Goal: Transaction & Acquisition: Purchase product/service

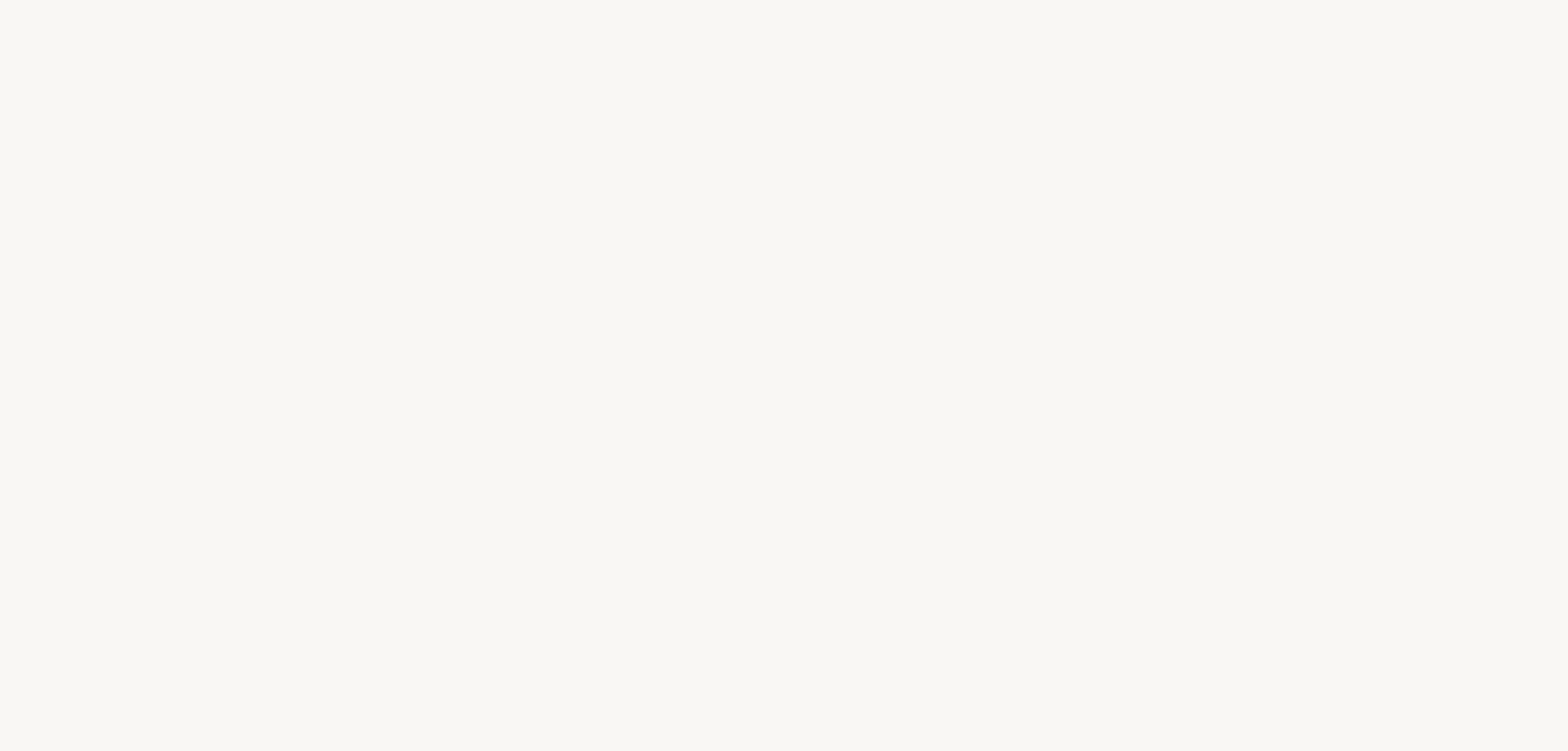
select select "FR"
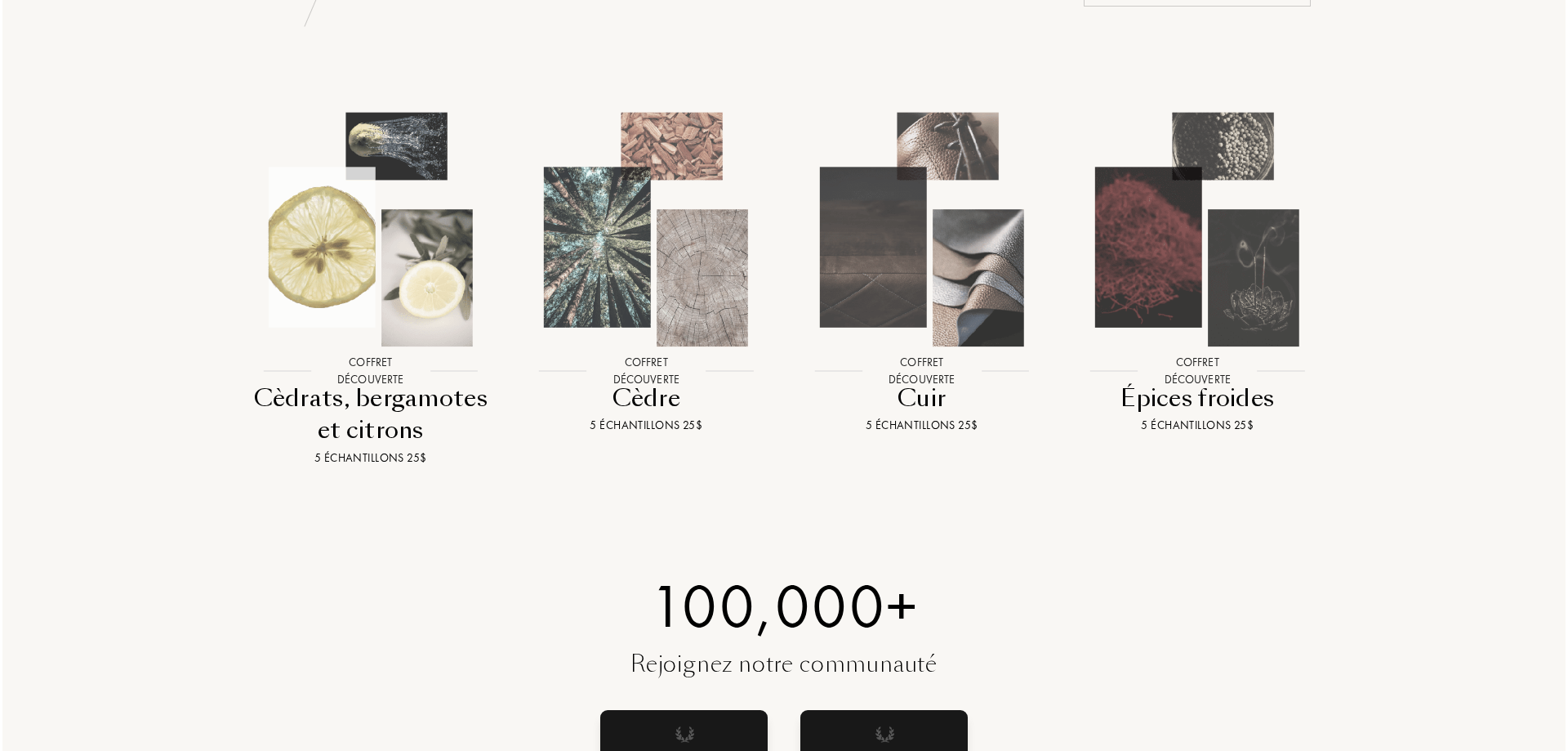
scroll to position [1798, 0]
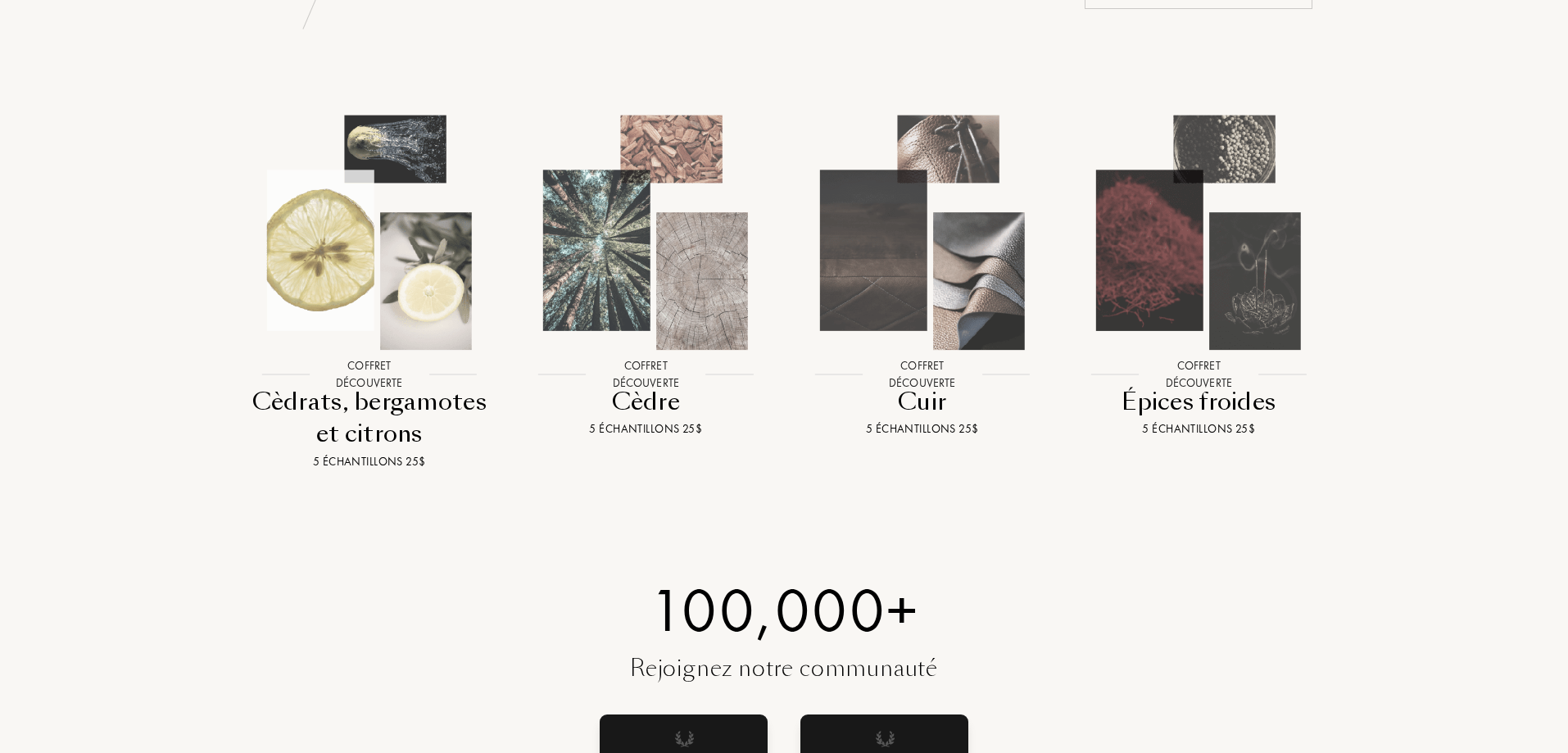
click at [419, 126] on img at bounding box center [369, 232] width 249 height 249
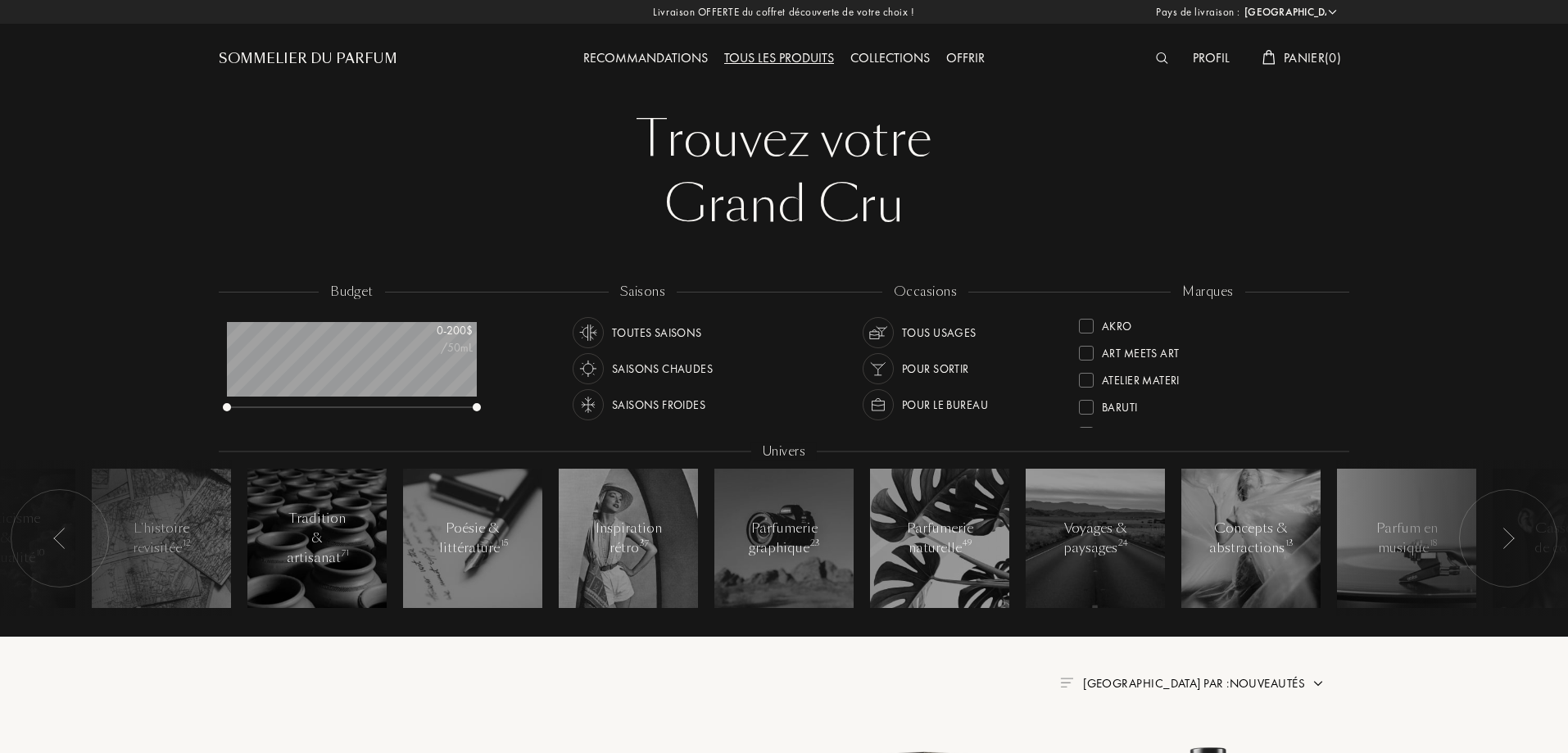
select select "FR"
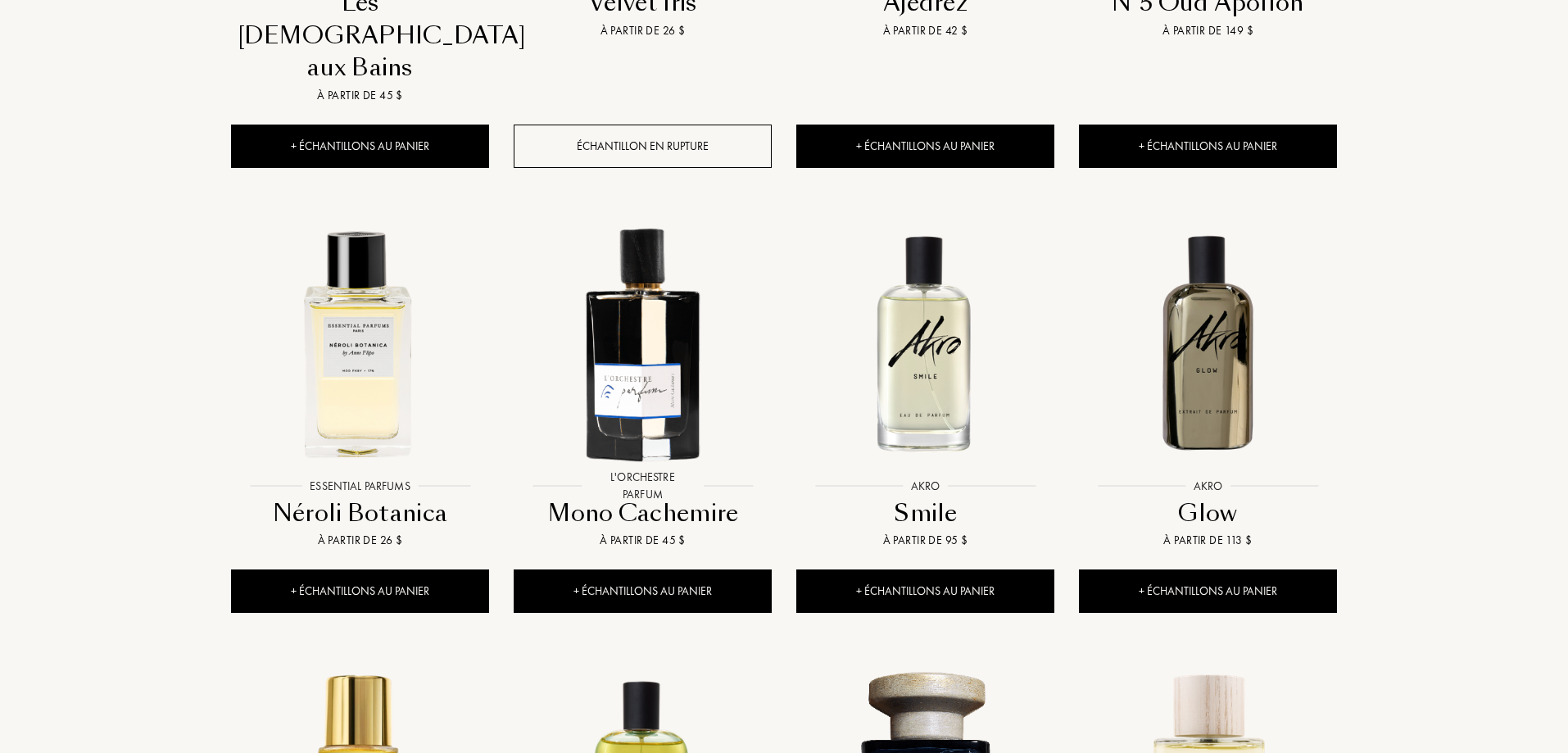
scroll to position [1065, 0]
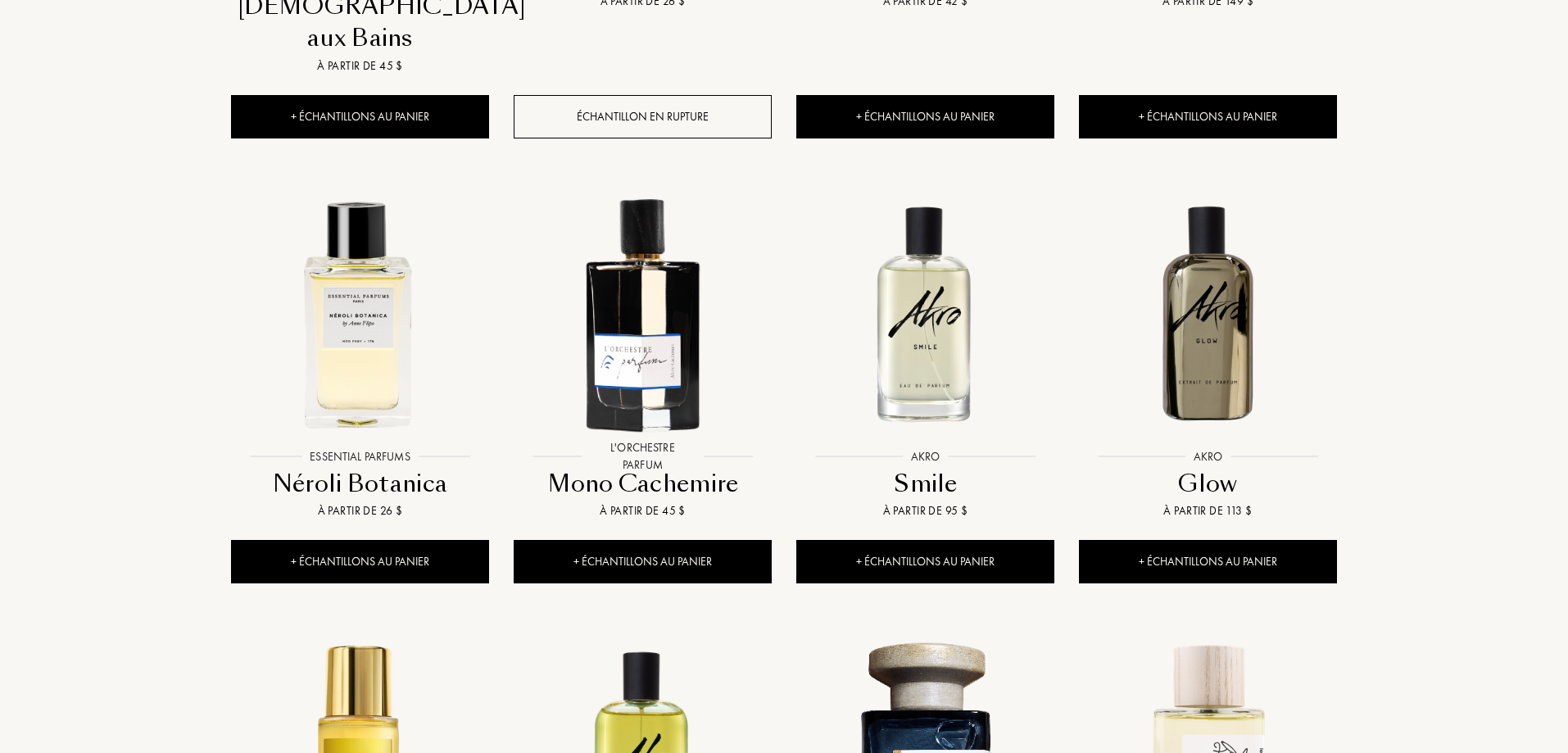
click at [932, 269] on img at bounding box center [925, 312] width 255 height 255
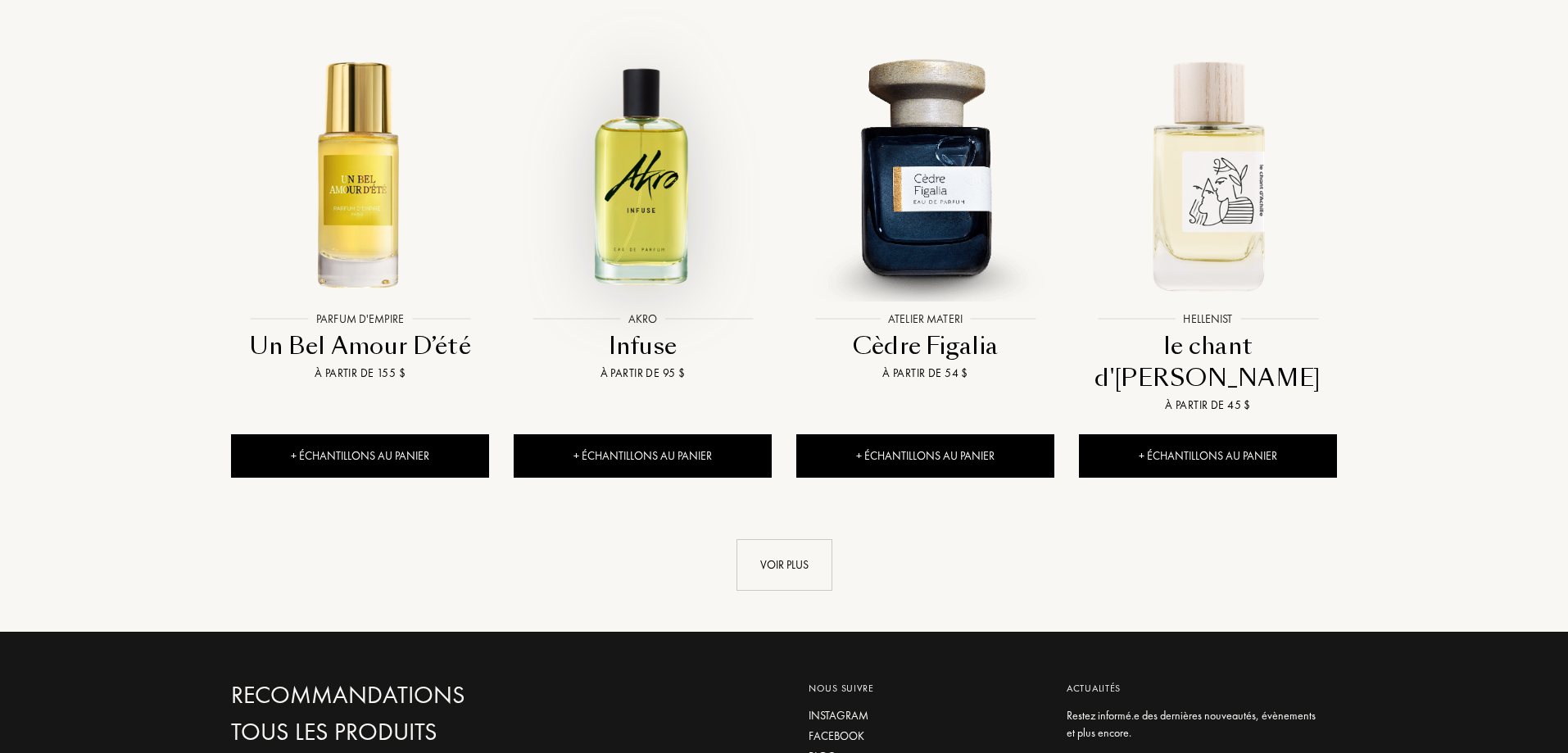
scroll to position [1721, 0]
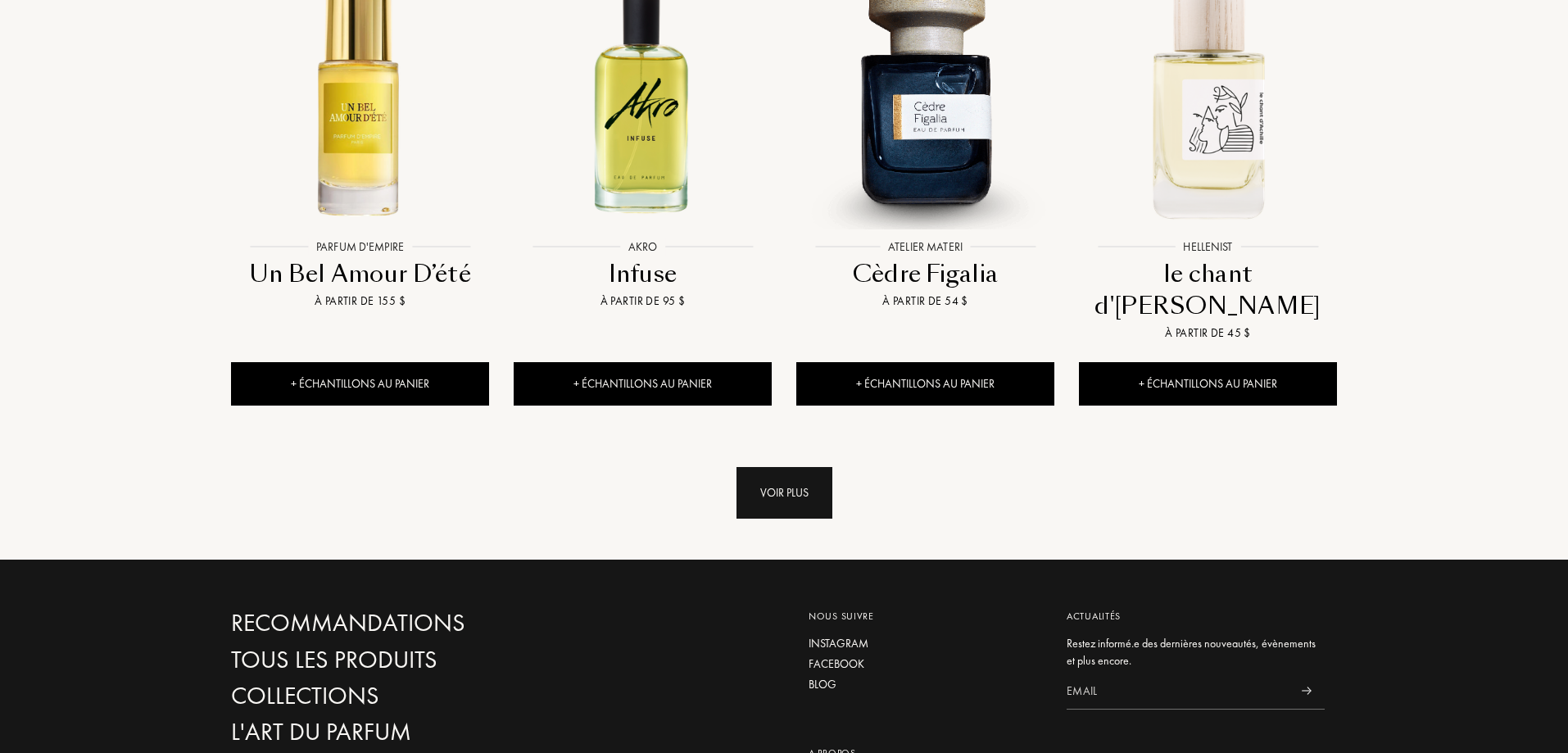
click at [786, 467] on div "Voir plus" at bounding box center [784, 493] width 96 height 51
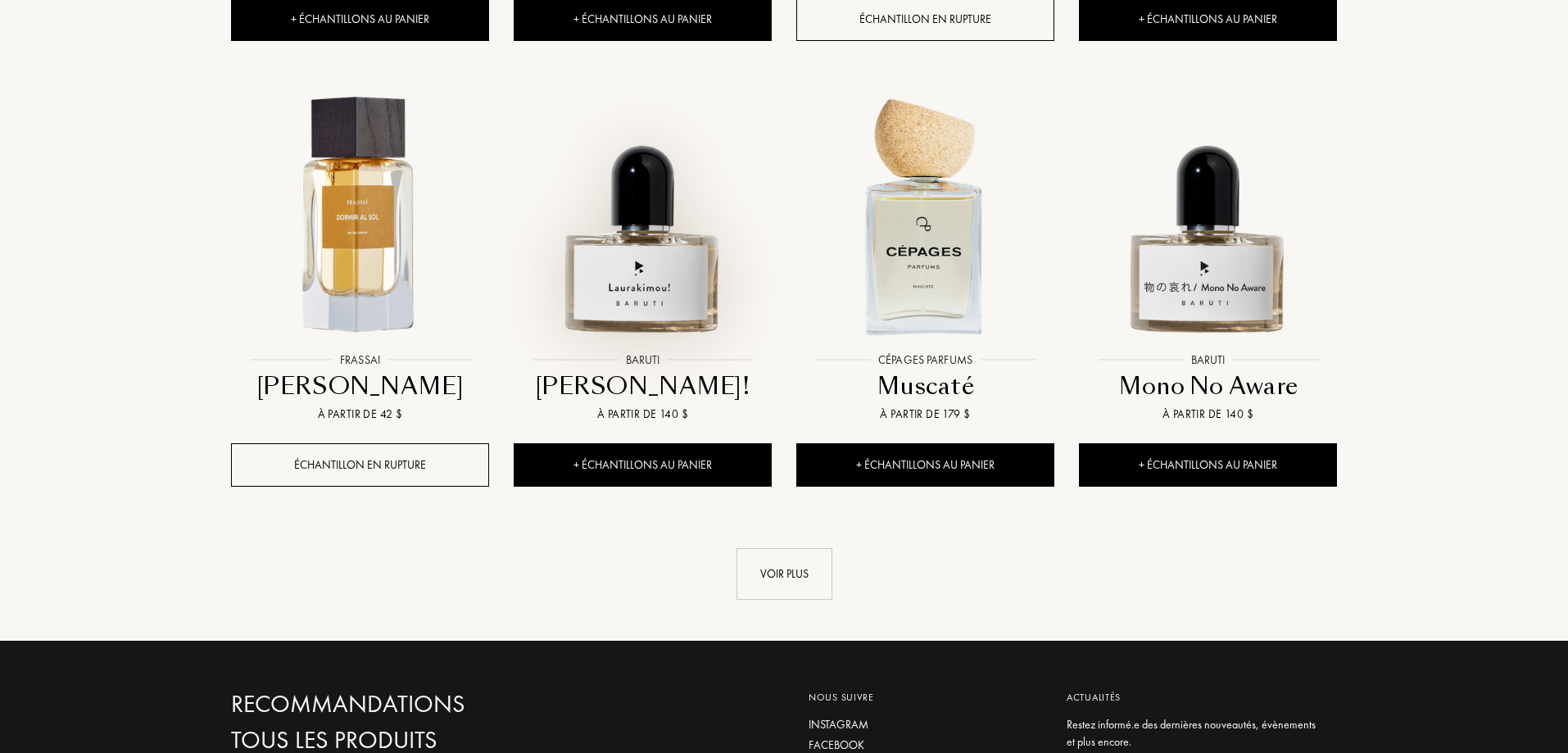
scroll to position [3032, 0]
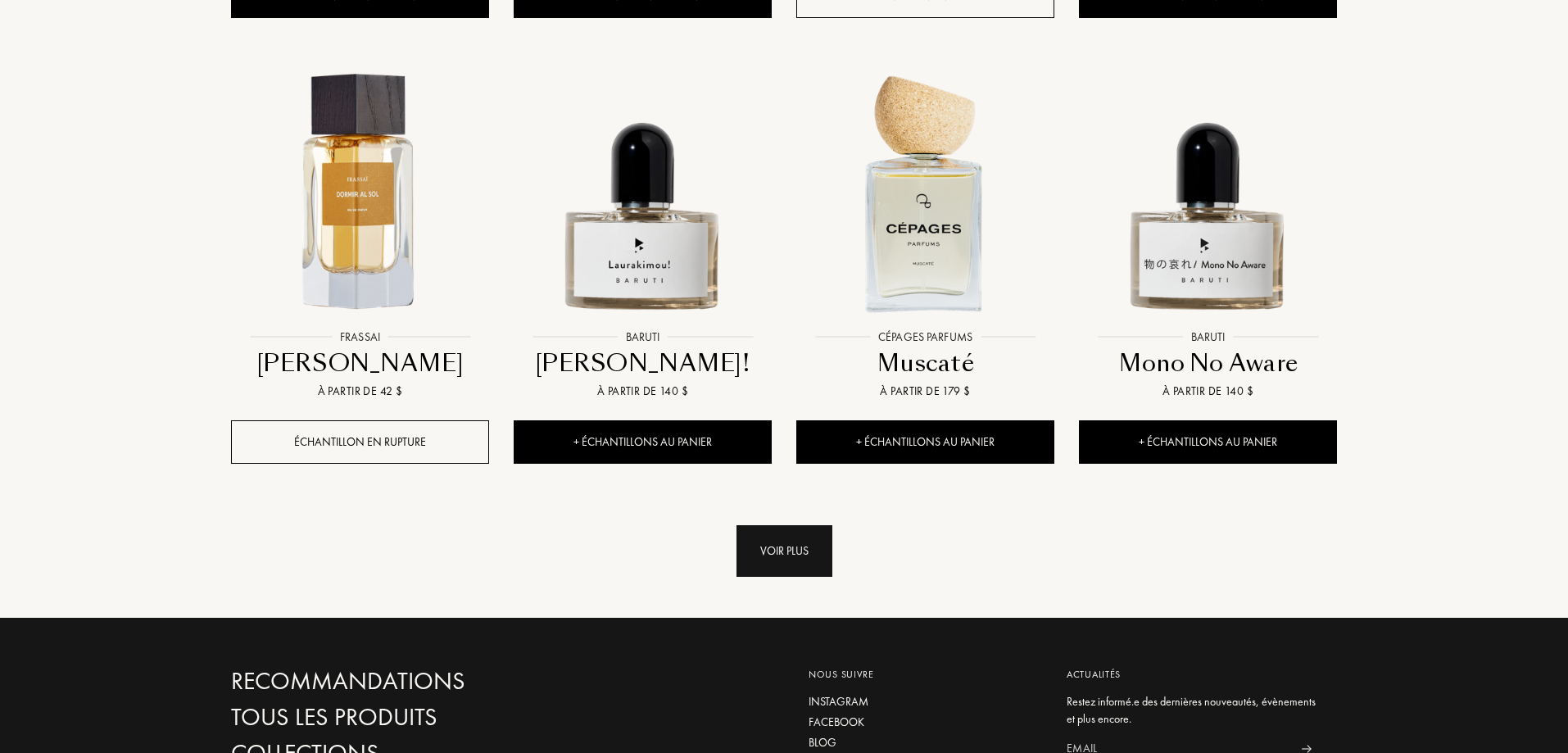
click at [774, 525] on div "Voir plus" at bounding box center [784, 550] width 96 height 51
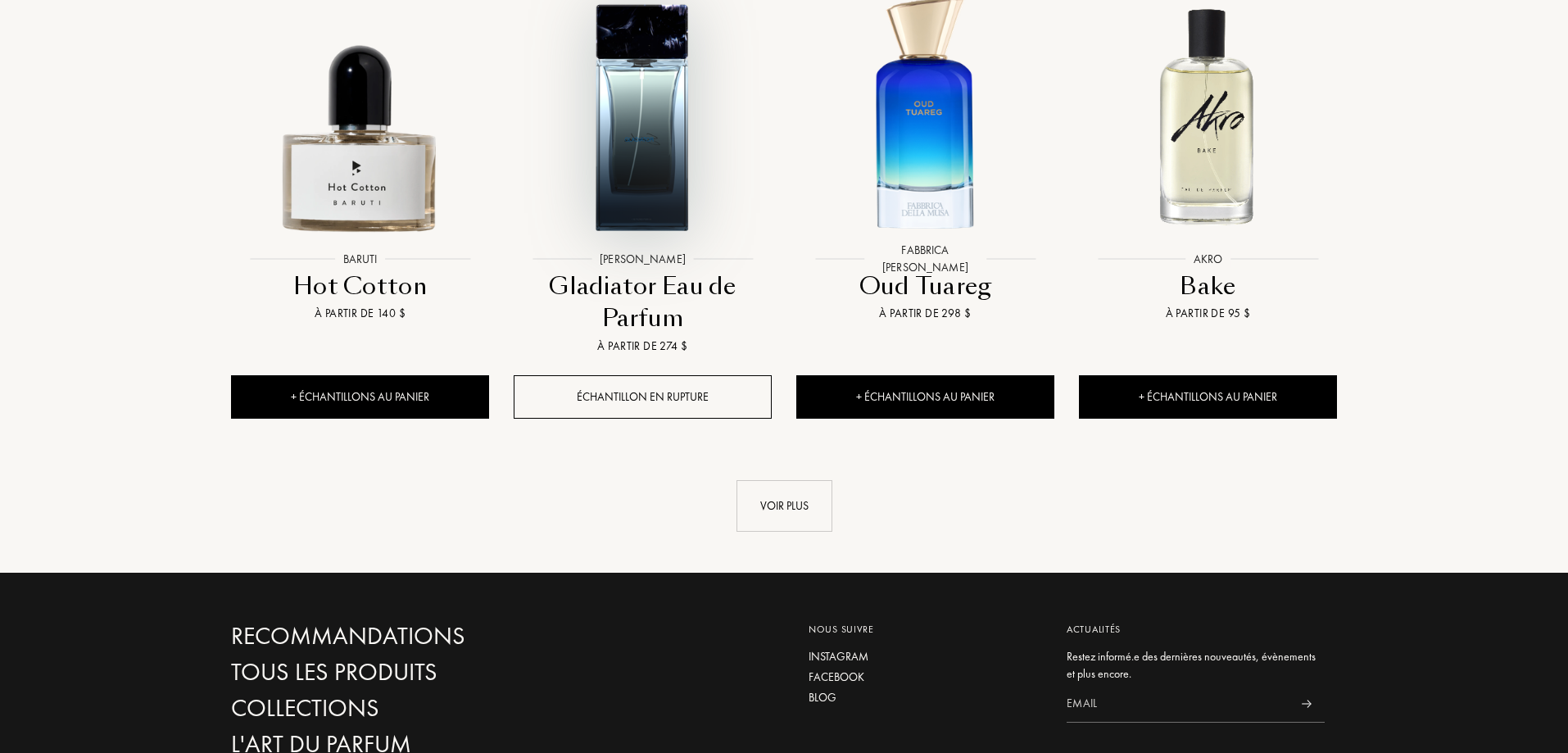
scroll to position [4588, 0]
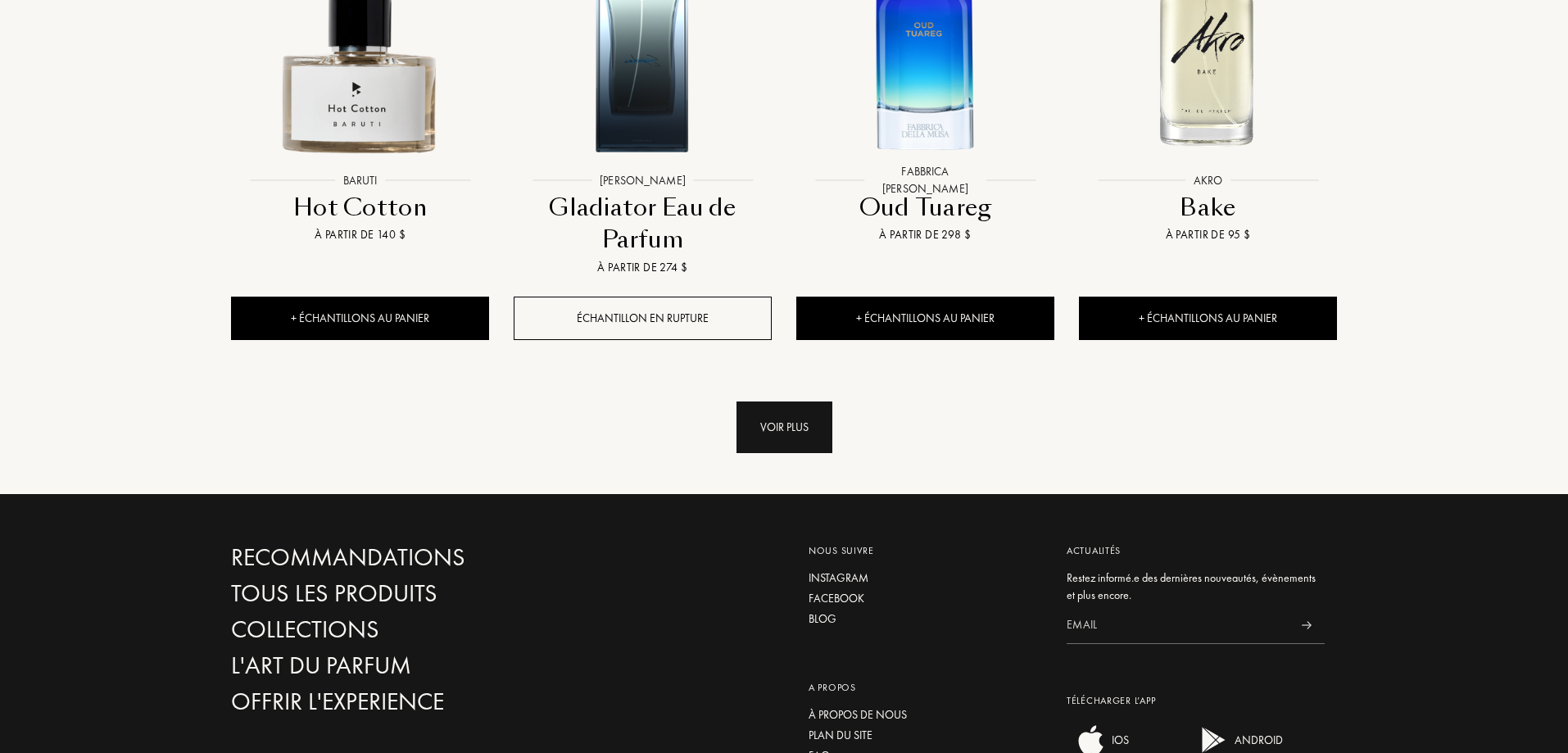
click at [791, 402] on div "Voir plus" at bounding box center [784, 427] width 96 height 51
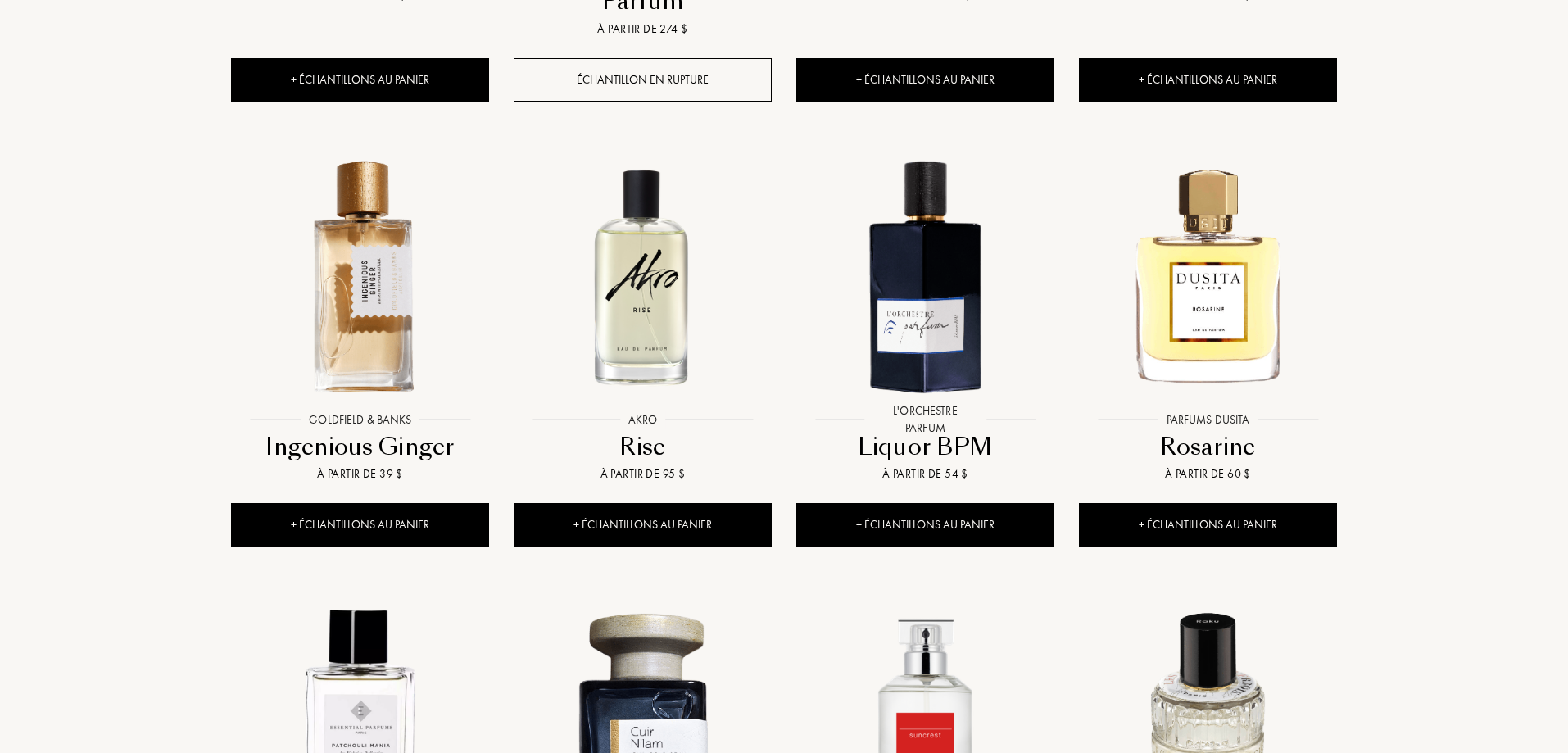
scroll to position [4834, 0]
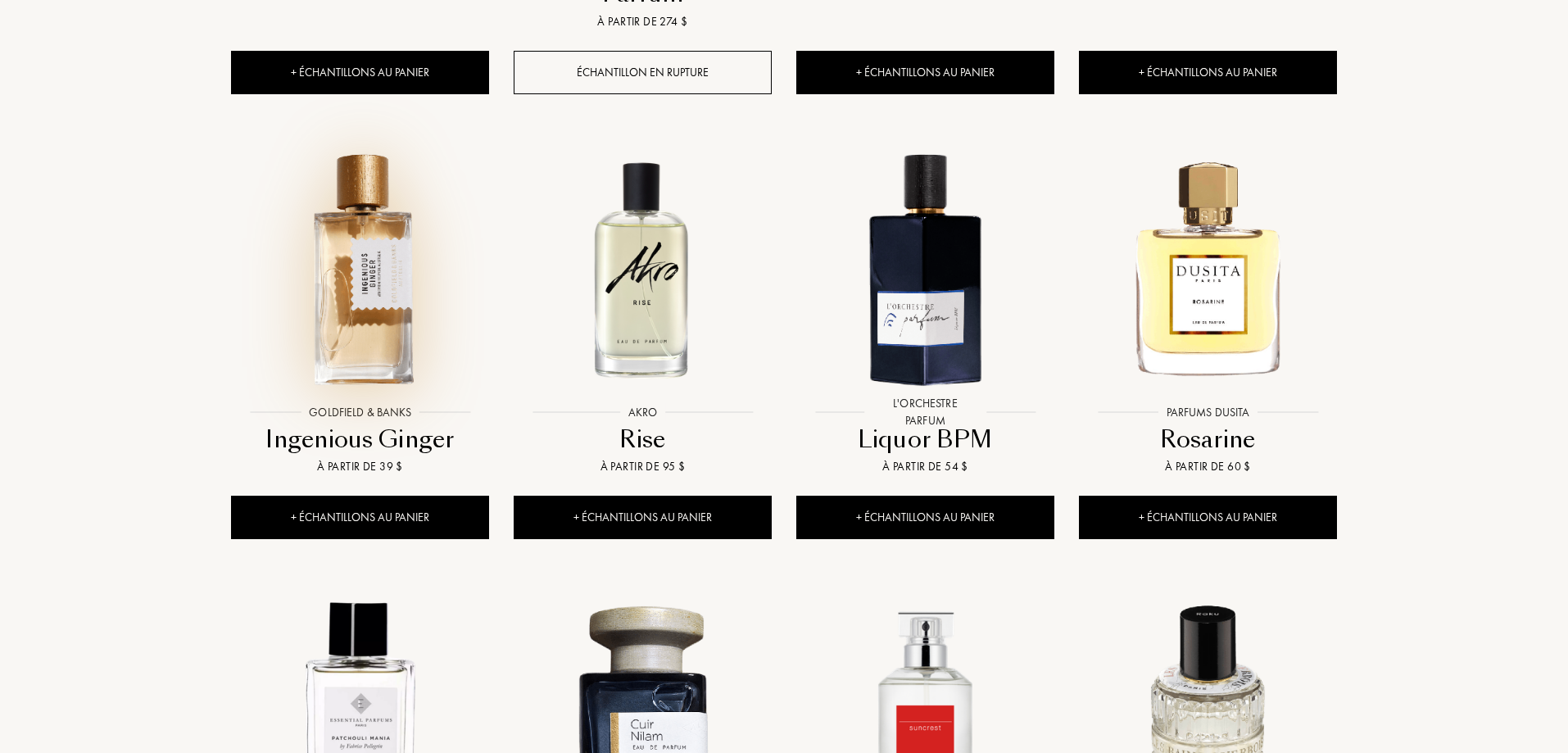
click at [388, 228] on img at bounding box center [360, 268] width 255 height 255
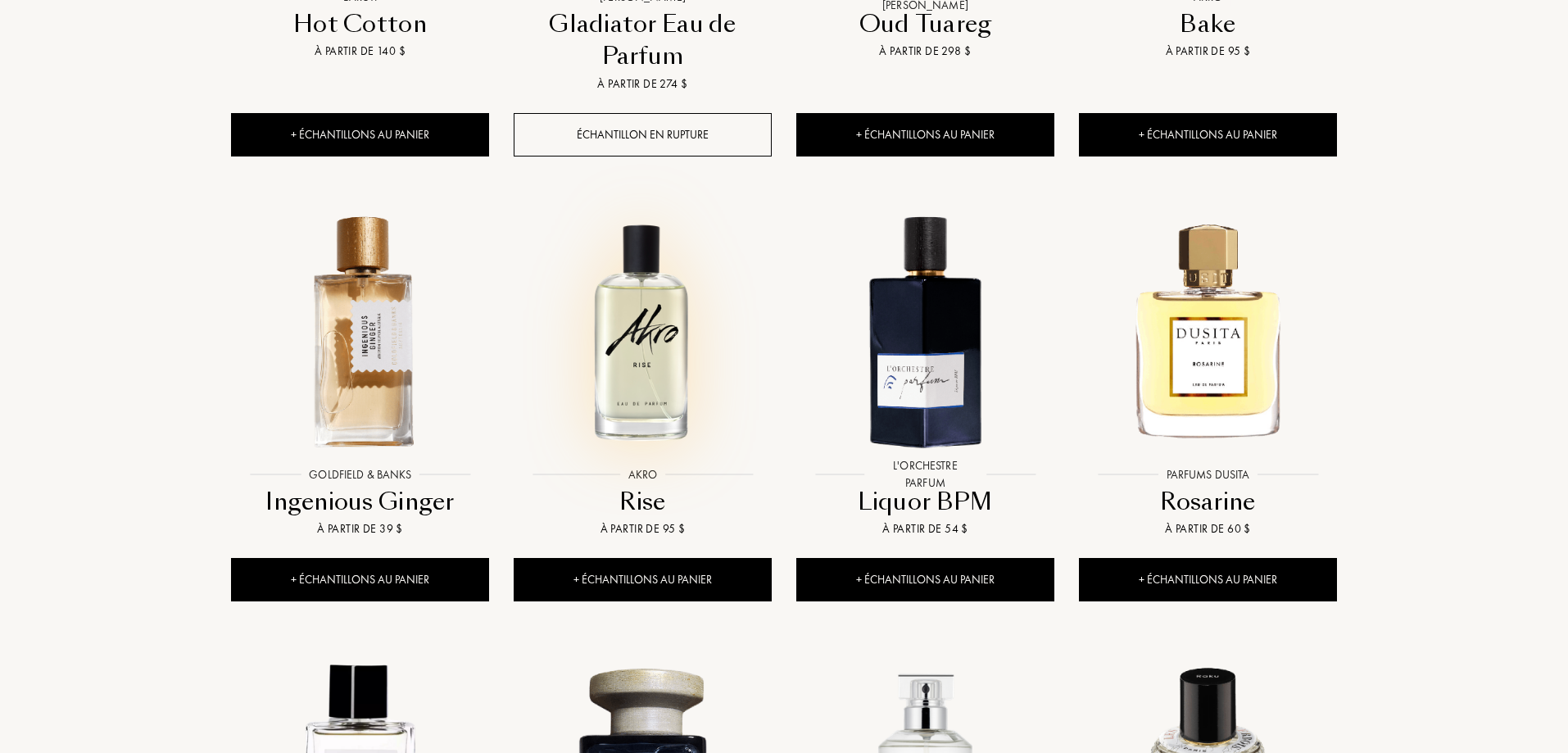
scroll to position [4752, 0]
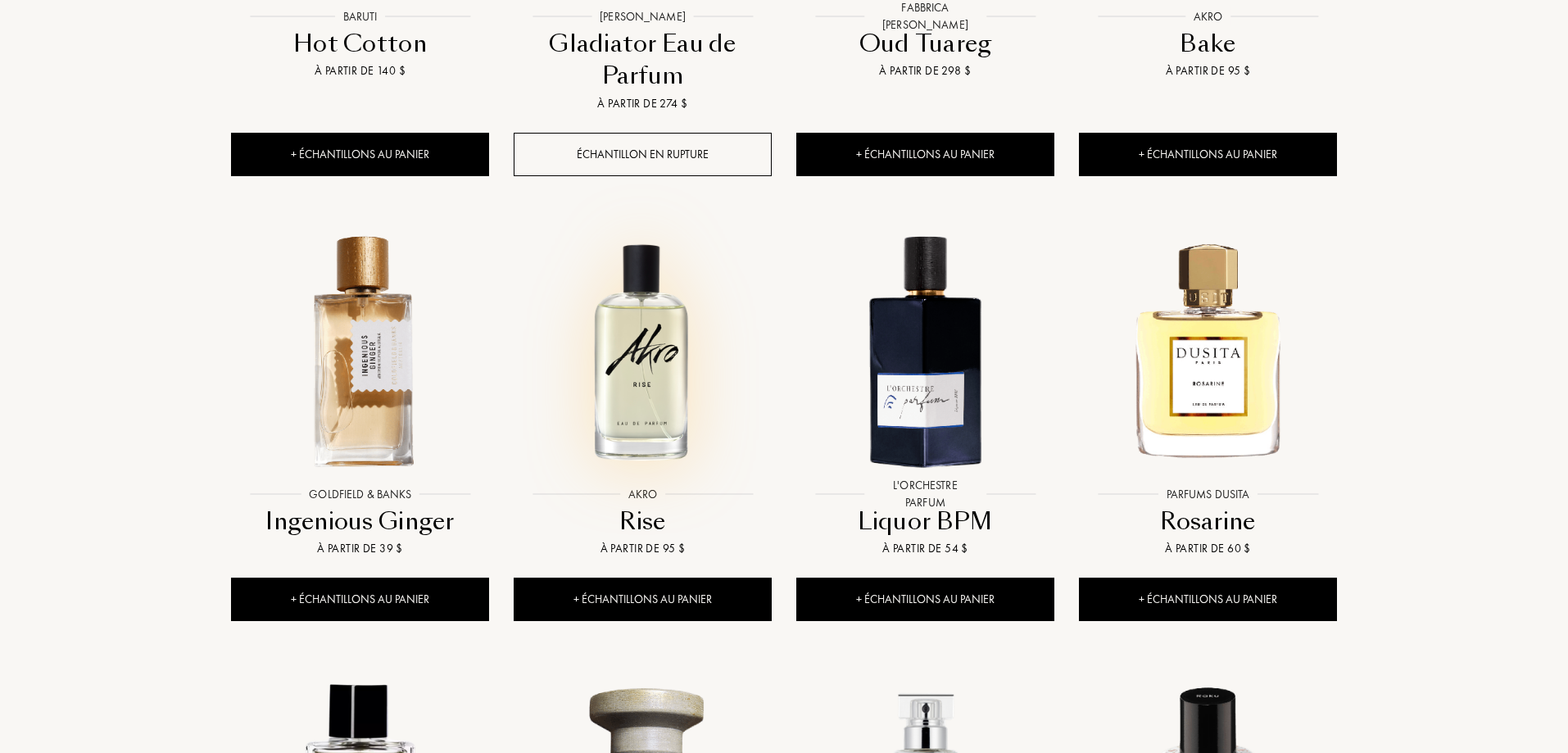
click at [627, 223] on img at bounding box center [642, 350] width 255 height 255
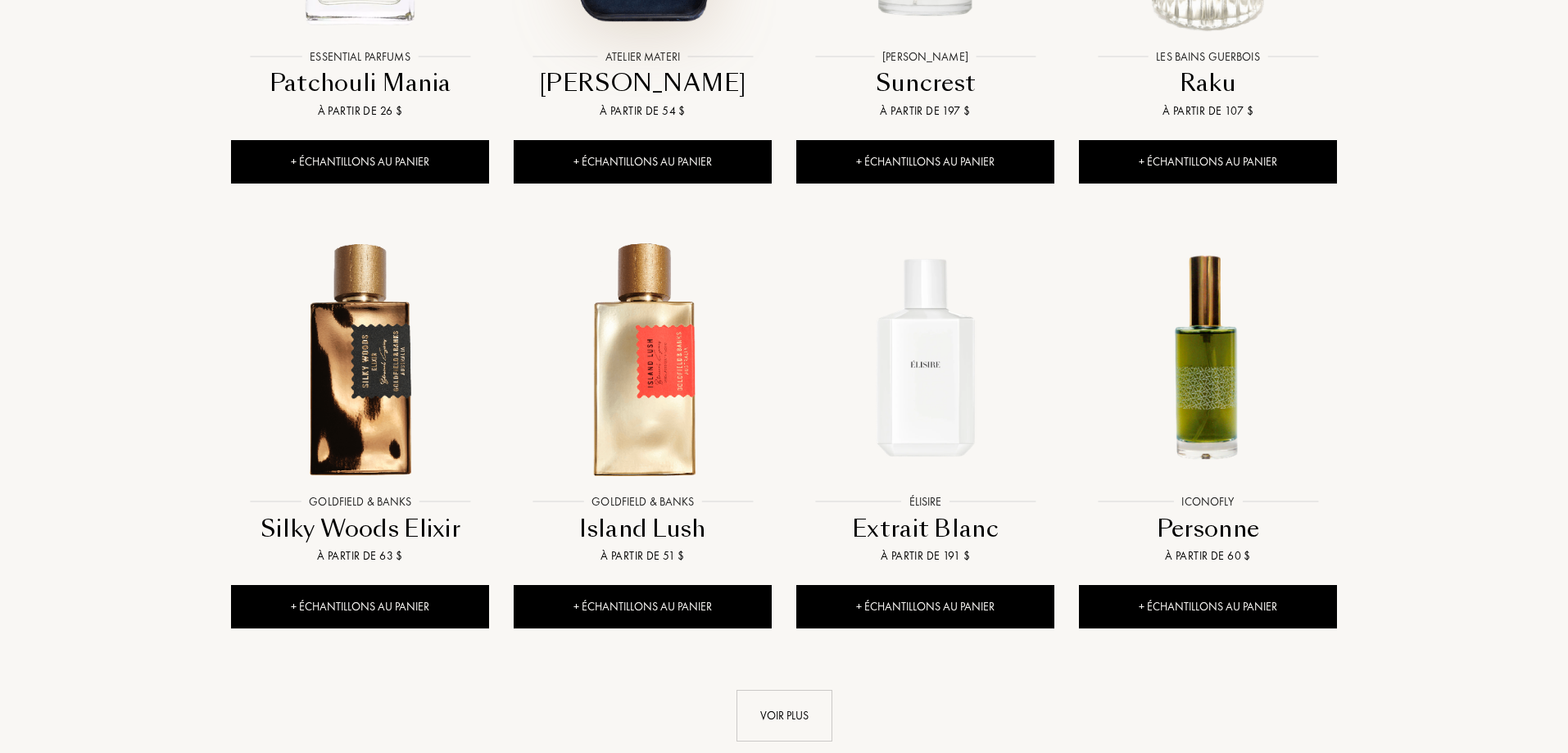
scroll to position [5653, 0]
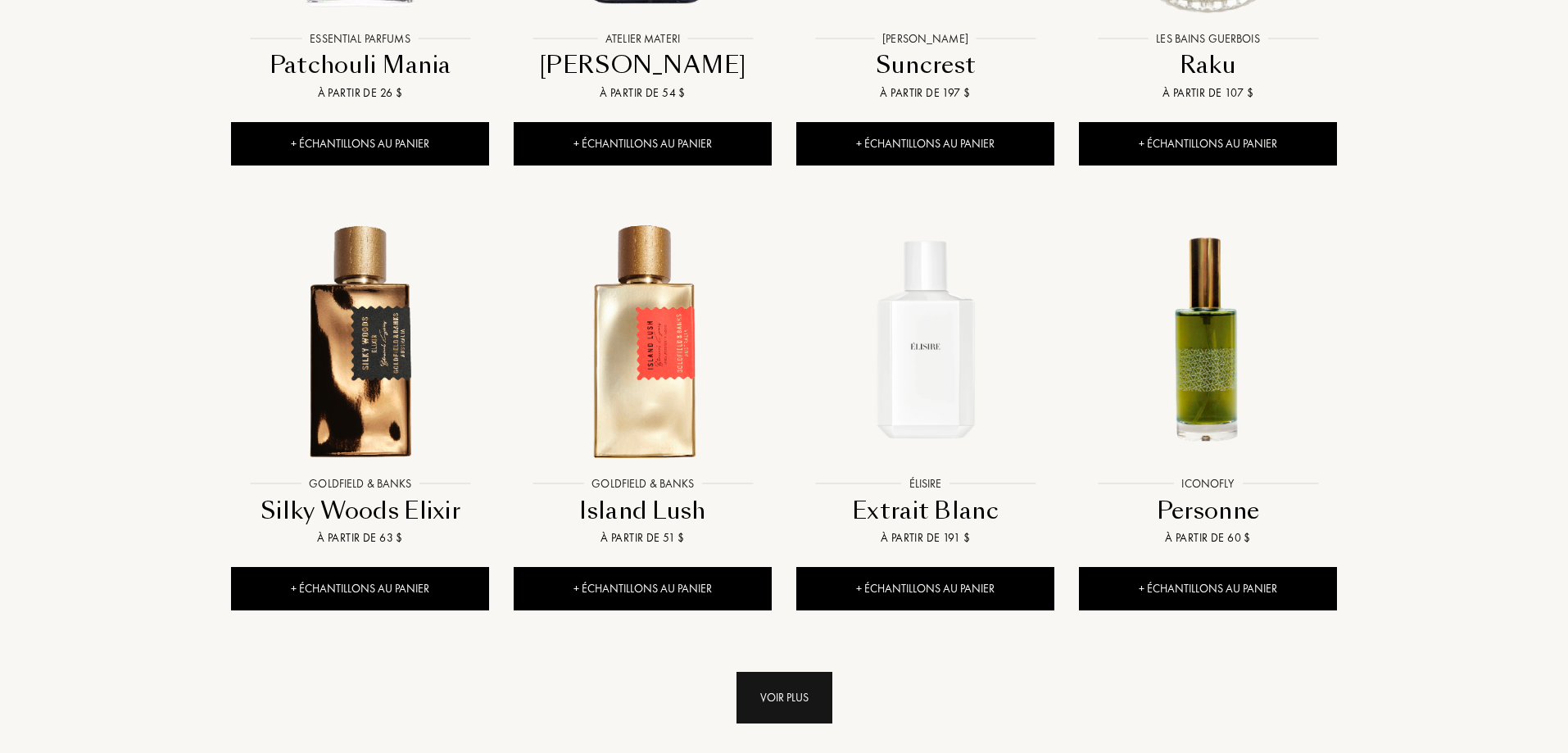
click at [812, 672] on div "Voir plus" at bounding box center [784, 698] width 96 height 51
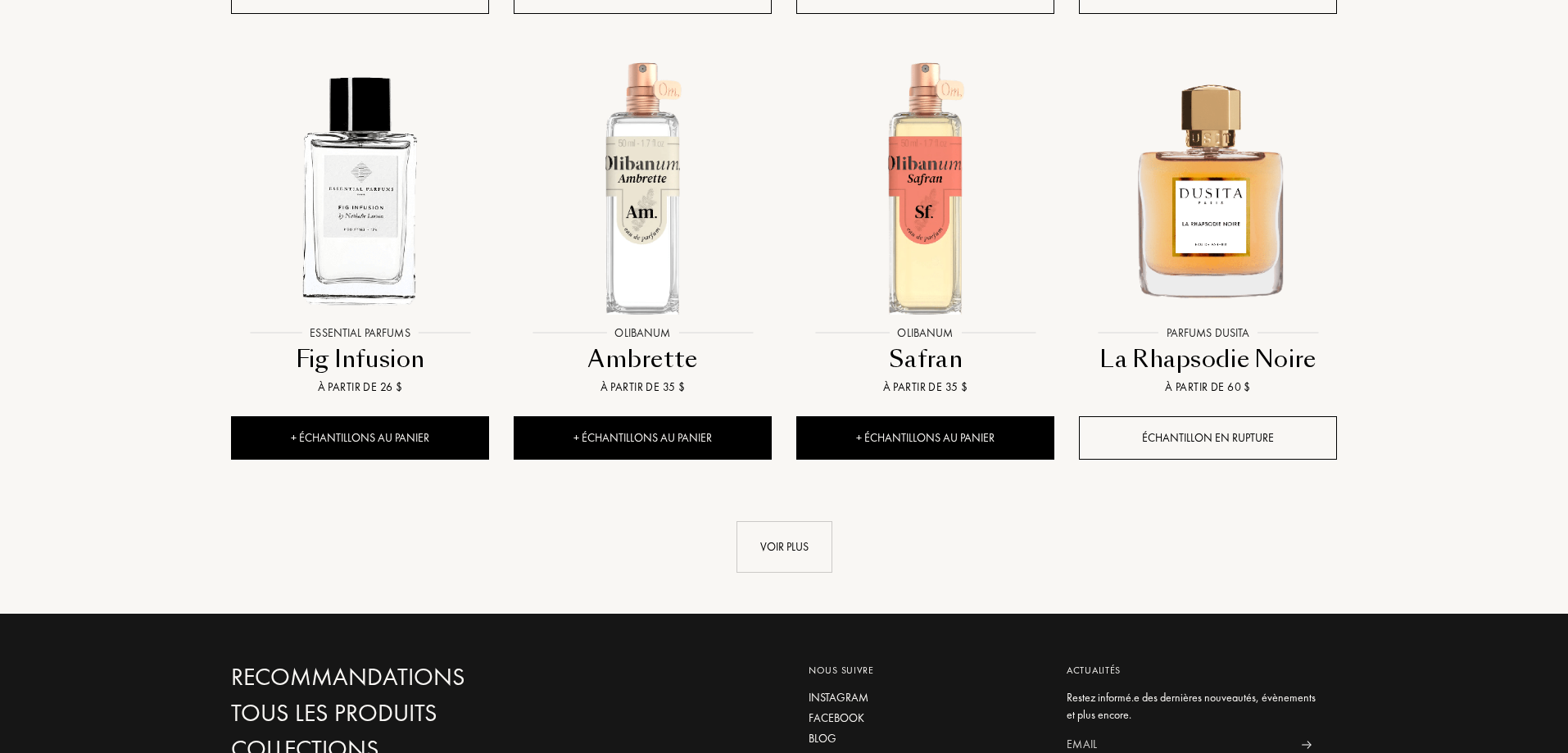
scroll to position [7210, 0]
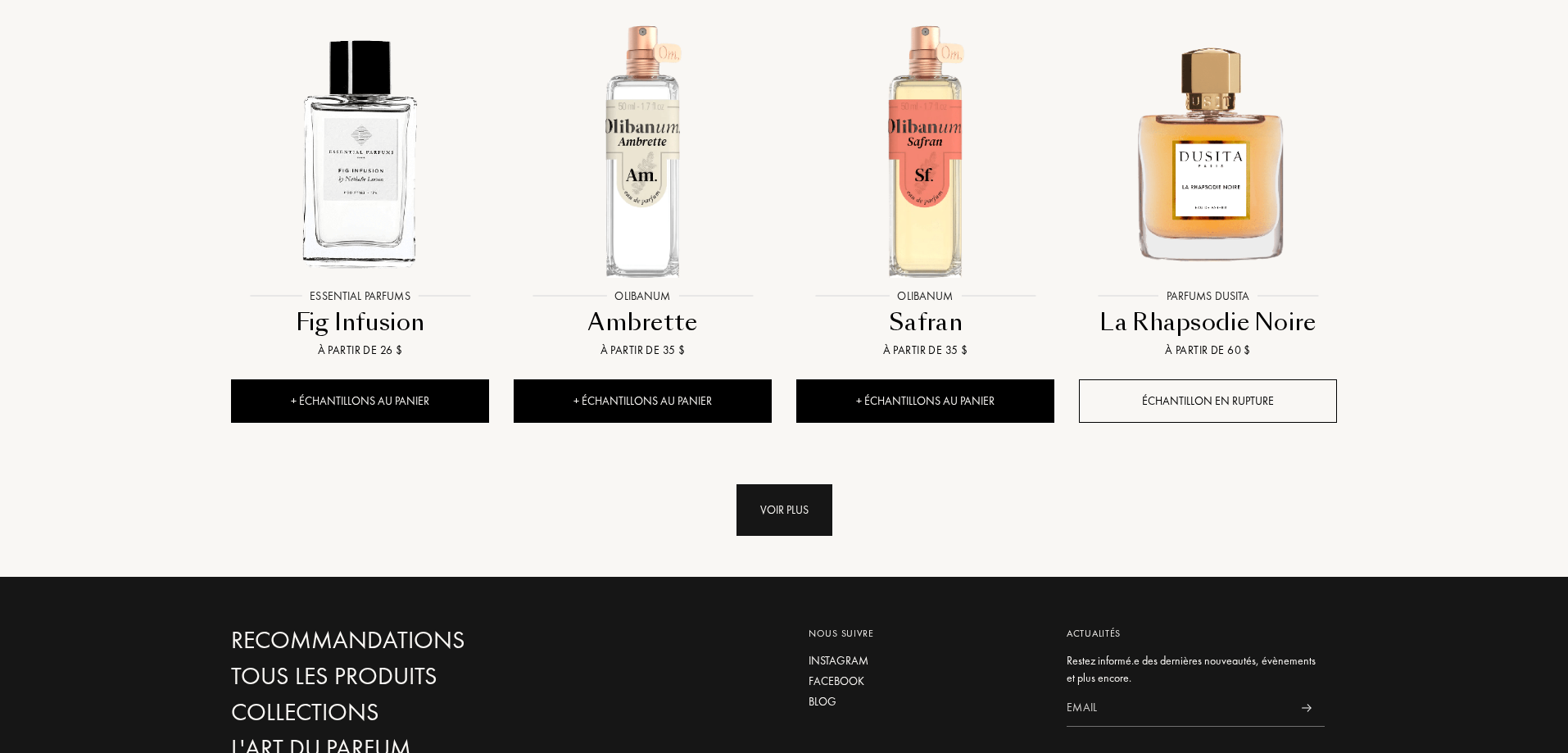
click at [806, 484] on div "Voir plus" at bounding box center [784, 510] width 96 height 51
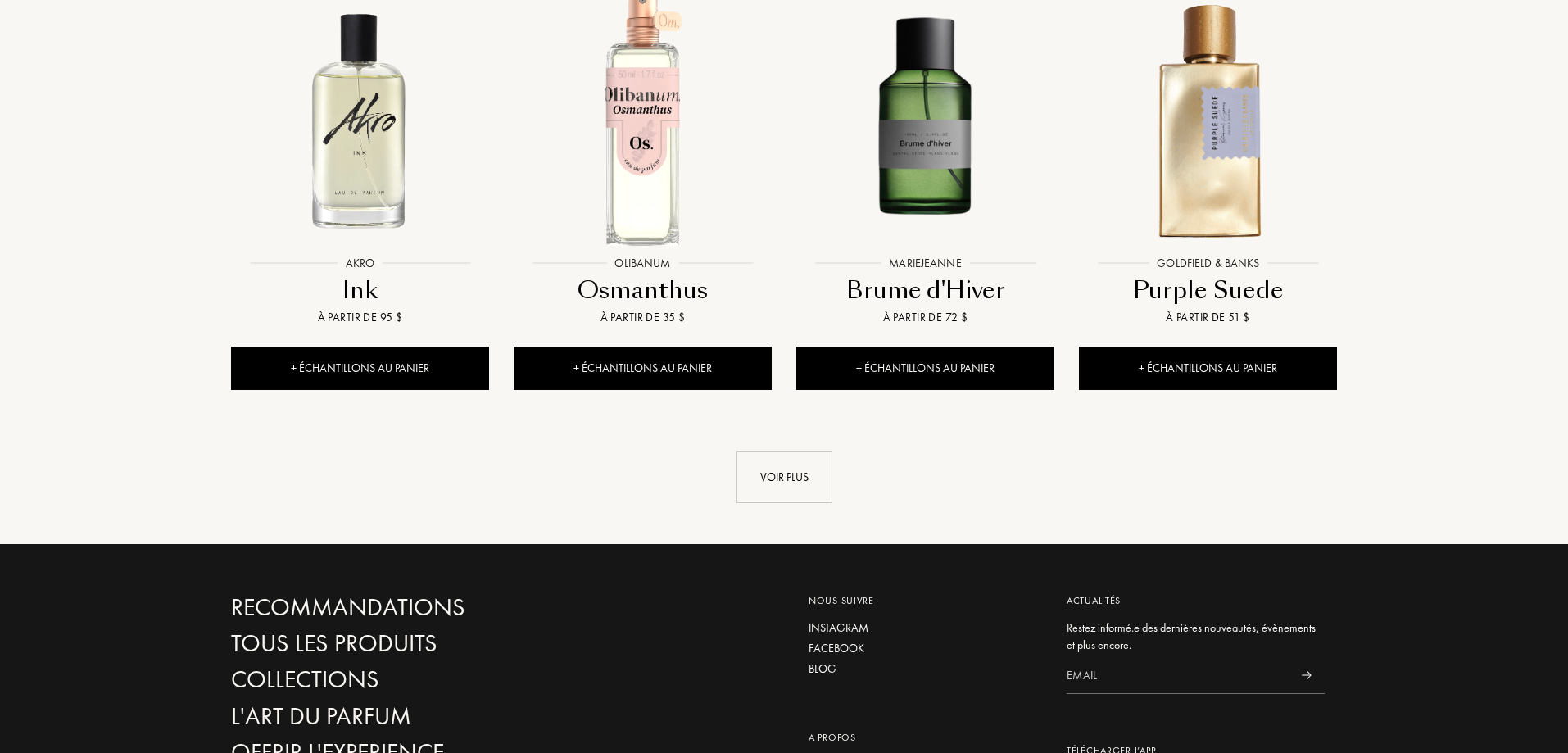
scroll to position [8603, 0]
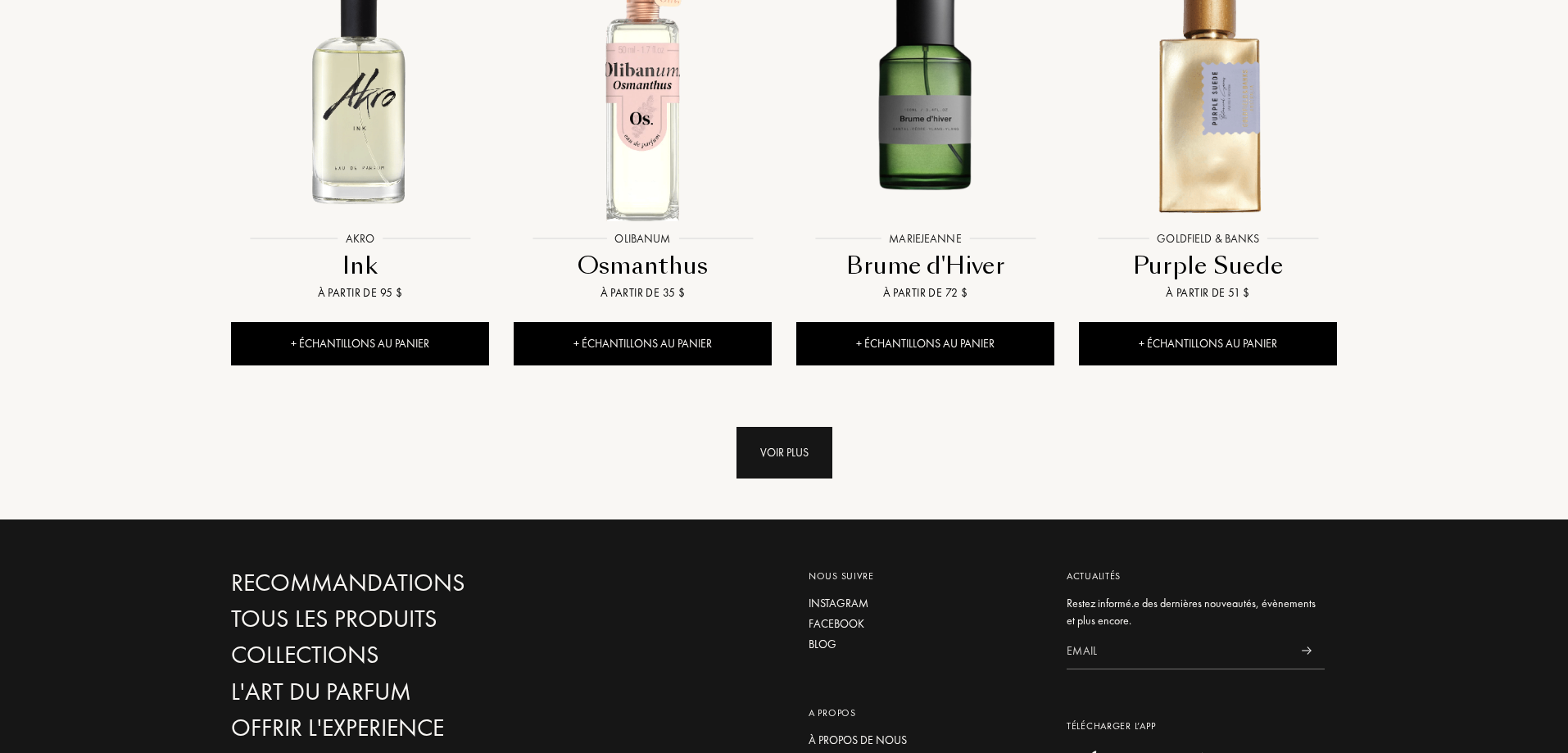
click at [805, 427] on div "Voir plus" at bounding box center [784, 452] width 96 height 51
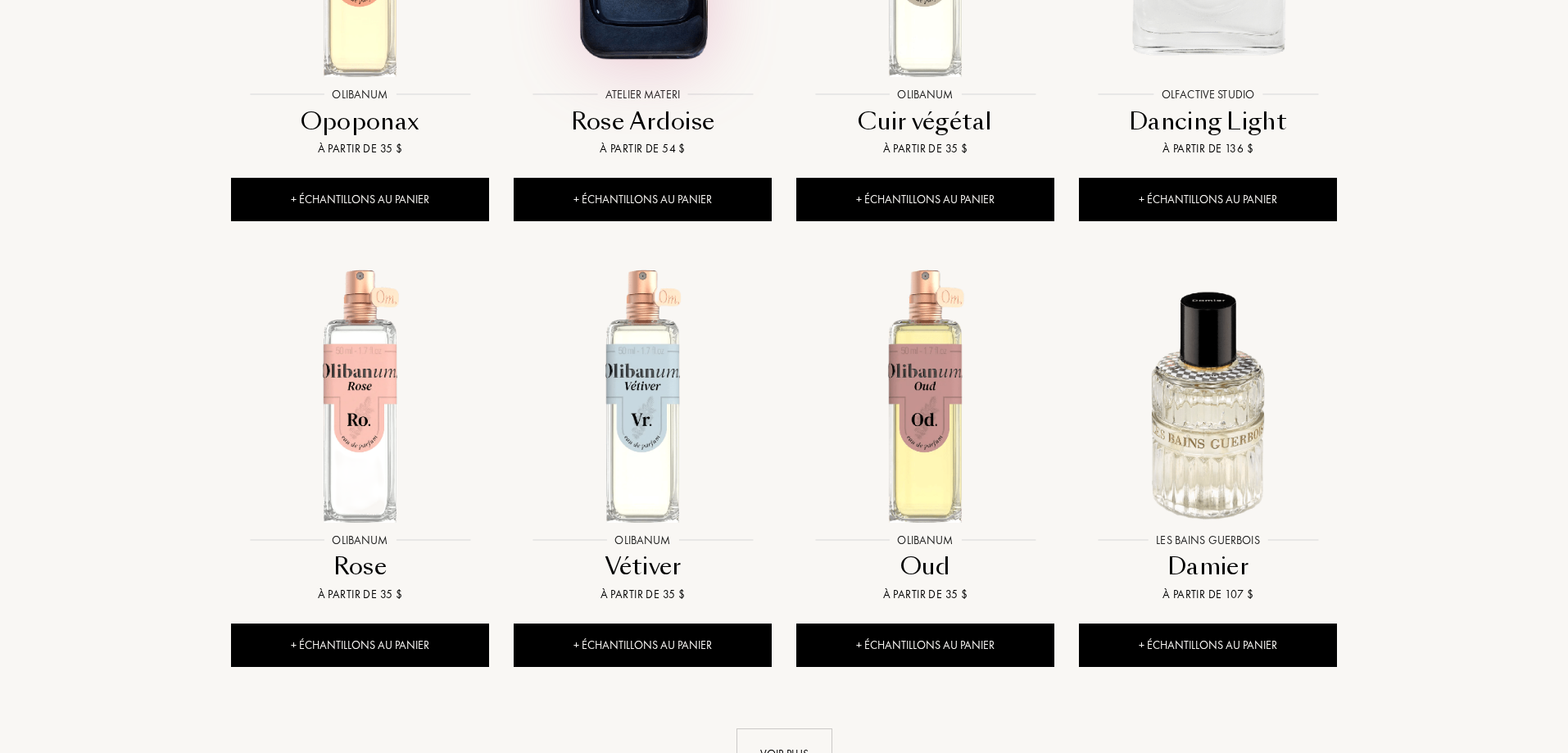
scroll to position [9667, 0]
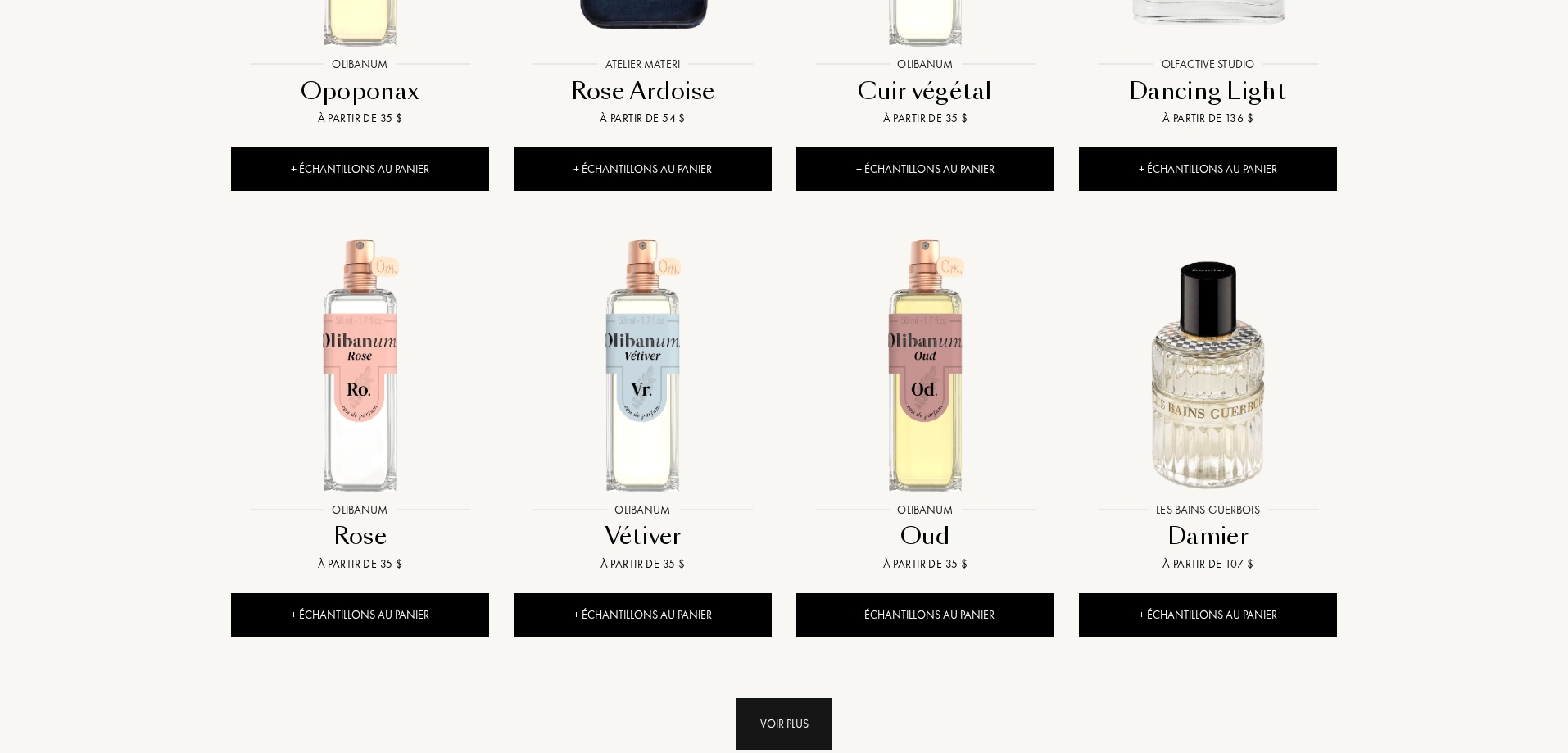
click at [772, 698] on div "Voir plus" at bounding box center [784, 724] width 96 height 51
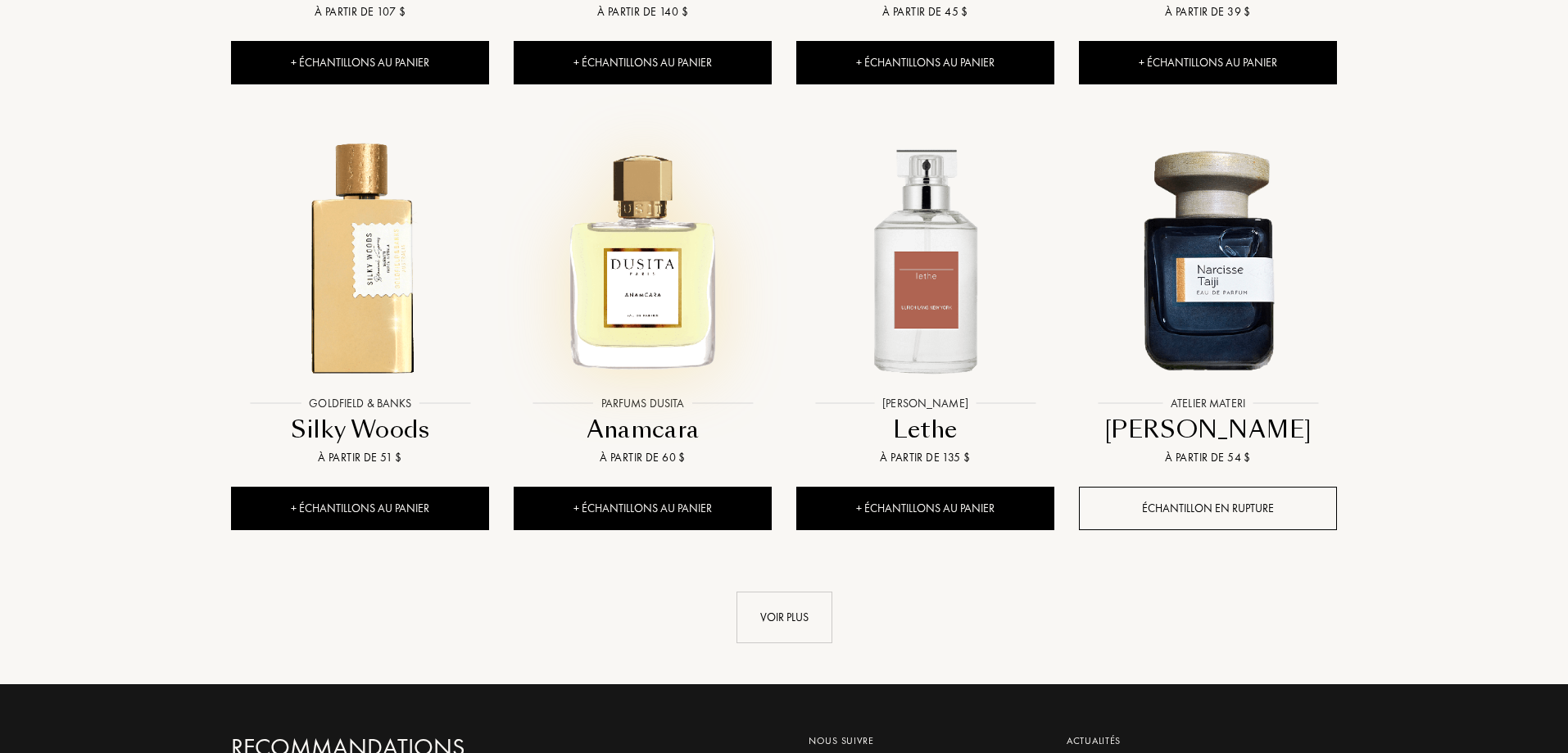
scroll to position [11143, 0]
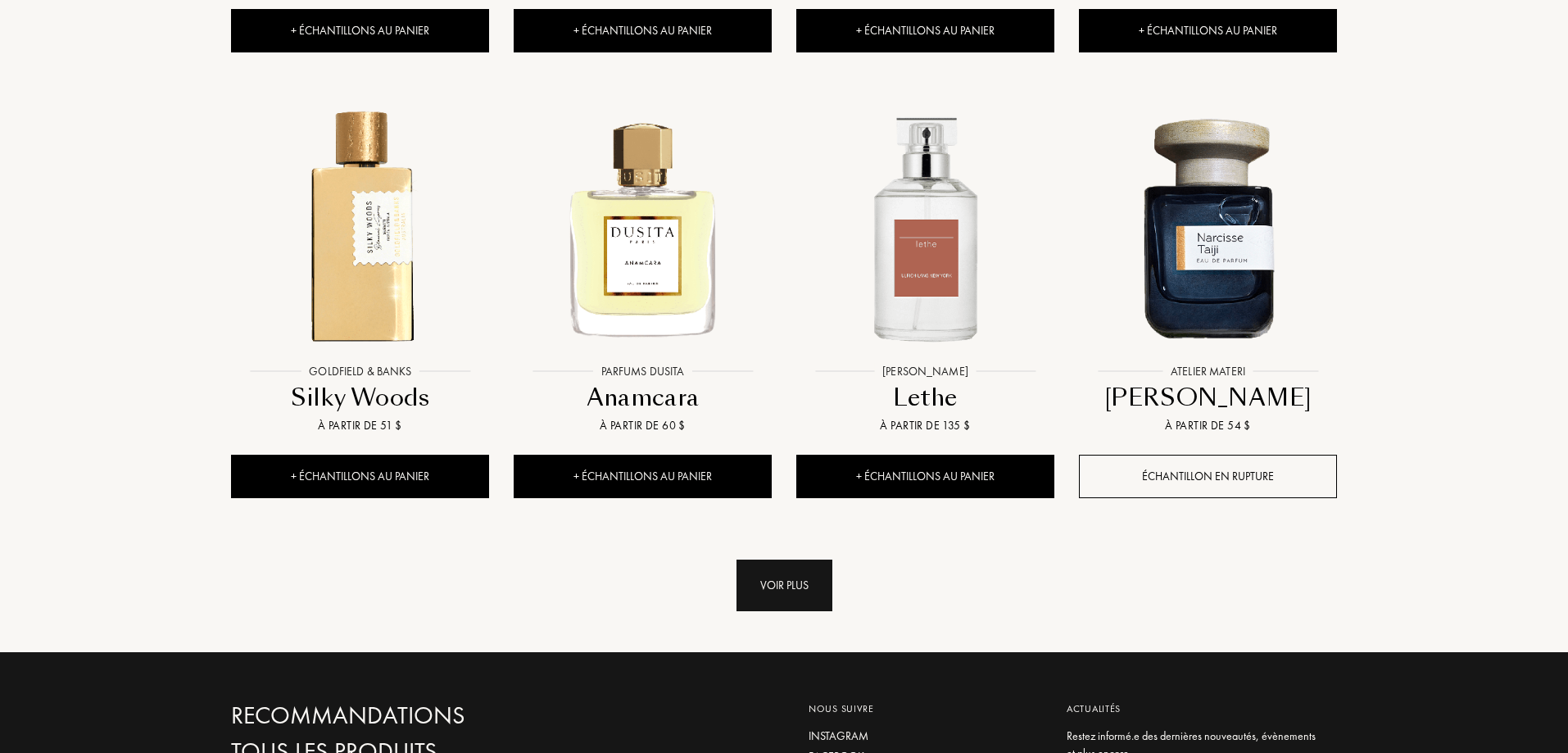
click at [777, 560] on div "Voir plus" at bounding box center [784, 585] width 96 height 51
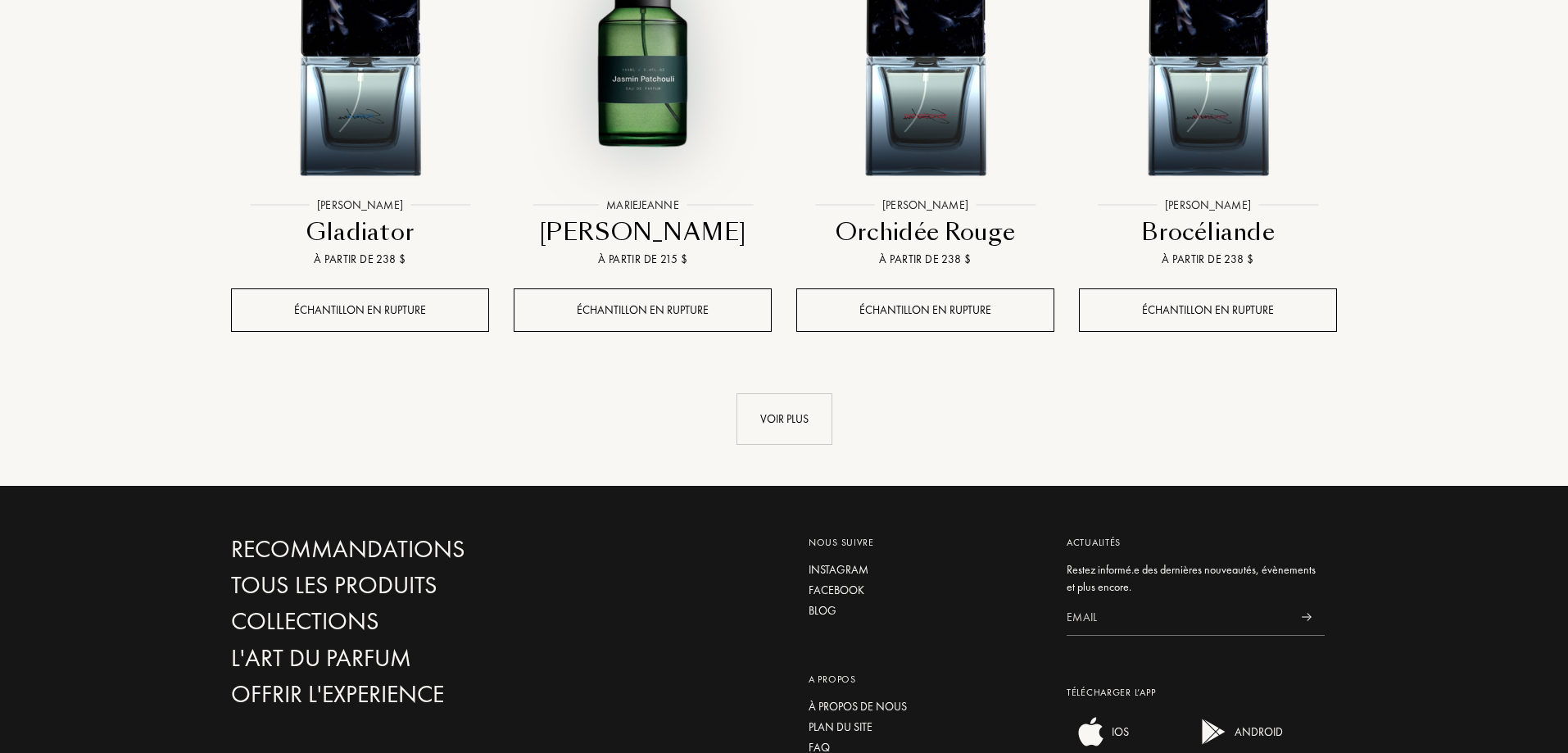
scroll to position [12699, 0]
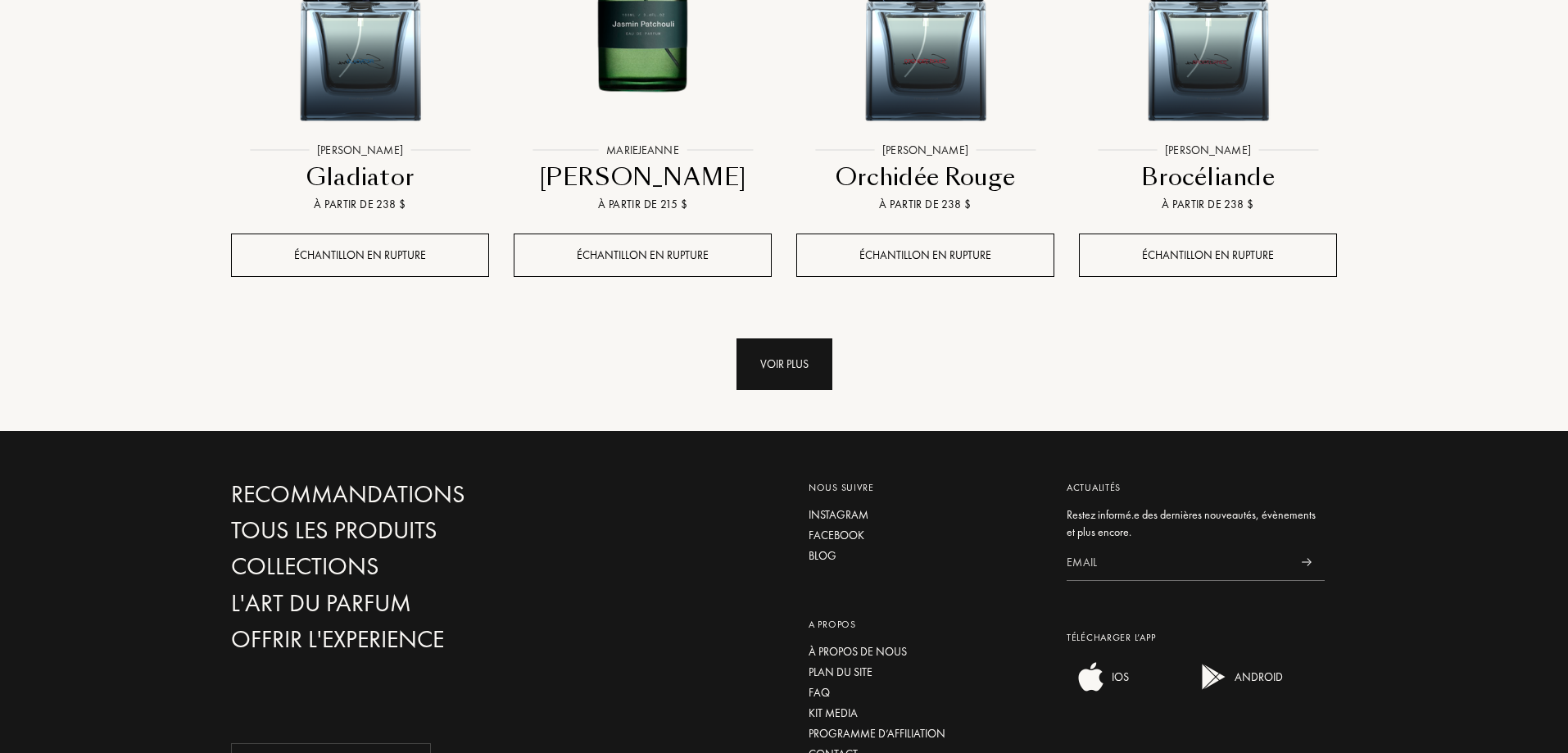
click at [791, 338] on div "Voir plus" at bounding box center [784, 364] width 96 height 51
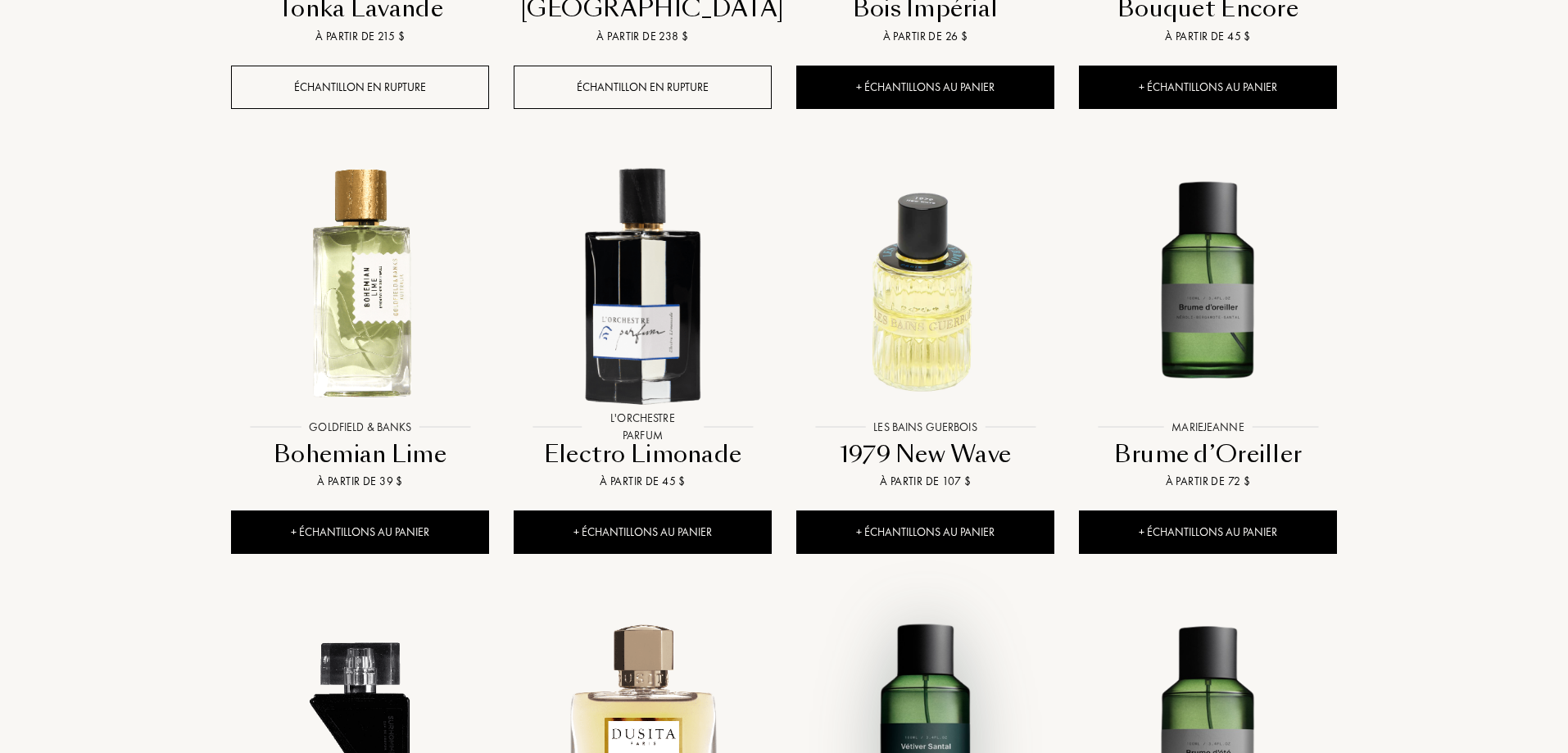
scroll to position [13191, 0]
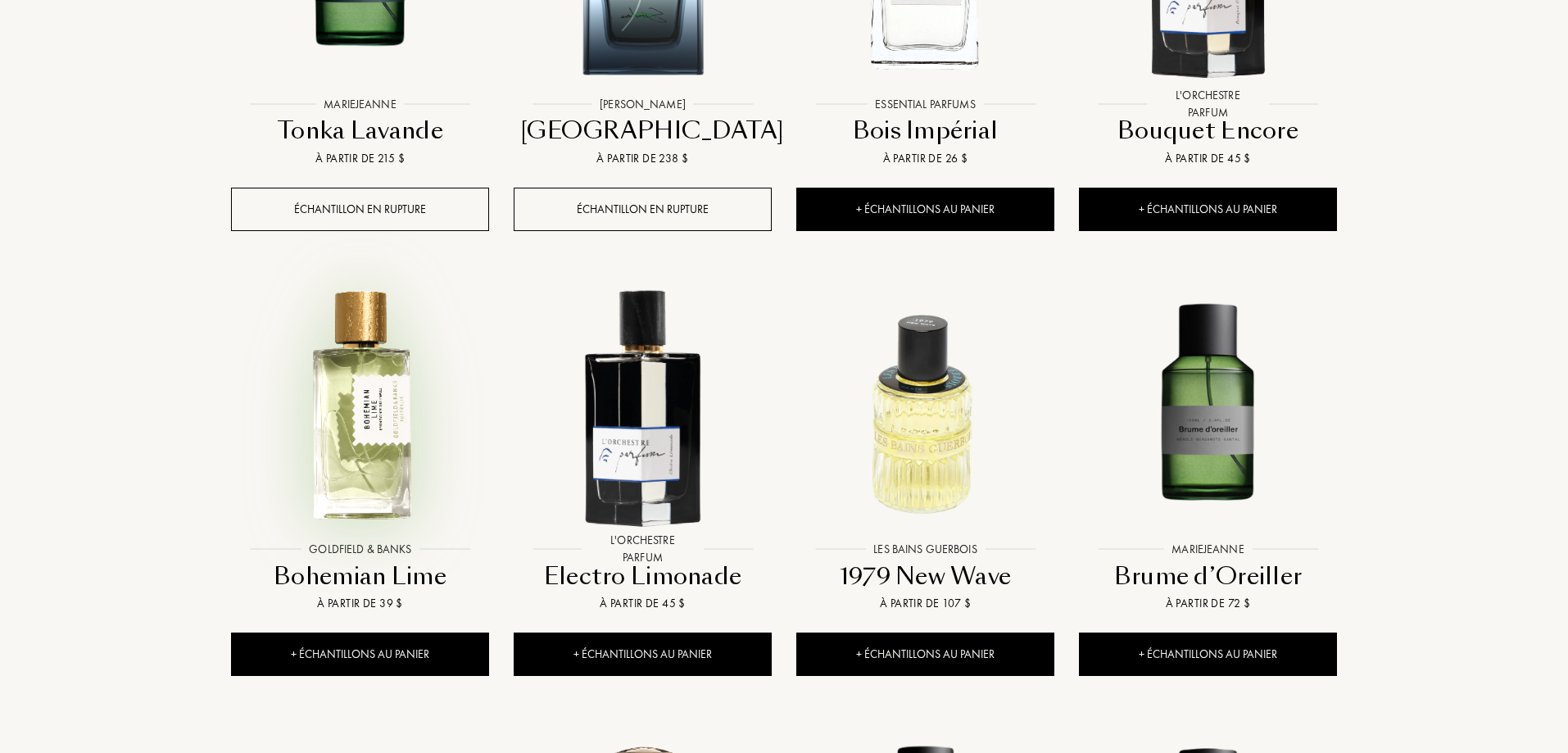
click at [356, 346] on img at bounding box center [360, 405] width 255 height 255
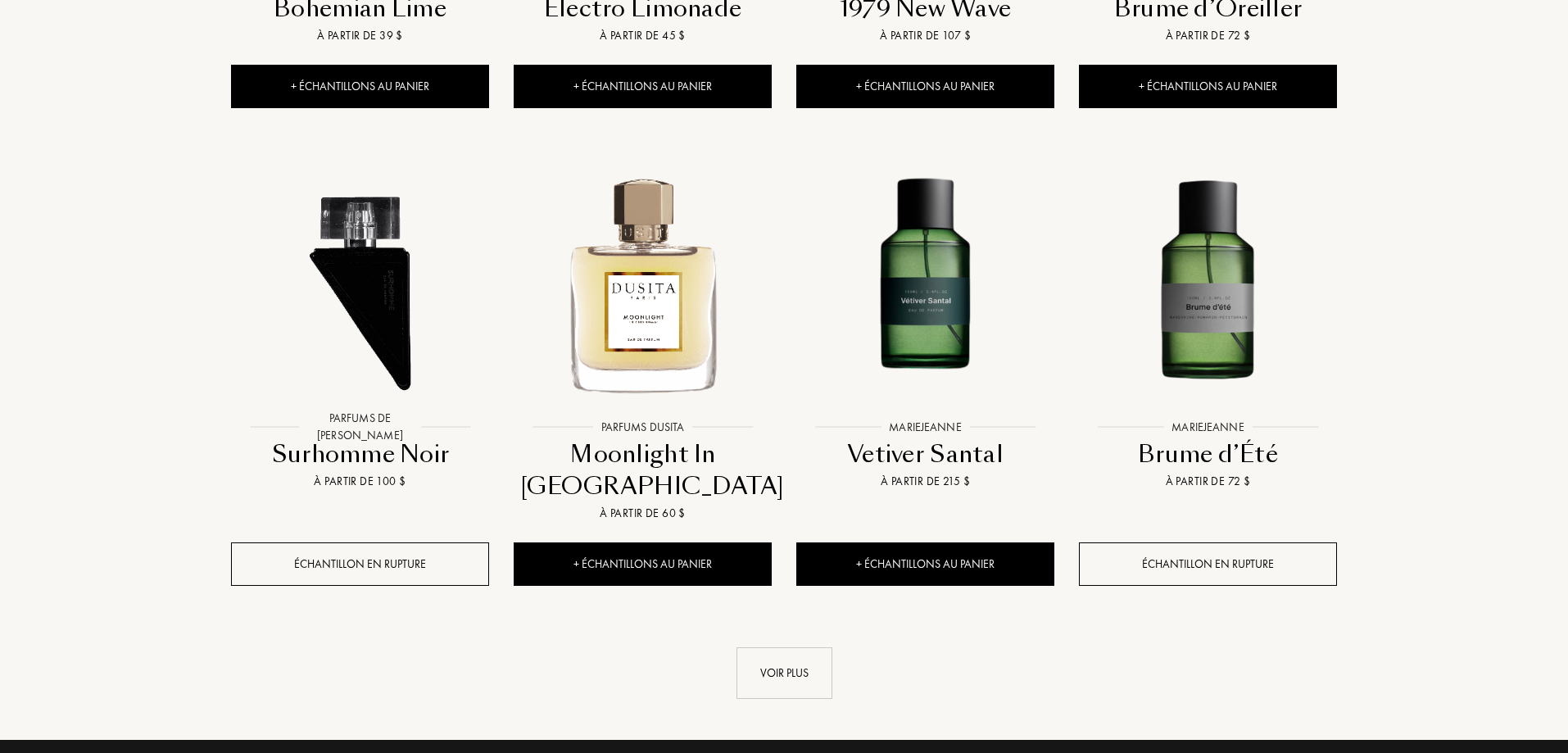
scroll to position [13765, 0]
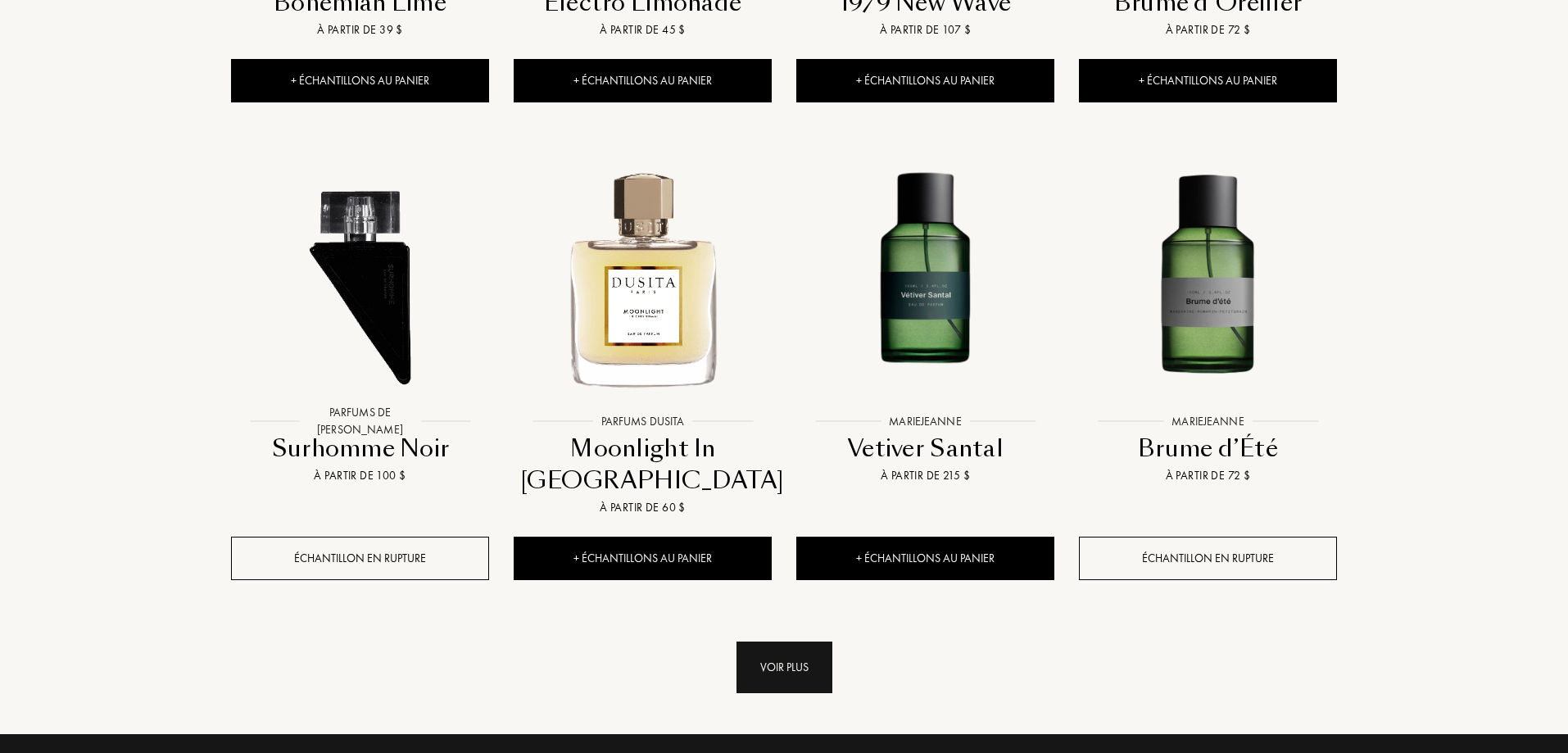
click at [783, 641] on div "Voir plus" at bounding box center [784, 667] width 96 height 51
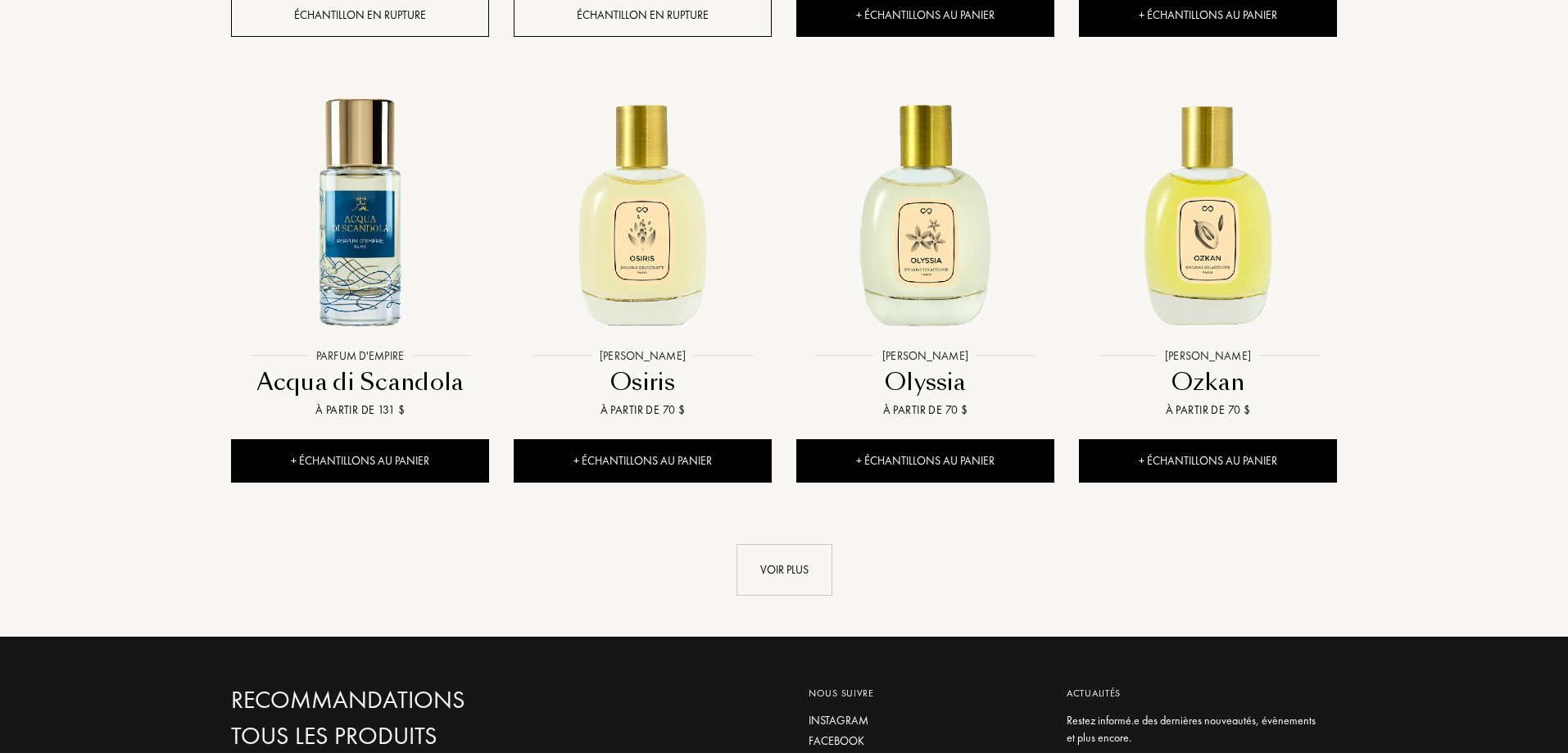
scroll to position [15239, 0]
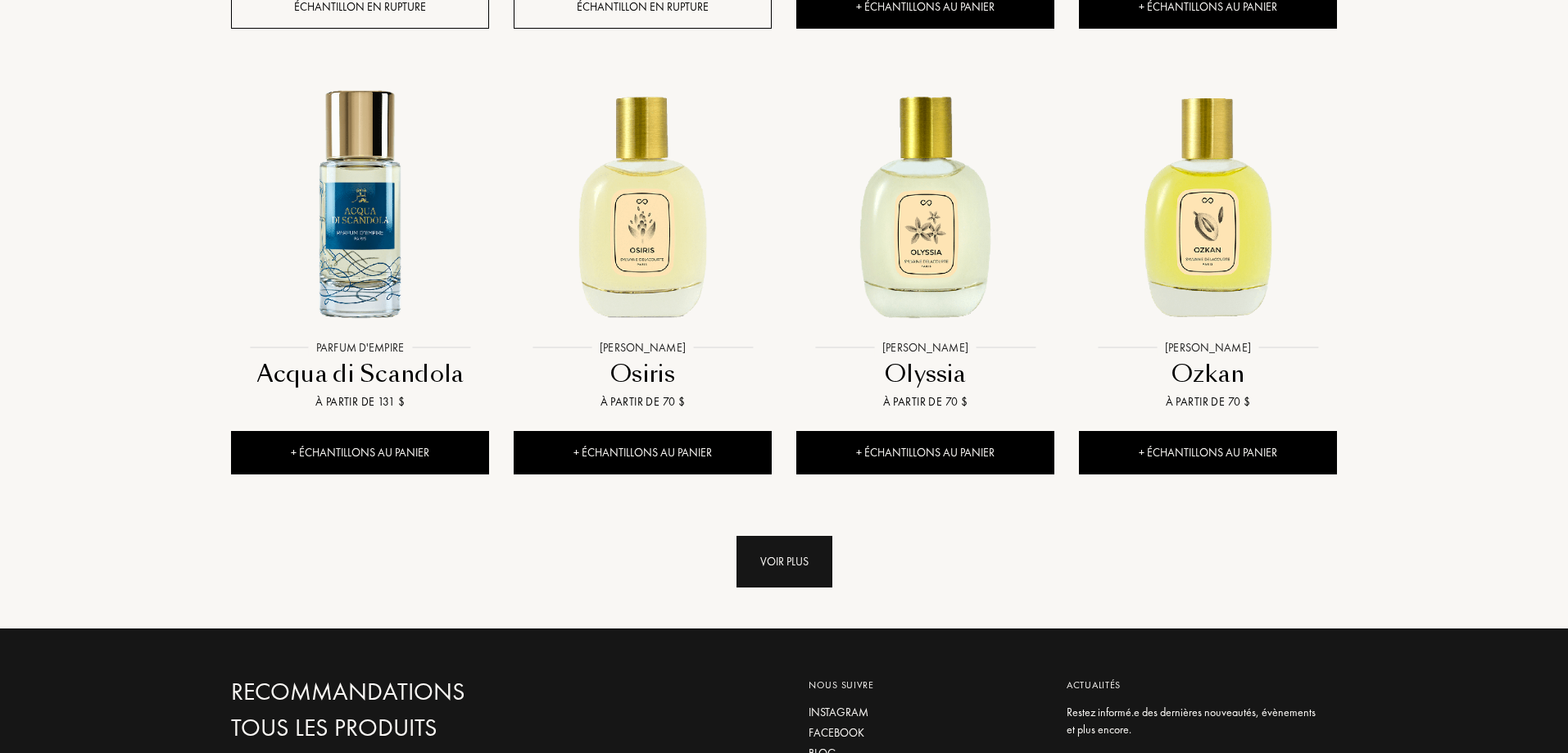
click at [795, 536] on div "Voir plus" at bounding box center [784, 561] width 96 height 51
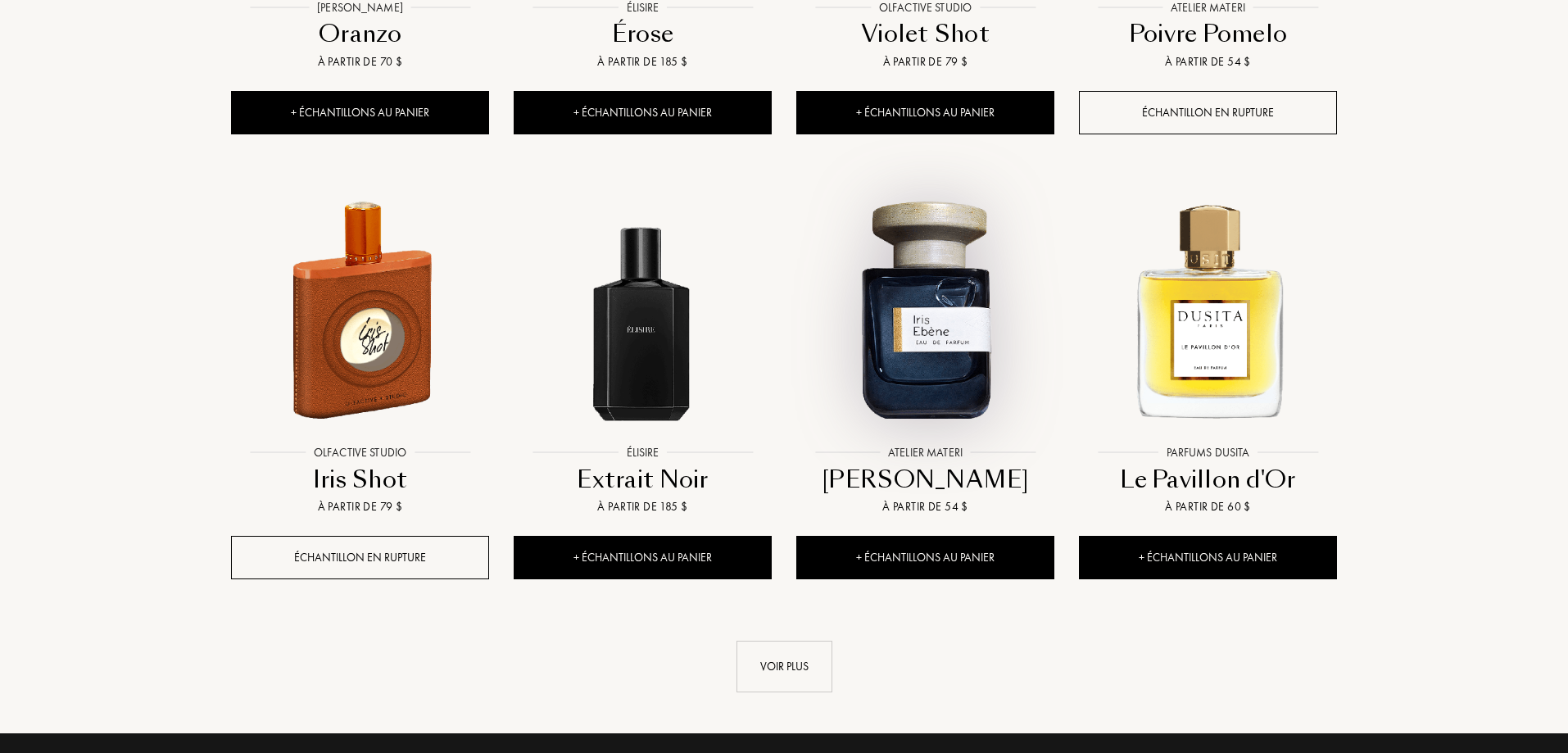
scroll to position [16550, 0]
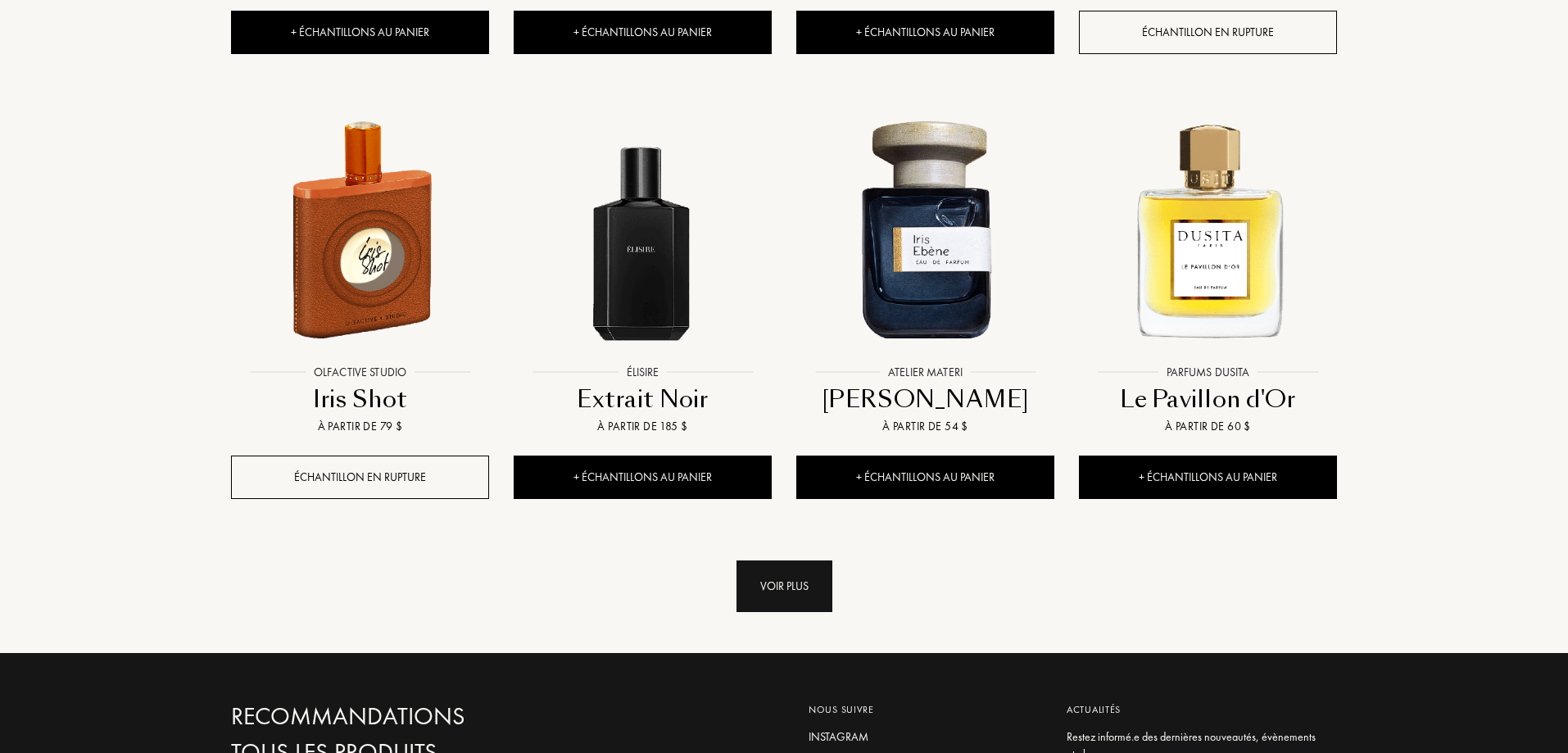
click at [795, 560] on div "Voir plus" at bounding box center [784, 586] width 96 height 51
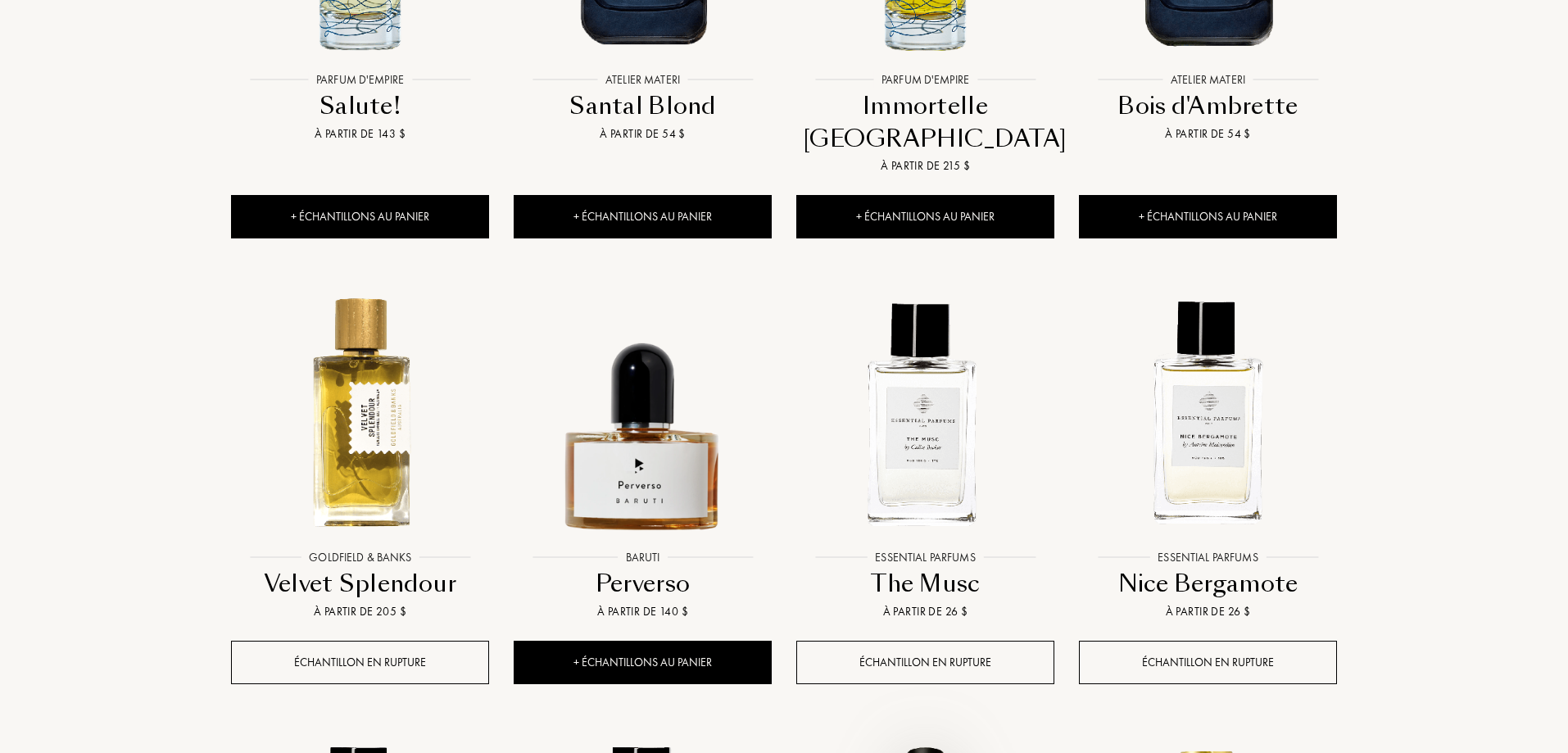
scroll to position [17288, 0]
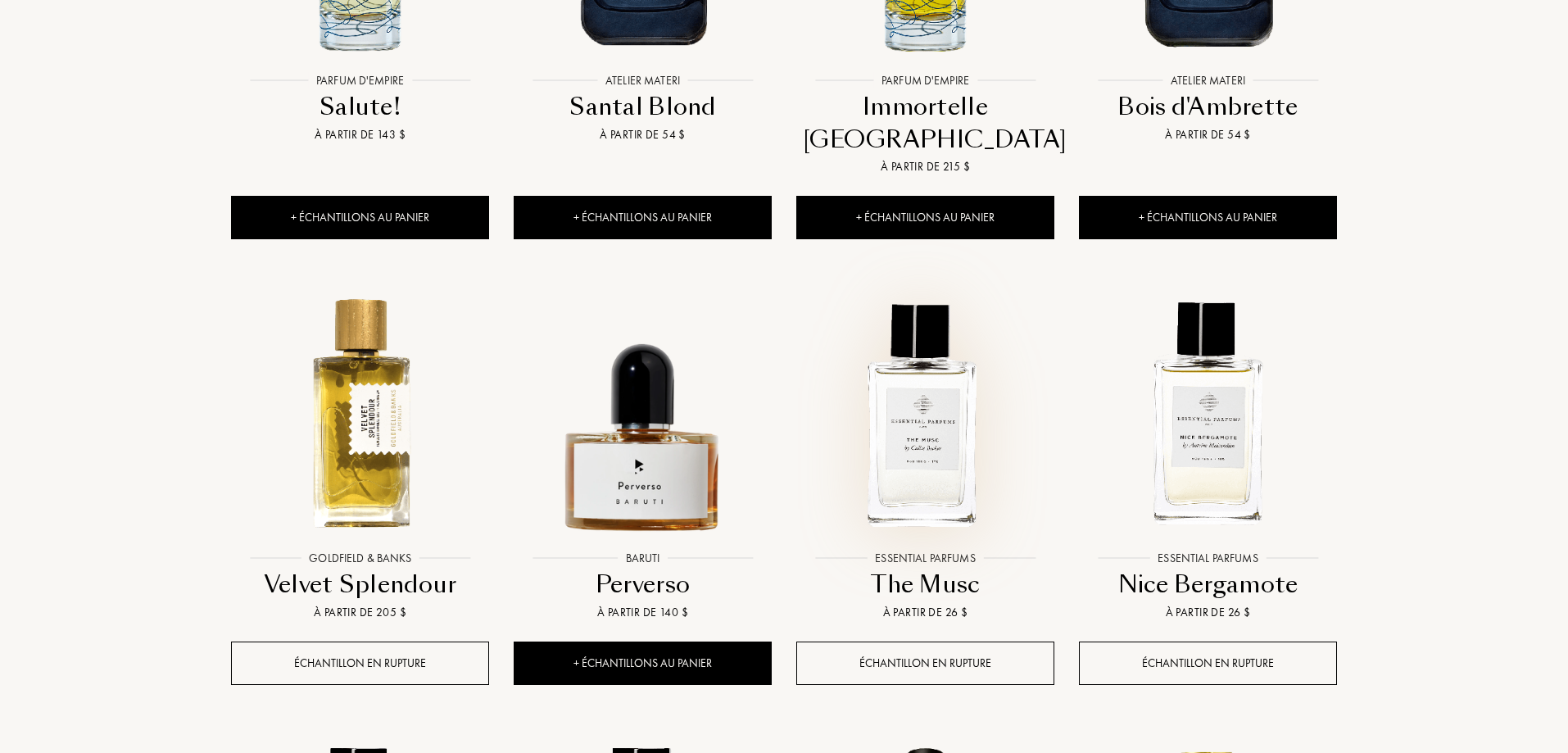
click at [932, 332] on img at bounding box center [925, 413] width 255 height 255
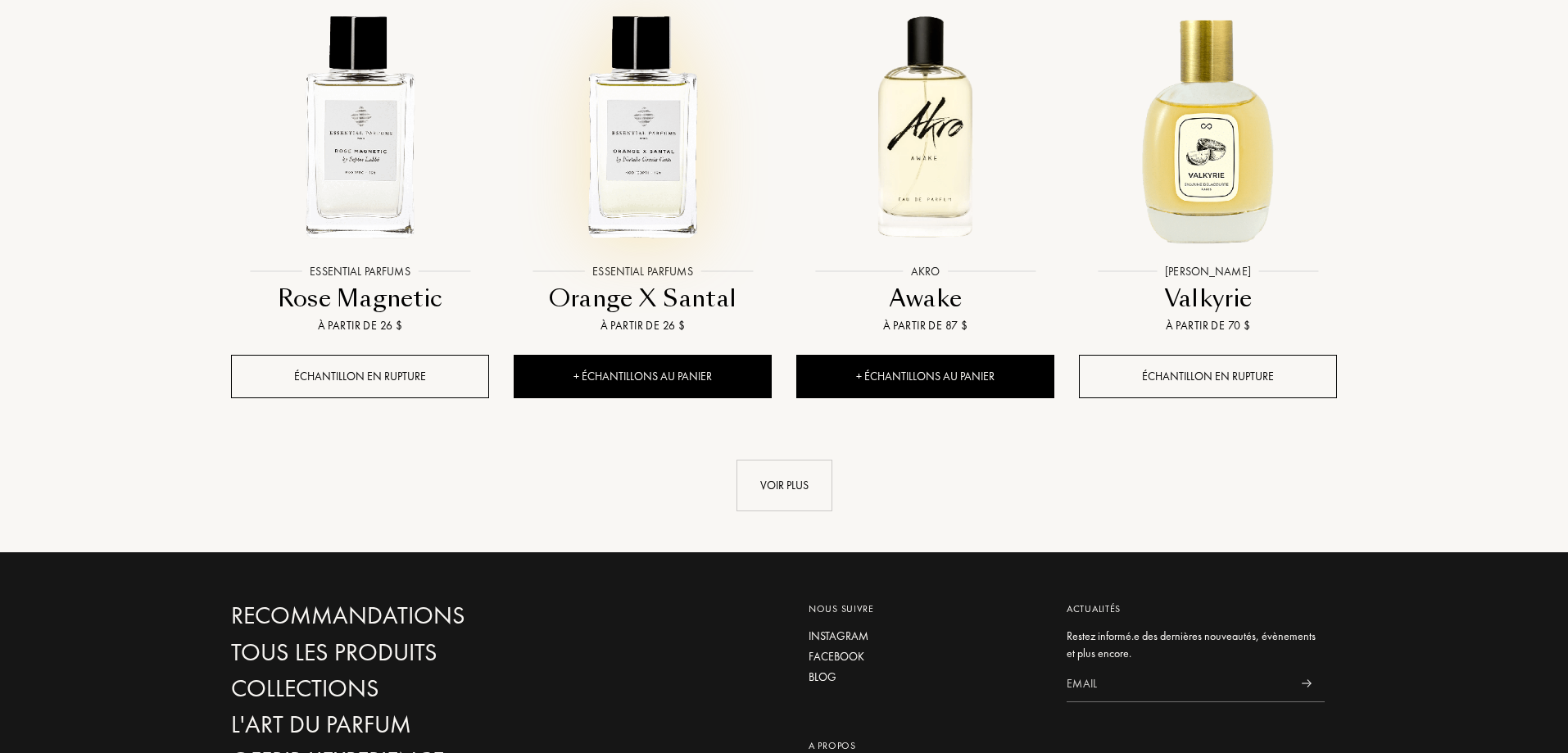
scroll to position [18025, 0]
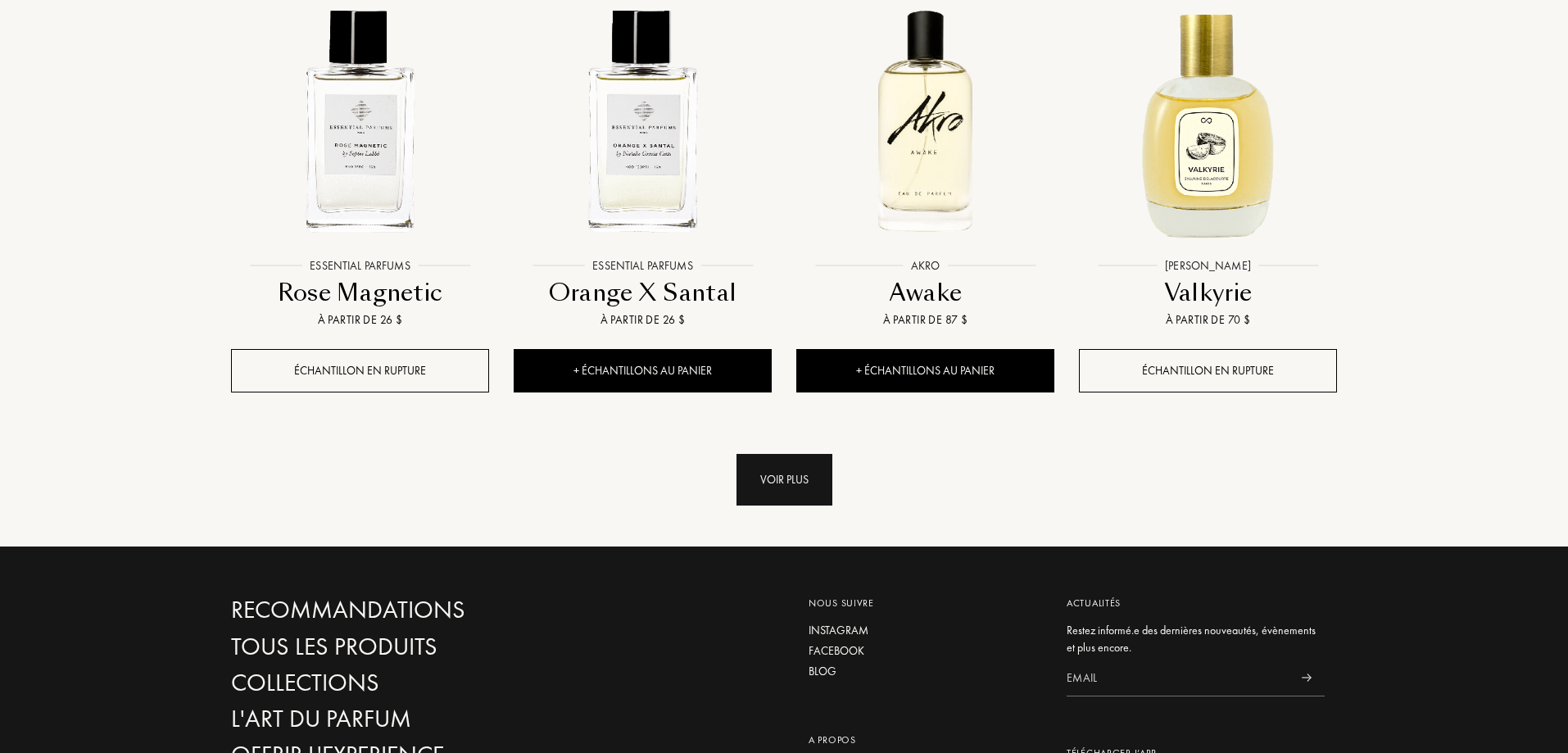
click at [774, 454] on div "Voir plus" at bounding box center [784, 479] width 96 height 51
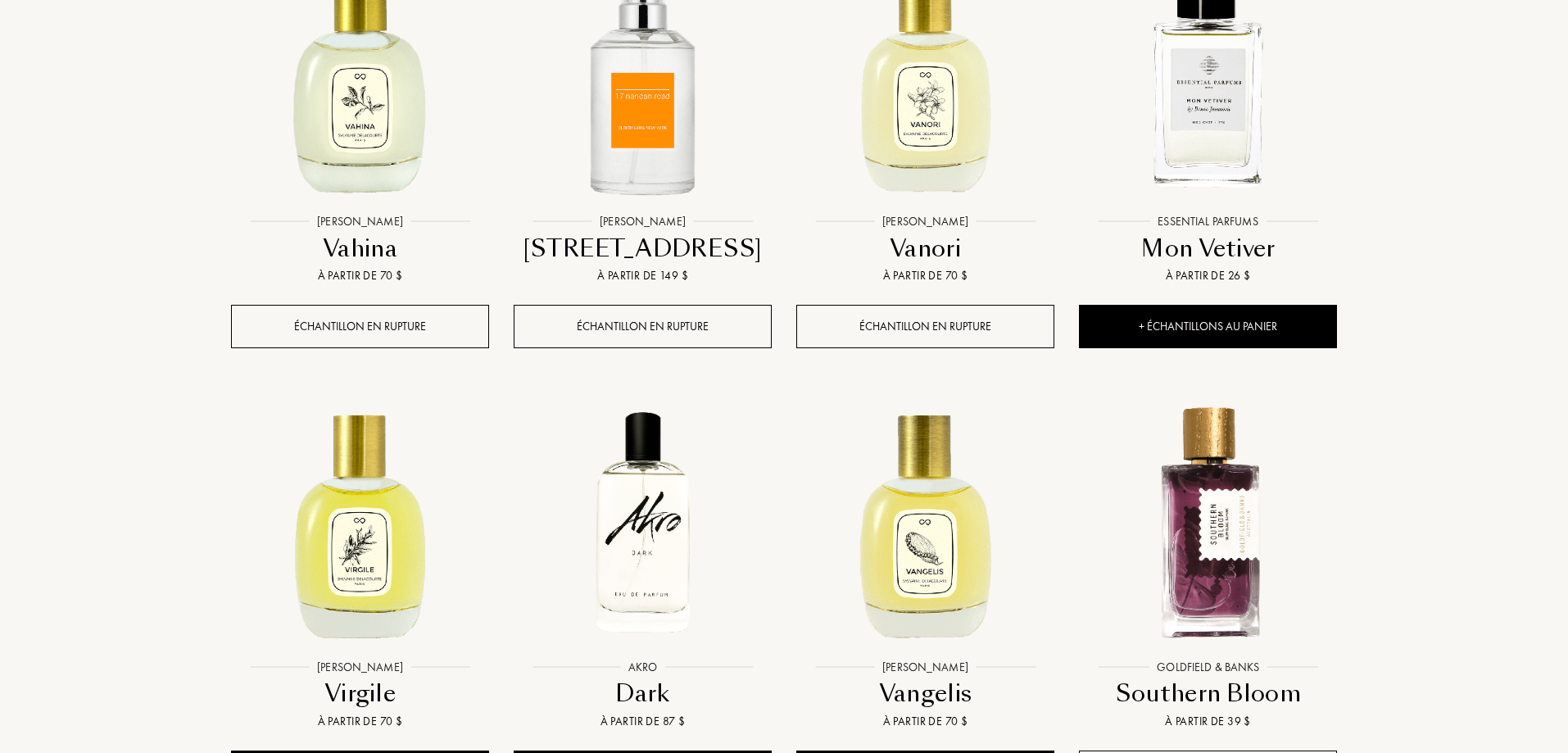
scroll to position [18517, 0]
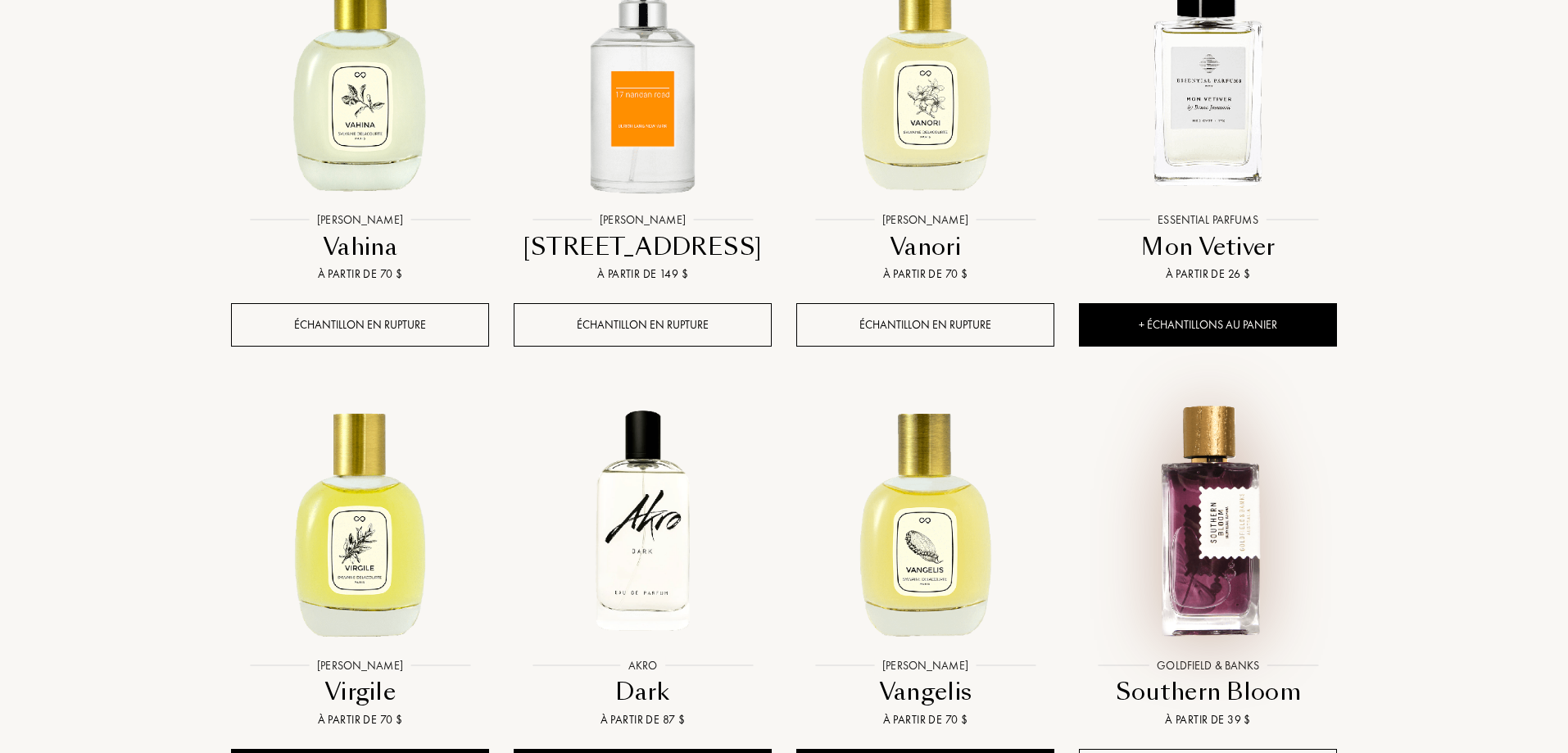
click at [1218, 393] on img at bounding box center [1208, 521] width 255 height 255
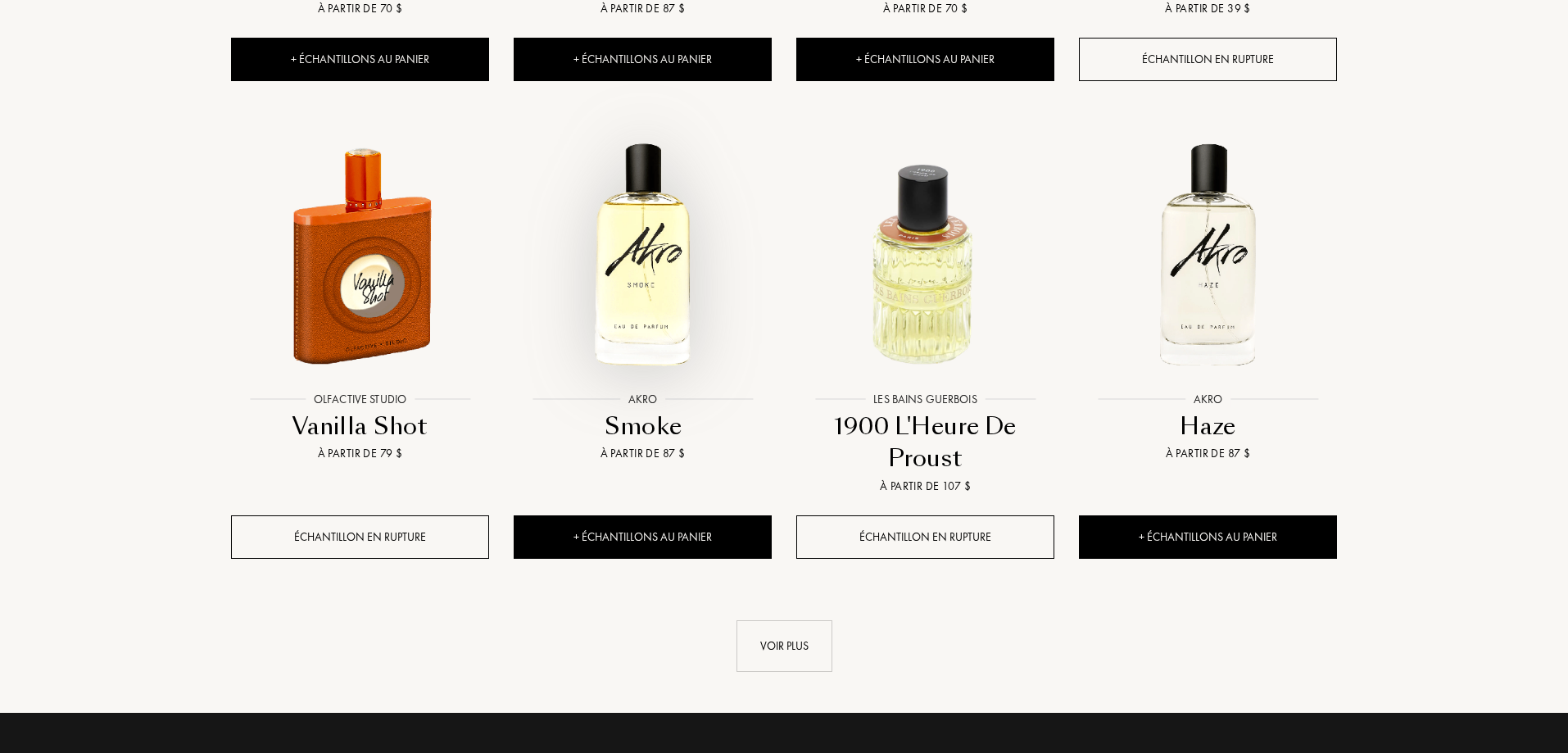
scroll to position [19254, 0]
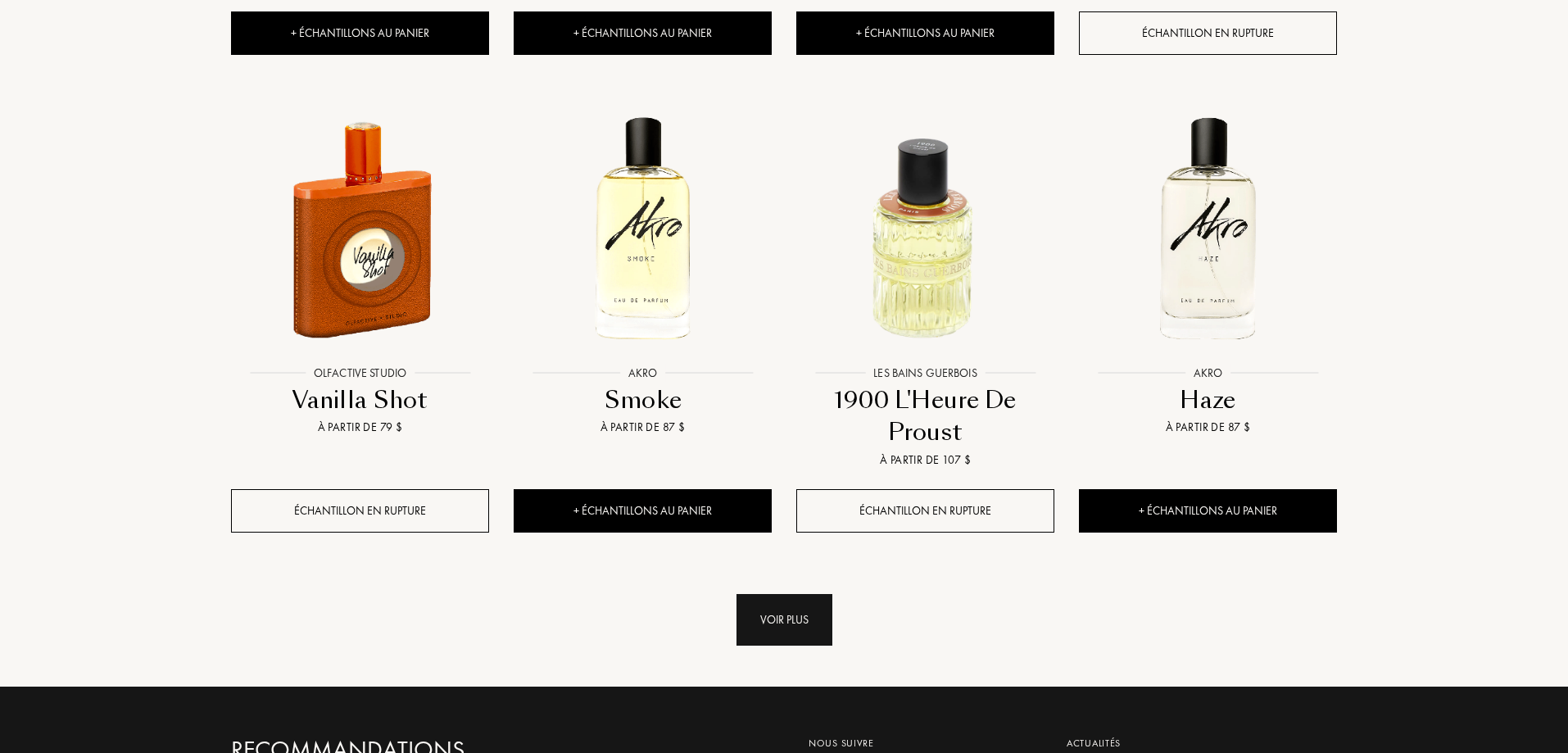
click at [781, 594] on div "Voir plus" at bounding box center [784, 620] width 96 height 51
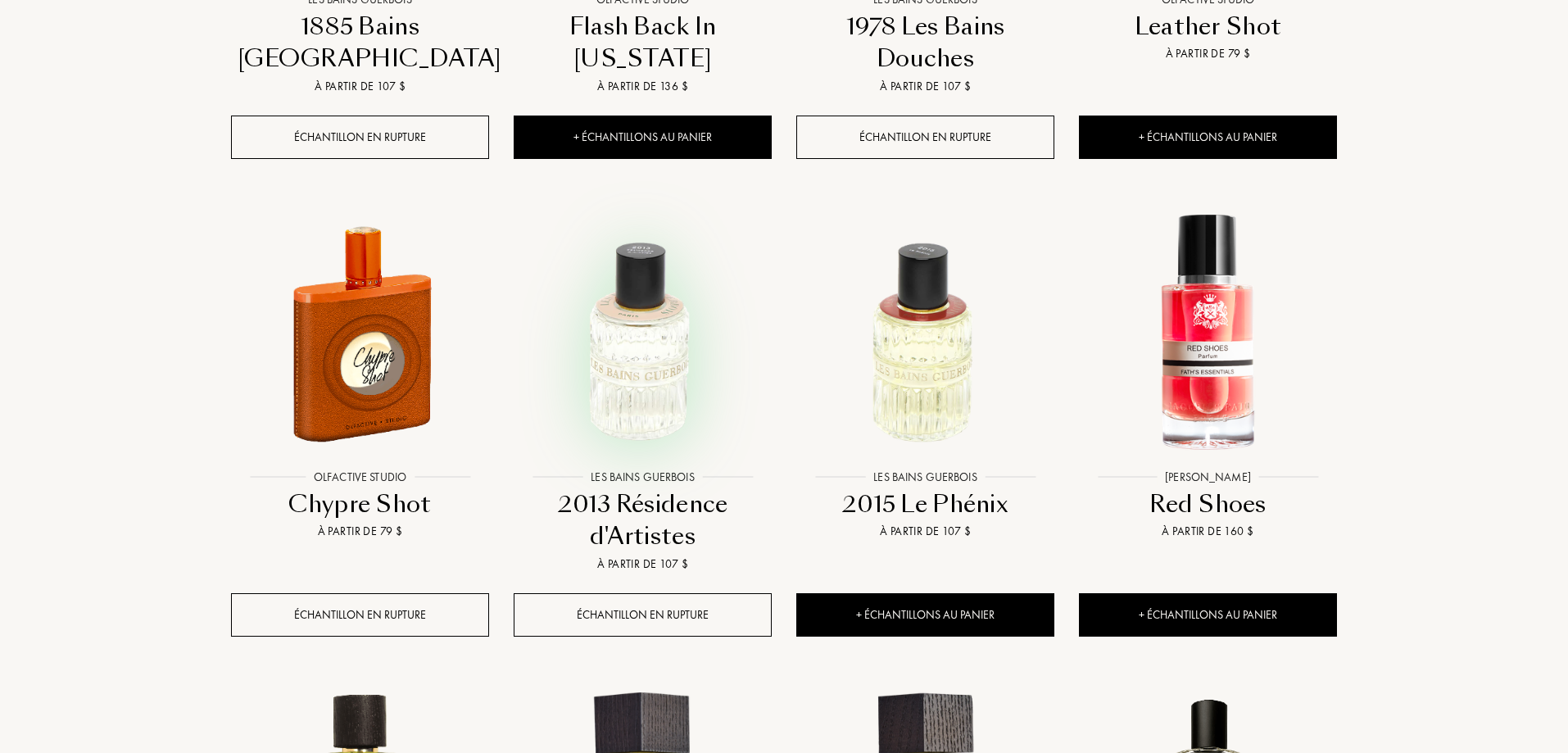
scroll to position [20155, 0]
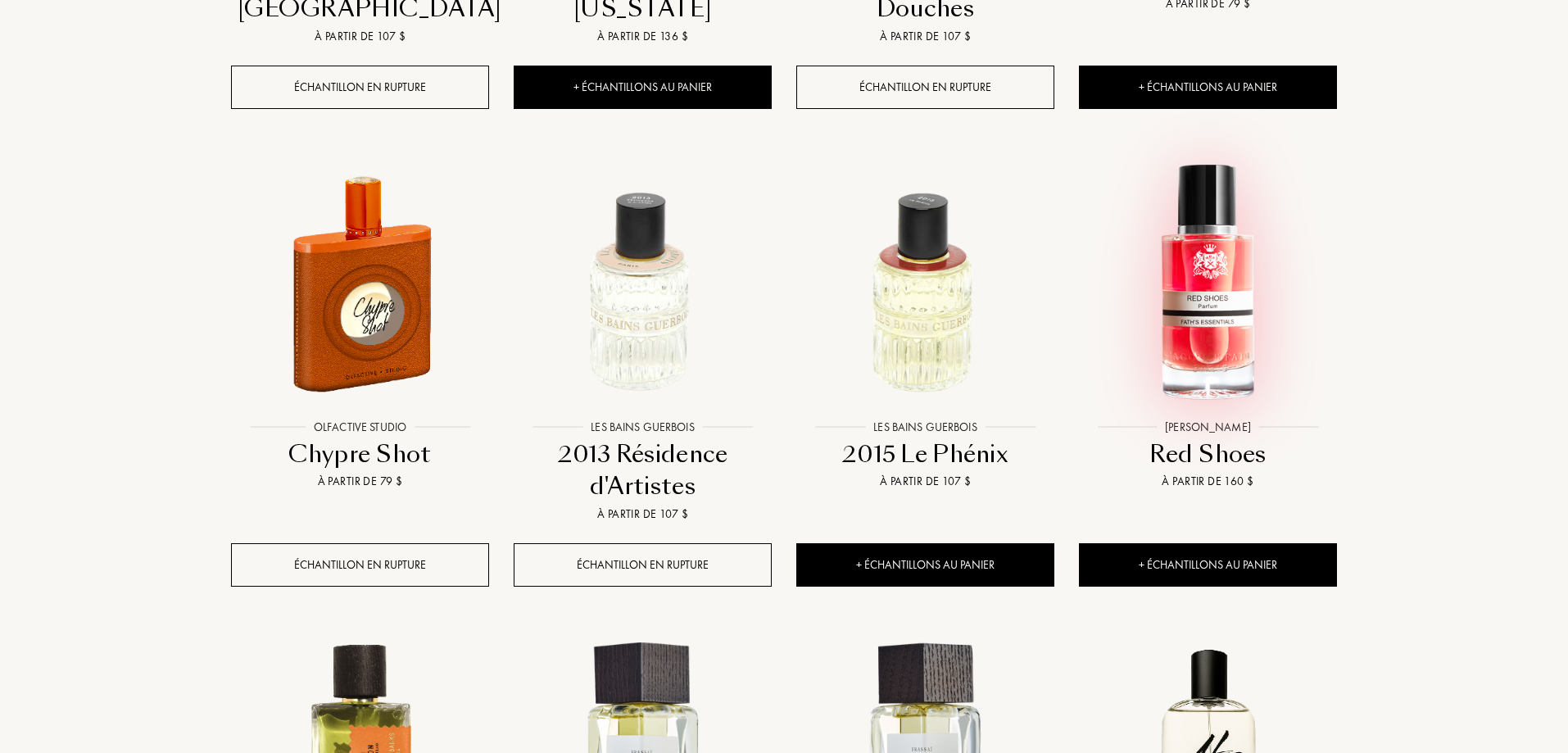
click at [1190, 159] on img at bounding box center [1208, 283] width 255 height 255
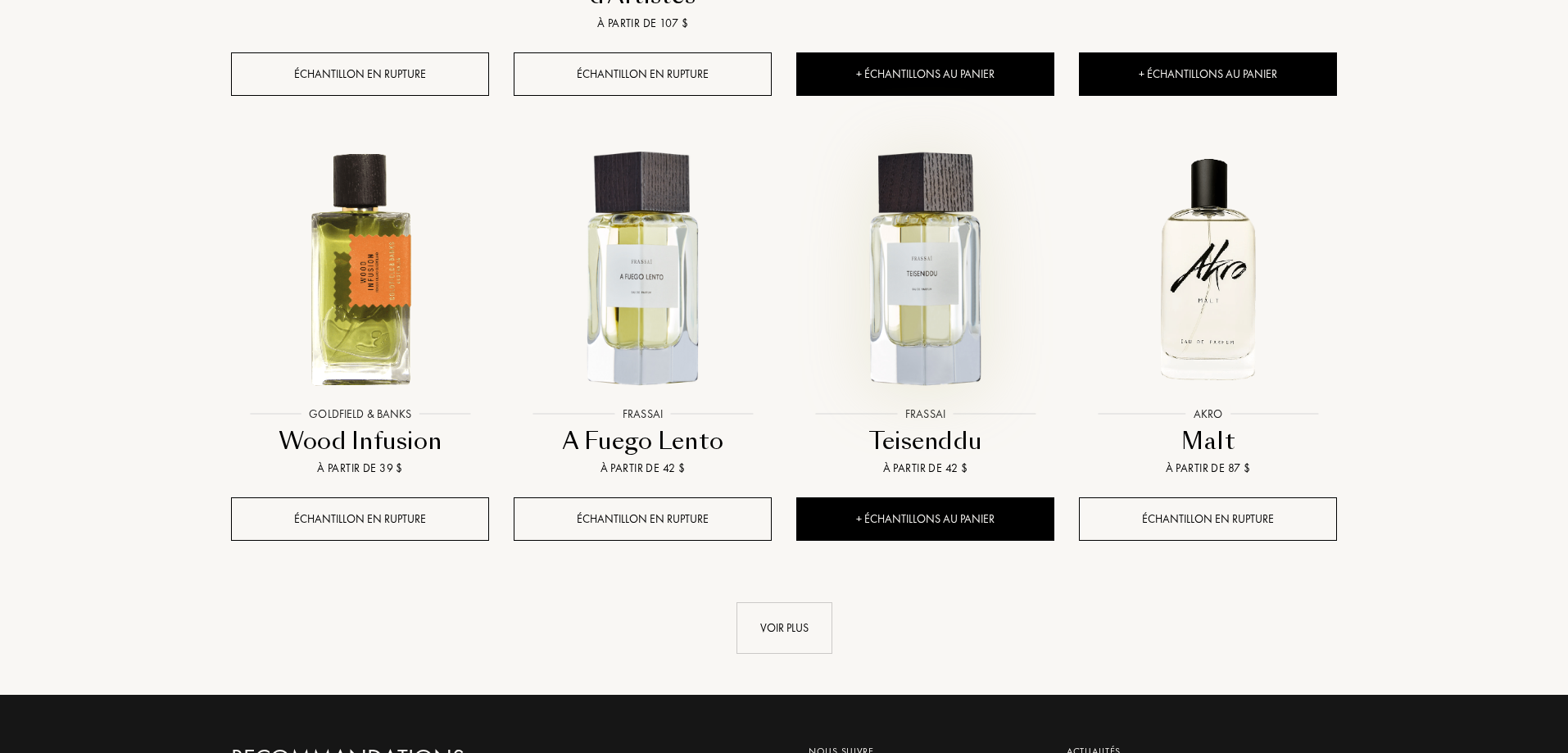
scroll to position [20647, 0]
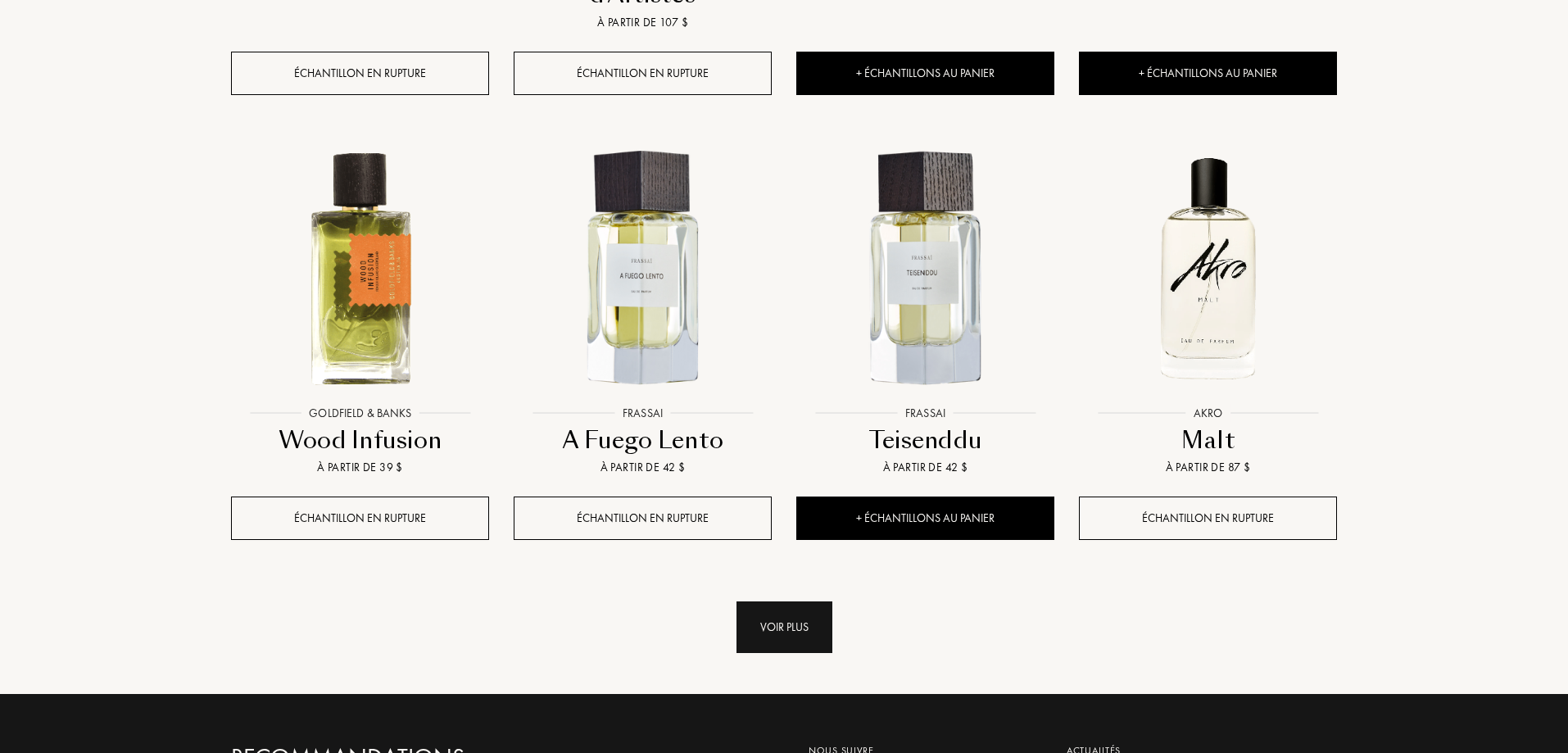
click at [794, 602] on div "Voir plus" at bounding box center [784, 627] width 96 height 51
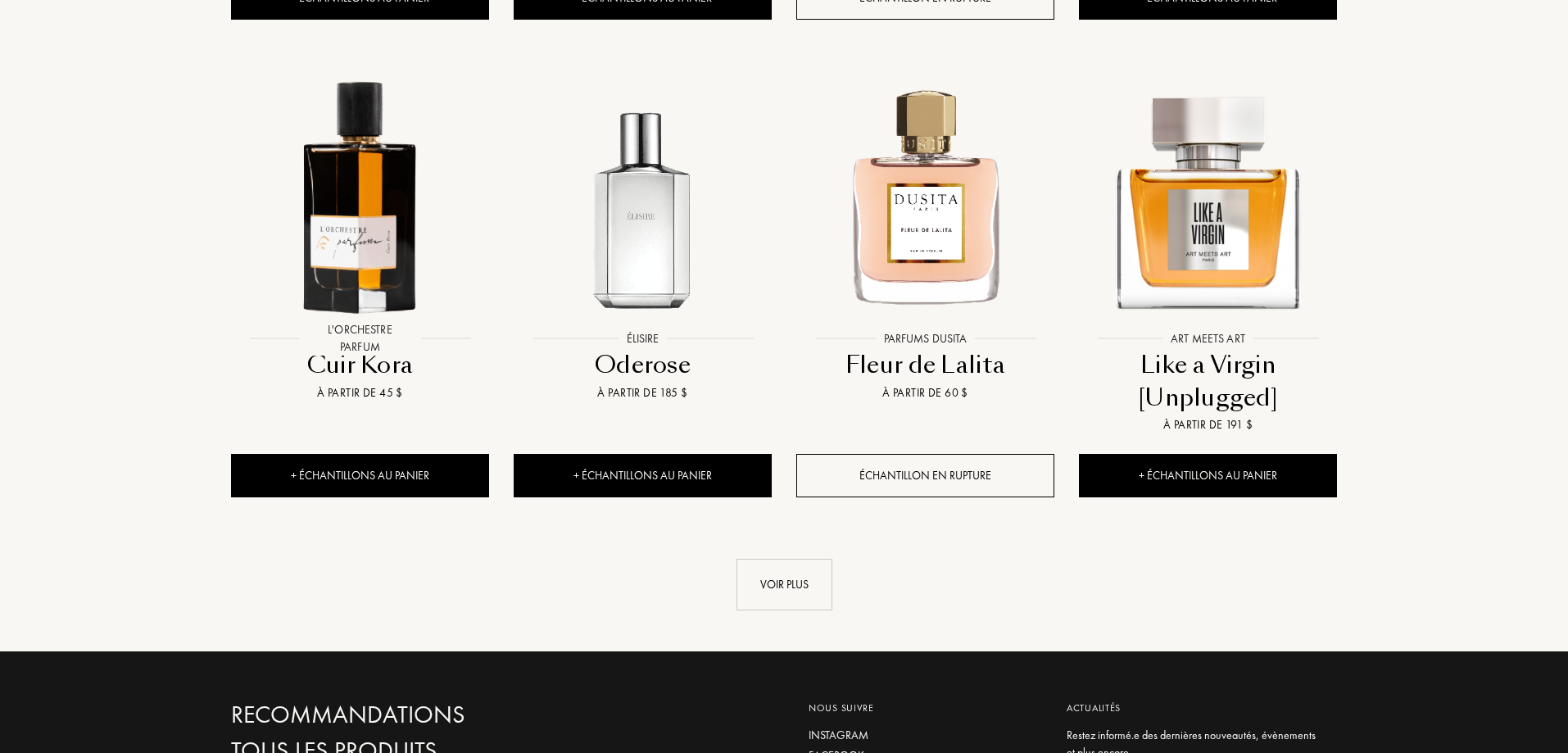
scroll to position [22040, 0]
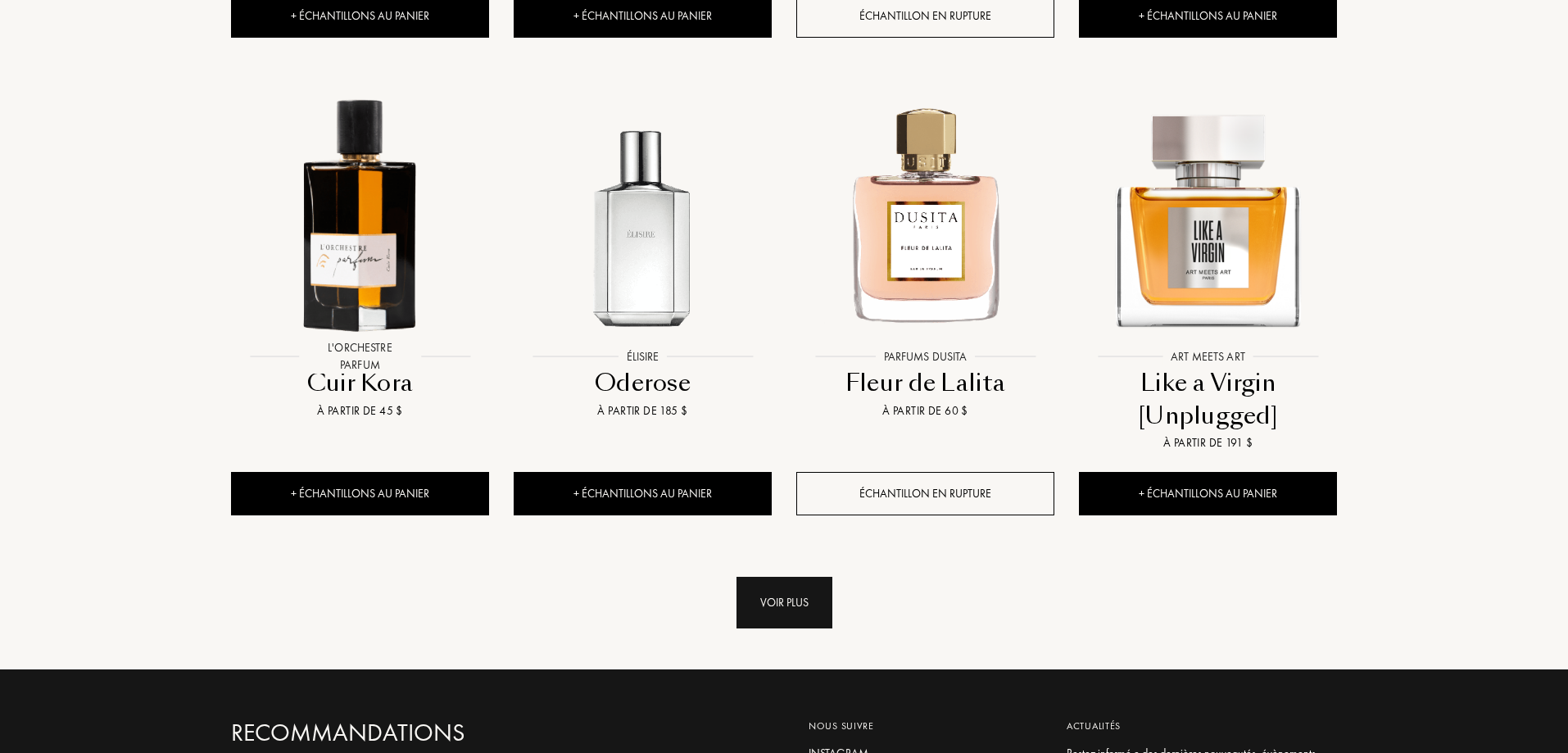
click at [803, 577] on div "Voir plus" at bounding box center [784, 603] width 96 height 51
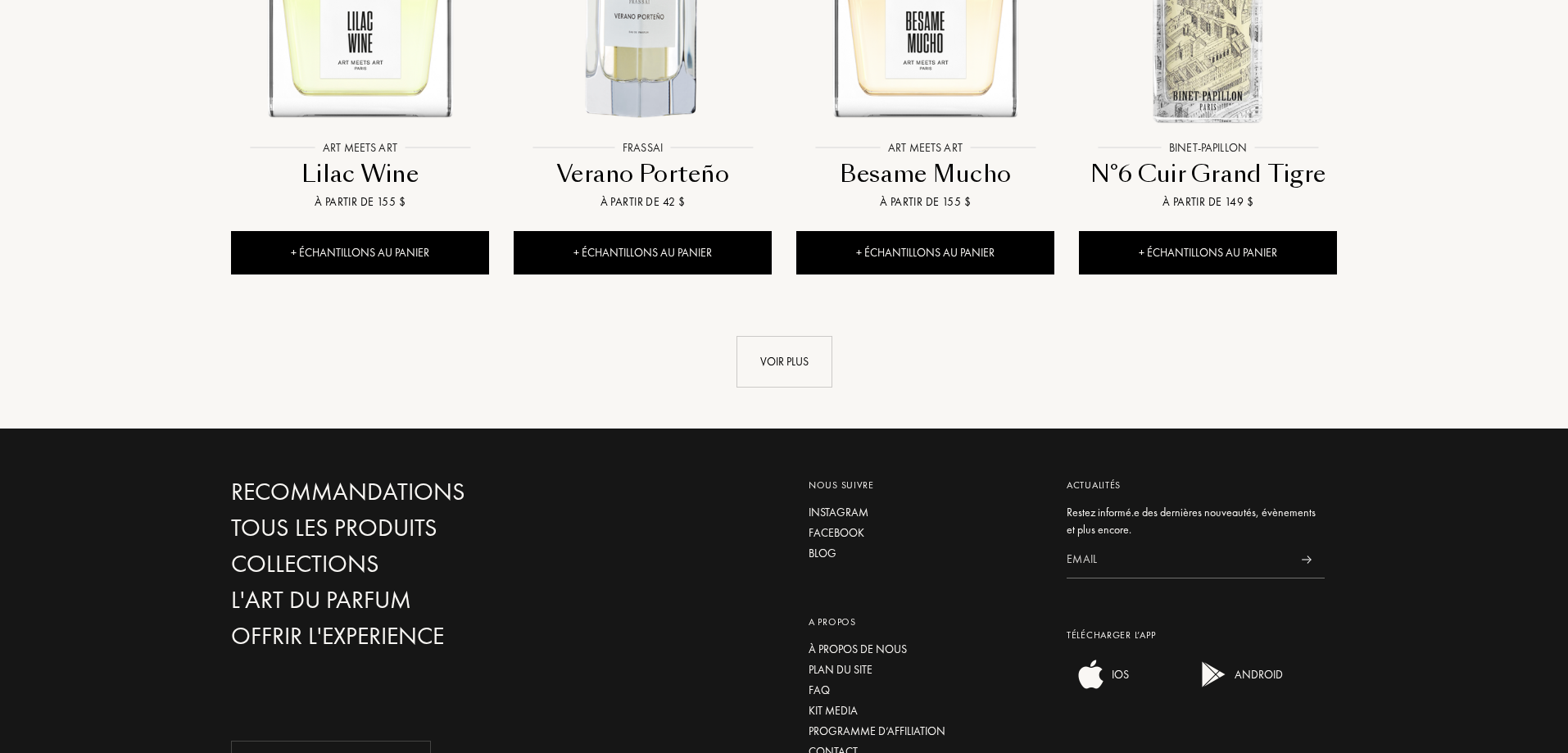
scroll to position [23667, 0]
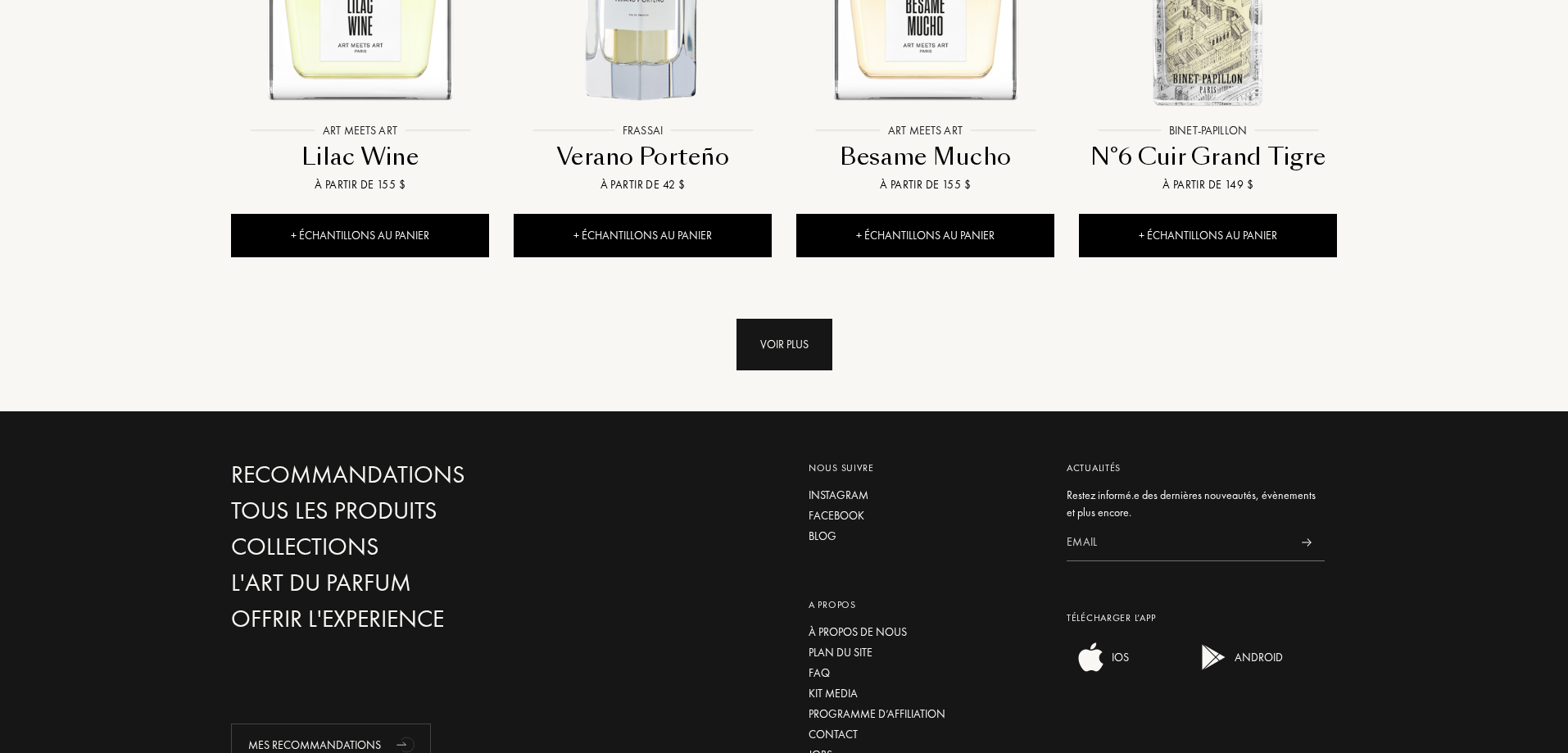
click at [791, 319] on div "Voir plus" at bounding box center [784, 345] width 96 height 51
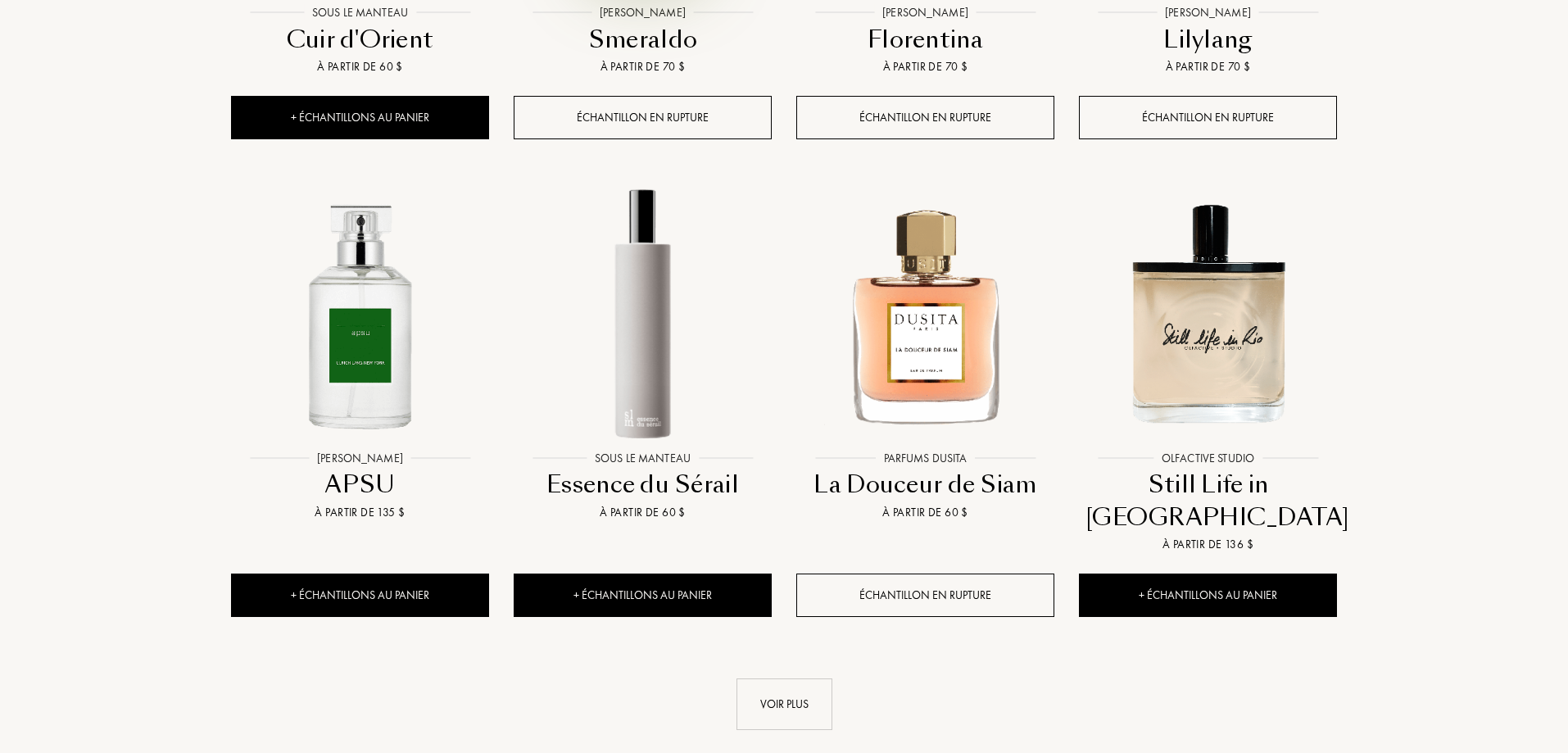
scroll to position [24732, 0]
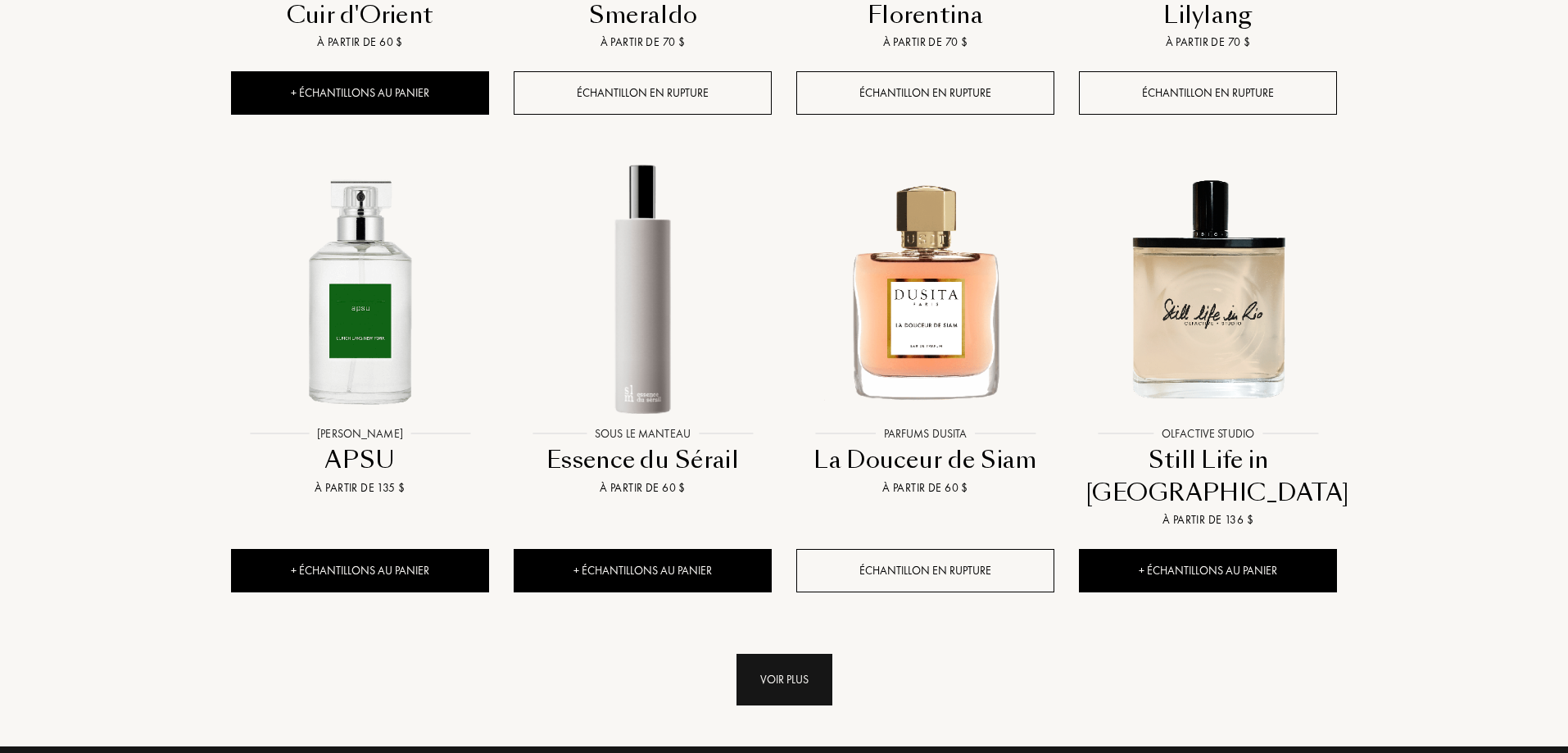
click at [798, 654] on div "Voir plus" at bounding box center [784, 679] width 96 height 51
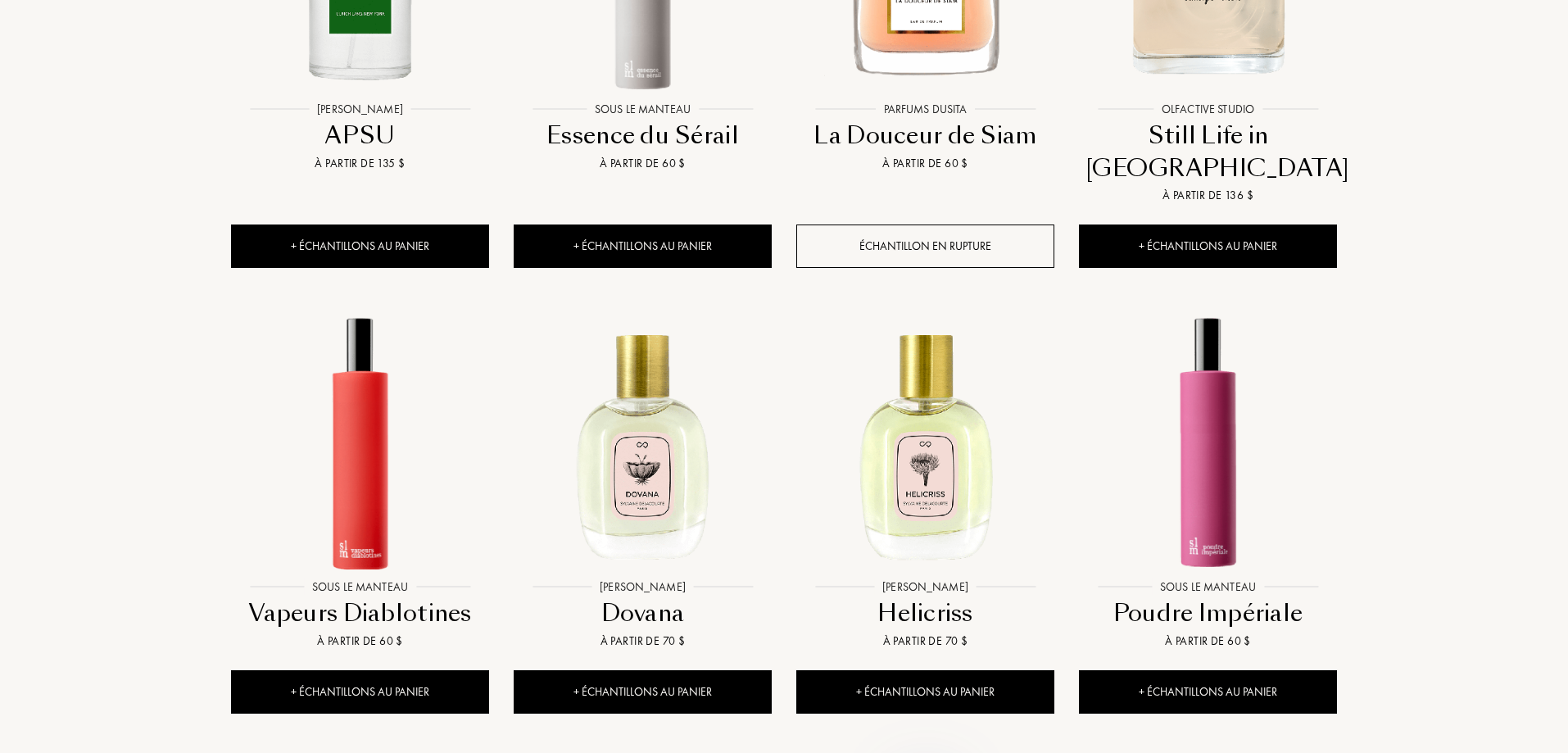
scroll to position [24978, 0]
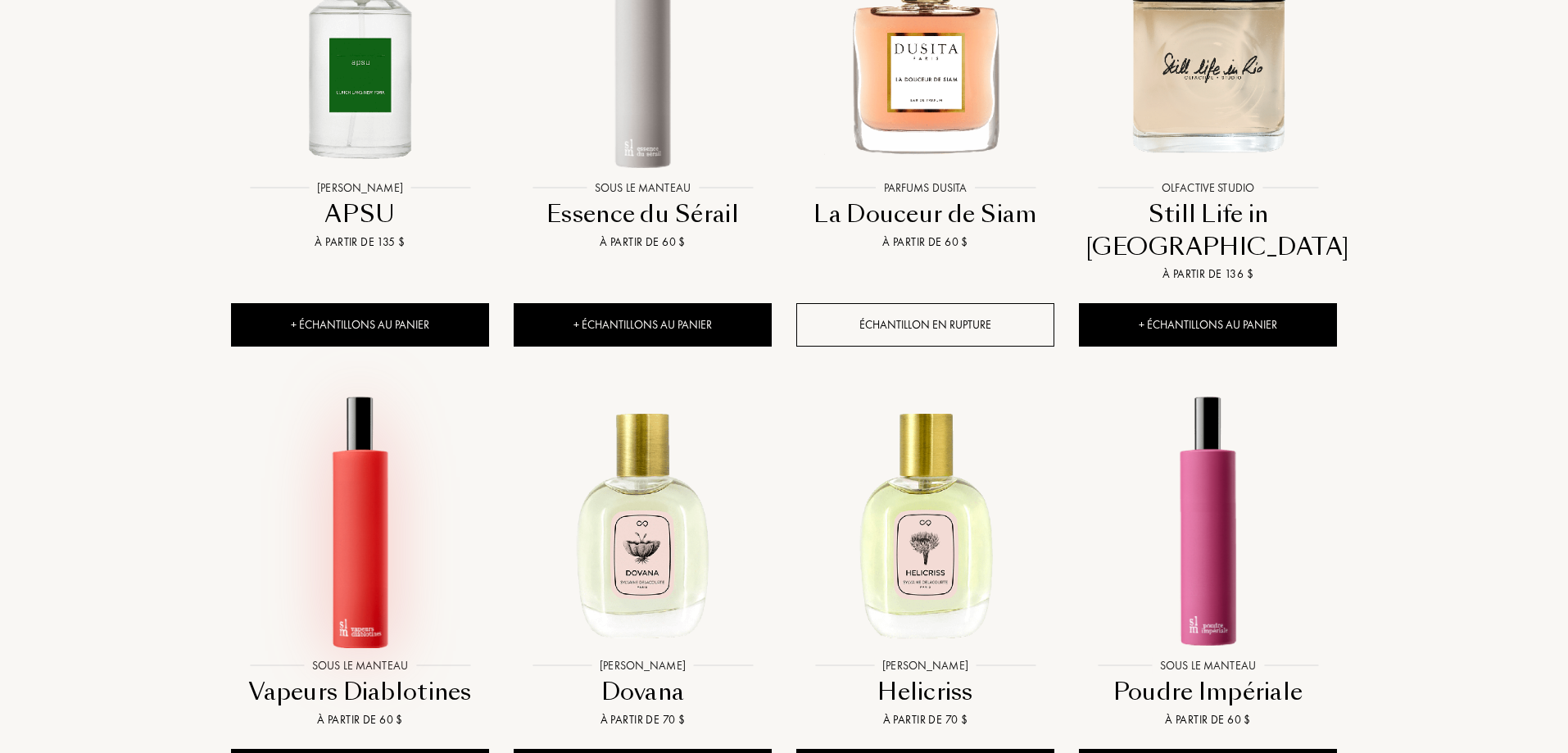
click at [374, 393] on img at bounding box center [360, 521] width 255 height 255
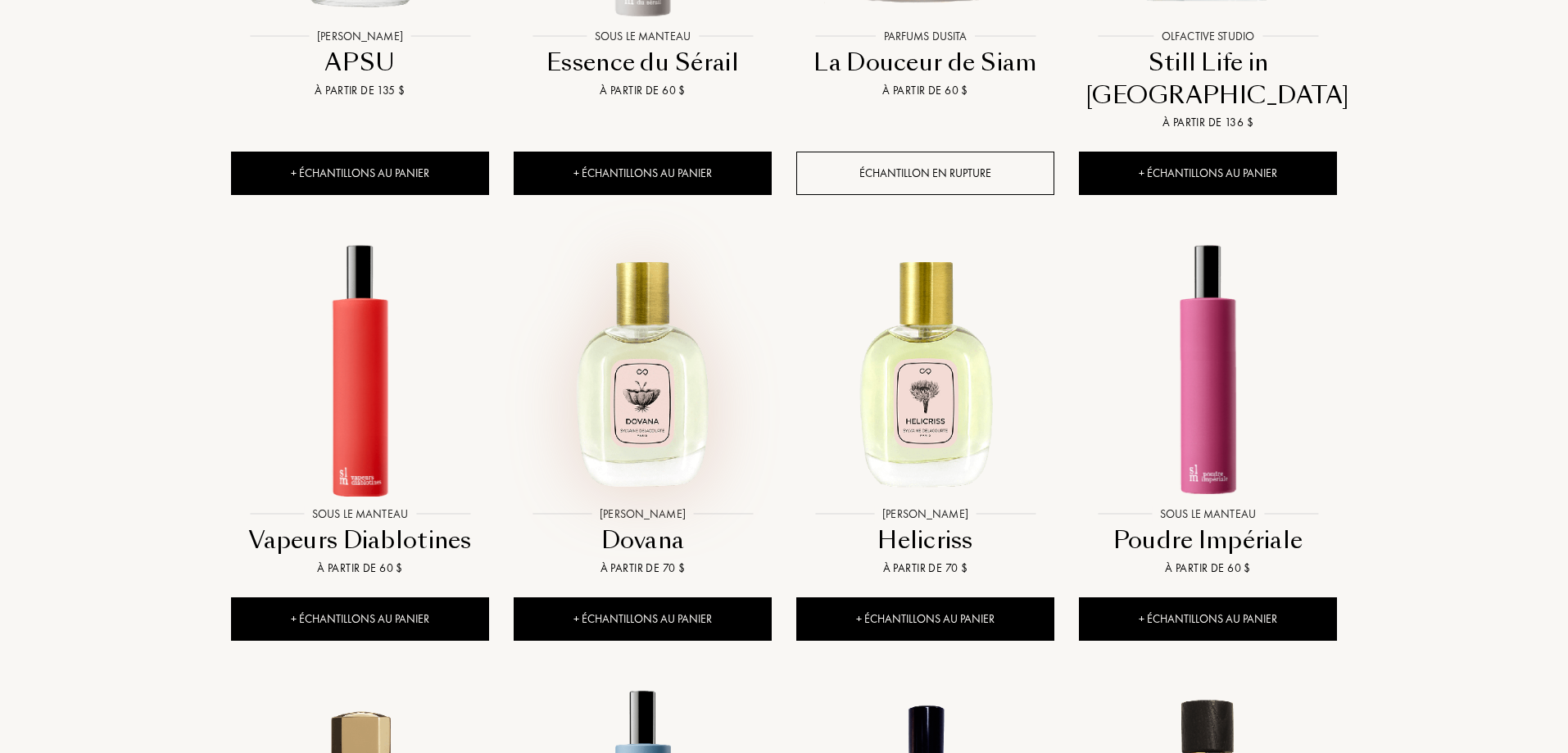
scroll to position [25142, 0]
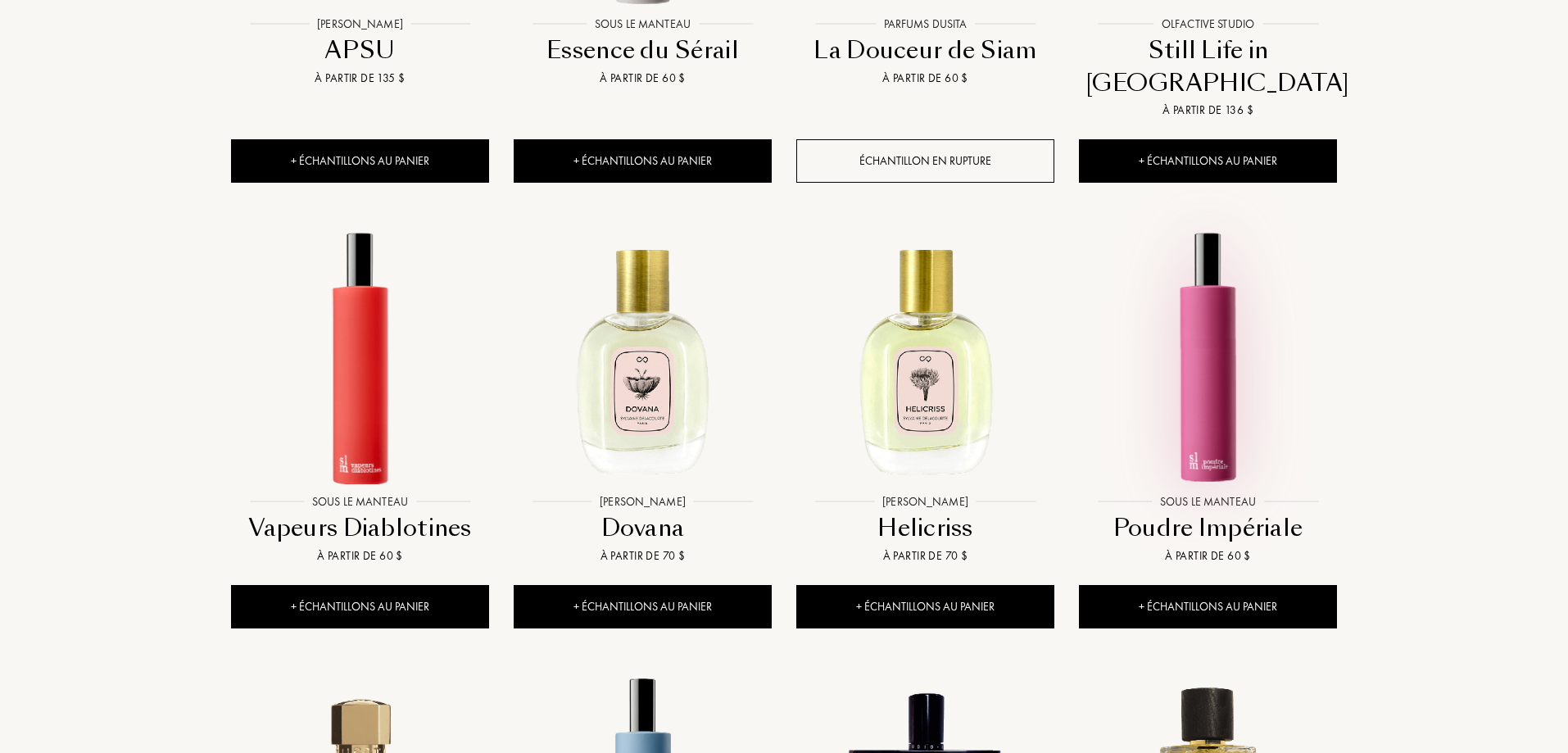
click at [1212, 230] on img at bounding box center [1208, 357] width 255 height 255
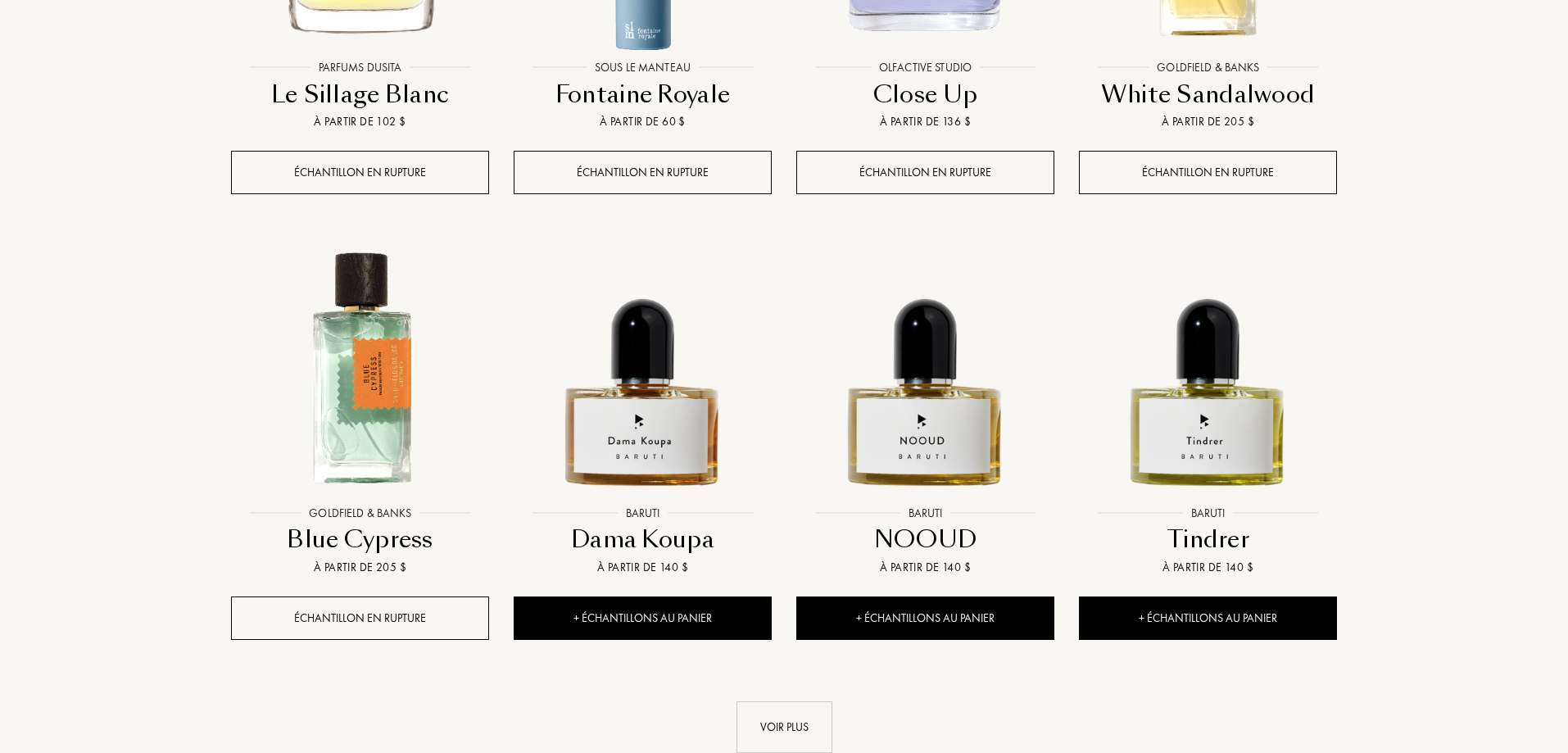
scroll to position [26043, 0]
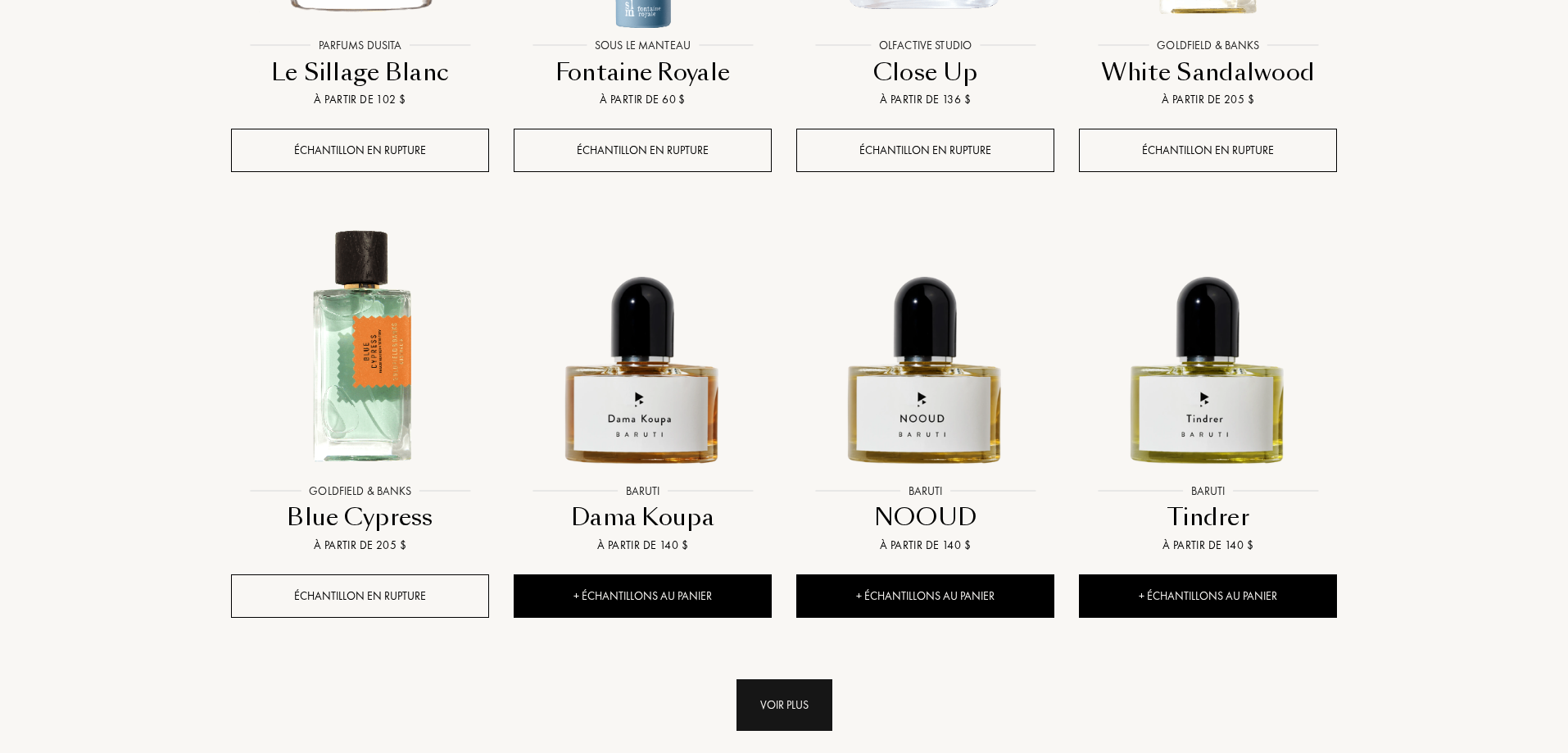
click at [779, 679] on div "Voir plus" at bounding box center [784, 705] width 96 height 51
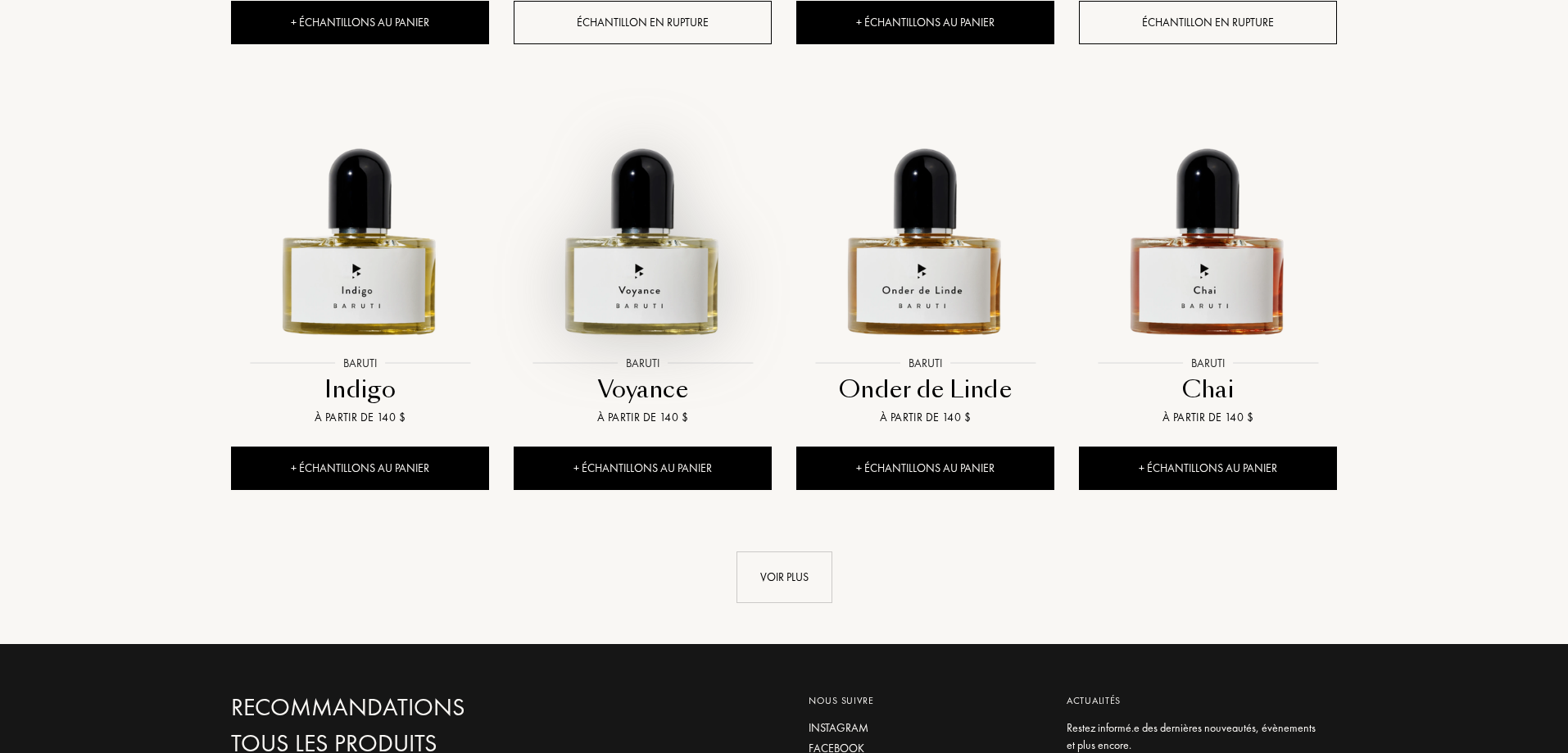
scroll to position [27517, 0]
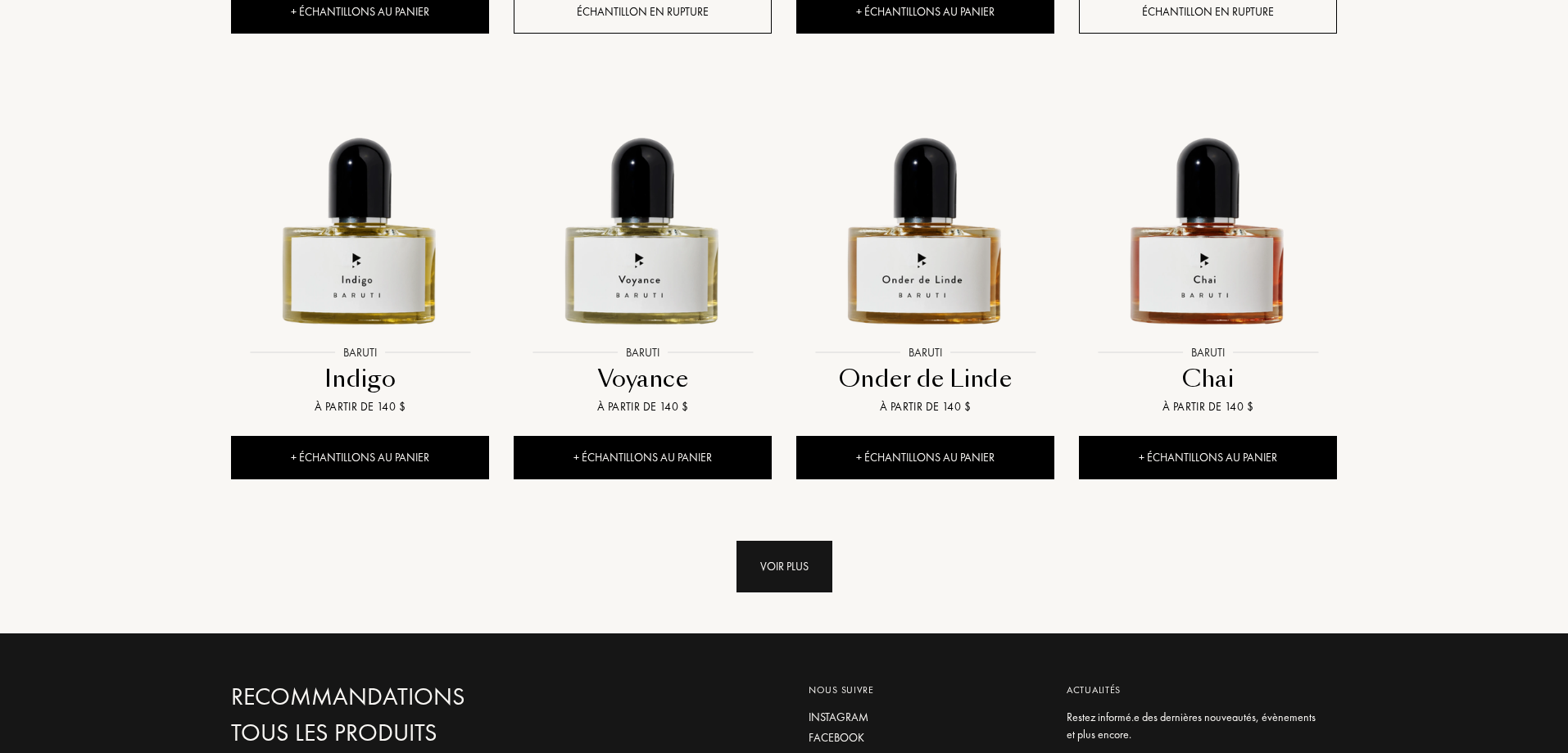
click at [784, 541] on div "Voir plus" at bounding box center [784, 566] width 96 height 51
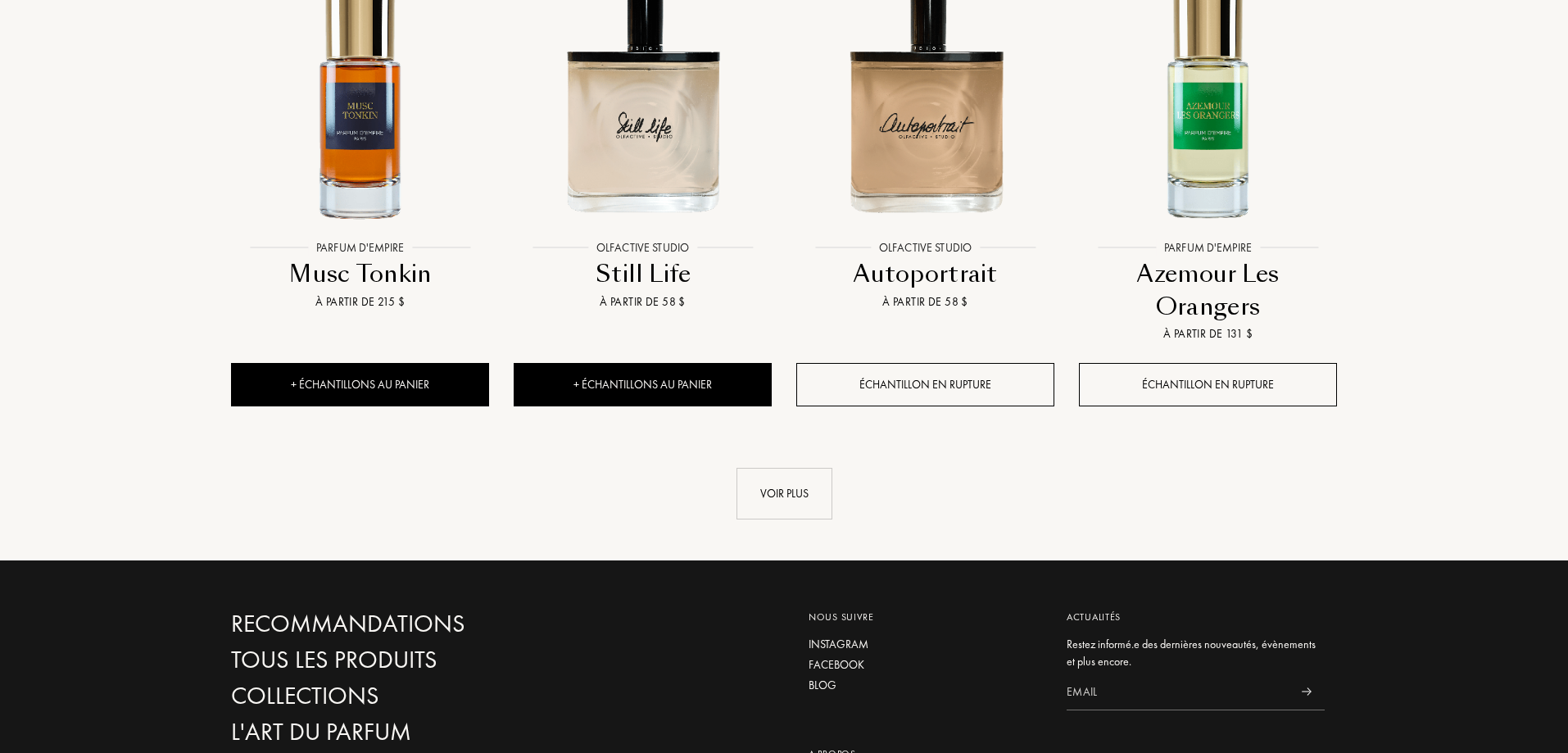
scroll to position [28993, 0]
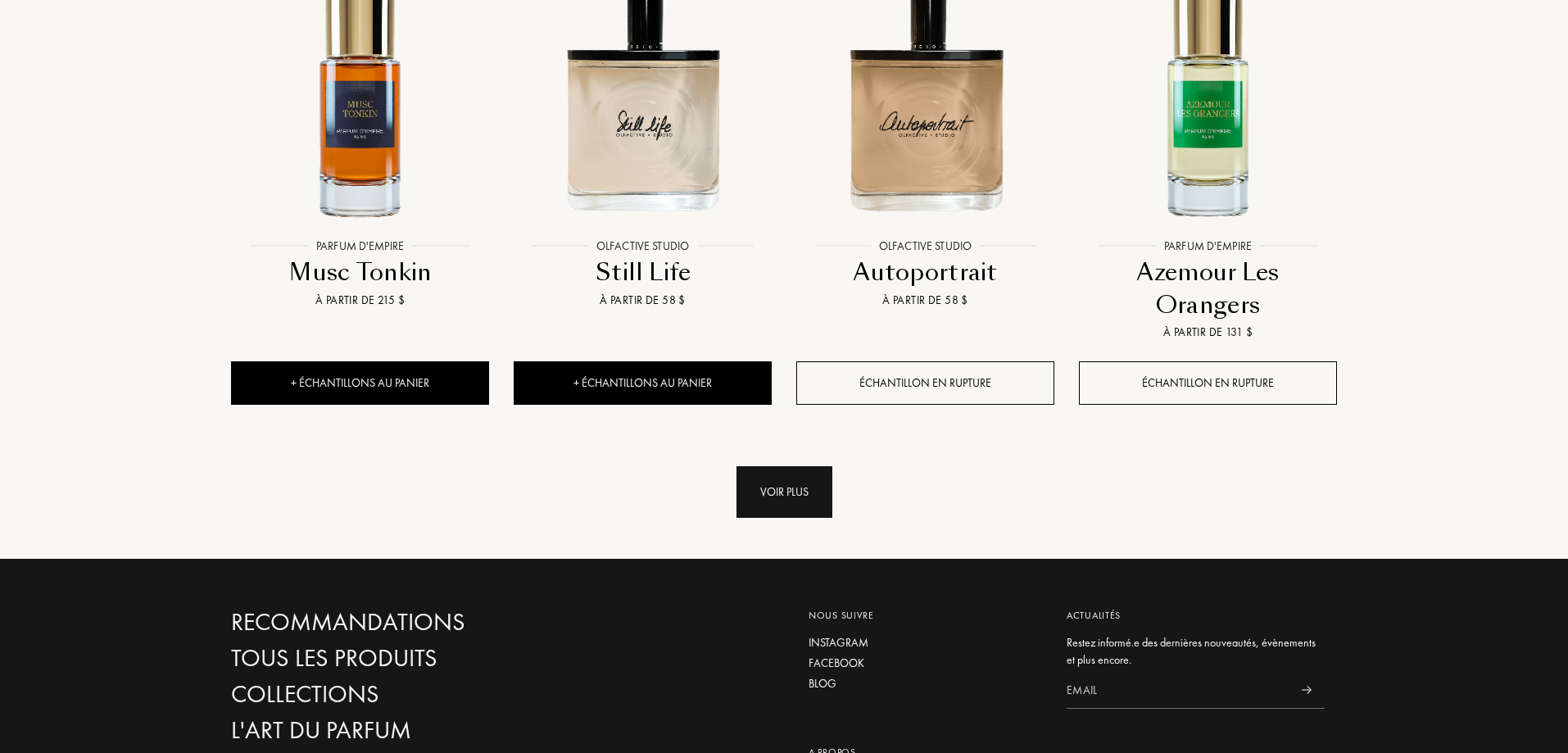
click at [804, 466] on div "Voir plus" at bounding box center [784, 492] width 96 height 51
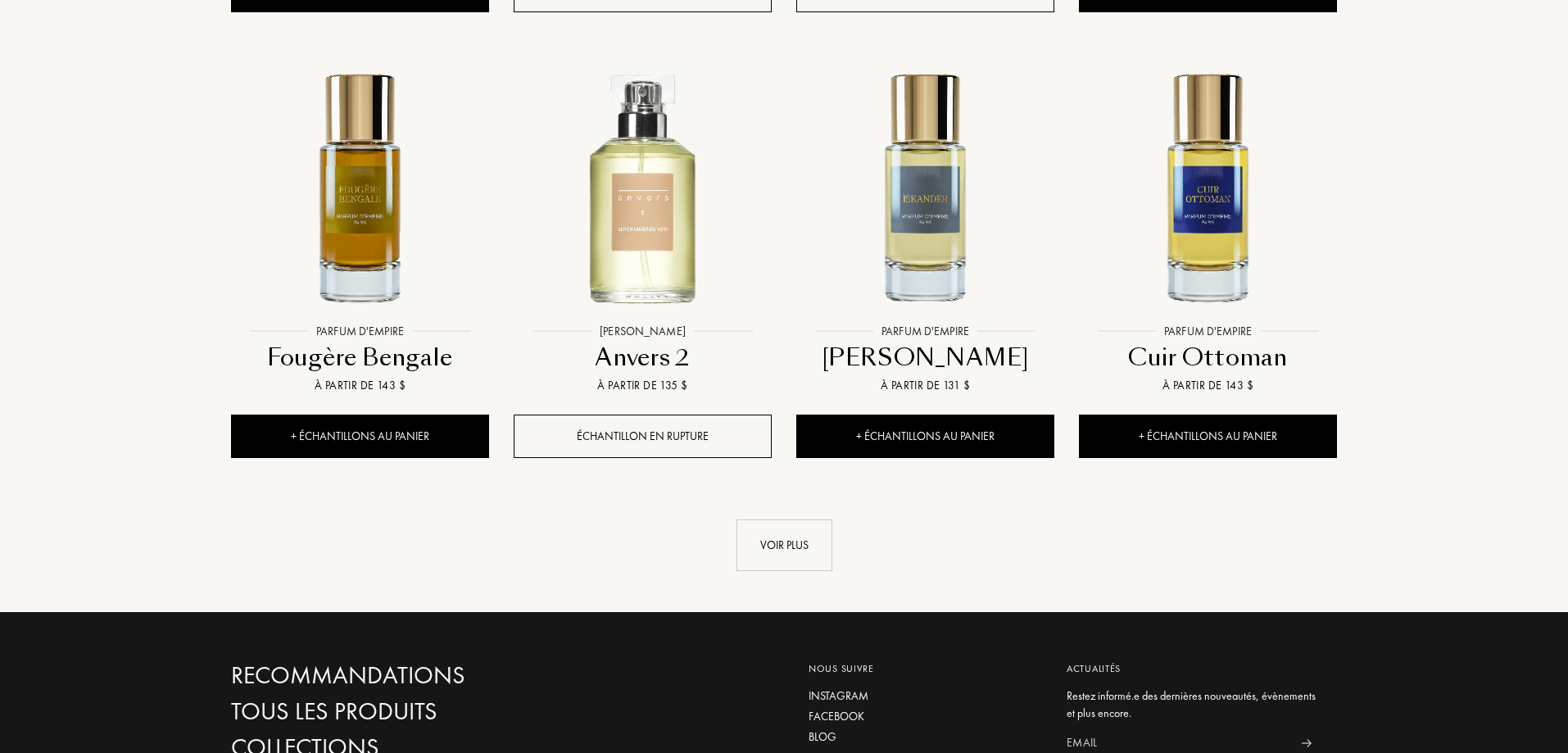
scroll to position [30303, 0]
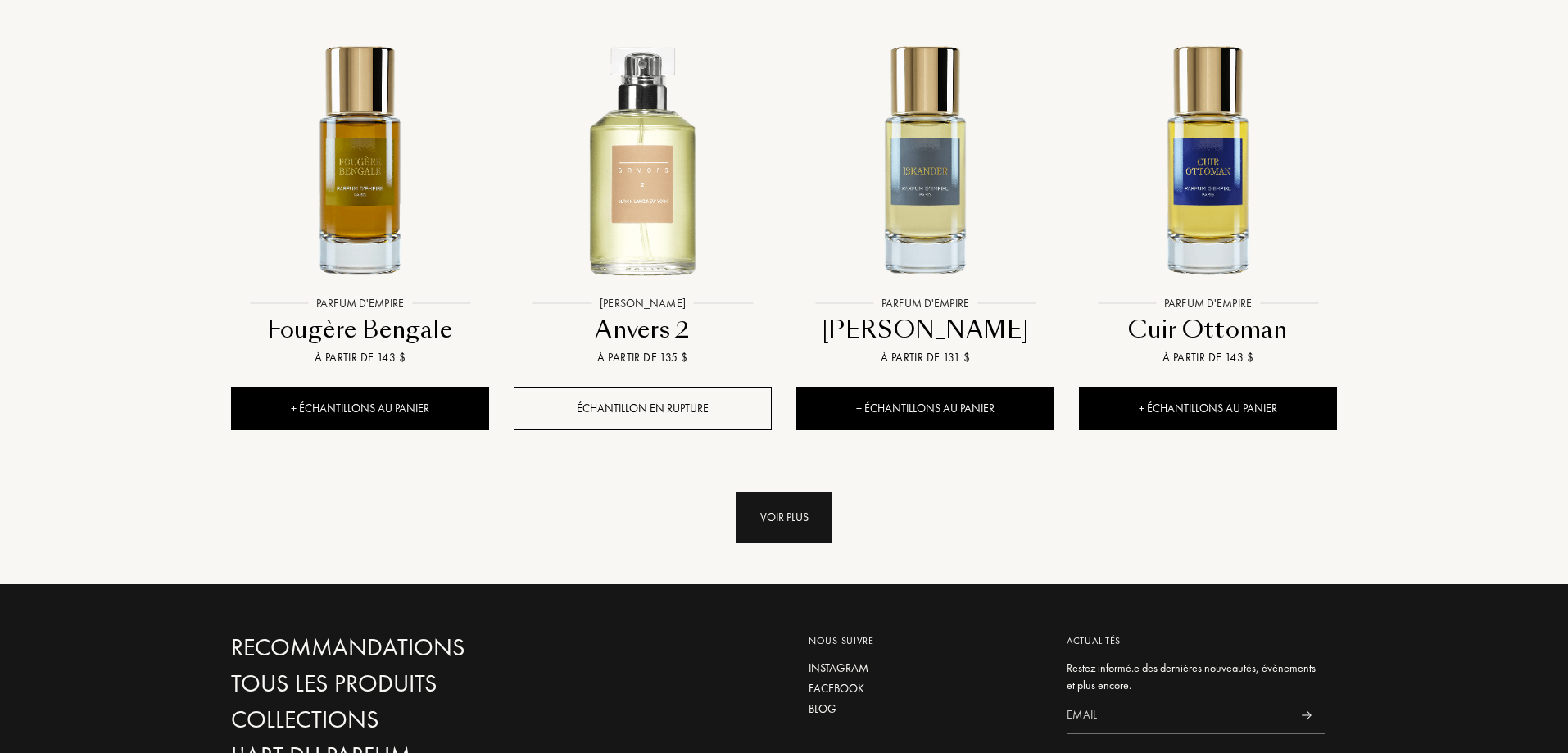
click at [794, 492] on div "Voir plus" at bounding box center [784, 517] width 96 height 51
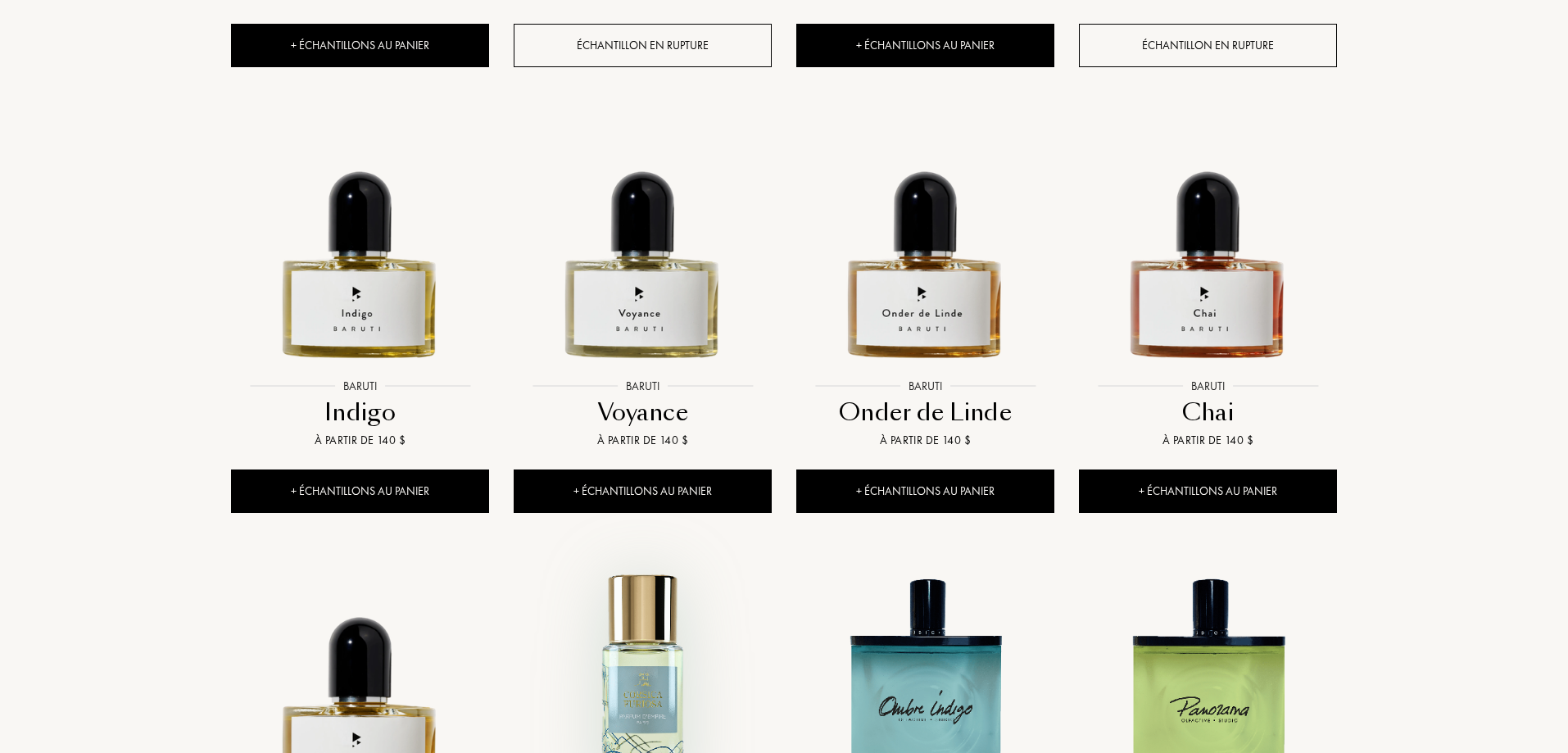
scroll to position [27406, 0]
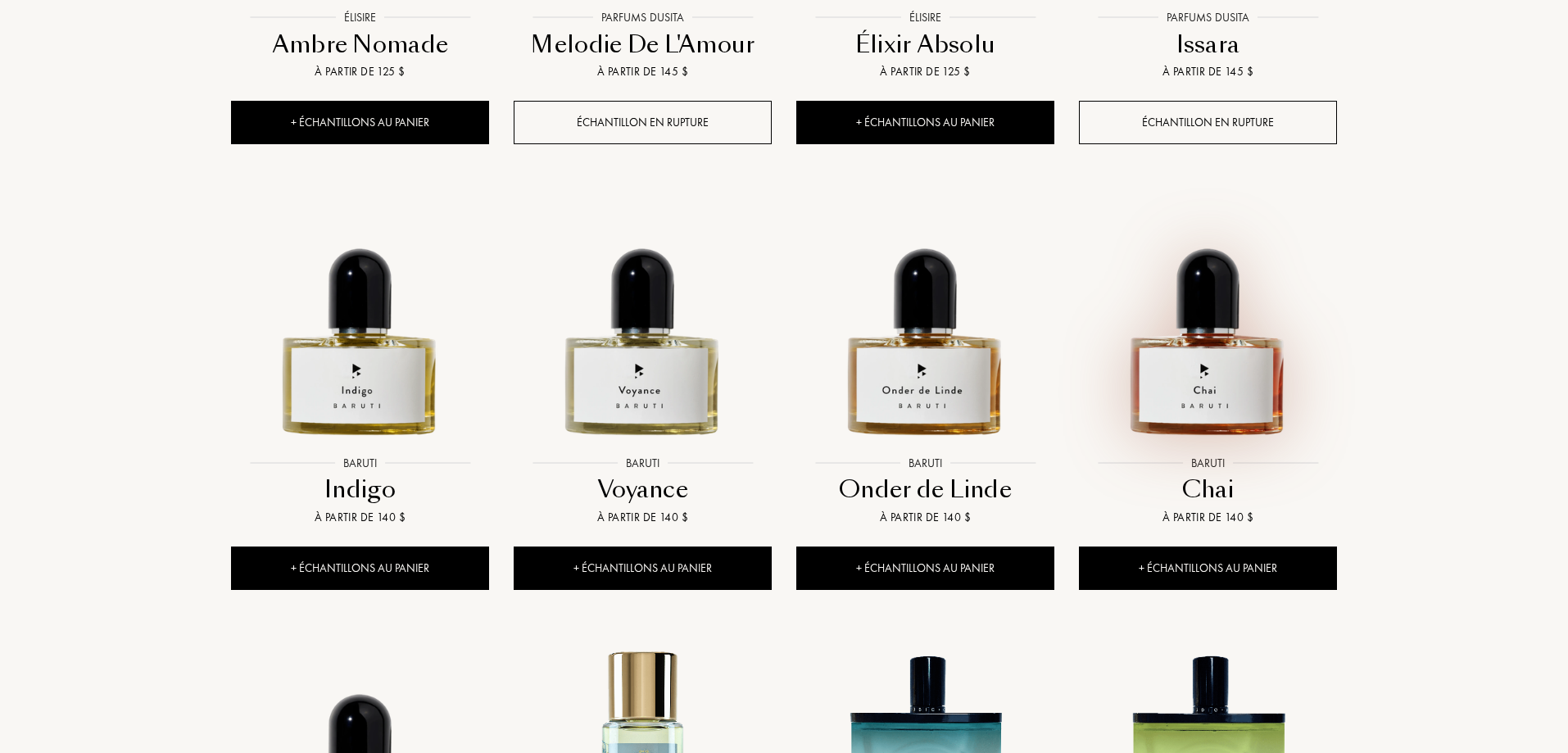
click at [1226, 191] on img at bounding box center [1208, 318] width 255 height 255
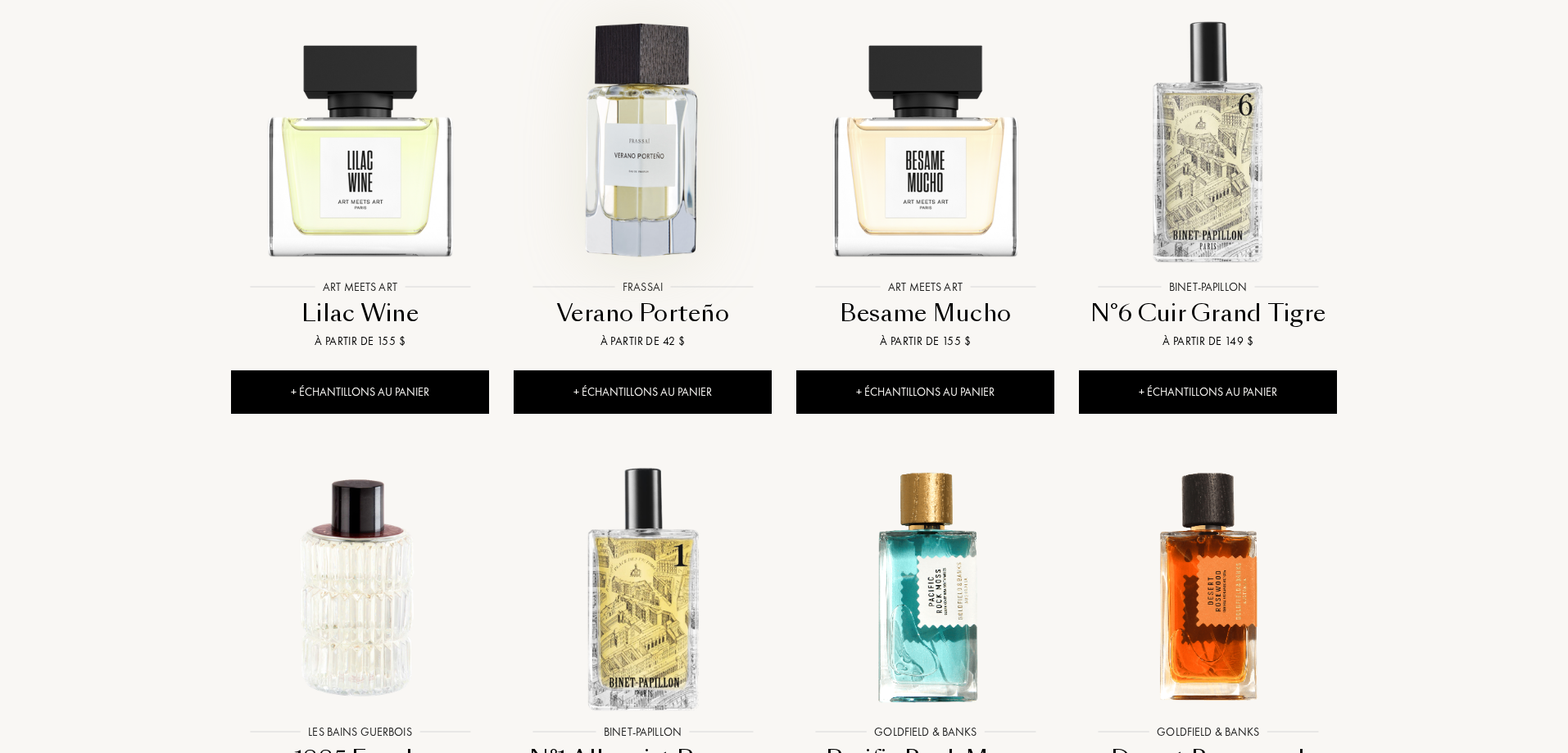
scroll to position [23556, 0]
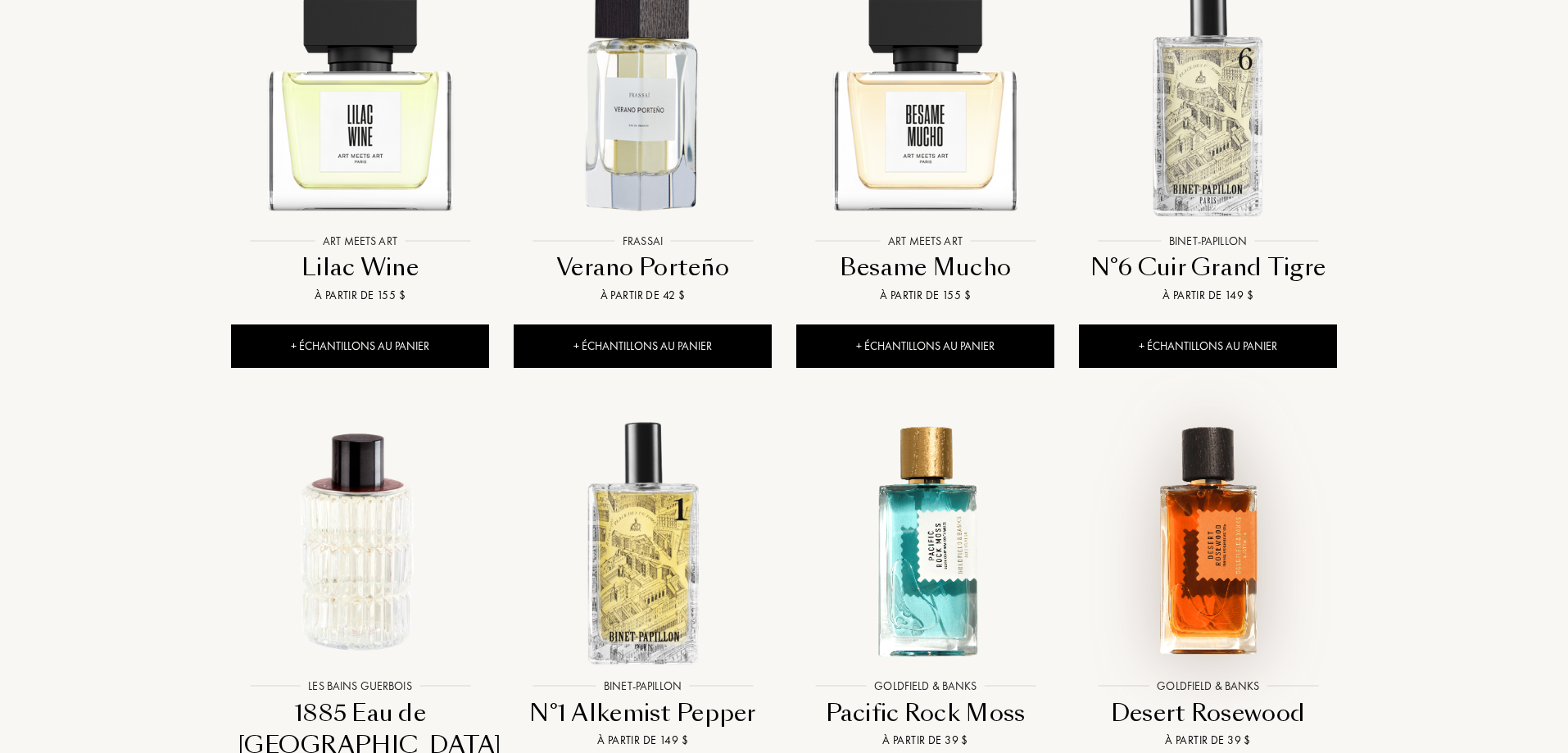
click at [1201, 415] on img at bounding box center [1208, 542] width 255 height 255
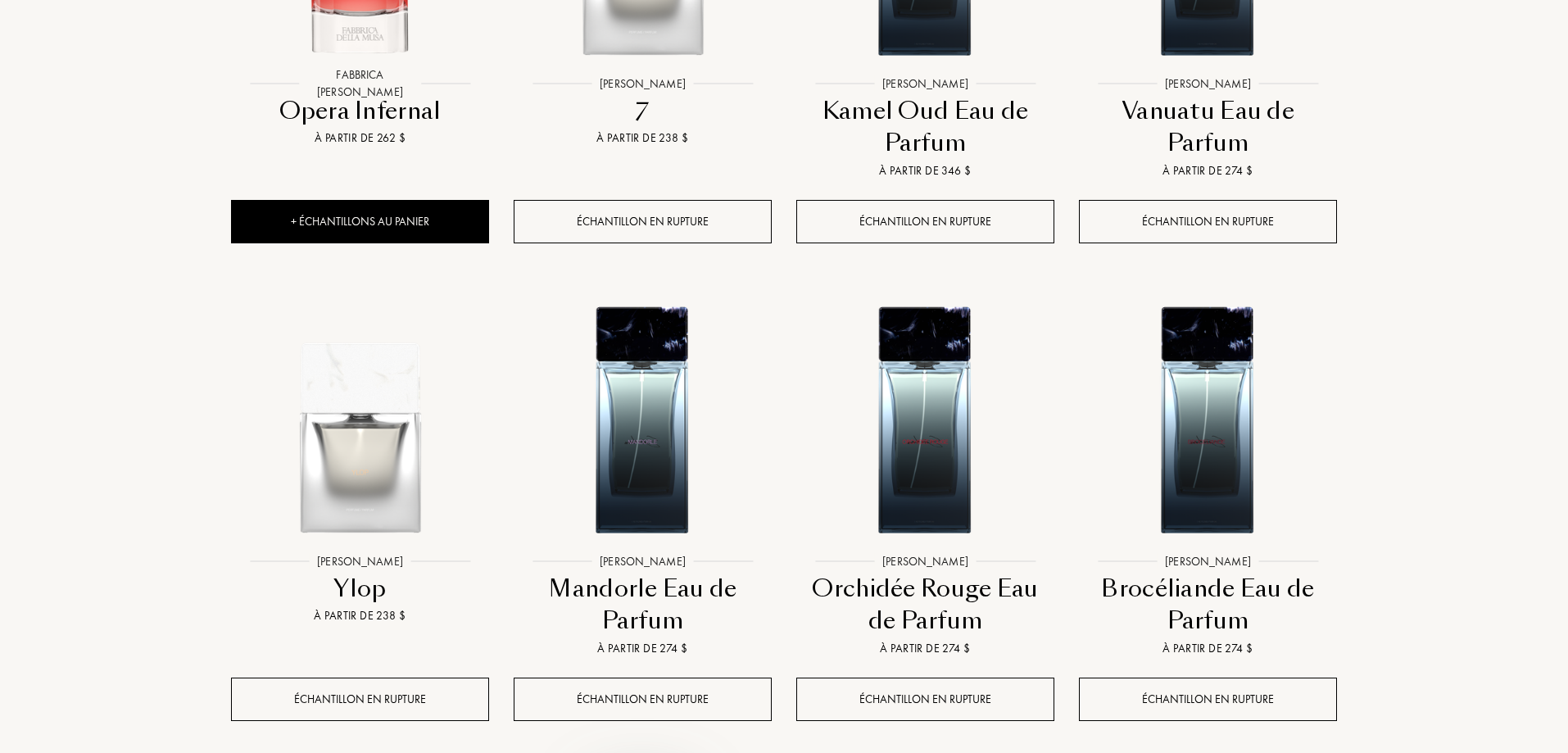
scroll to position [3729, 0]
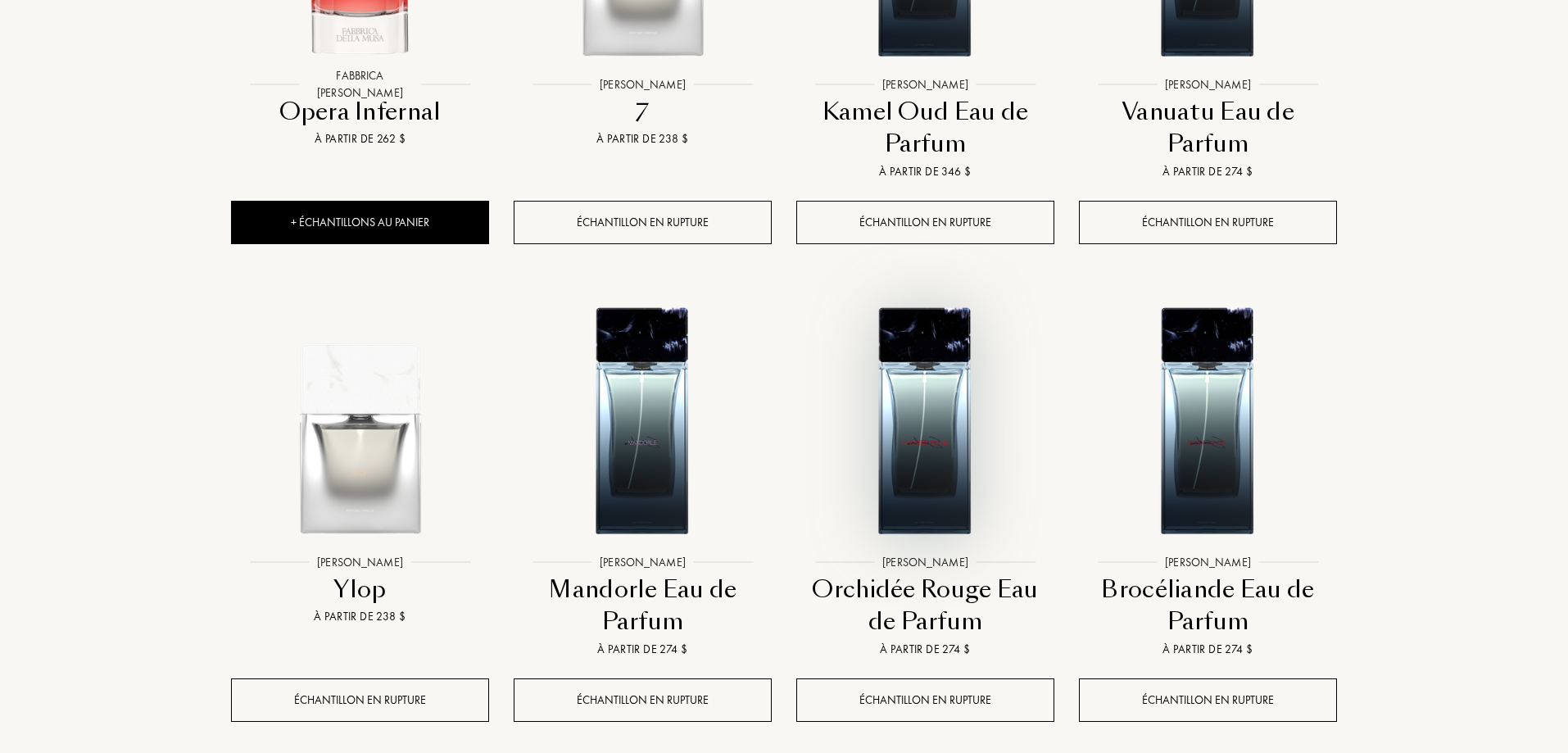
click at [941, 321] on img at bounding box center [925, 418] width 255 height 255
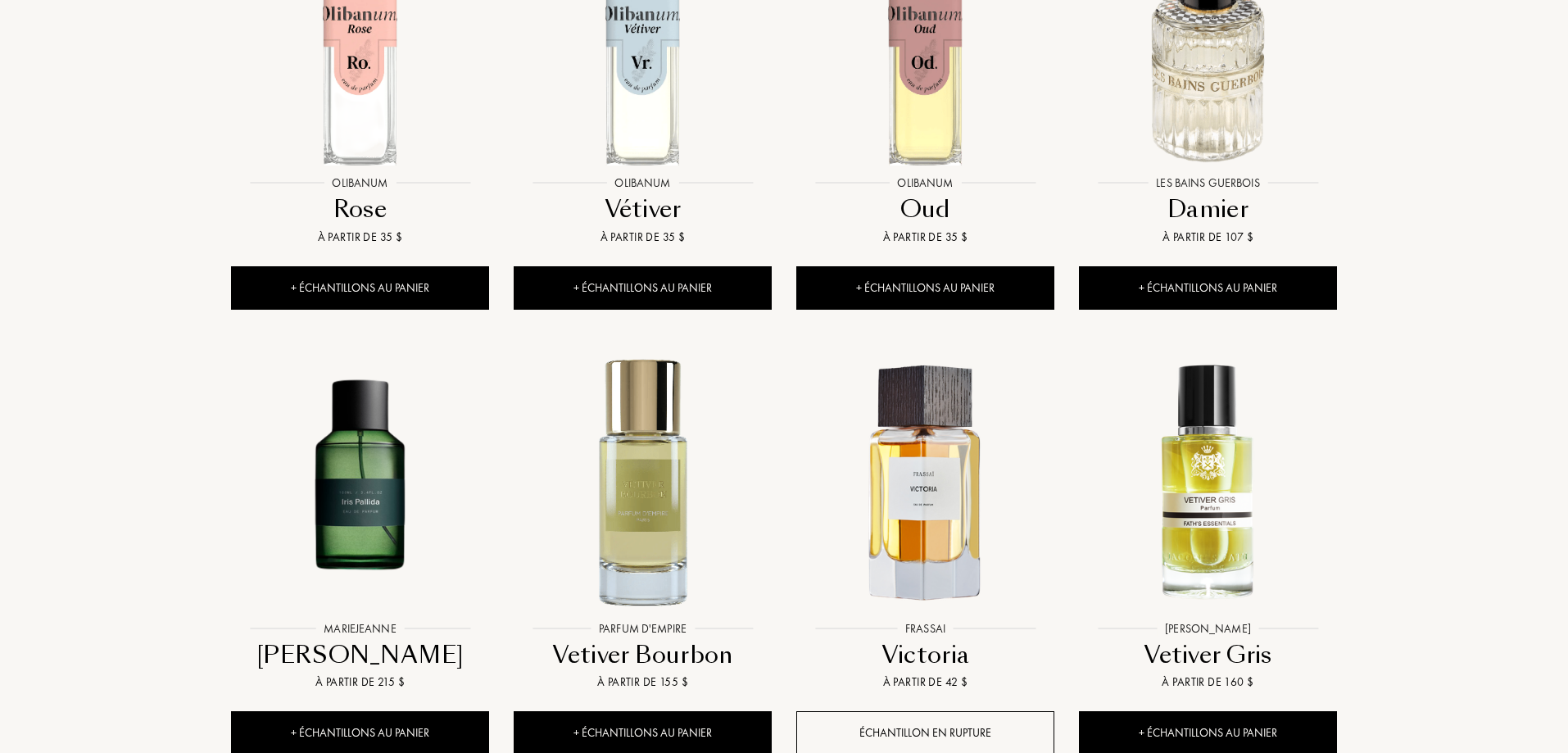
scroll to position [9996, 0]
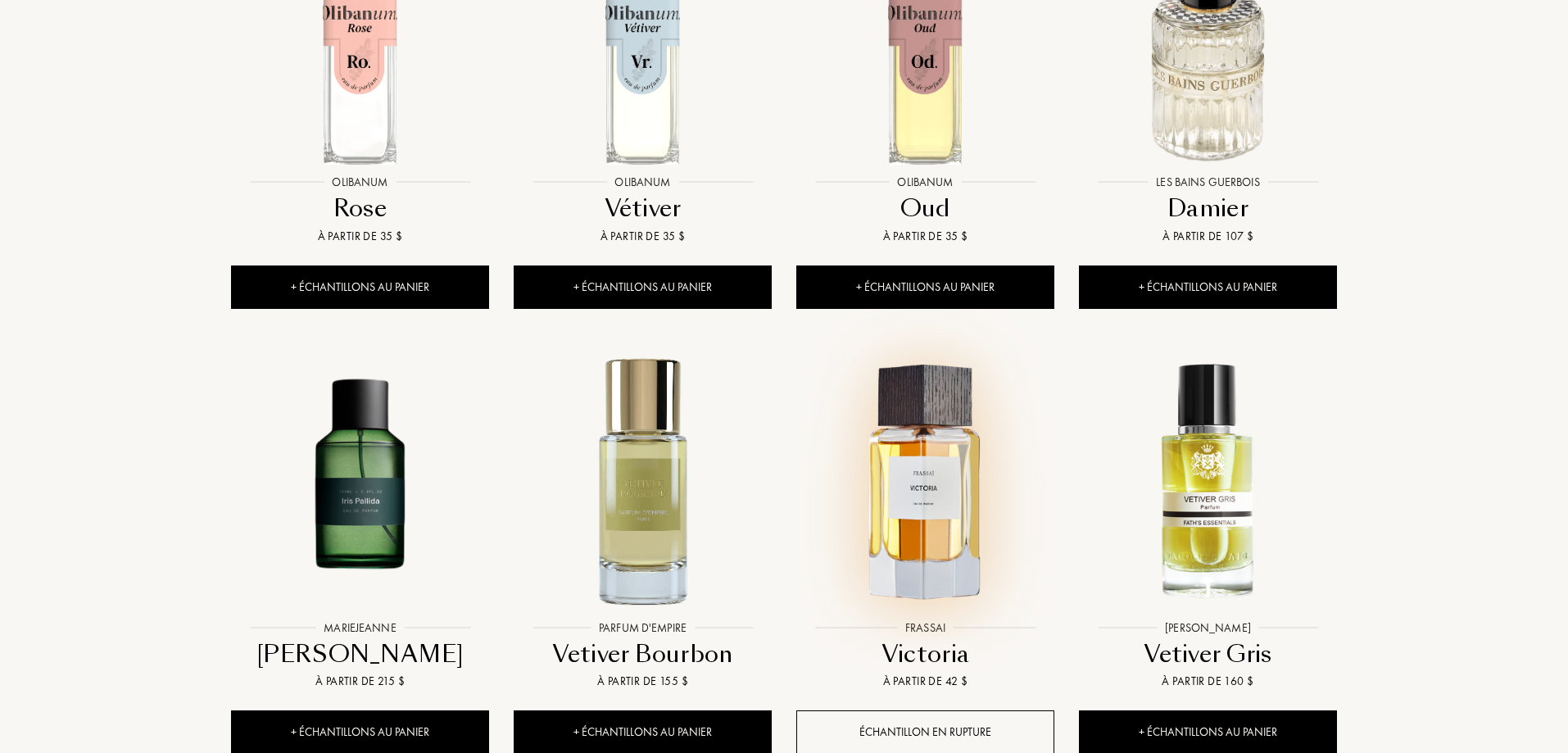
click at [956, 355] on img at bounding box center [925, 483] width 255 height 255
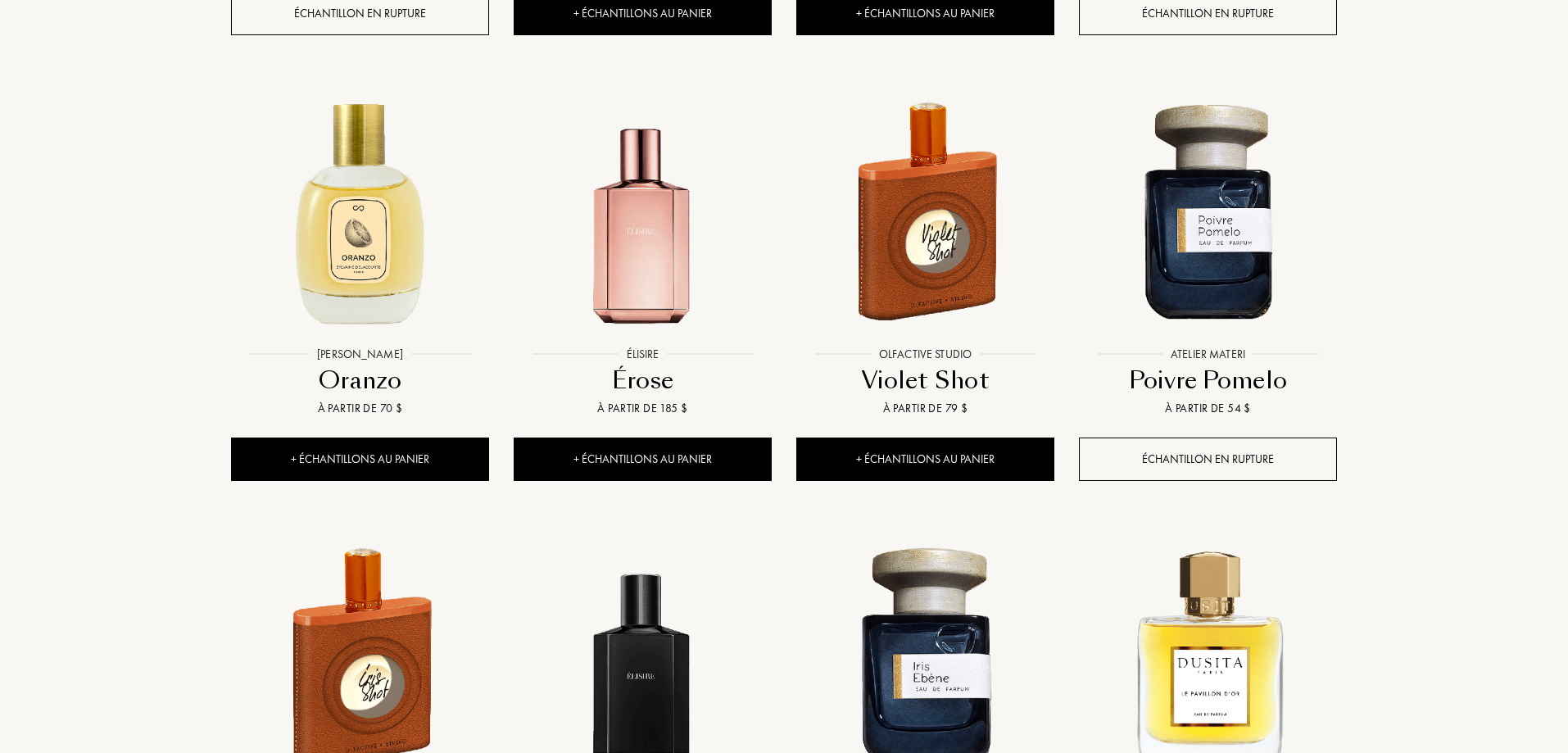
scroll to position [16140, 0]
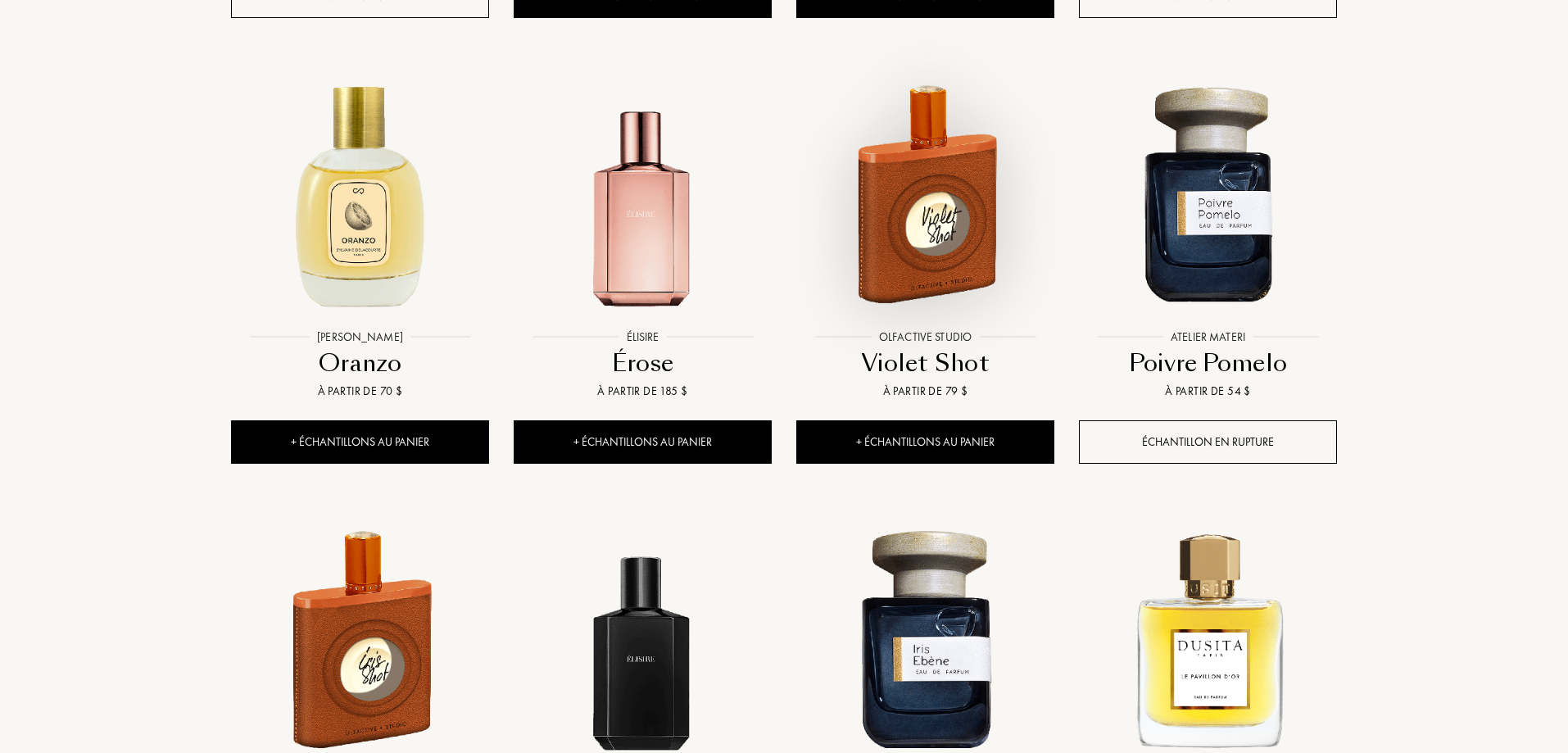
click at [913, 96] on img at bounding box center [925, 192] width 255 height 255
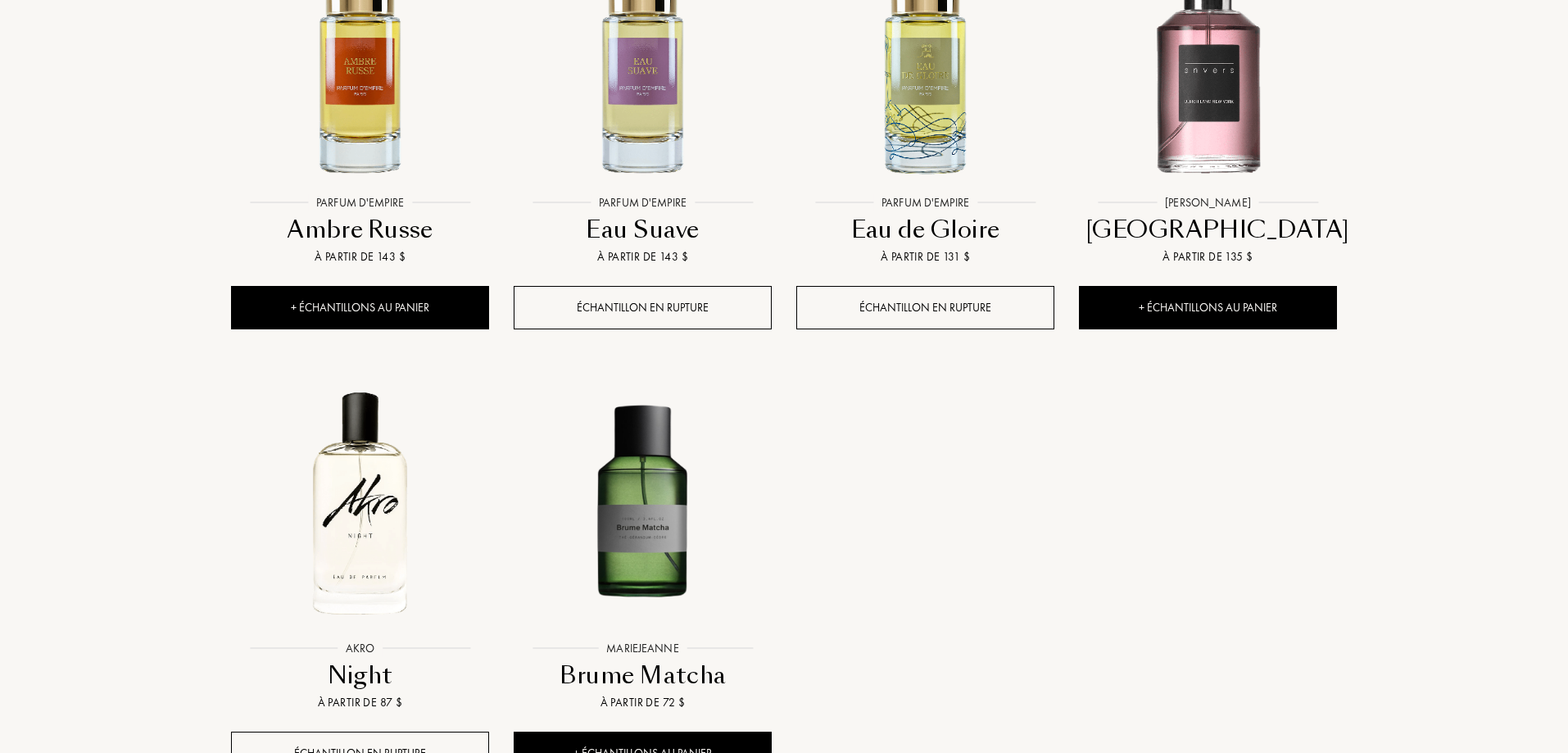
scroll to position [30888, 0]
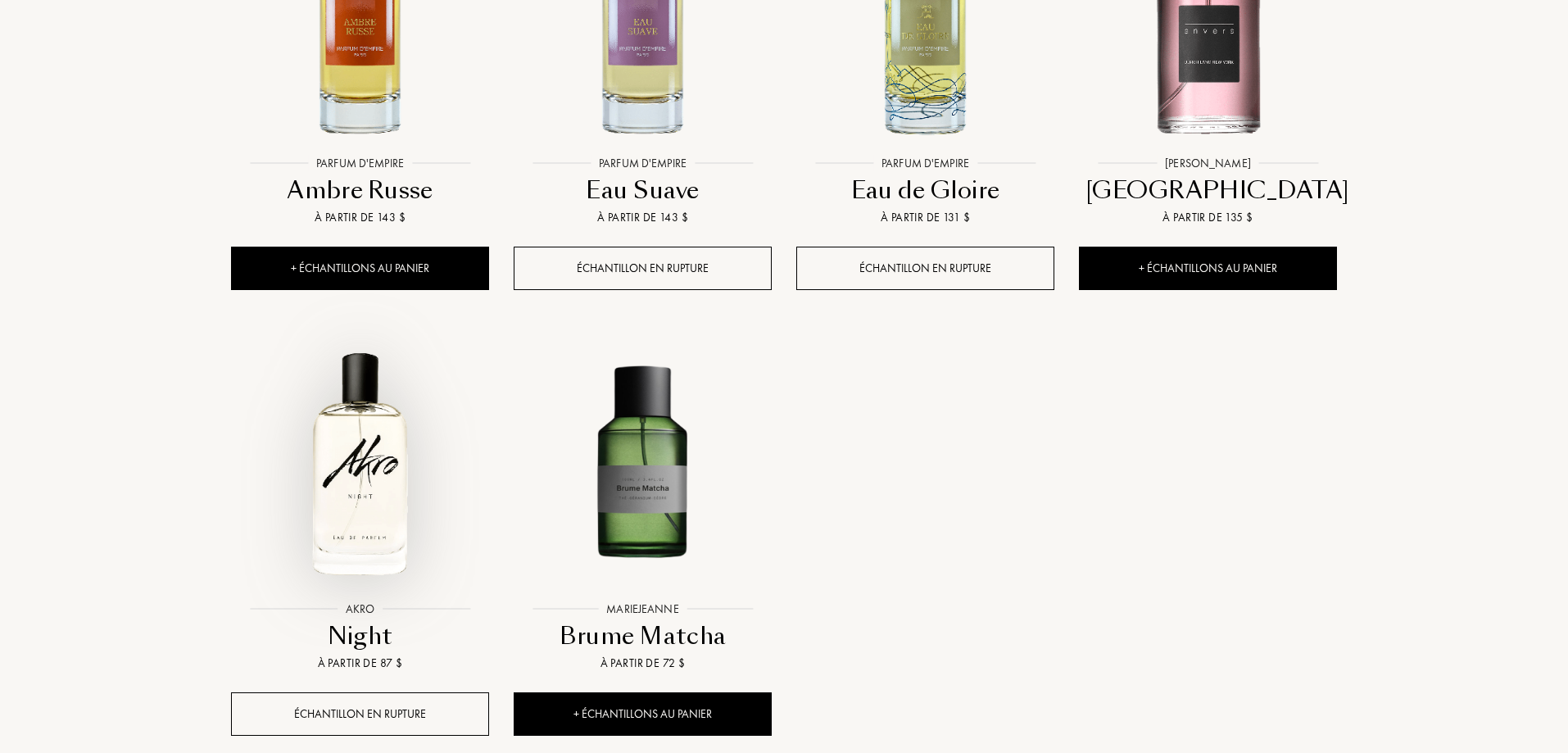
click at [379, 336] on img at bounding box center [360, 464] width 255 height 255
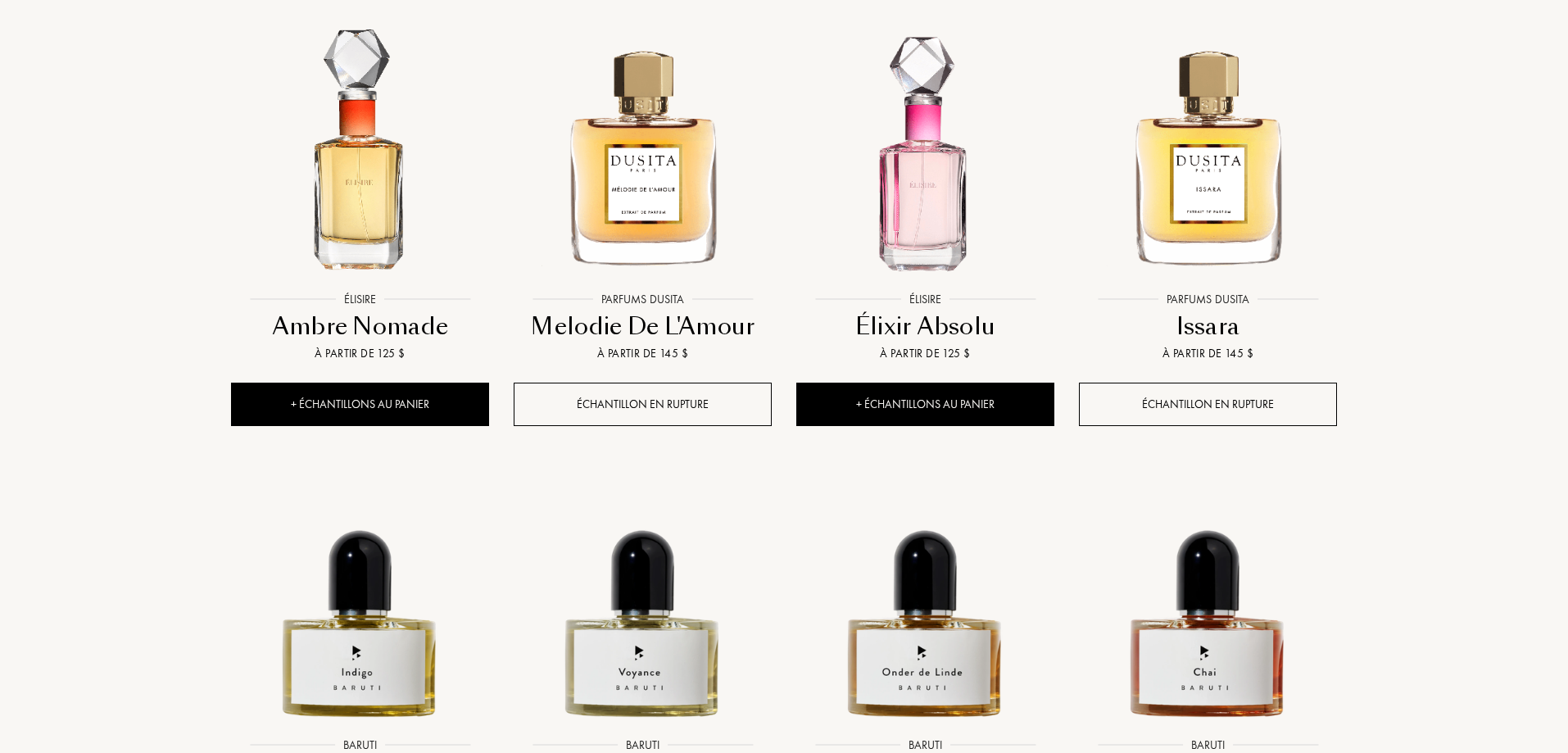
scroll to position [27120, 0]
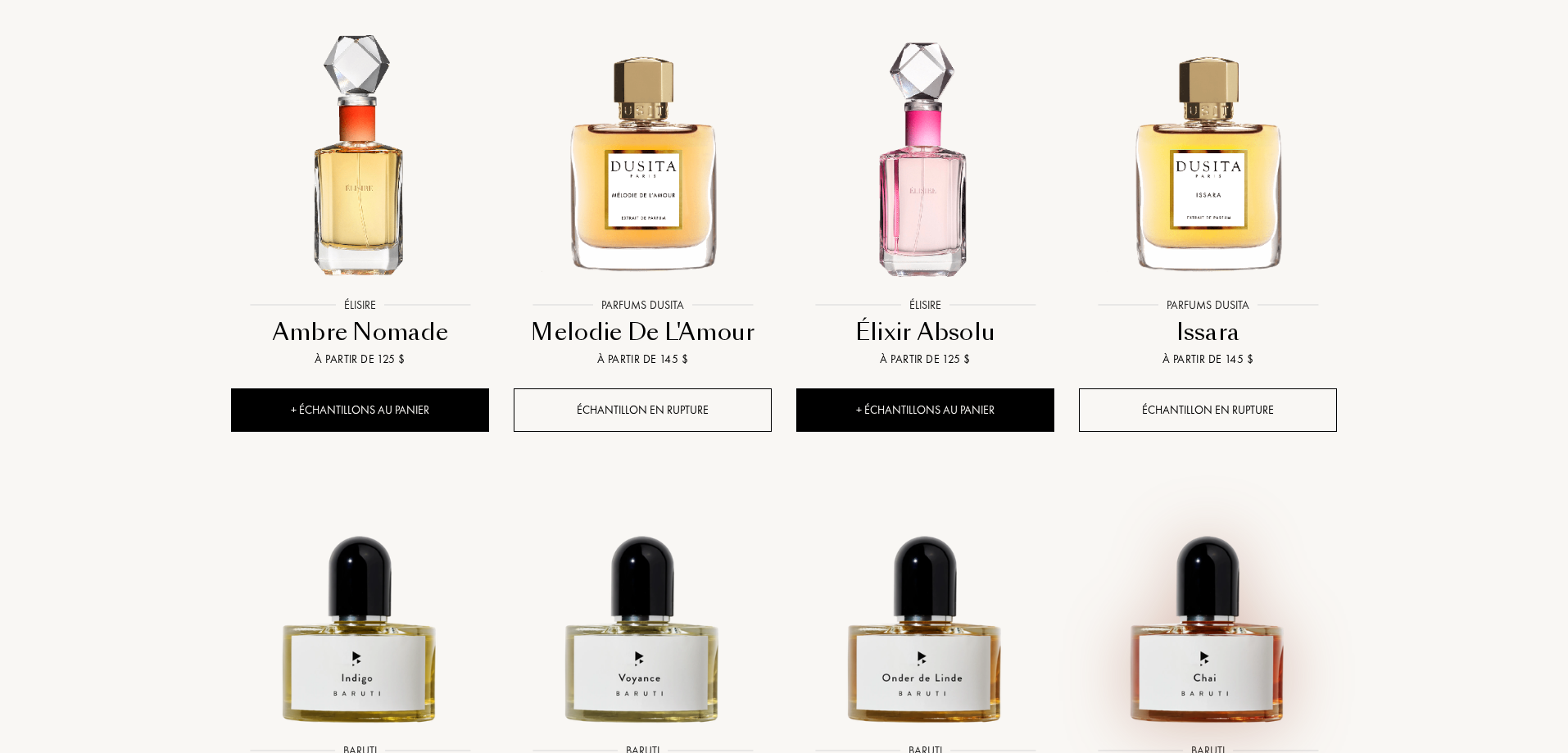
click at [1187, 479] on img at bounding box center [1208, 606] width 255 height 255
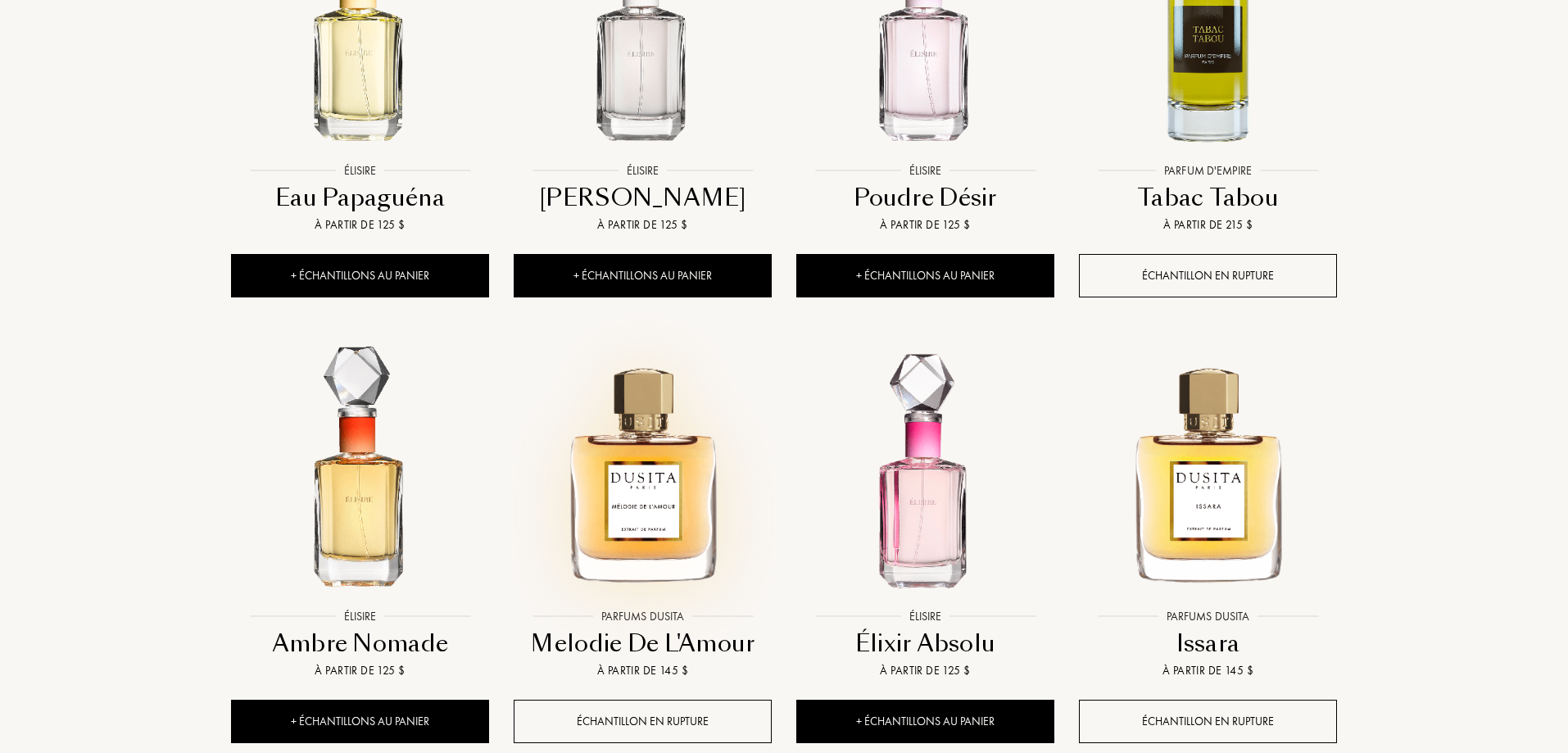
scroll to position [26628, 0]
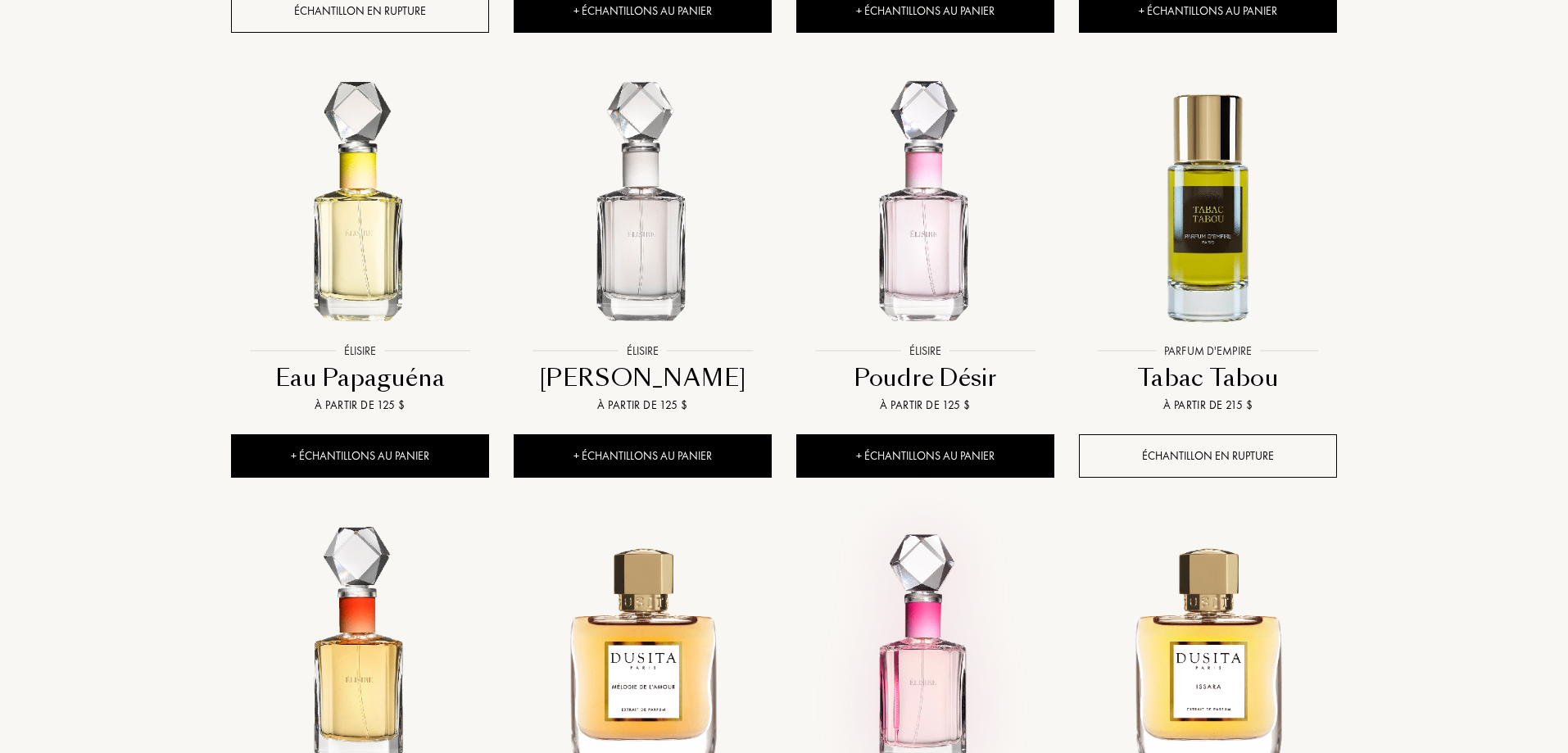
click at [902, 524] on img at bounding box center [925, 651] width 255 height 255
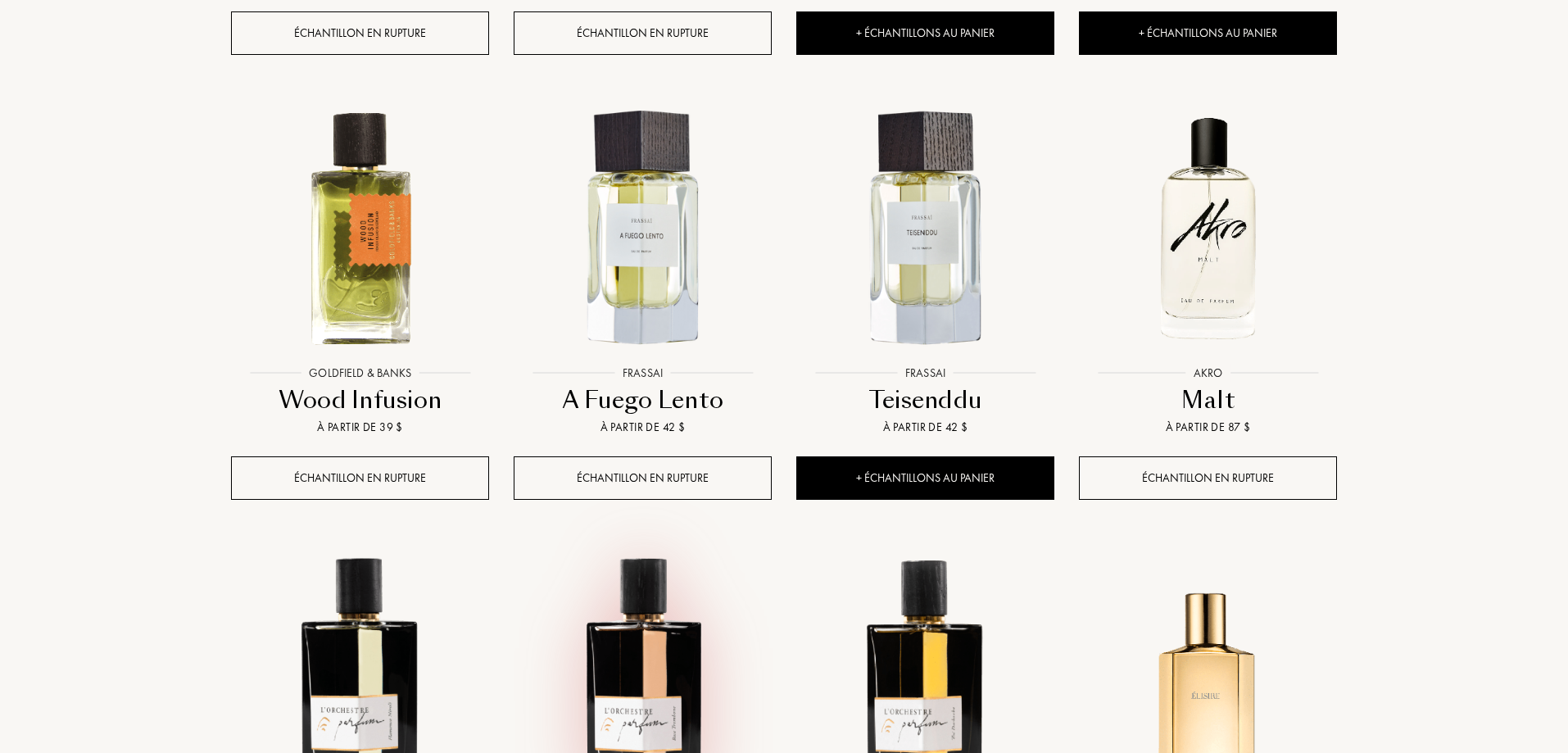
scroll to position [20647, 0]
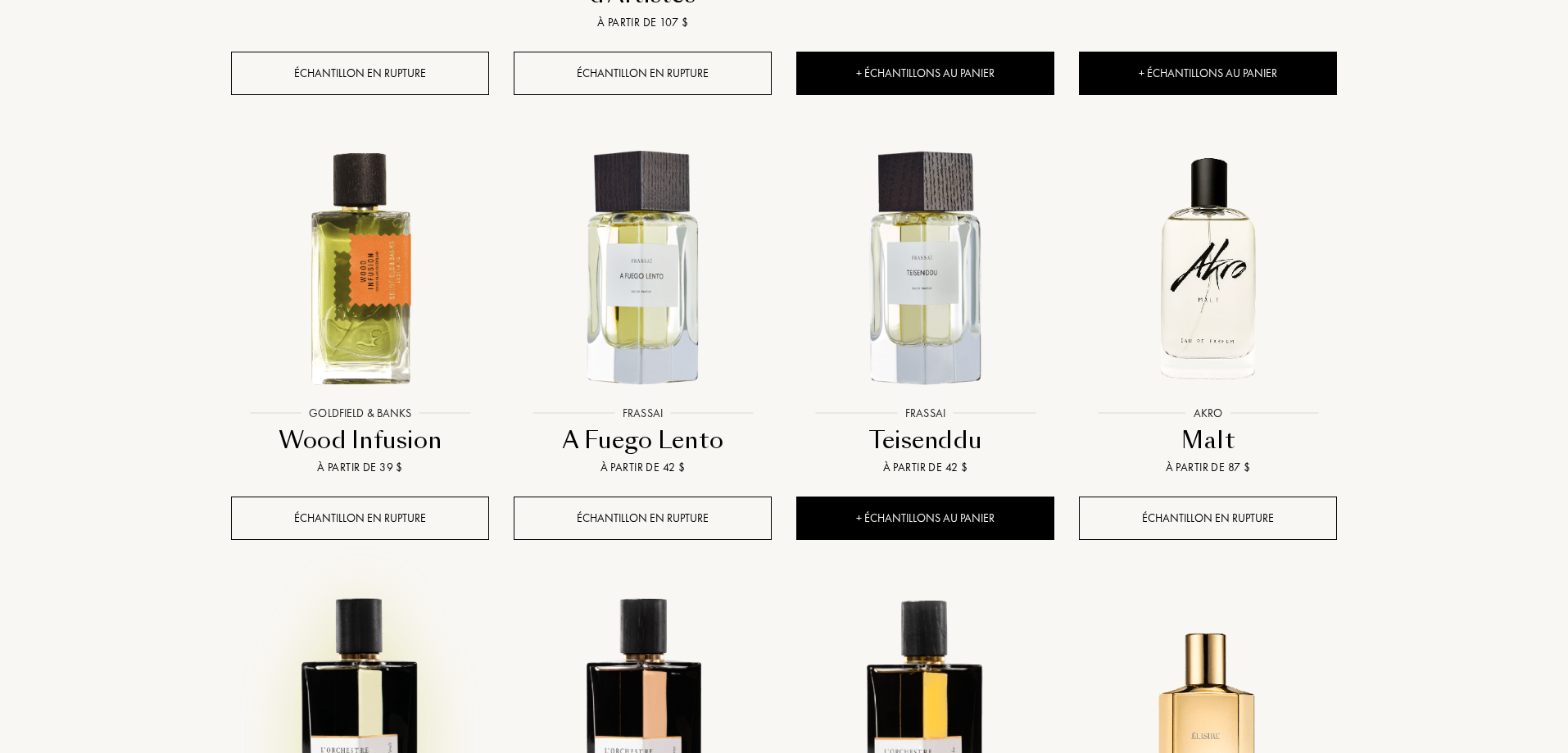
click at [409, 587] on img at bounding box center [360, 714] width 255 height 255
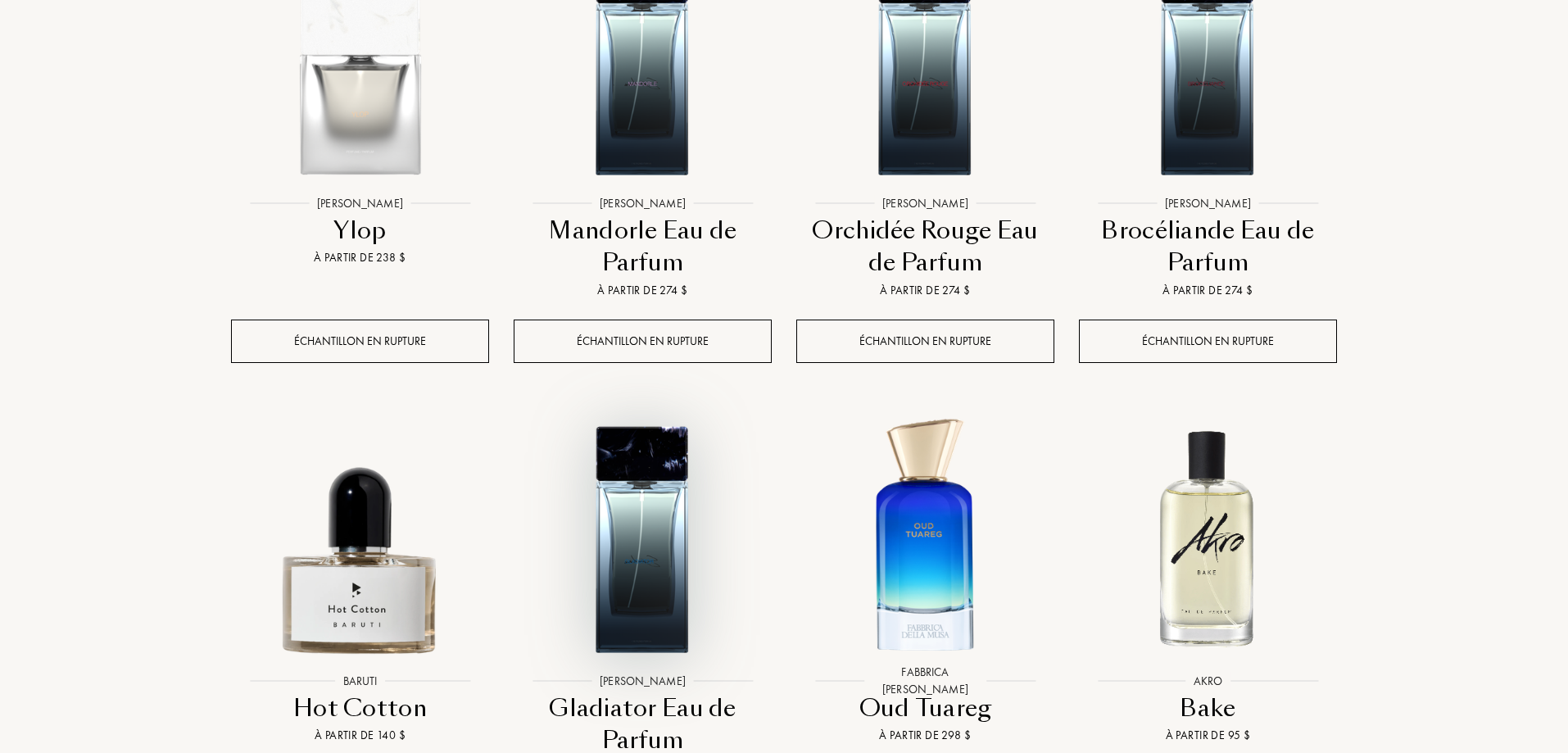
scroll to position [4015, 0]
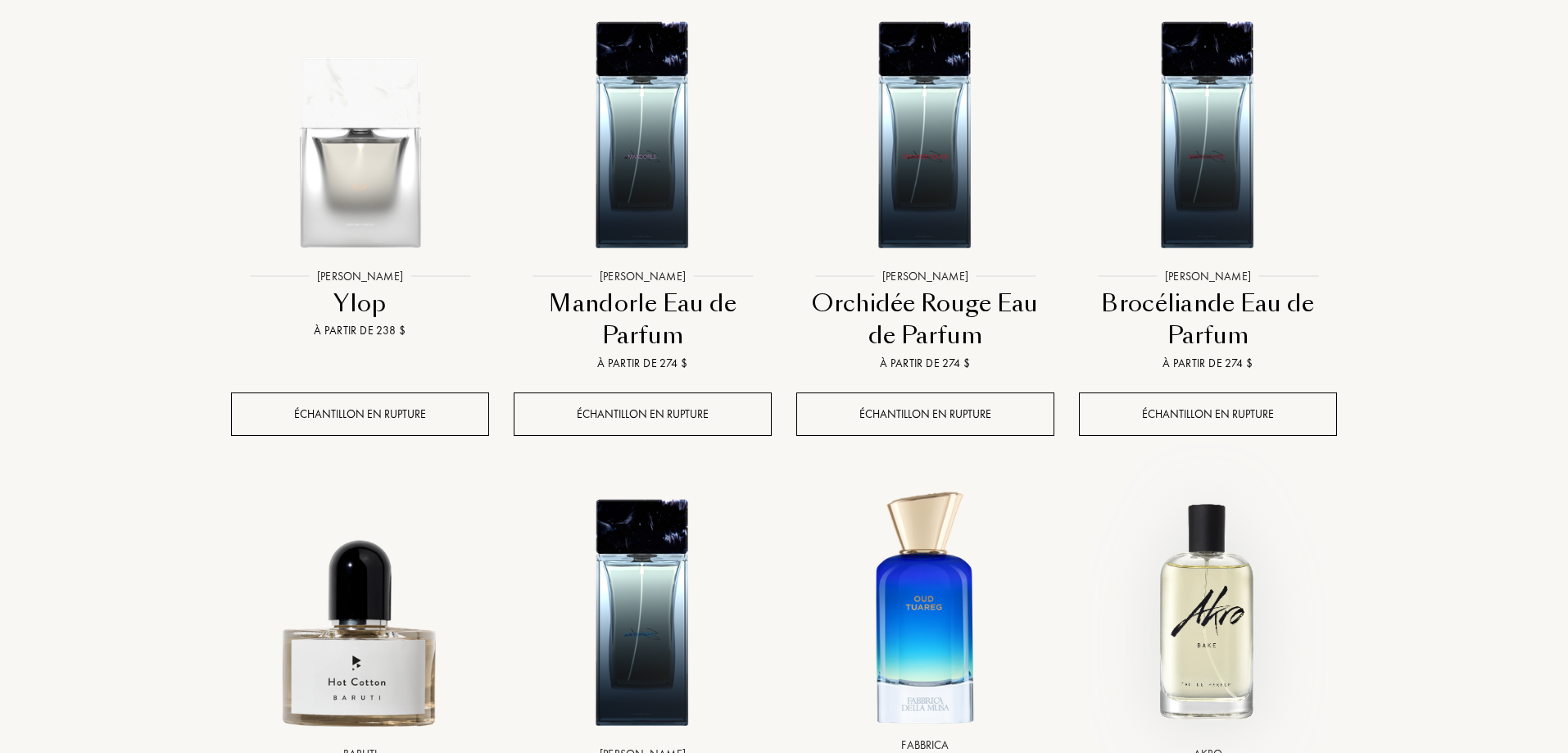
click at [1218, 483] on img at bounding box center [1208, 610] width 255 height 255
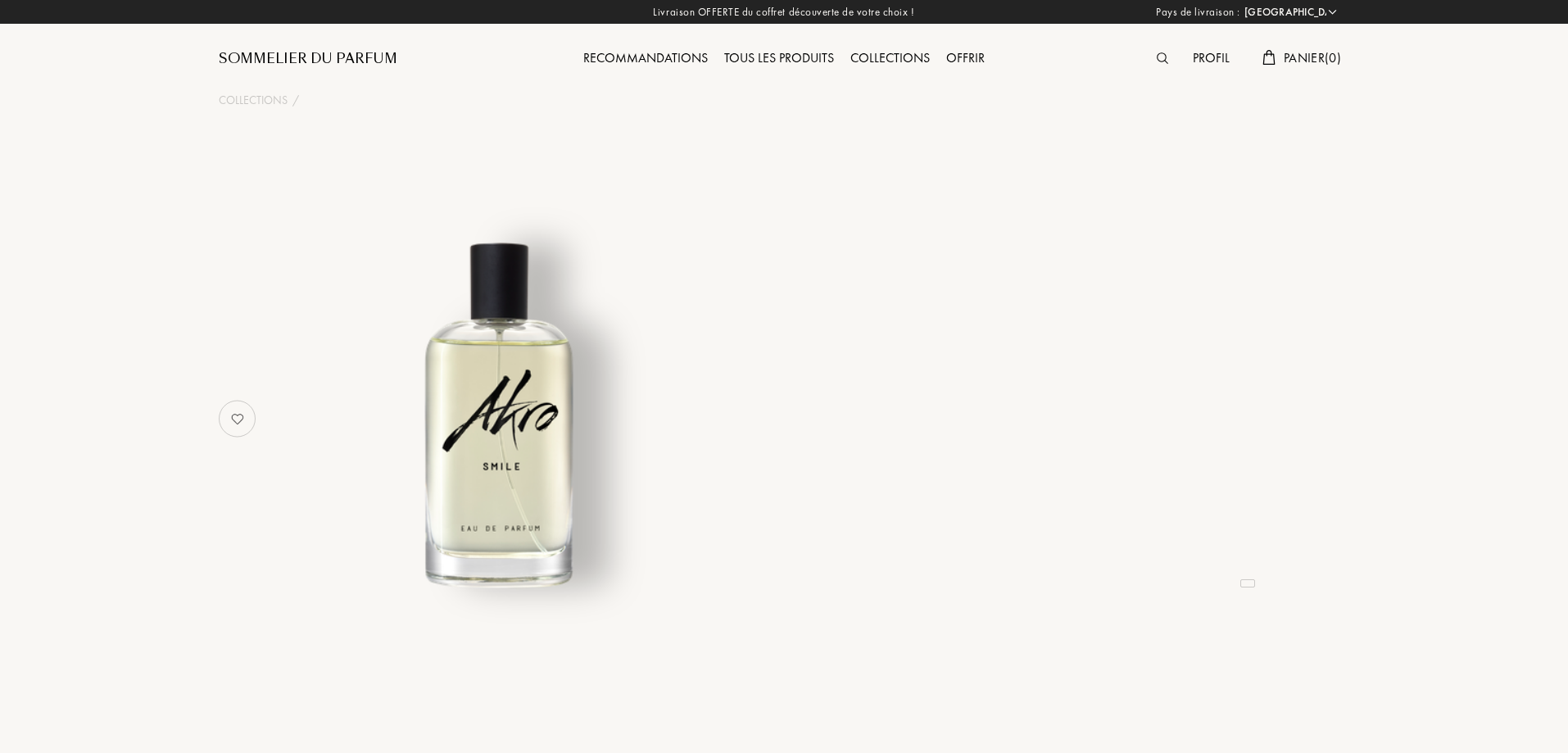
select select "FR"
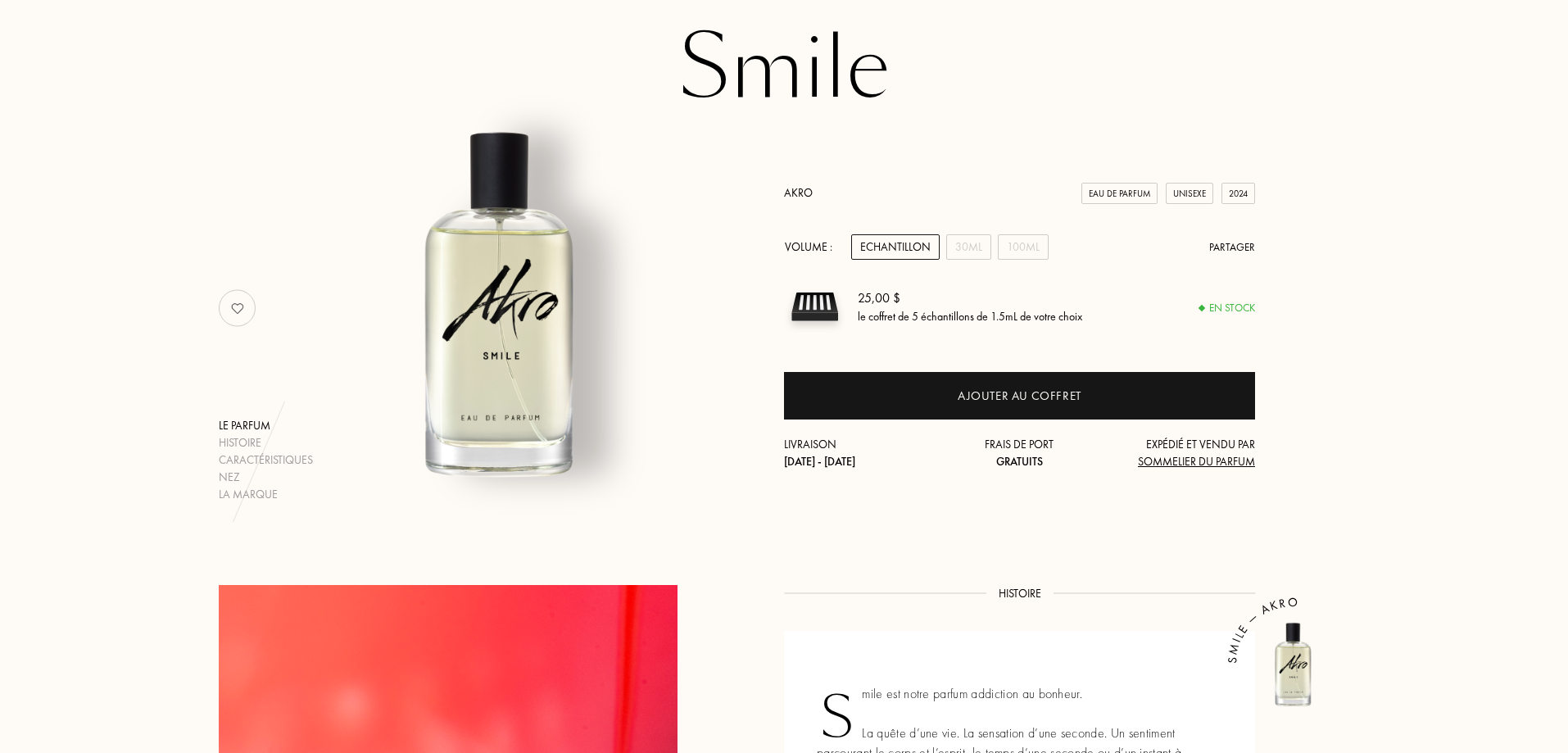
scroll to position [82, 0]
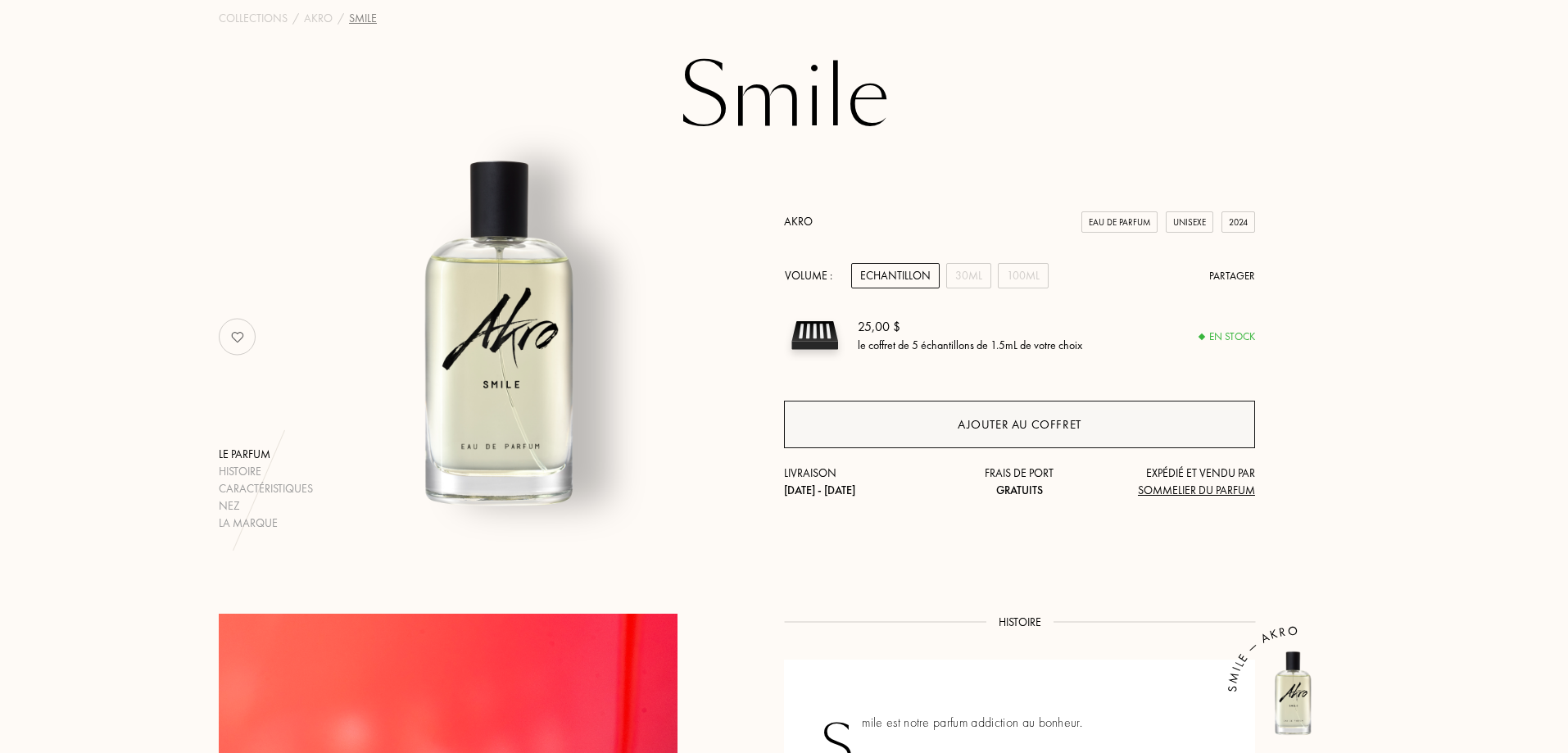
click at [1035, 422] on div "Ajouter au coffret" at bounding box center [1020, 425] width 124 height 19
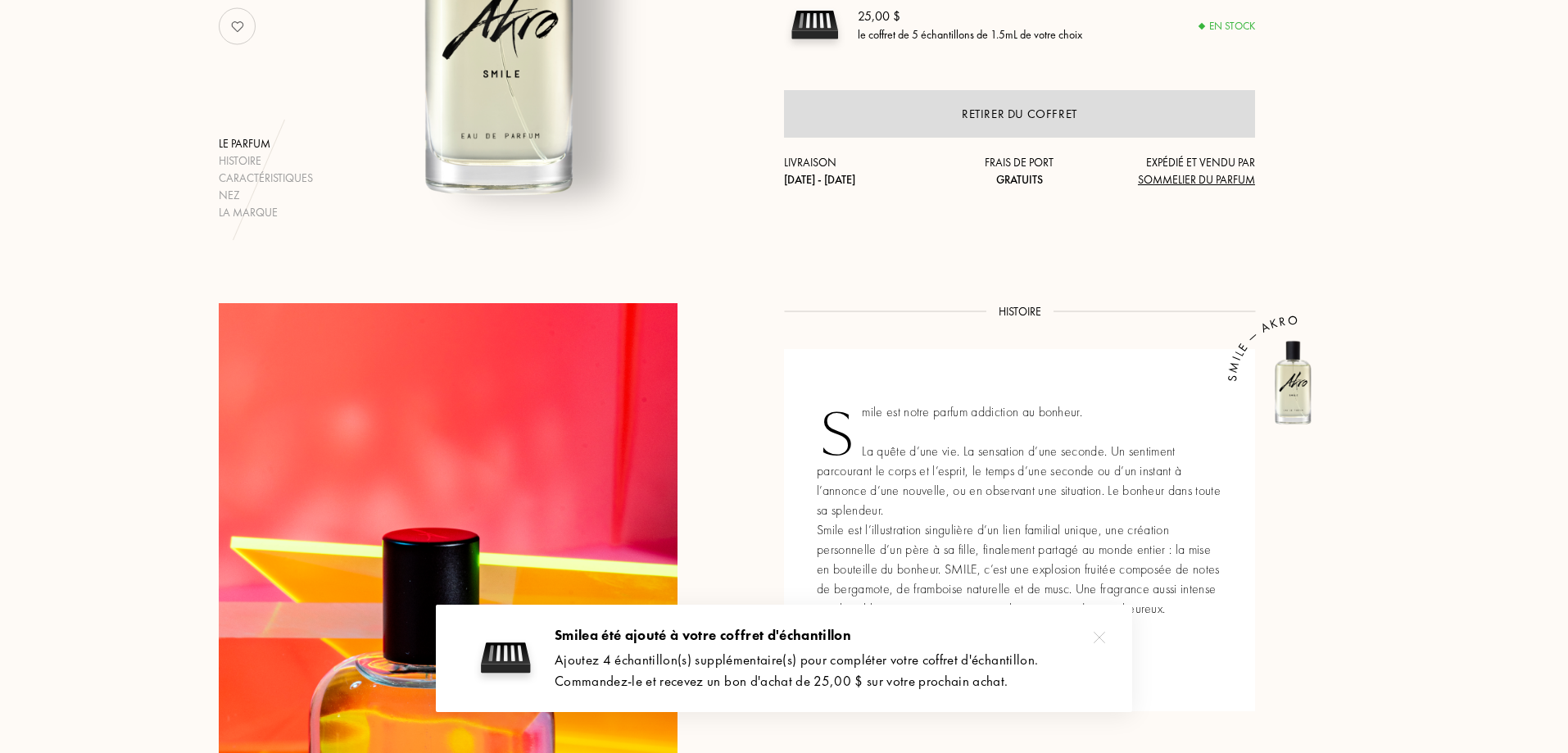
scroll to position [410, 0]
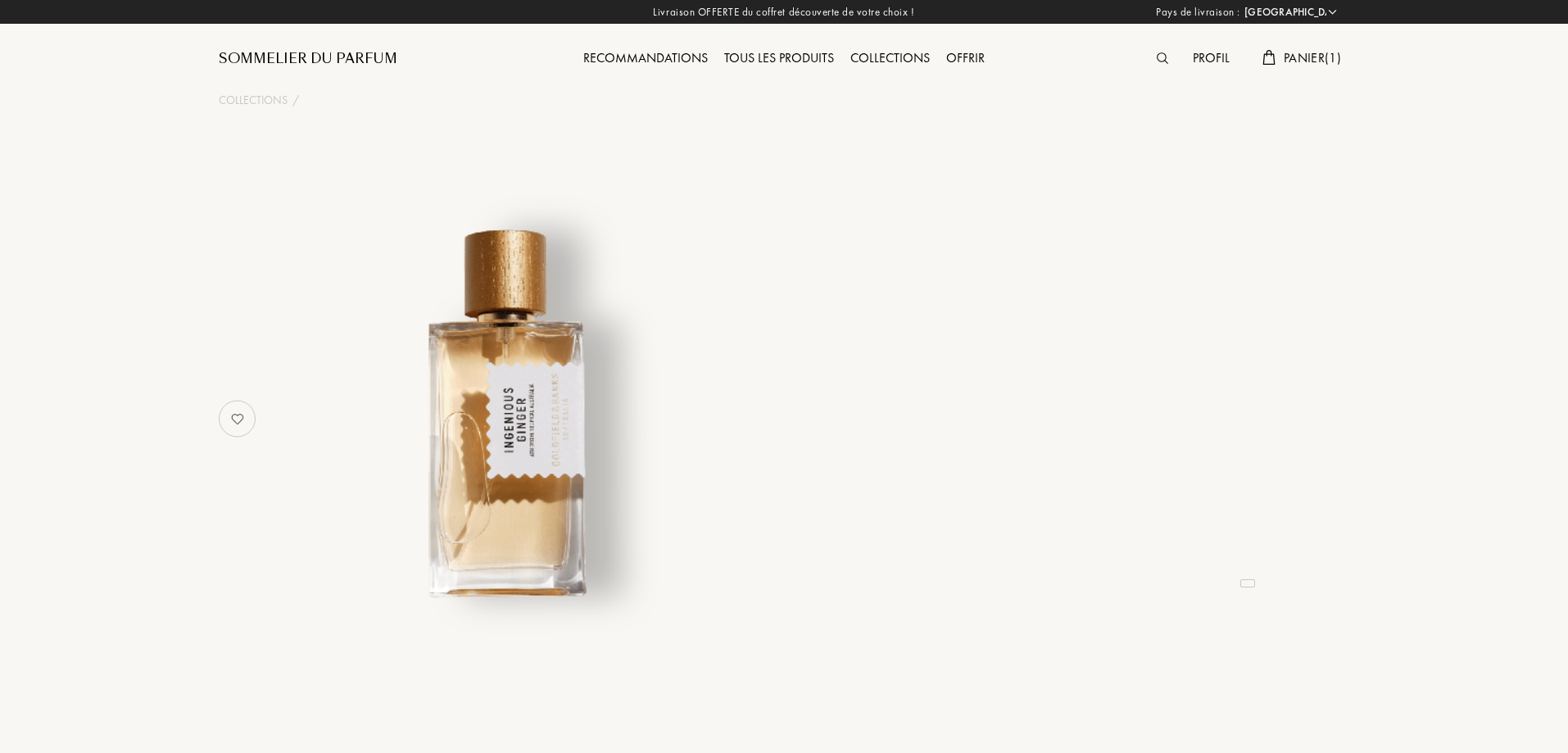
select select "FR"
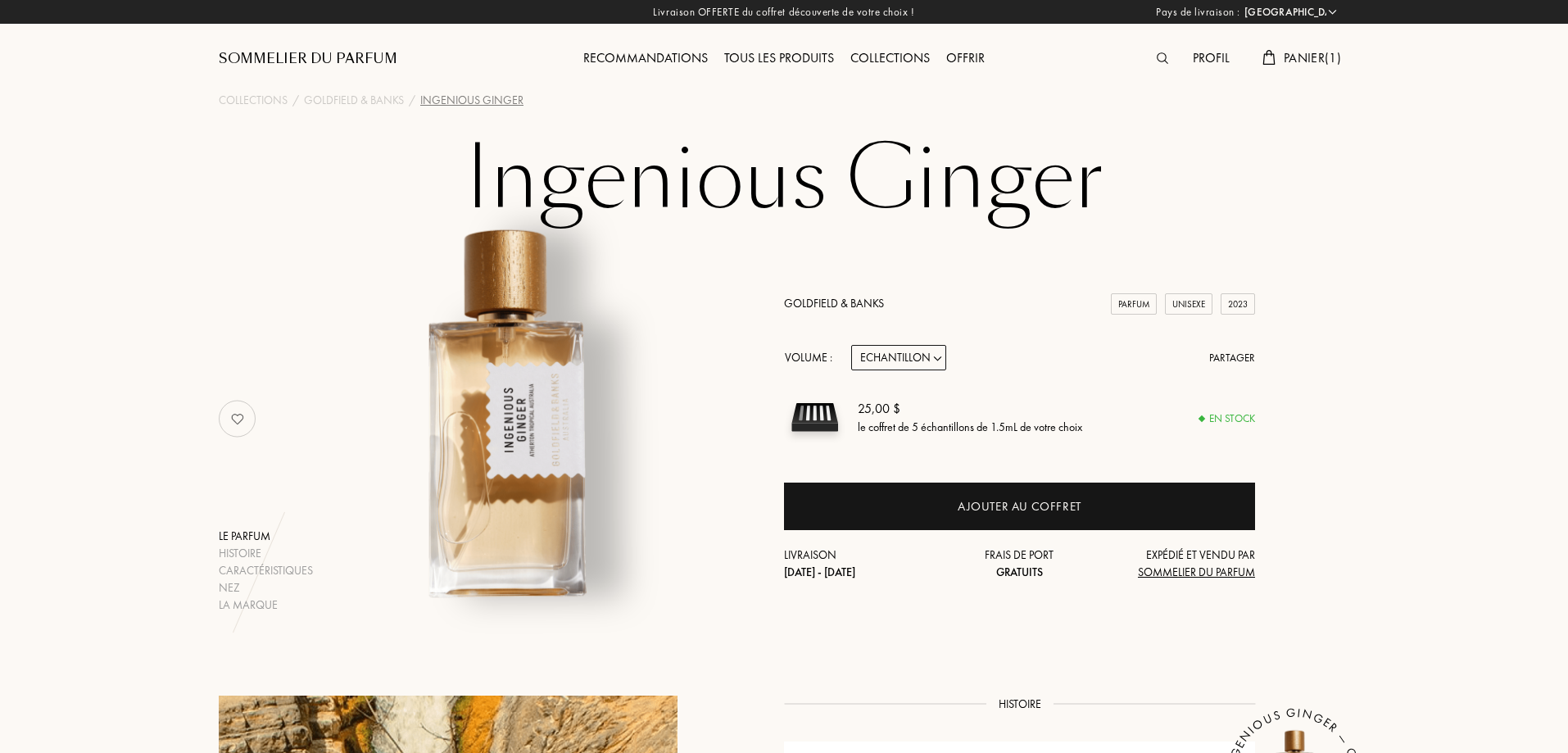
click at [913, 354] on select "Echantillon 10mL 50mL 100mL" at bounding box center [898, 357] width 95 height 26
click at [851, 345] on select "Echantillon 10mL 50mL 100mL" at bounding box center [898, 357] width 95 height 26
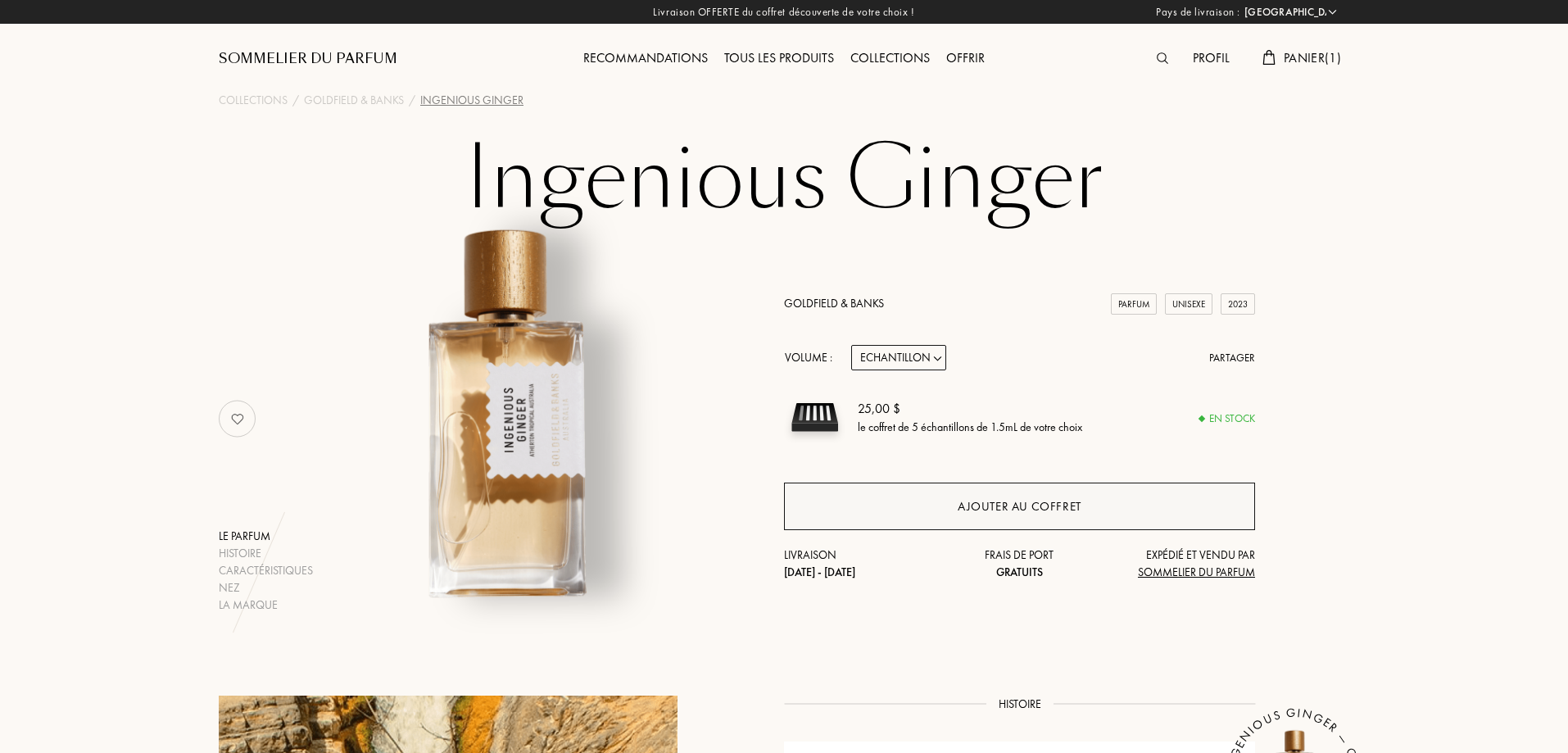
click at [994, 499] on div "Ajouter au coffret" at bounding box center [1020, 507] width 124 height 19
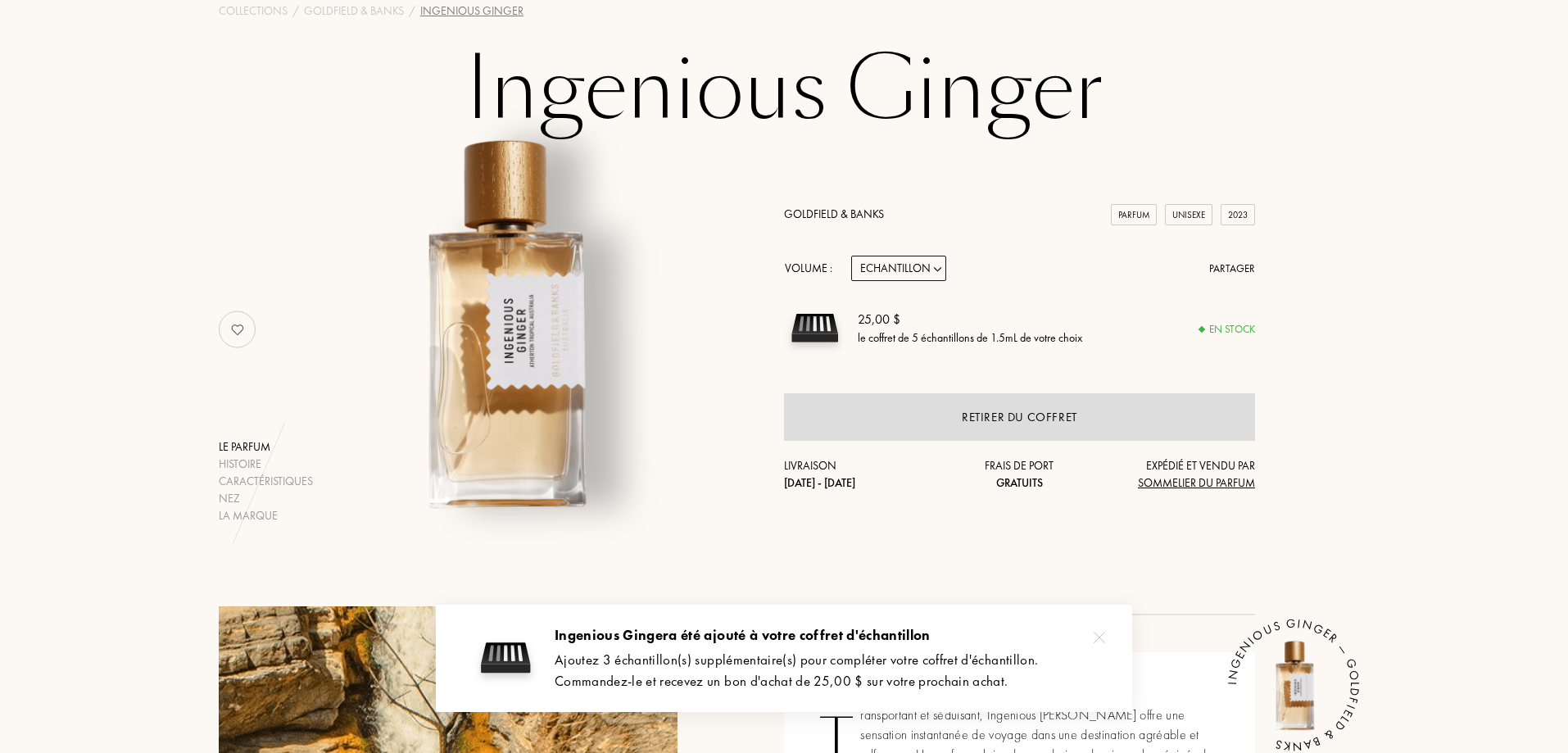
scroll to position [82, 0]
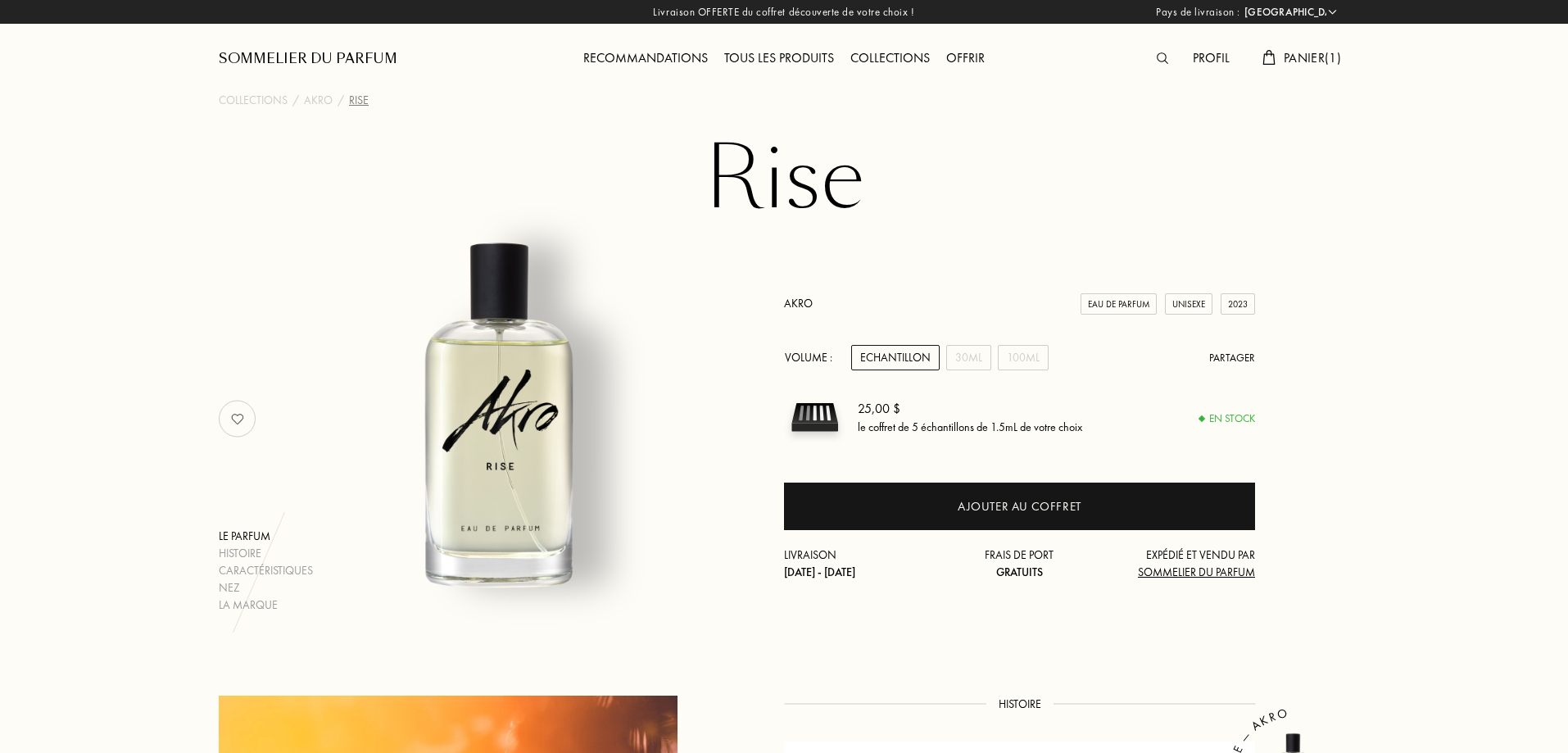
select select "FR"
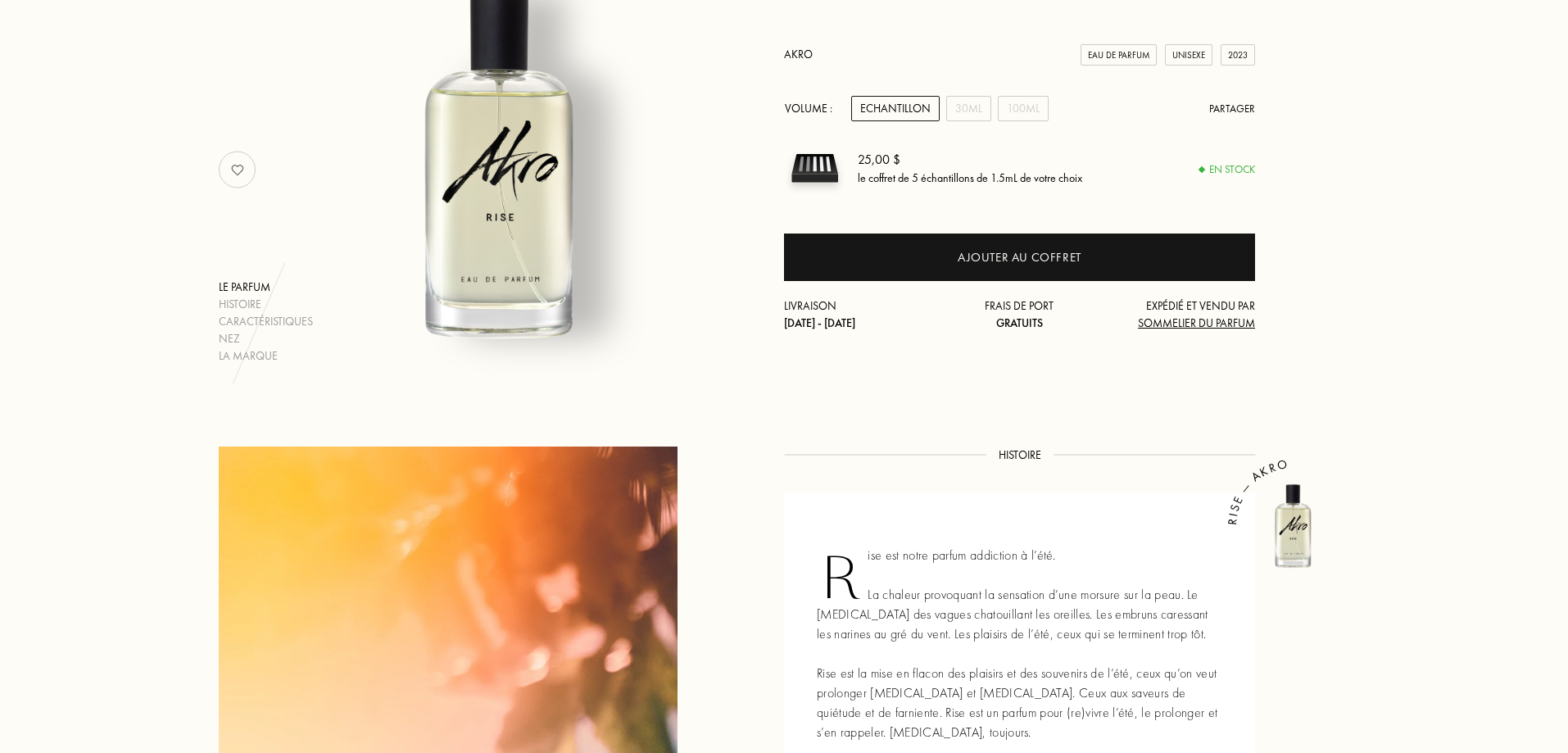
scroll to position [245, 0]
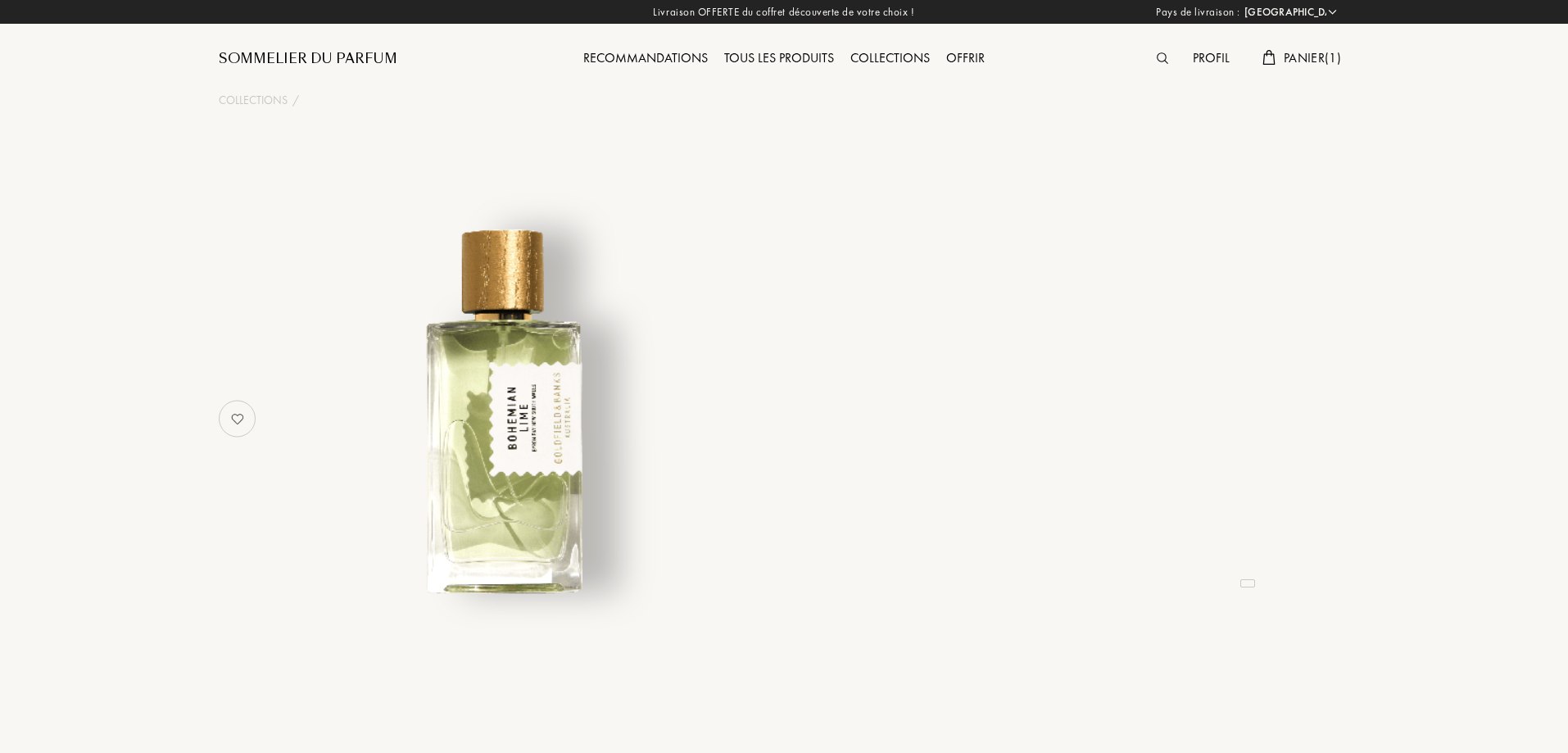
select select "FR"
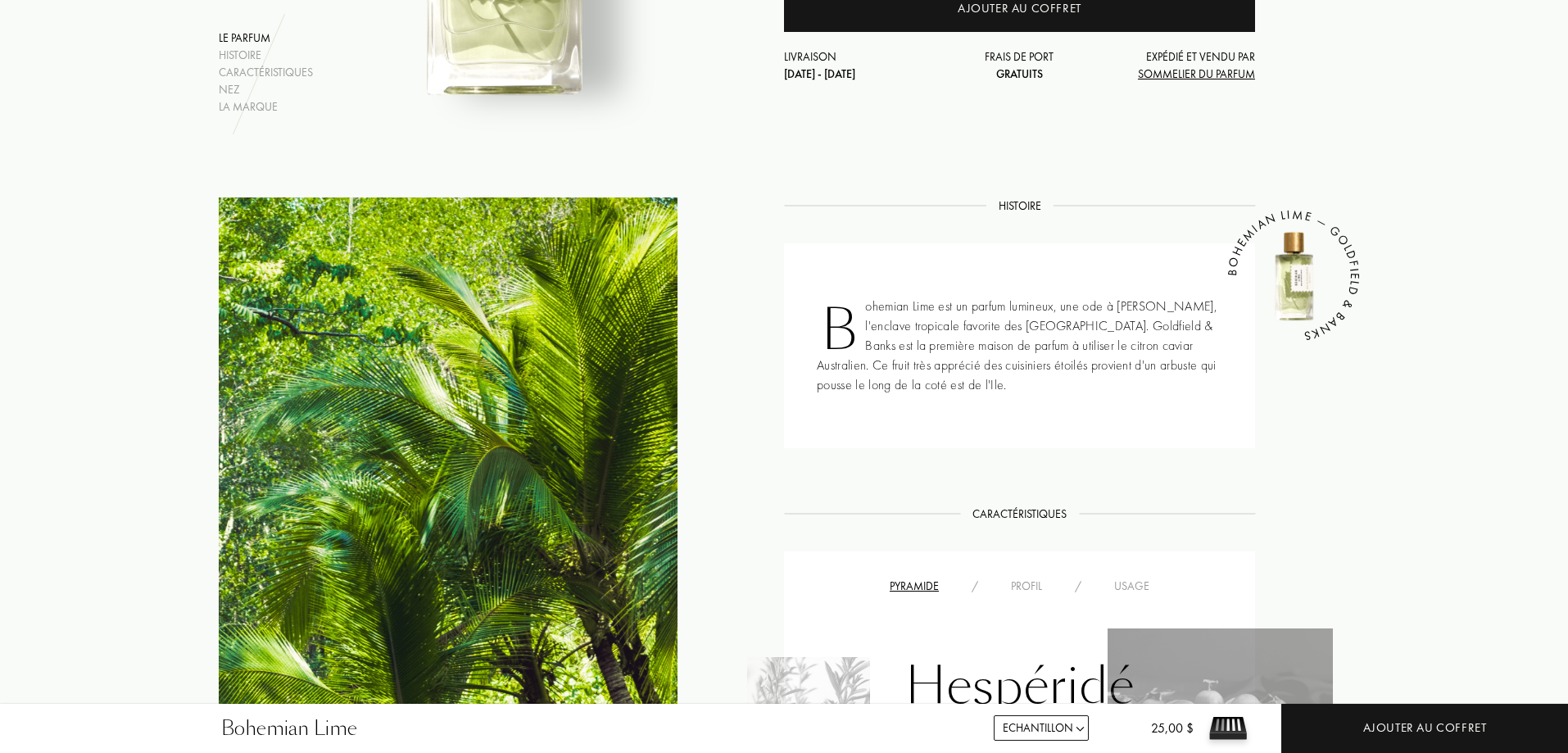
scroll to position [492, 0]
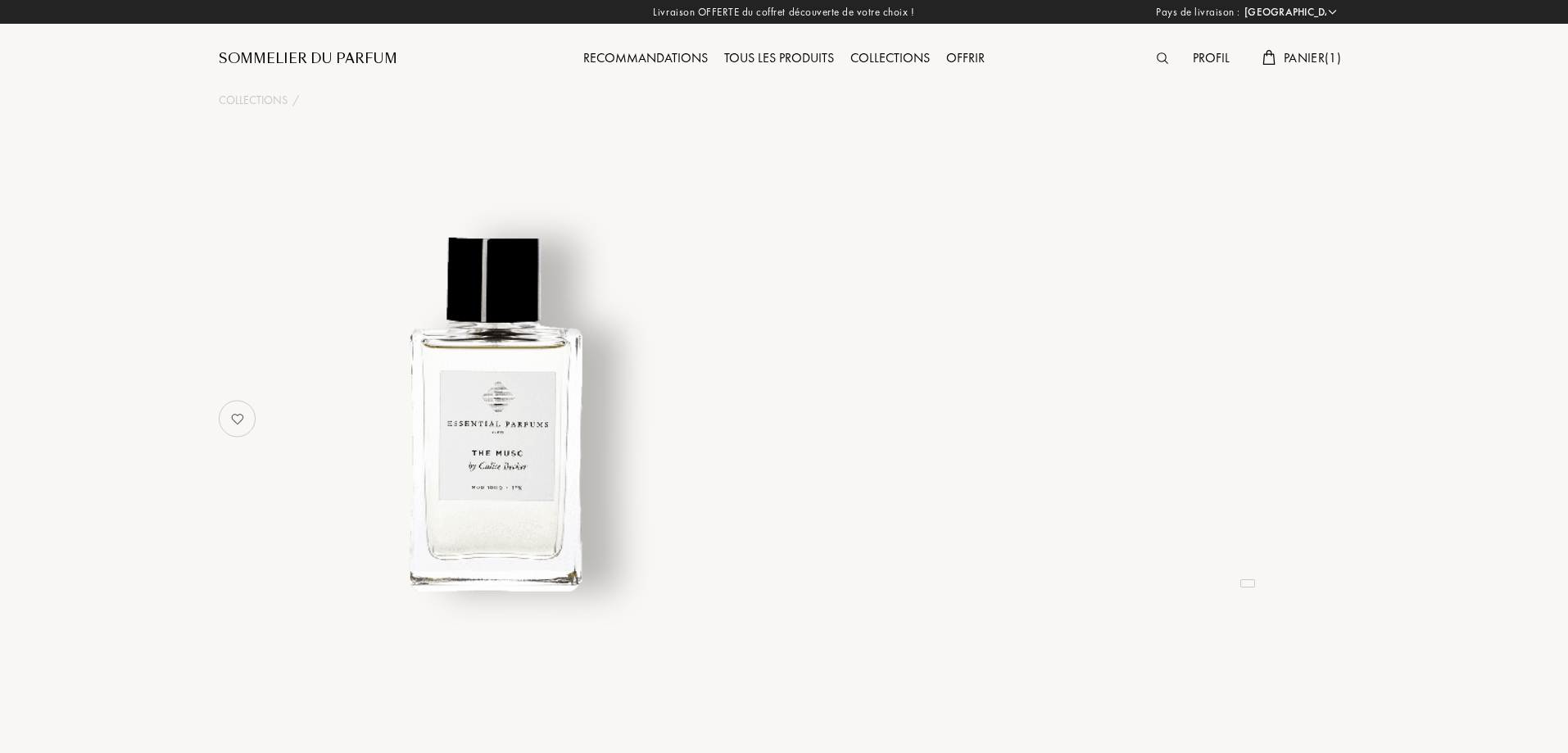
select select "FR"
select select "3"
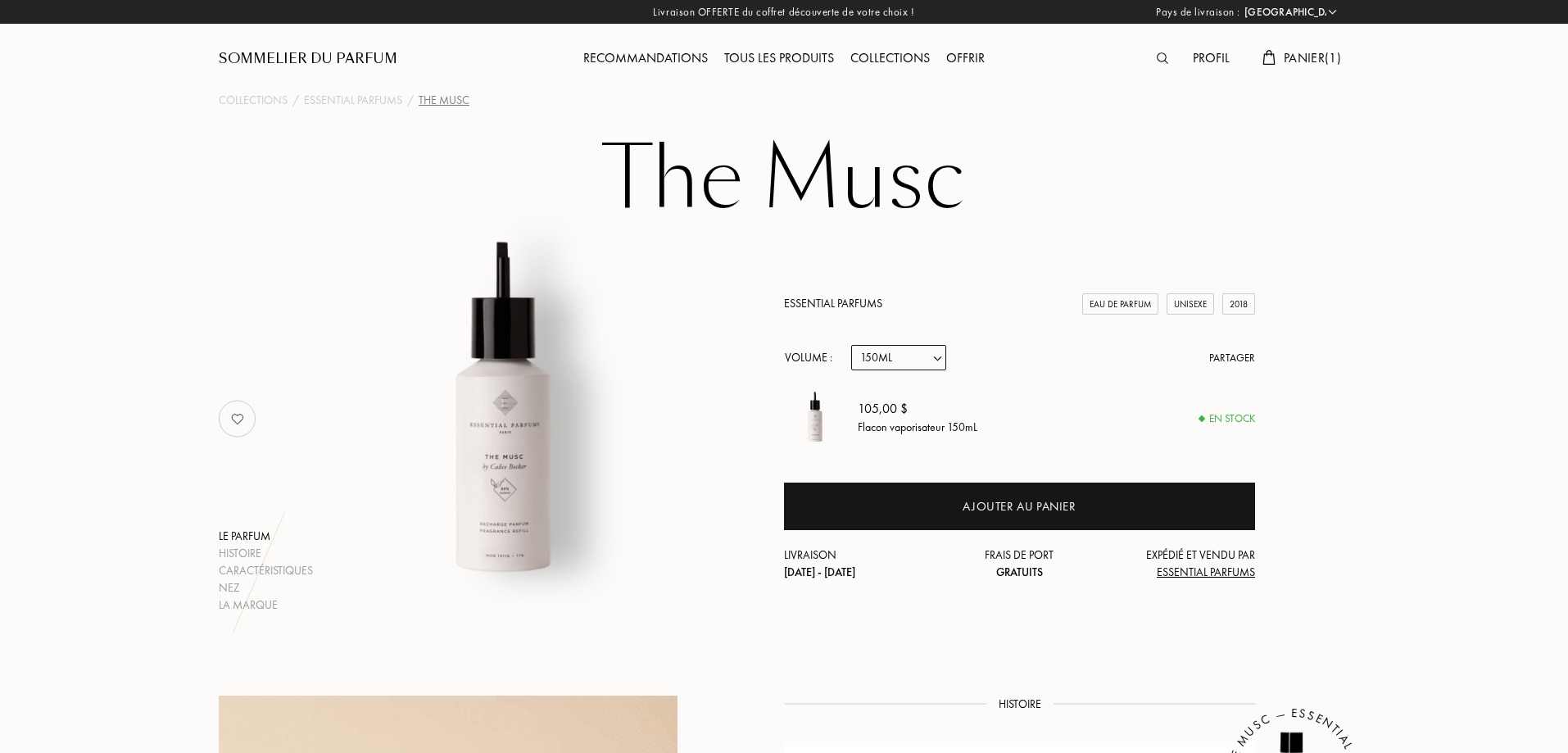
click at [911, 370] on div "Essential Parfums Eau de Parfum Unisexe 2018 Volume : Echantillon 10mL 100mL 15…" at bounding box center [1020, 438] width 471 height 286
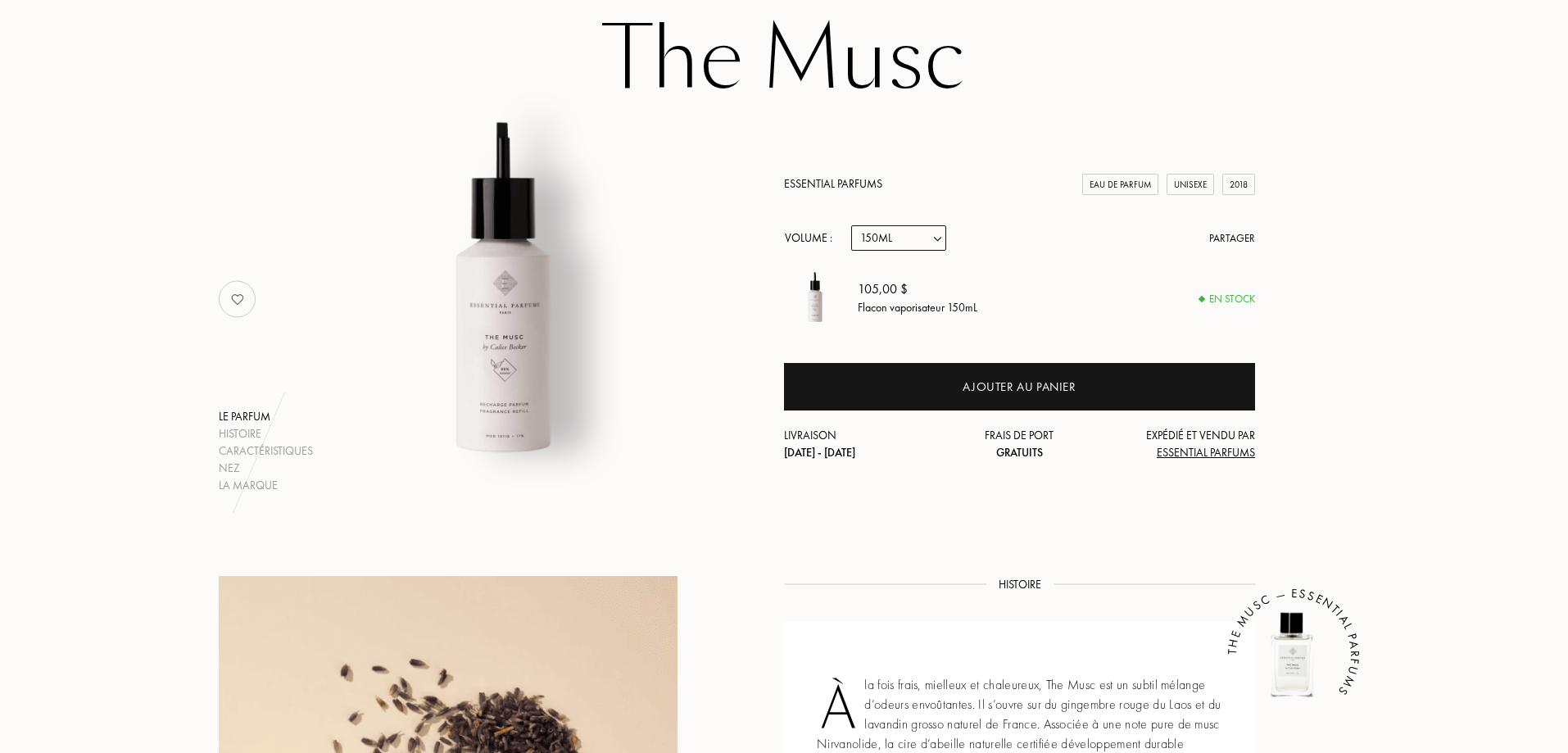
scroll to position [82, 0]
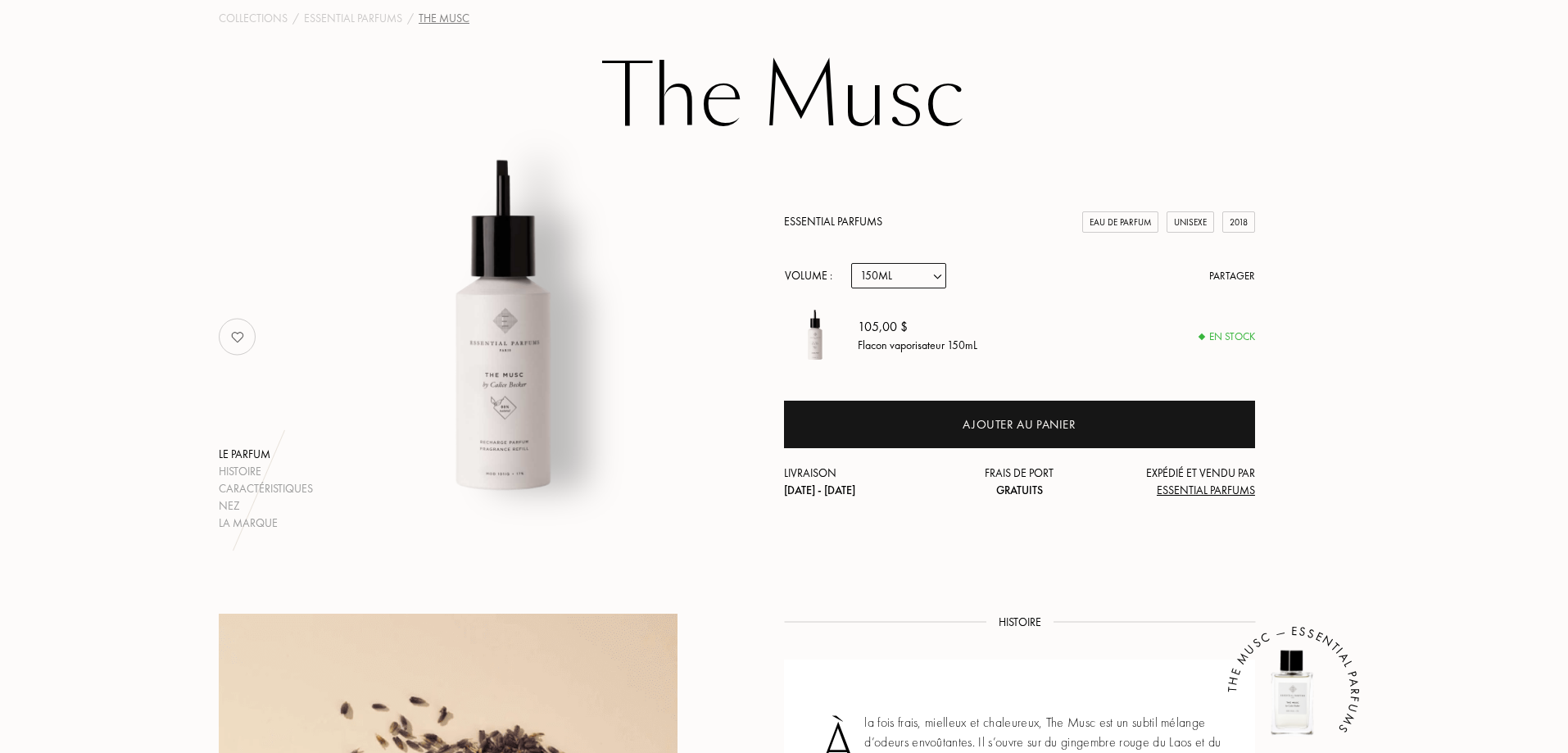
click at [905, 282] on select "Echantillon 10mL 100mL 150mL" at bounding box center [898, 275] width 95 height 26
select select "0"
click at [851, 263] on select "Echantillon 10mL 100mL 150mL" at bounding box center [898, 275] width 95 height 26
select select "0"
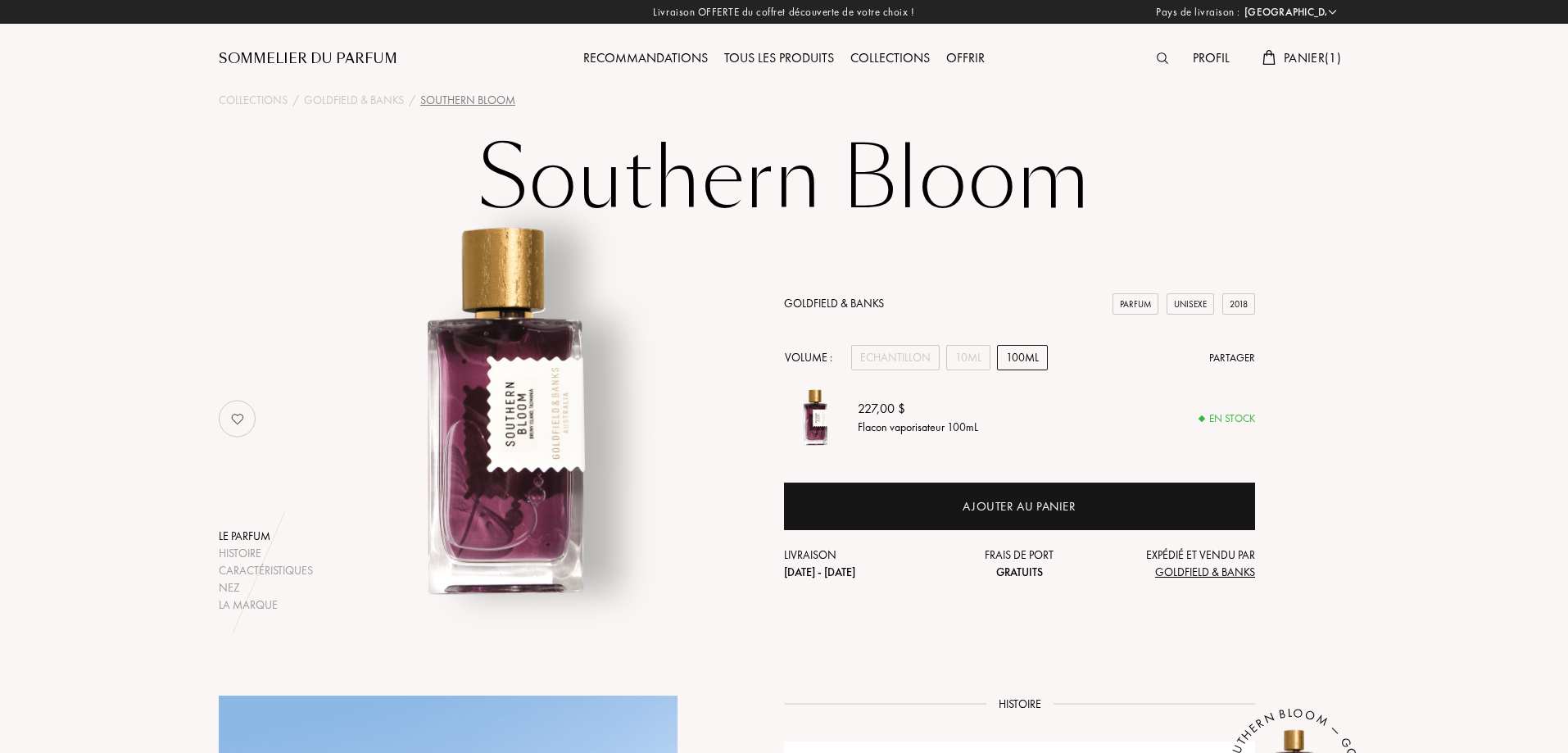
select select "FR"
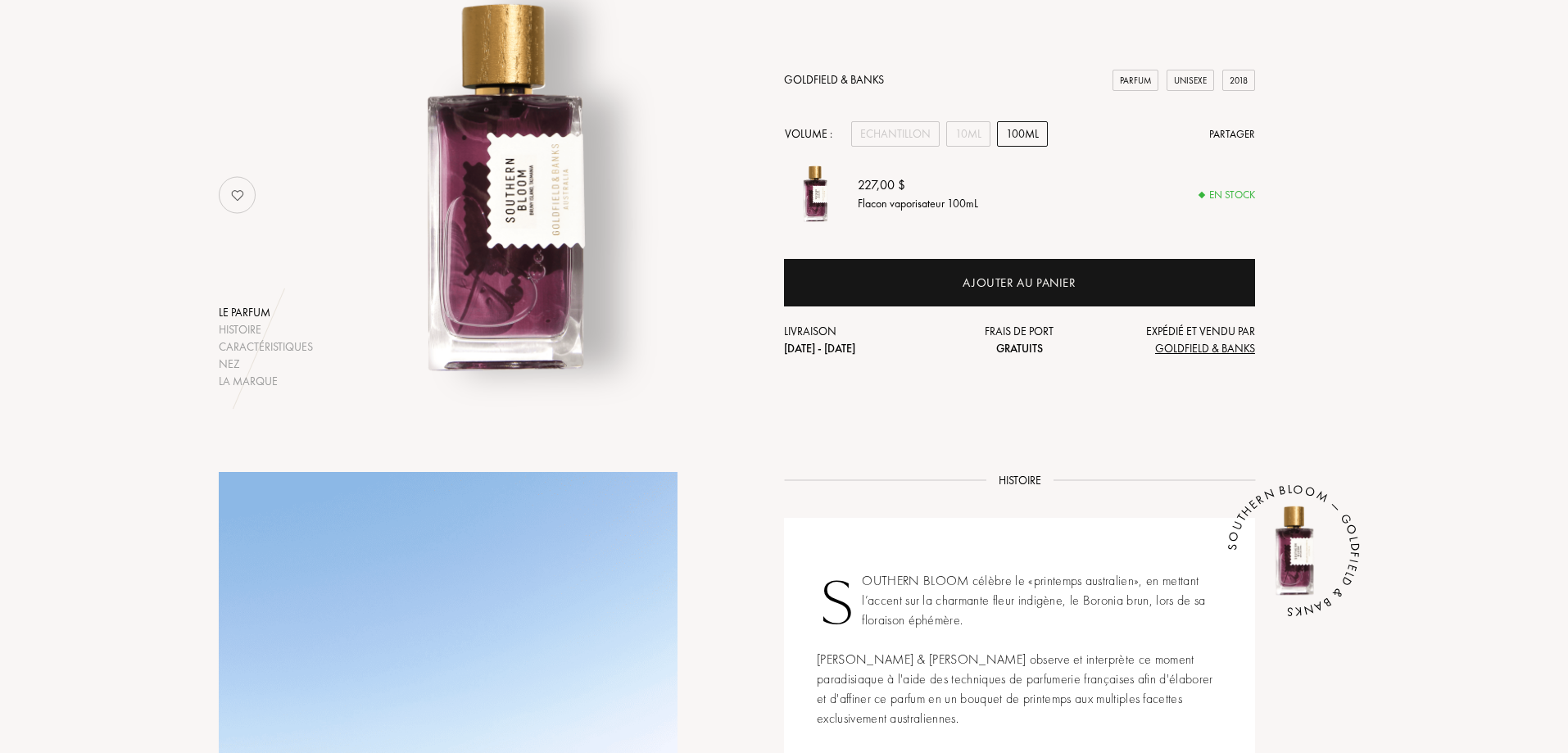
scroll to position [164, 0]
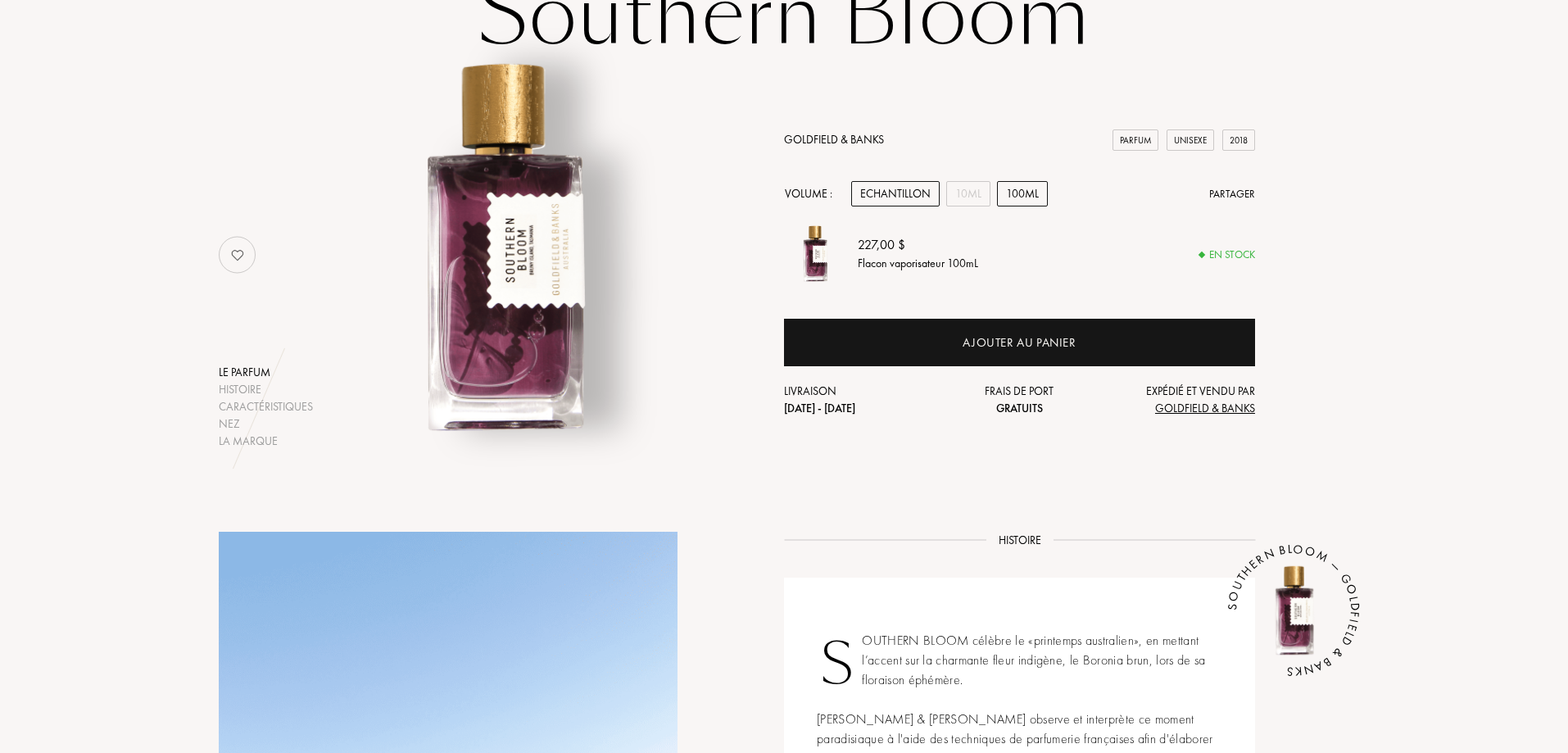
click at [889, 199] on div "Echantillon" at bounding box center [895, 193] width 88 height 26
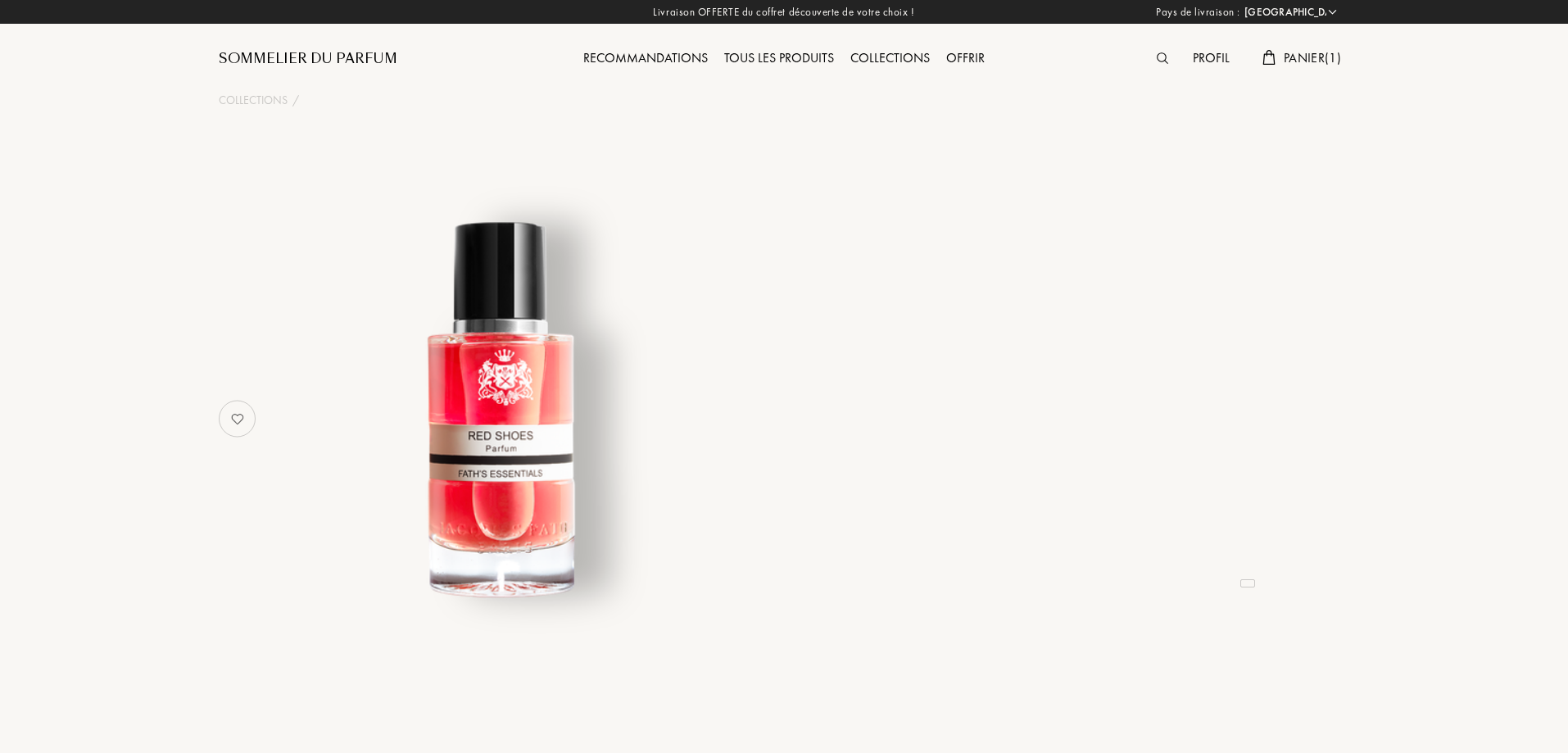
select select "FR"
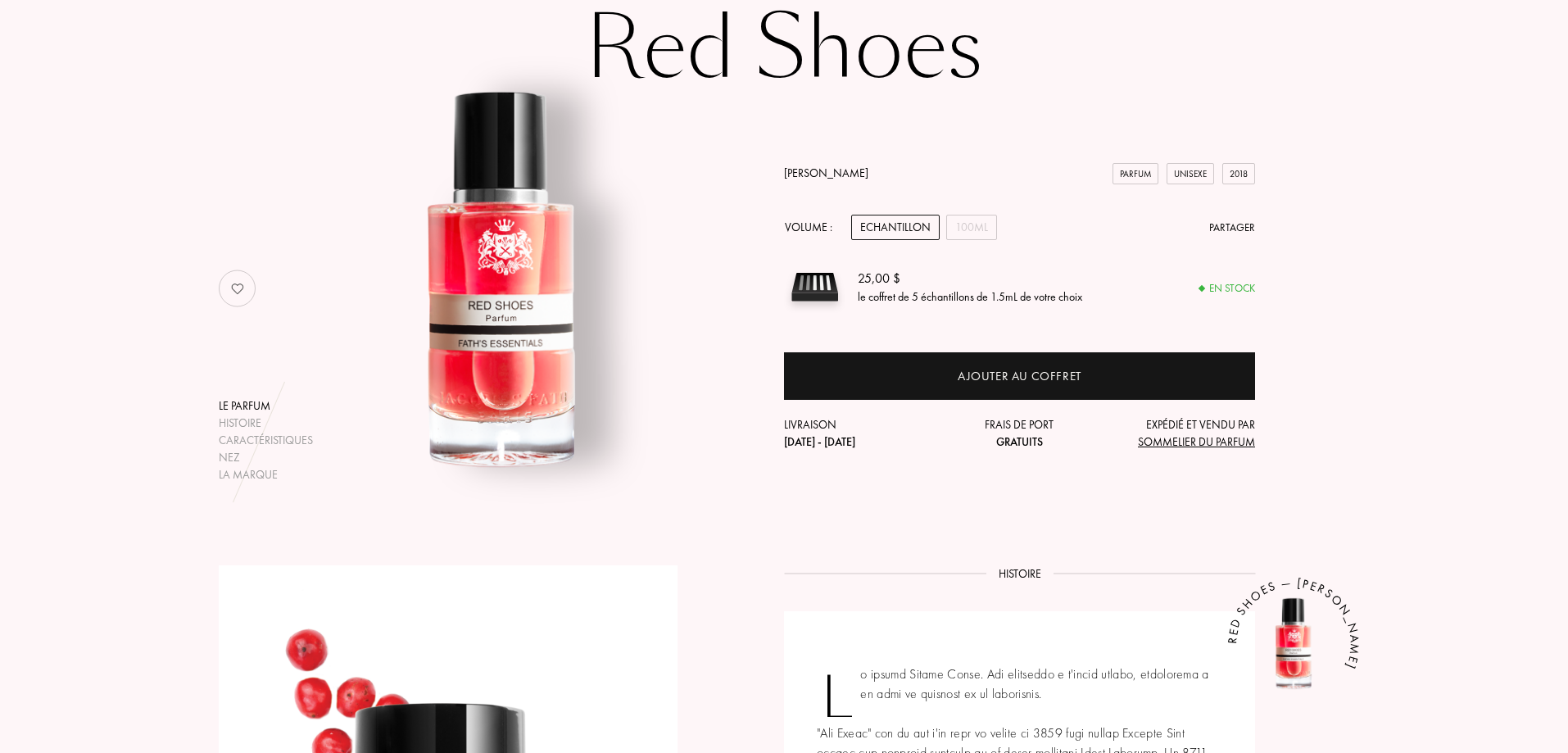
scroll to position [82, 0]
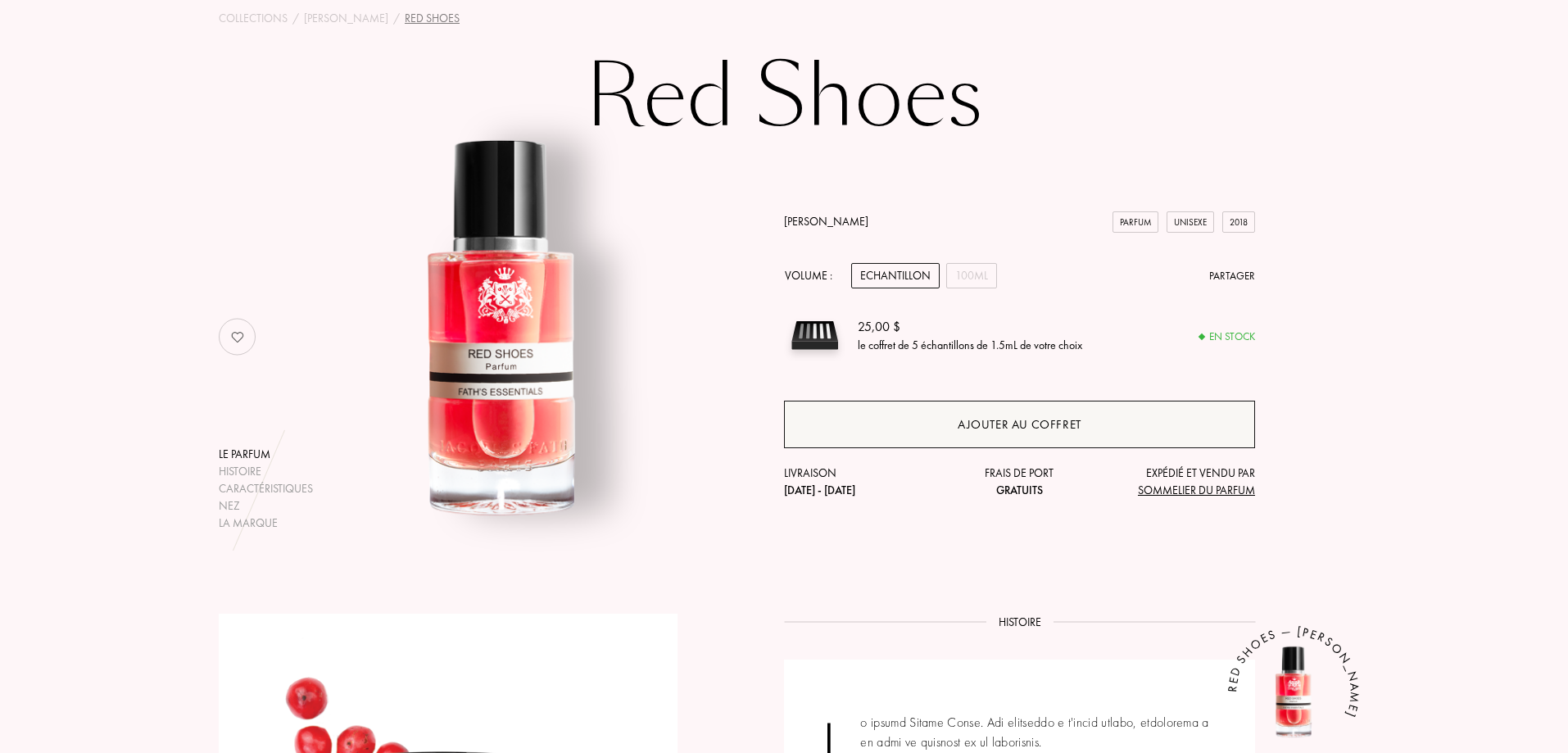
click at [979, 426] on div "Ajouter au coffret" at bounding box center [1020, 425] width 124 height 19
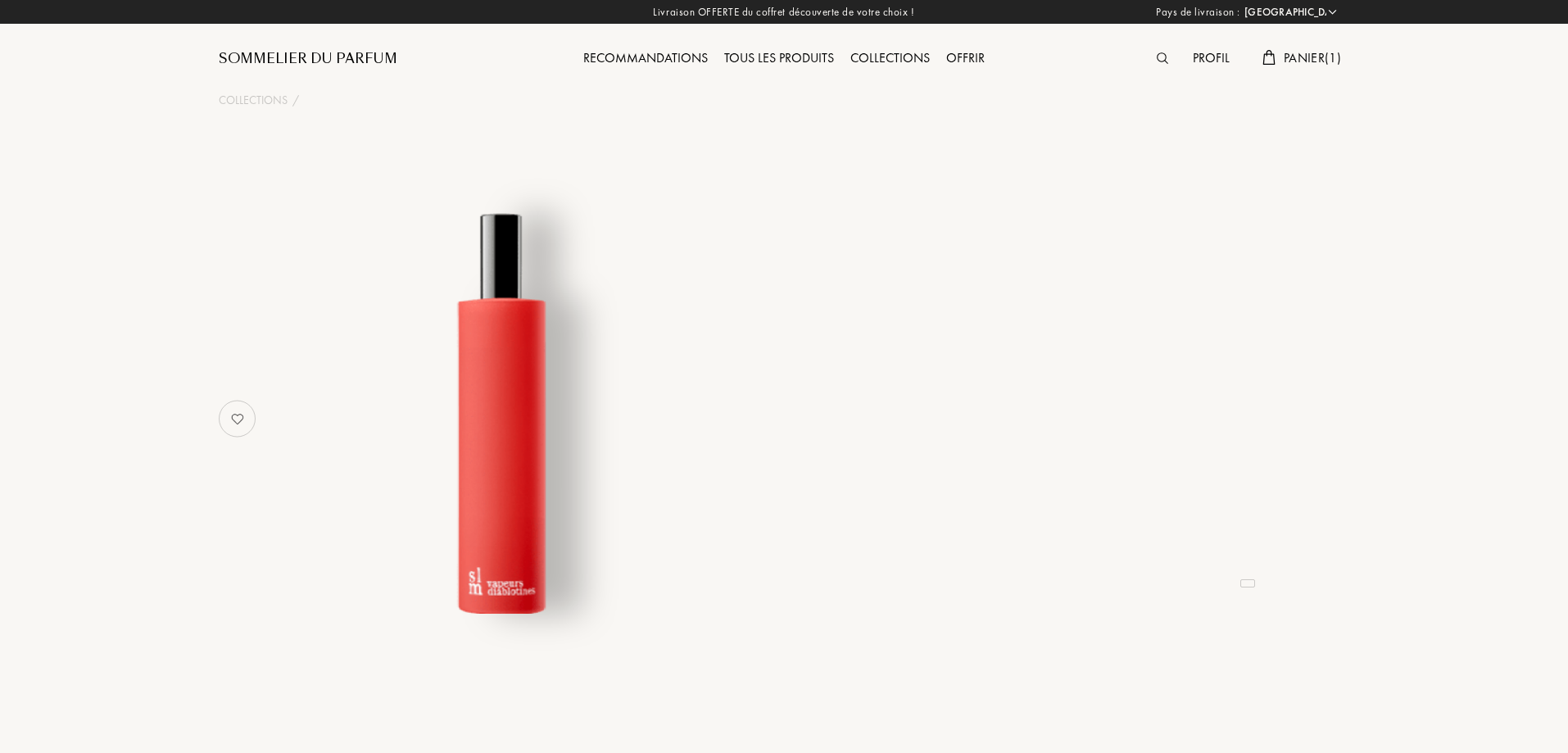
select select "FR"
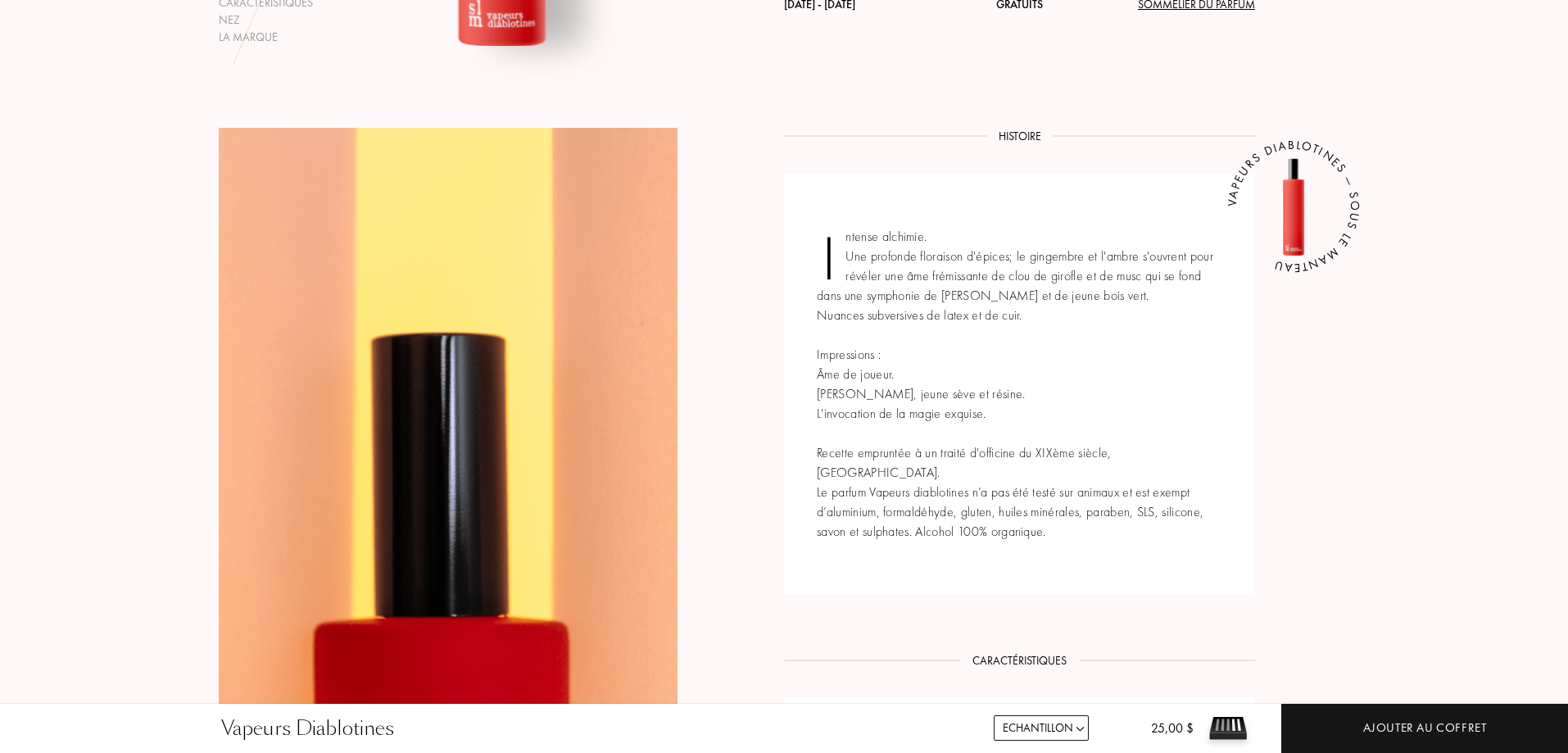
scroll to position [492, 0]
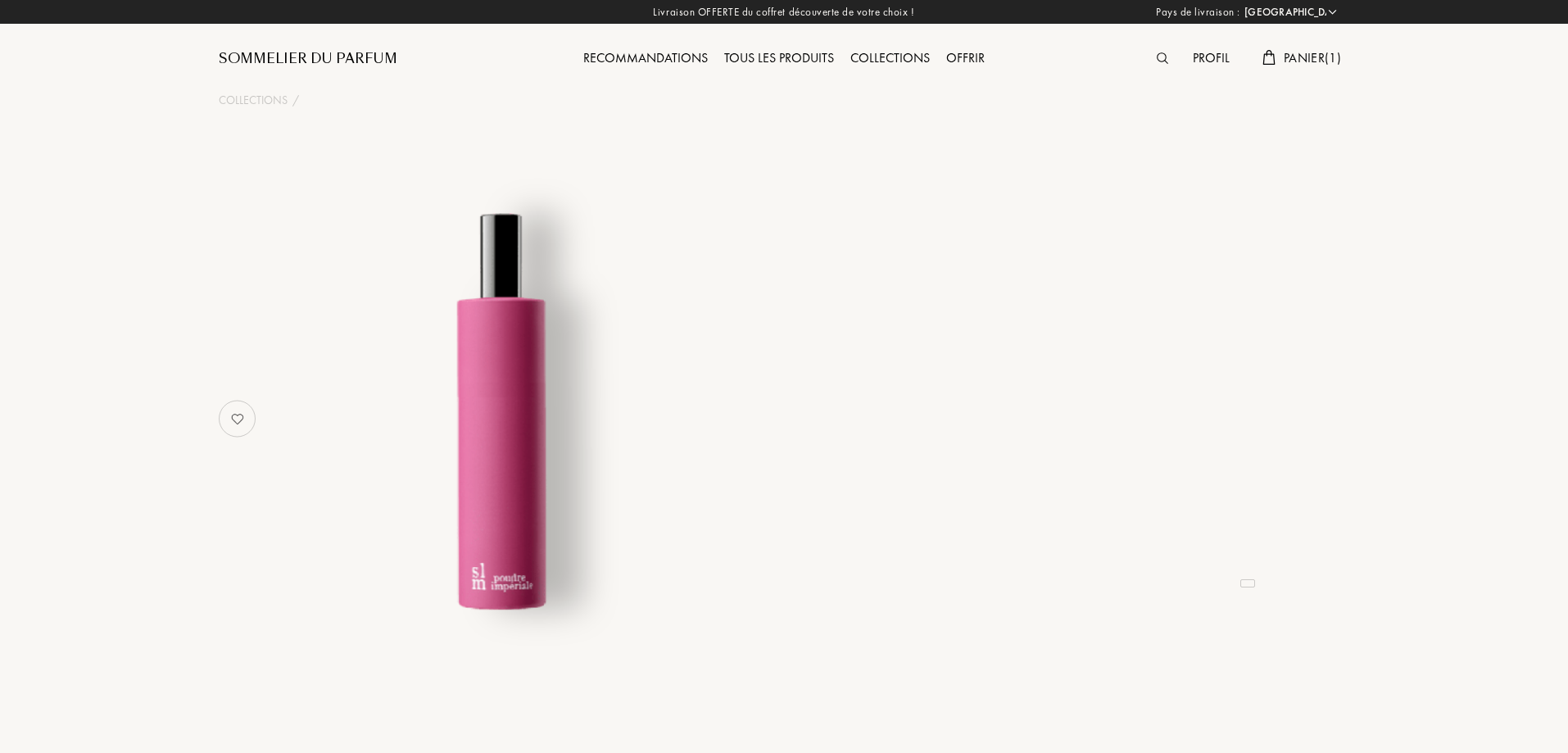
select select "FR"
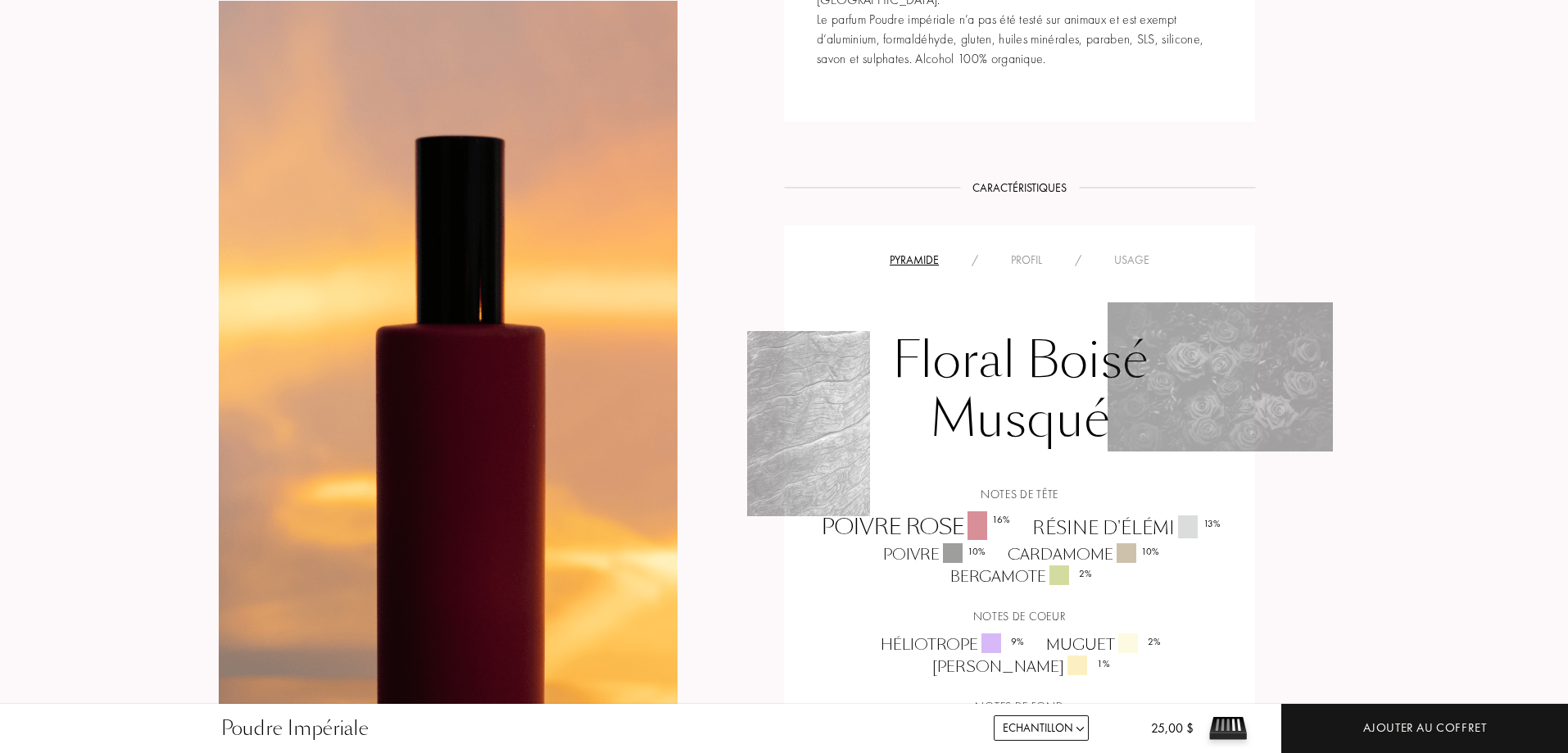
scroll to position [983, 0]
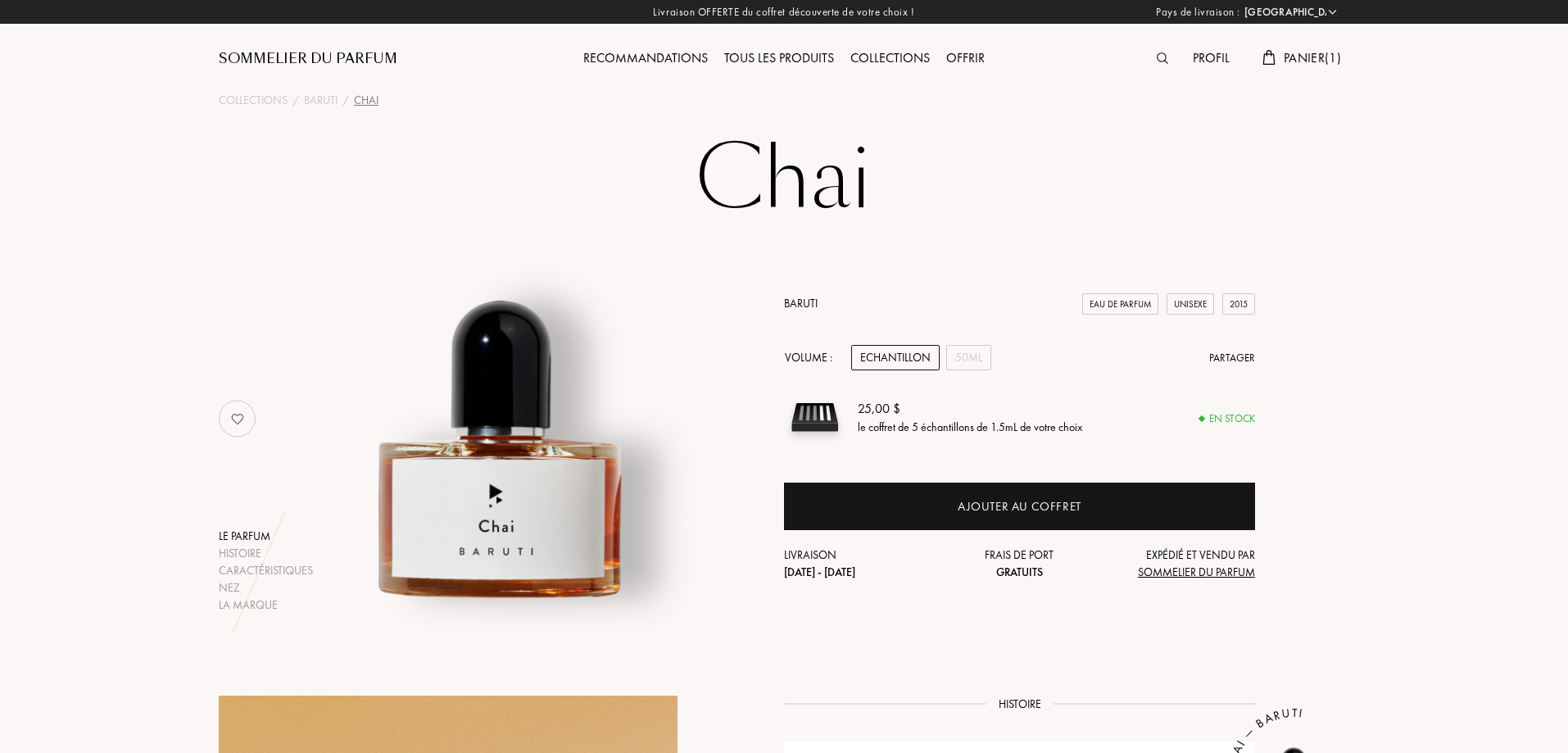
select select "FR"
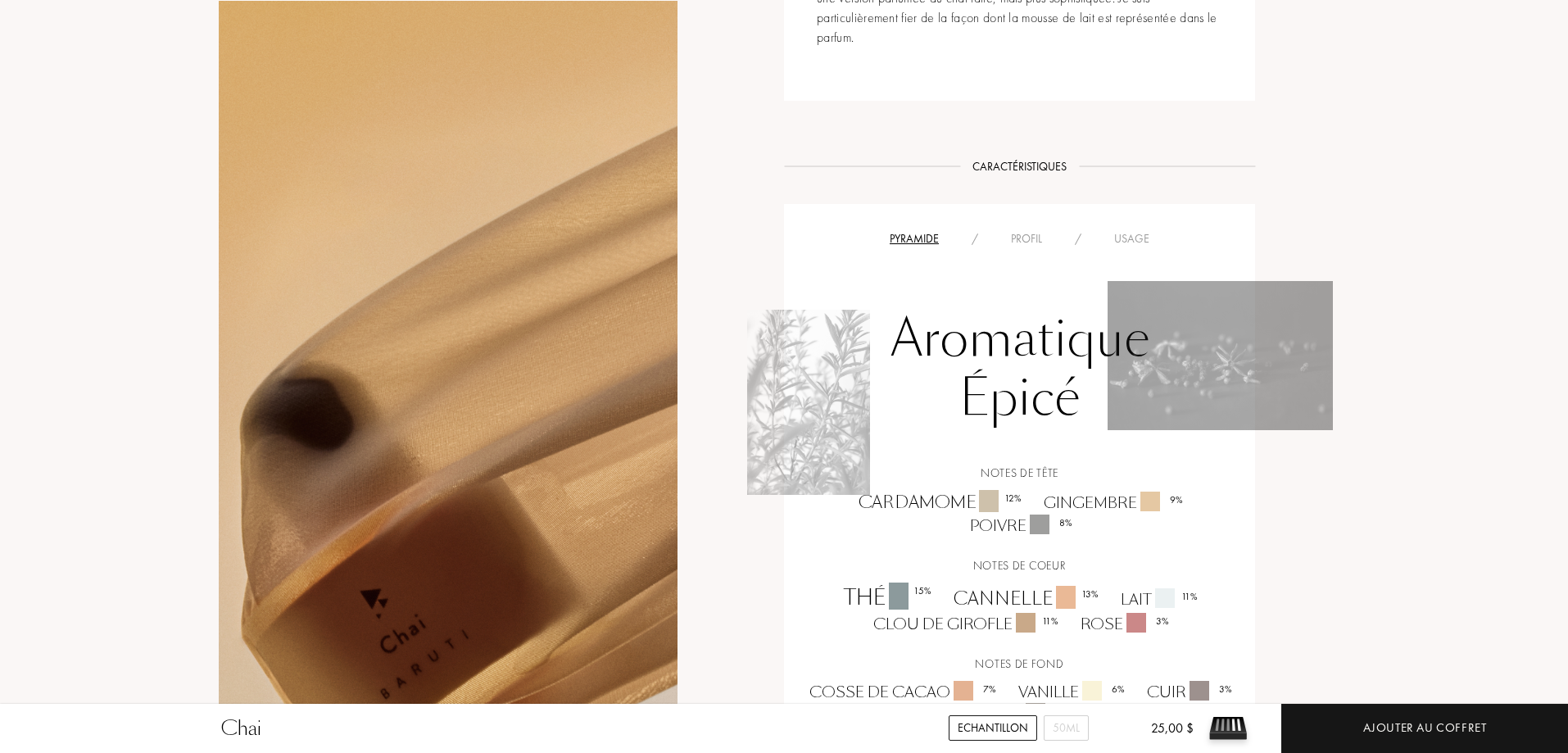
scroll to position [901, 0]
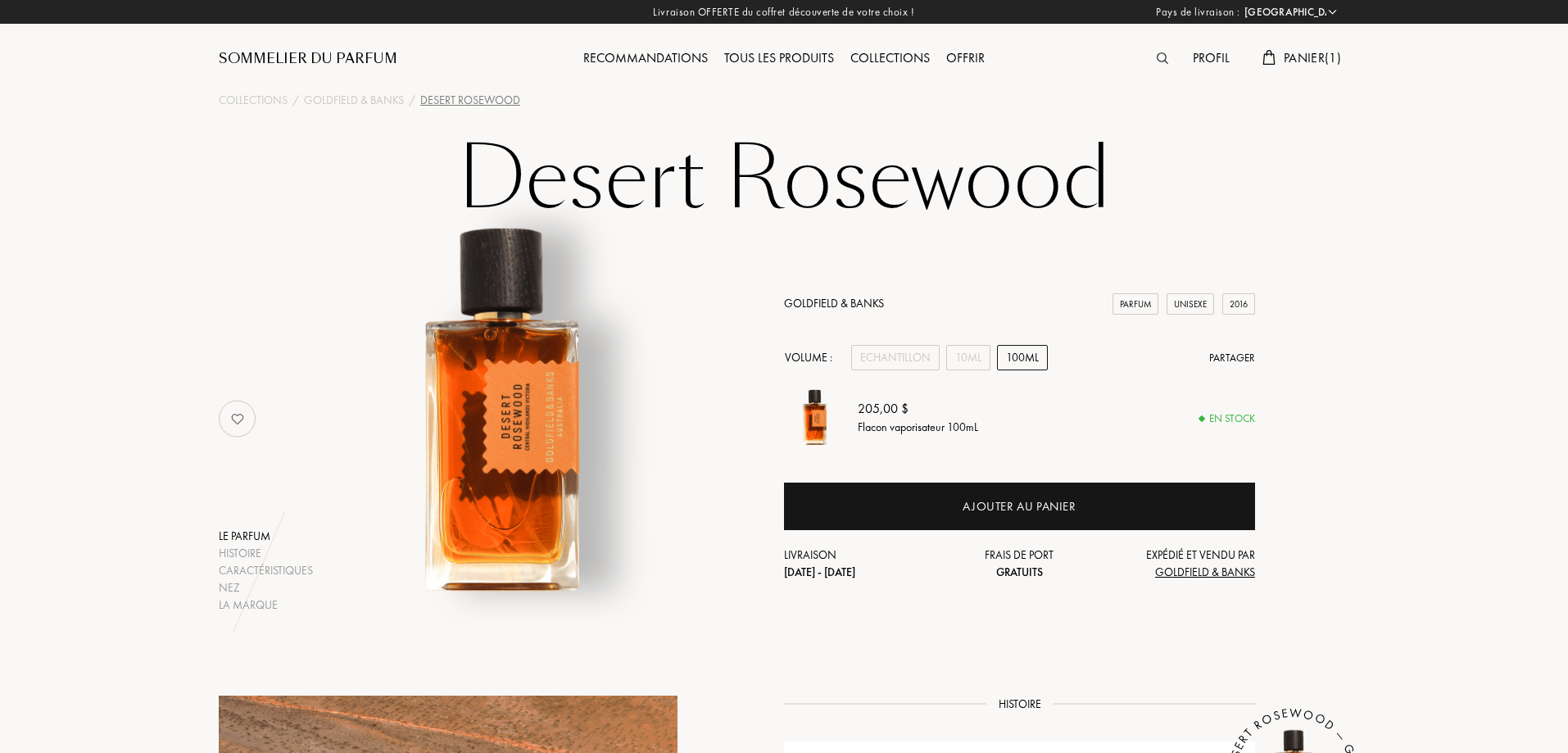
select select "FR"
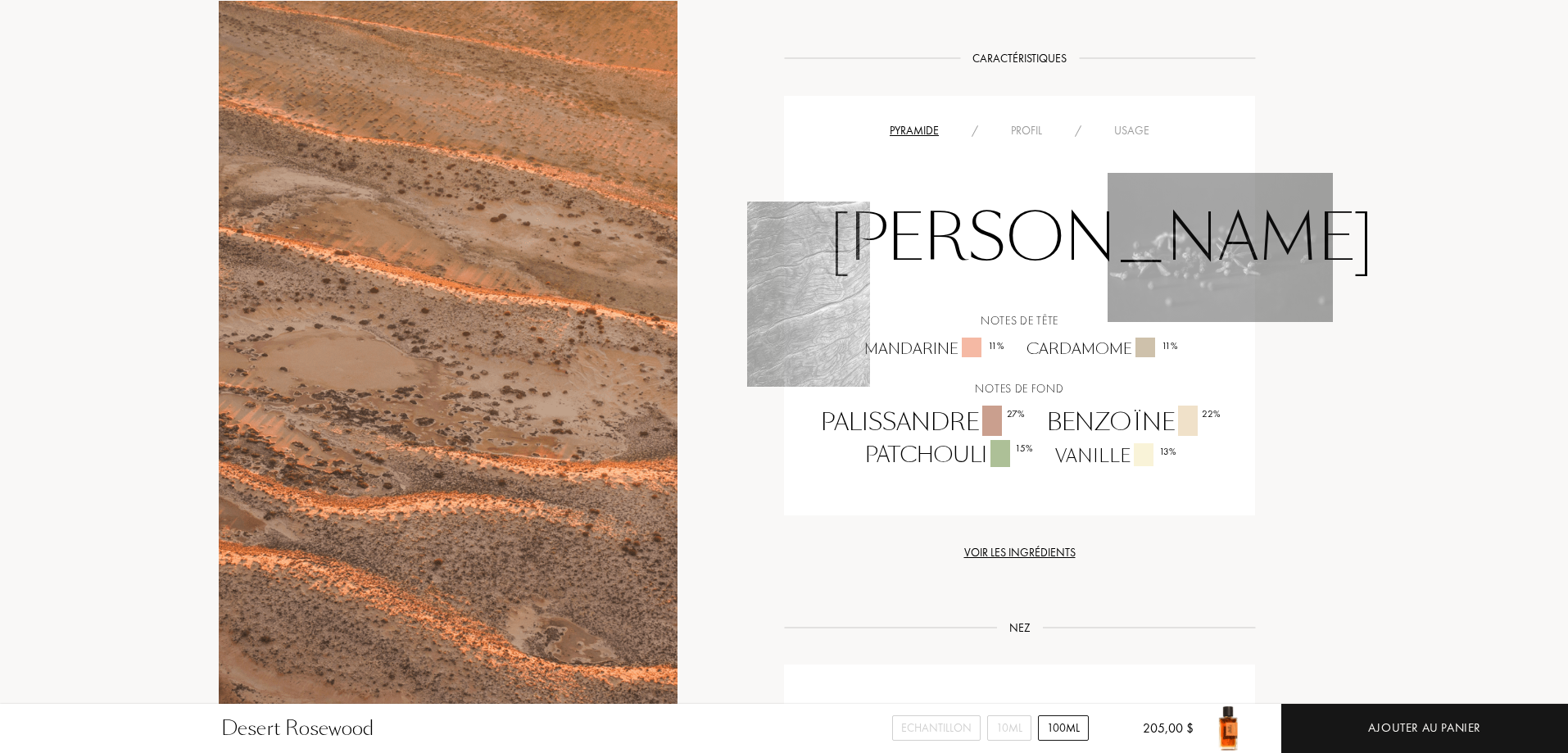
scroll to position [901, 0]
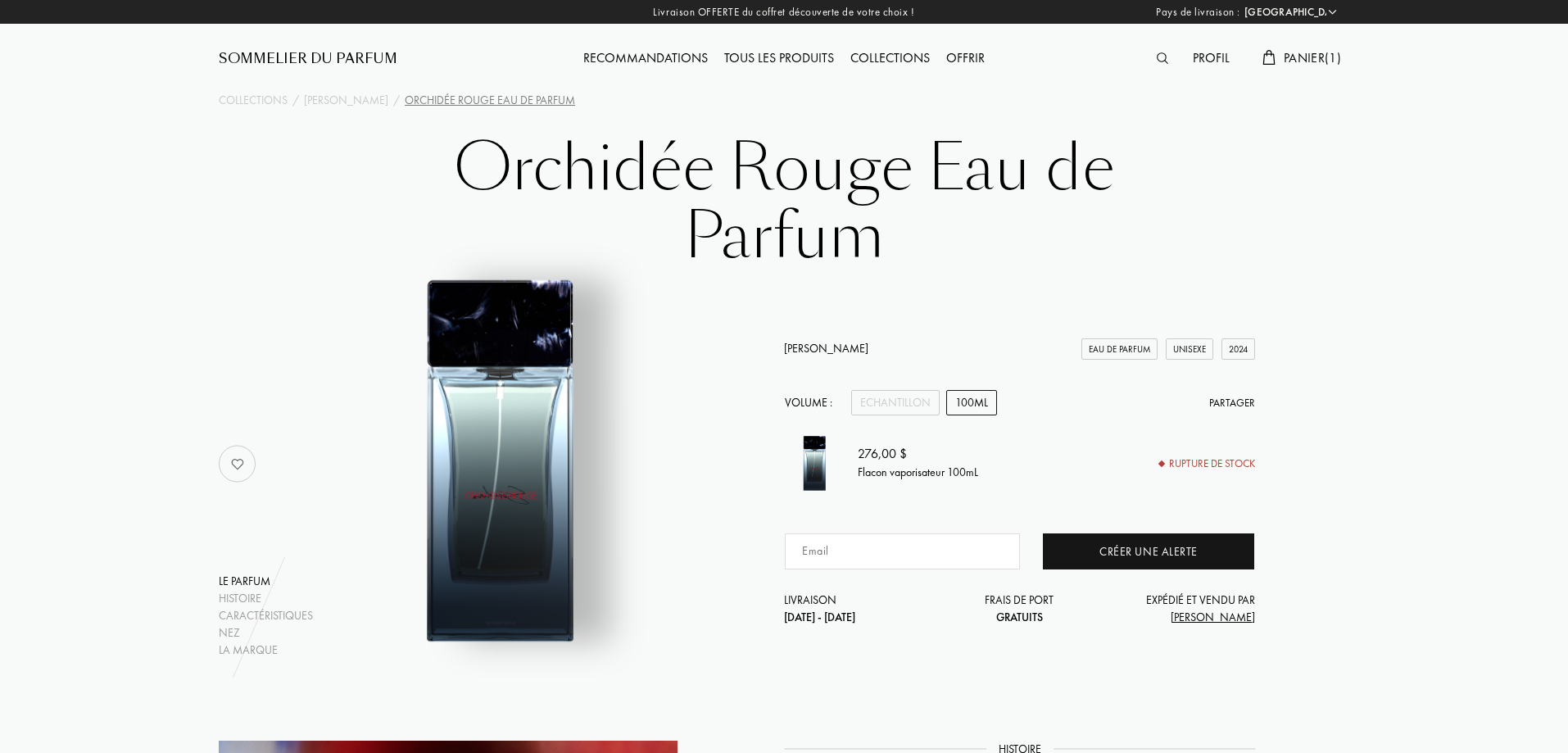
select select "FR"
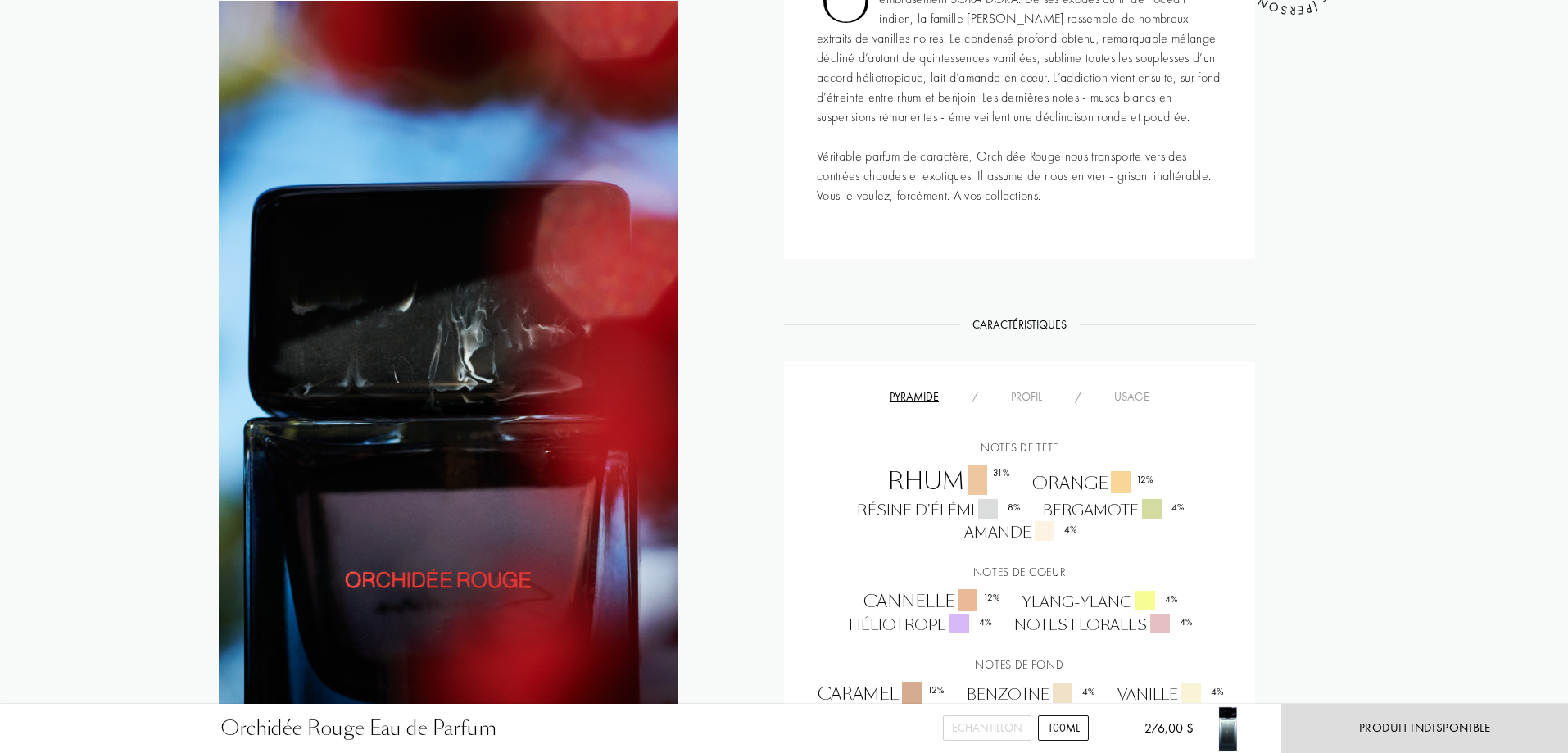
scroll to position [901, 0]
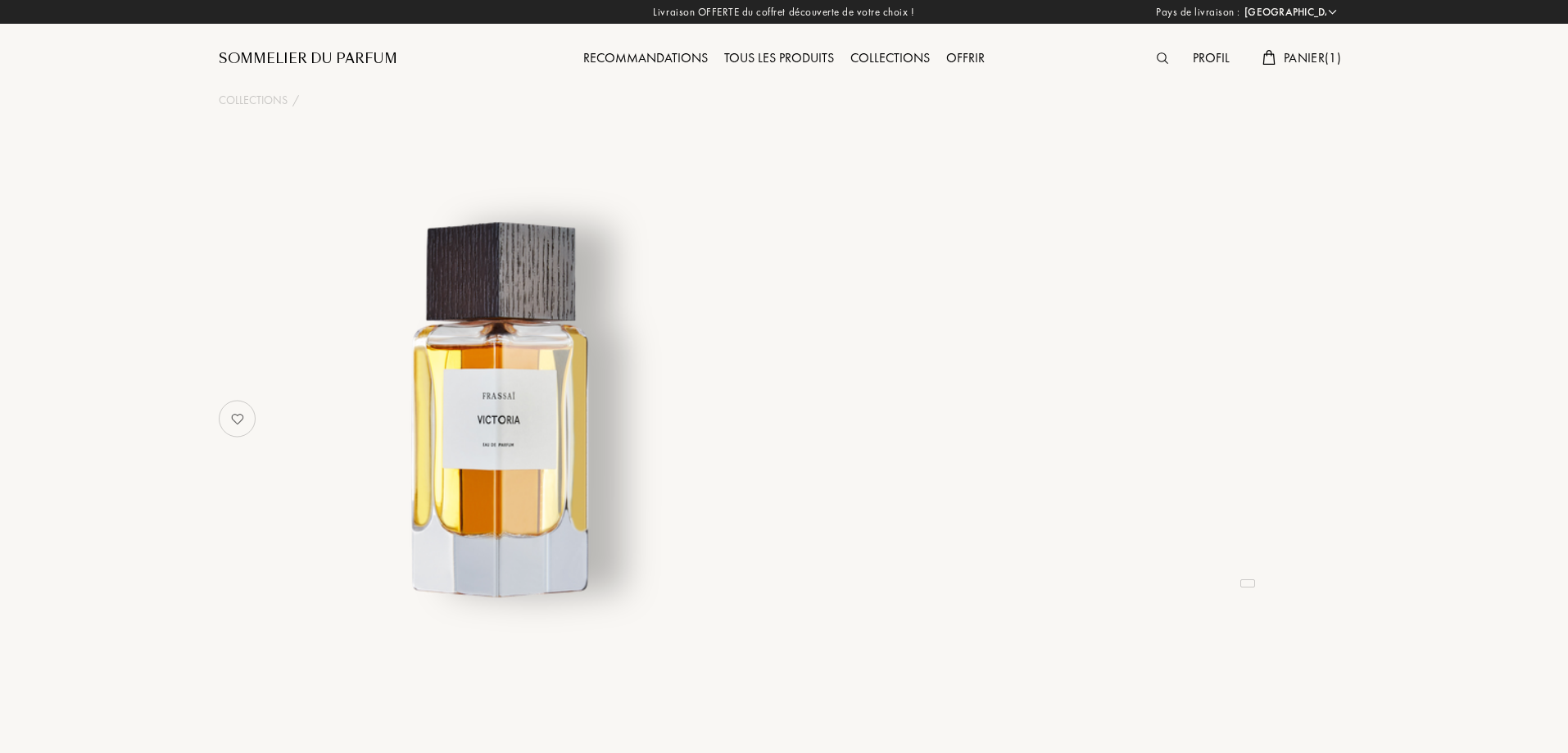
select select "FR"
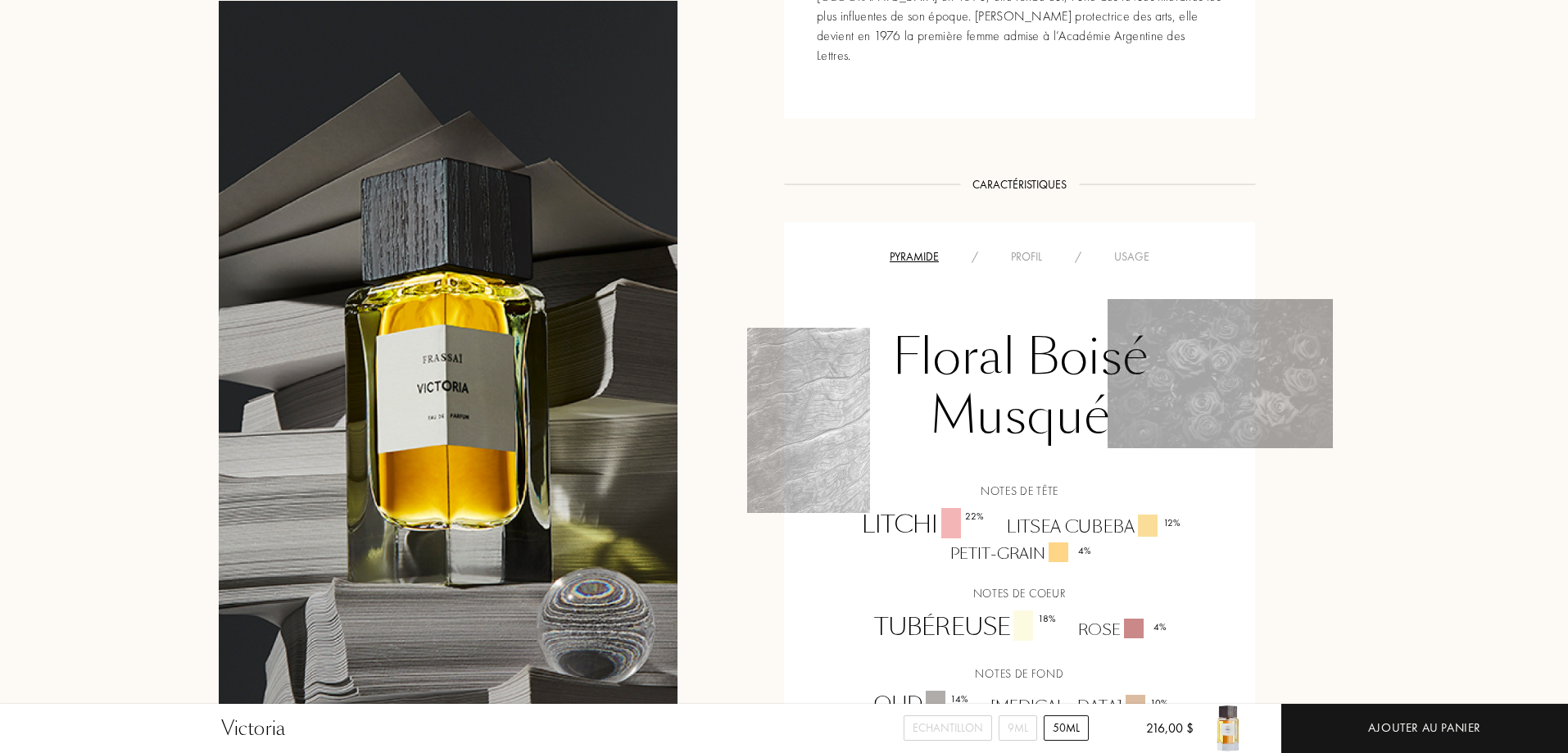
scroll to position [1147, 0]
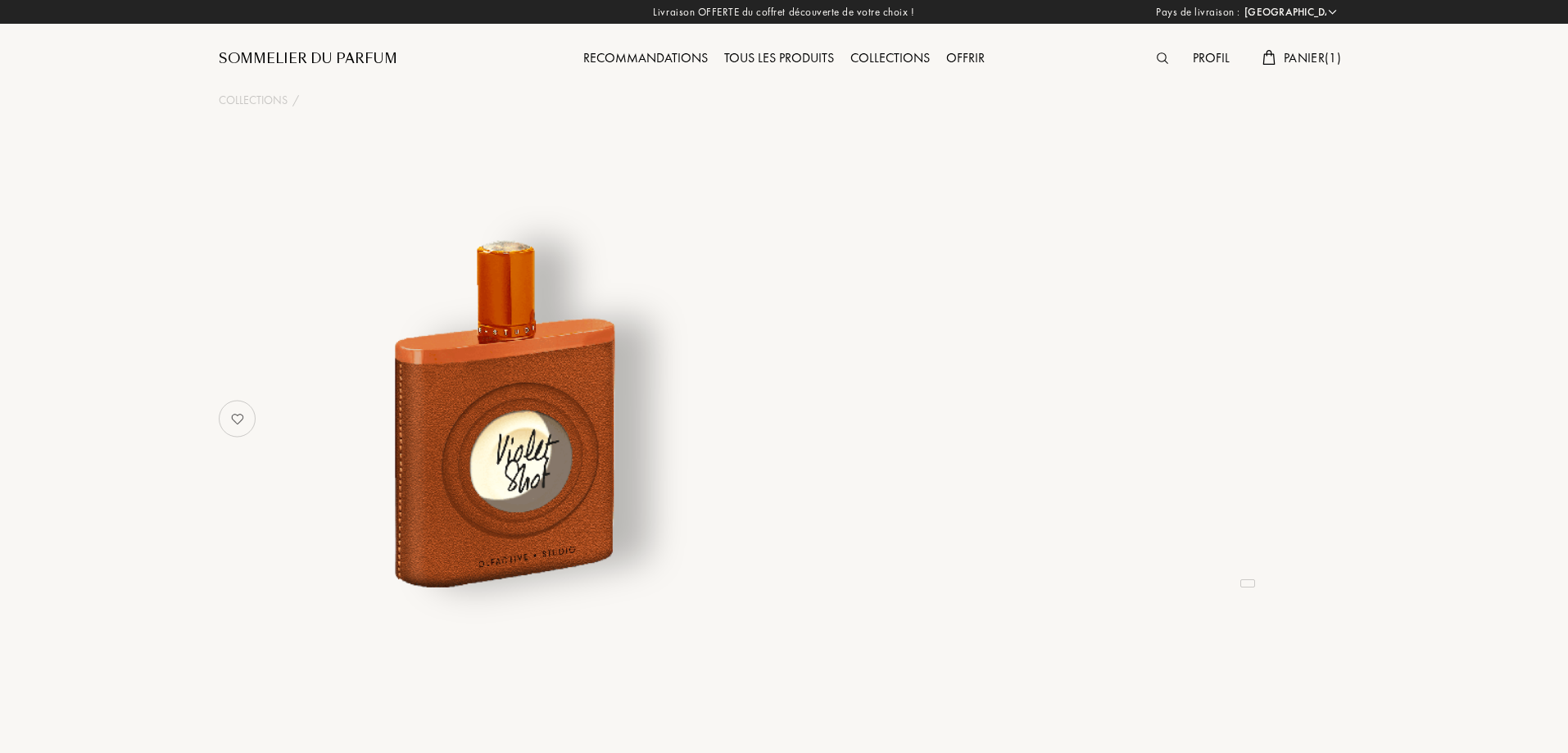
select select "FR"
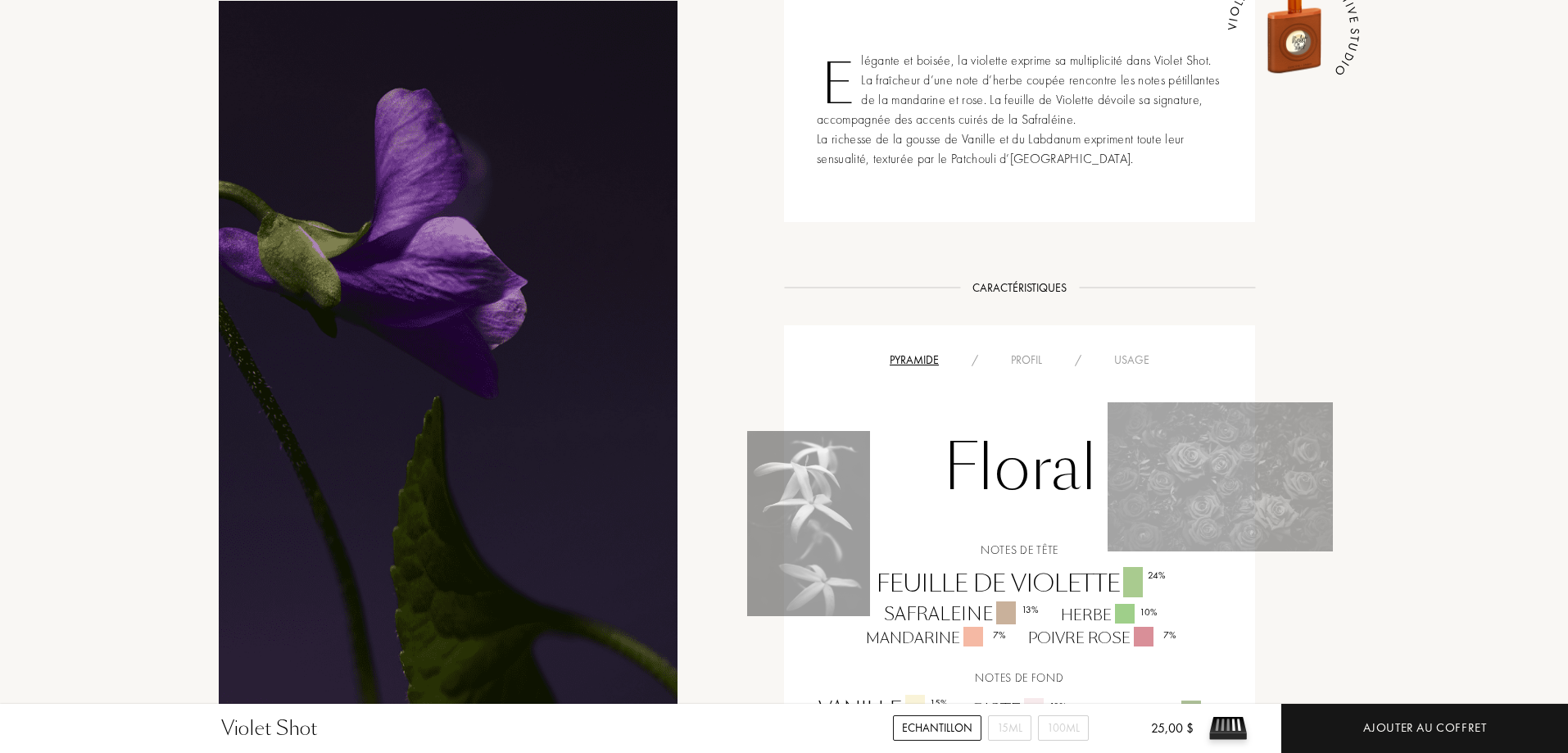
scroll to position [737, 0]
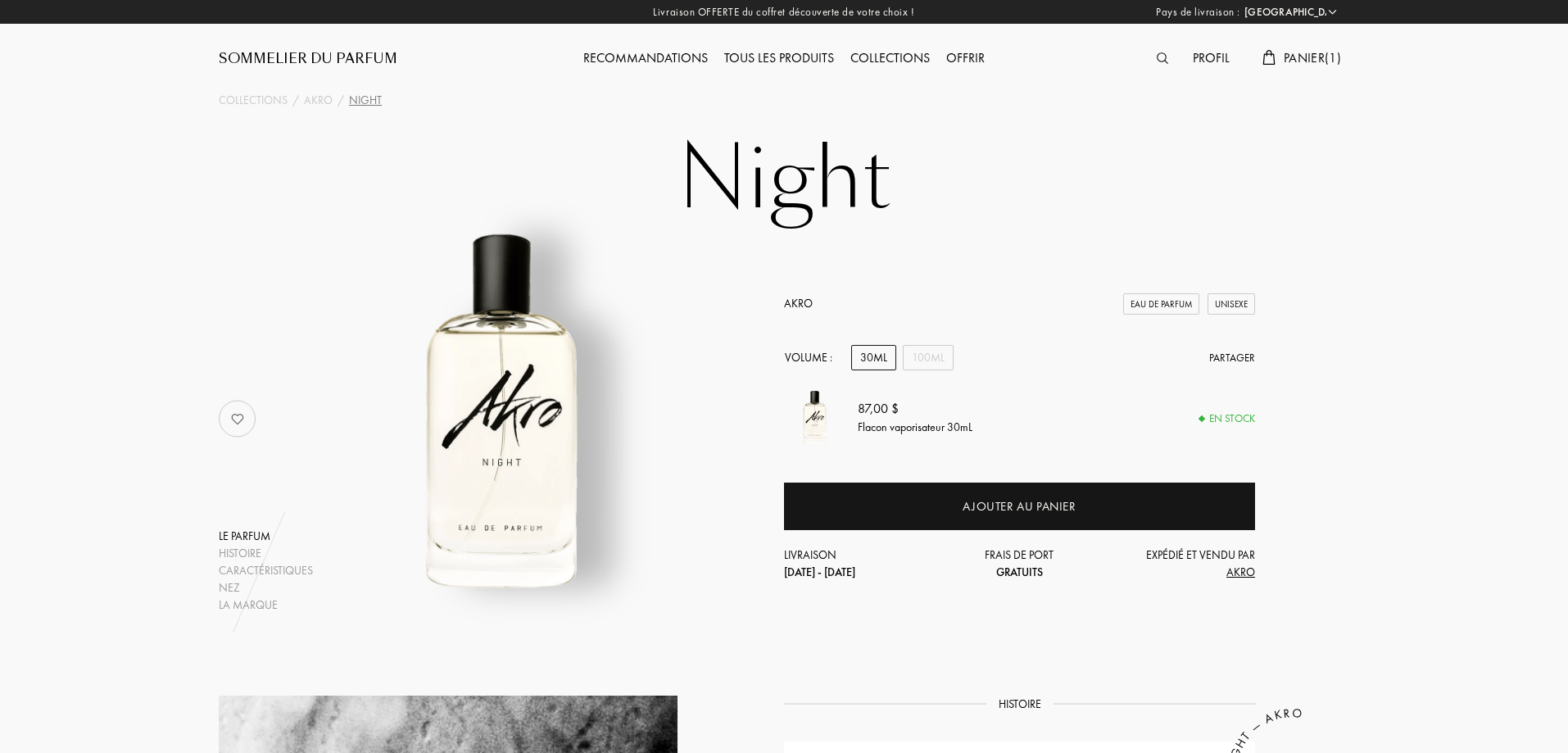
select select "FR"
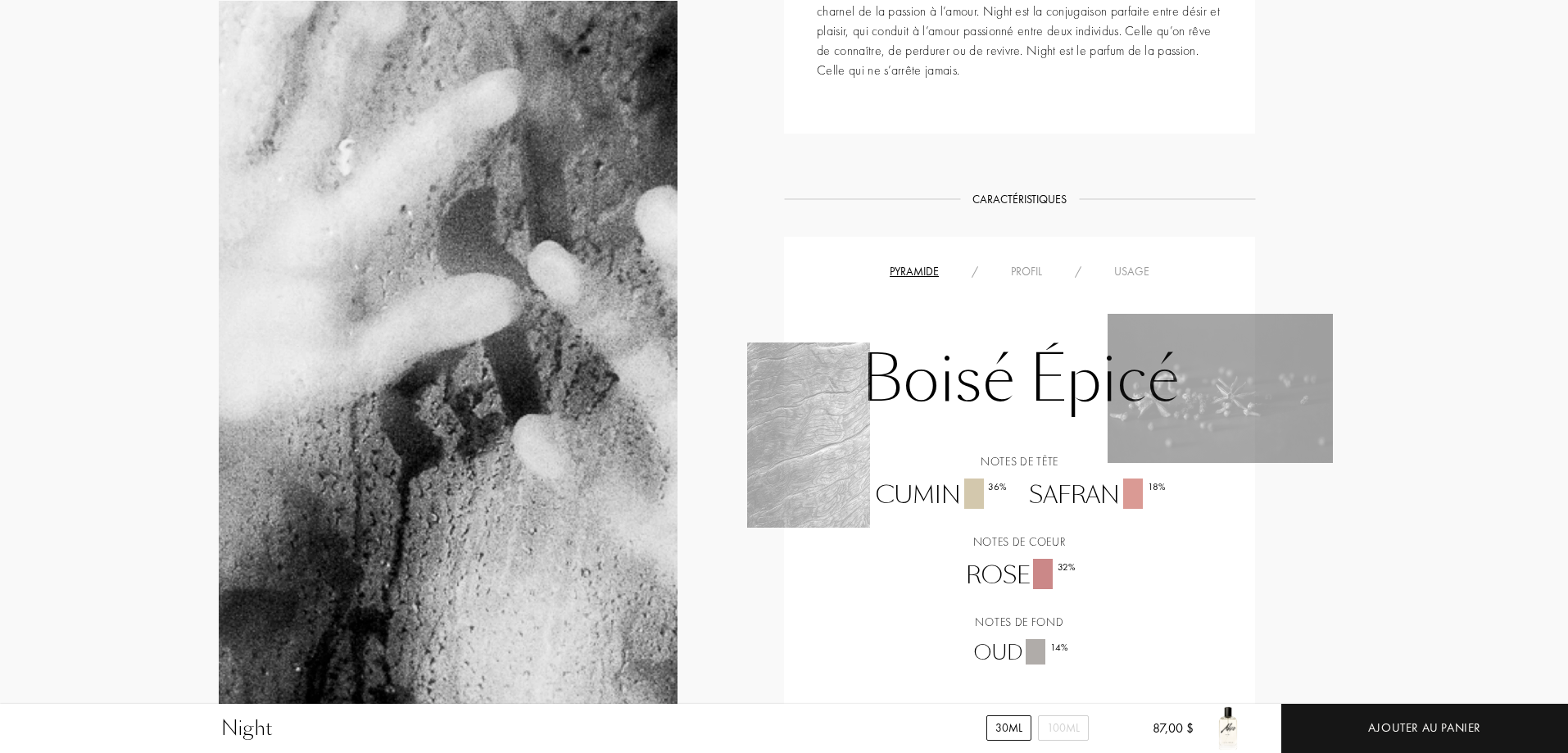
scroll to position [983, 0]
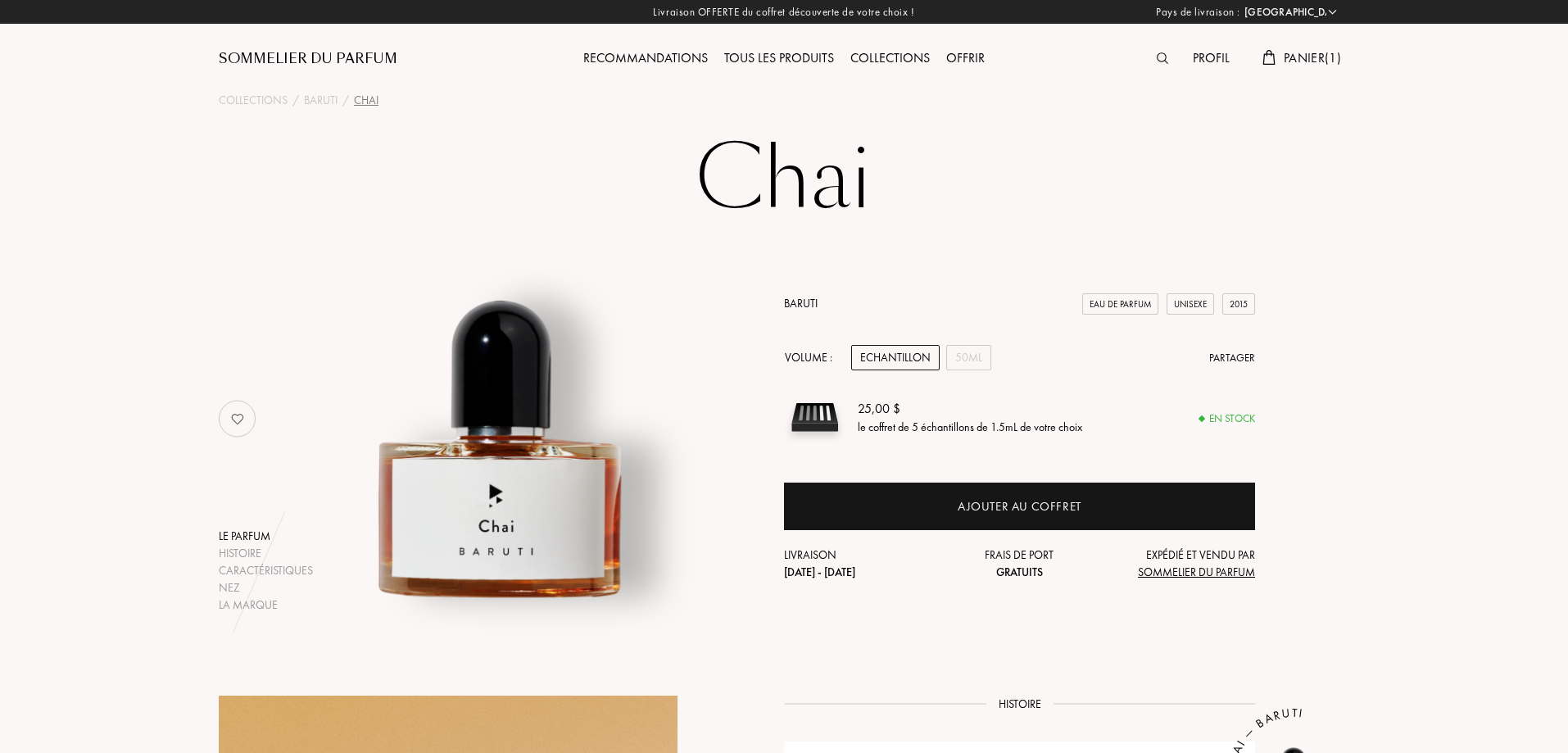
select select "FR"
click at [1300, 54] on span "Panier ( 1 )" at bounding box center [1312, 57] width 57 height 17
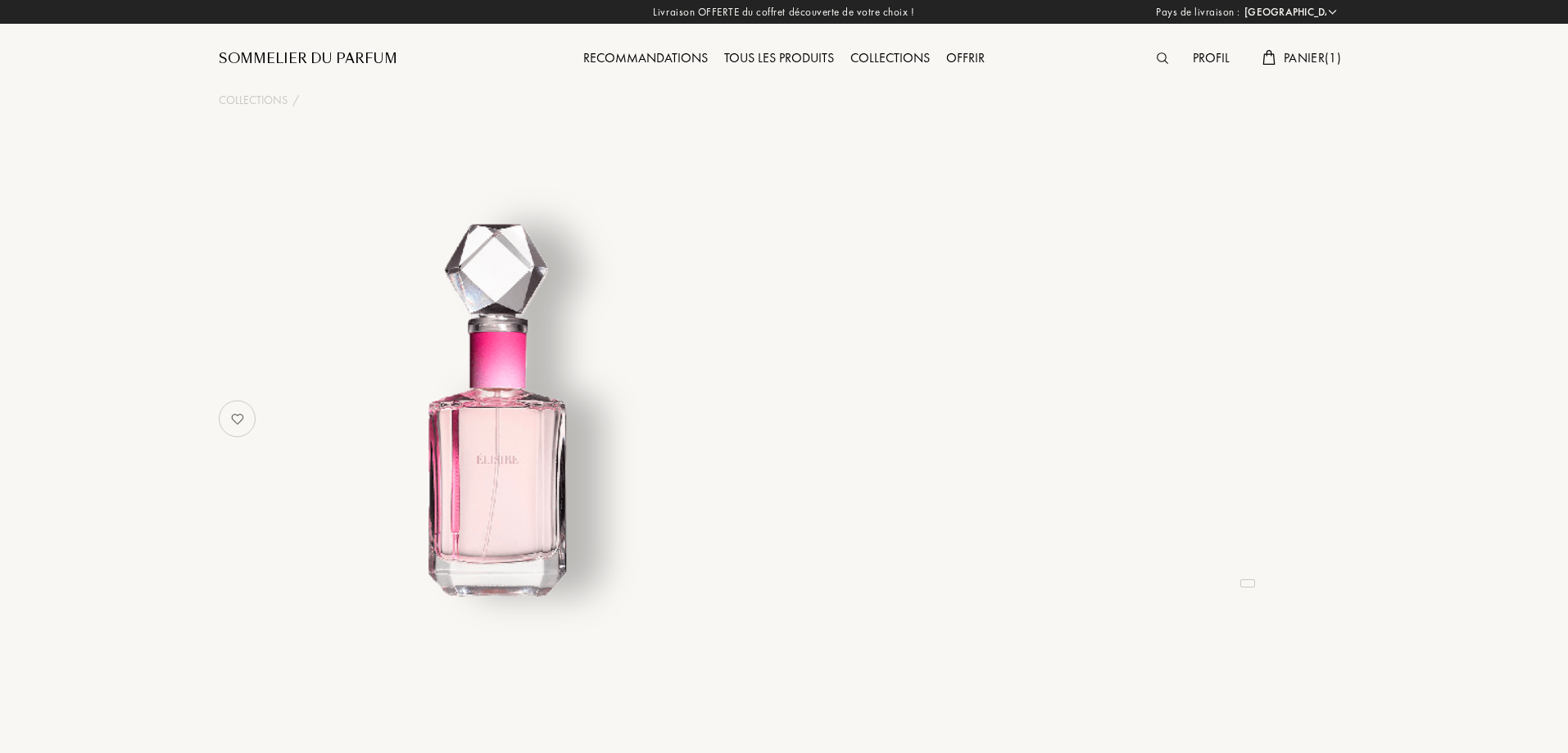
select select "FR"
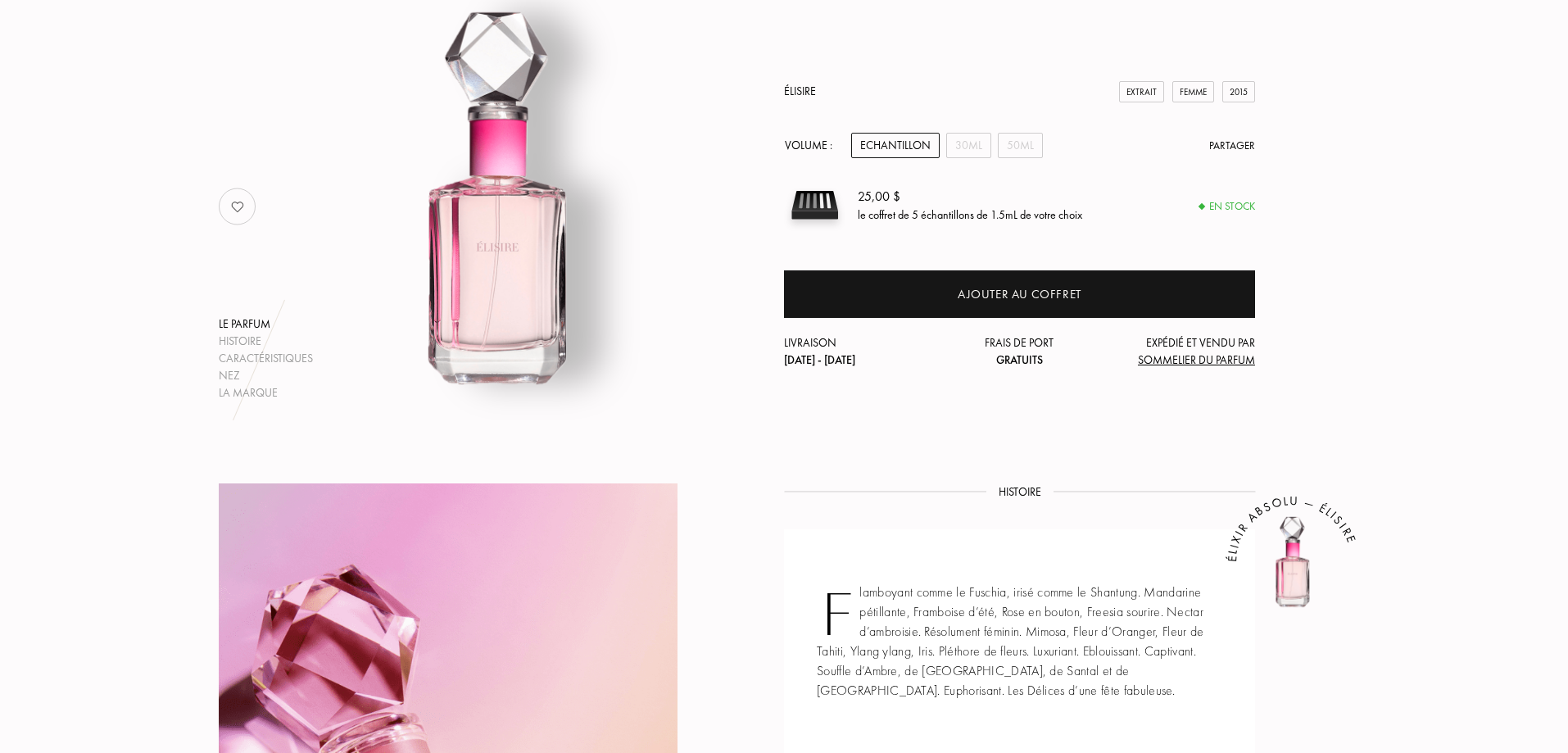
scroll to position [164, 0]
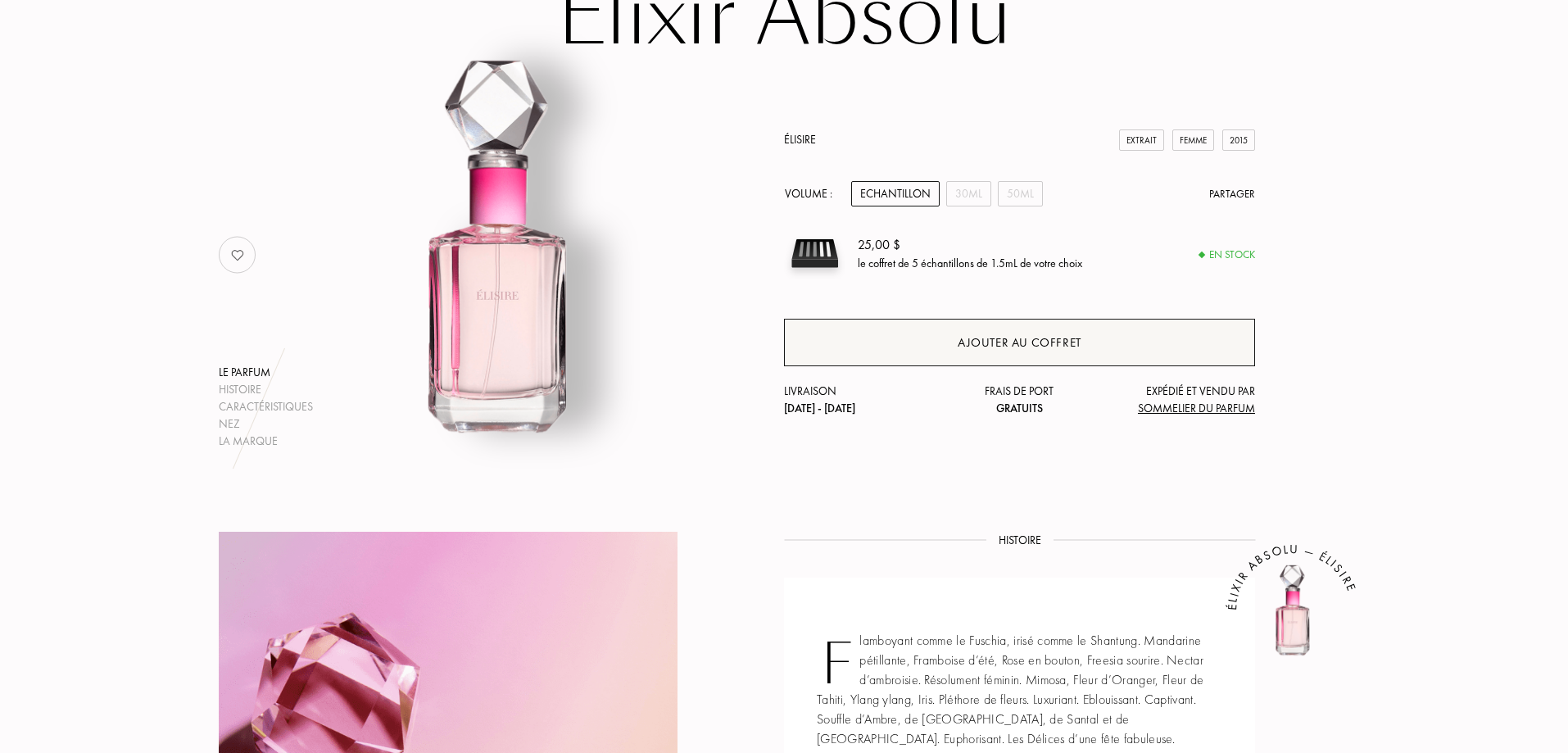
click at [1022, 336] on div "Ajouter au coffret" at bounding box center [1020, 342] width 124 height 19
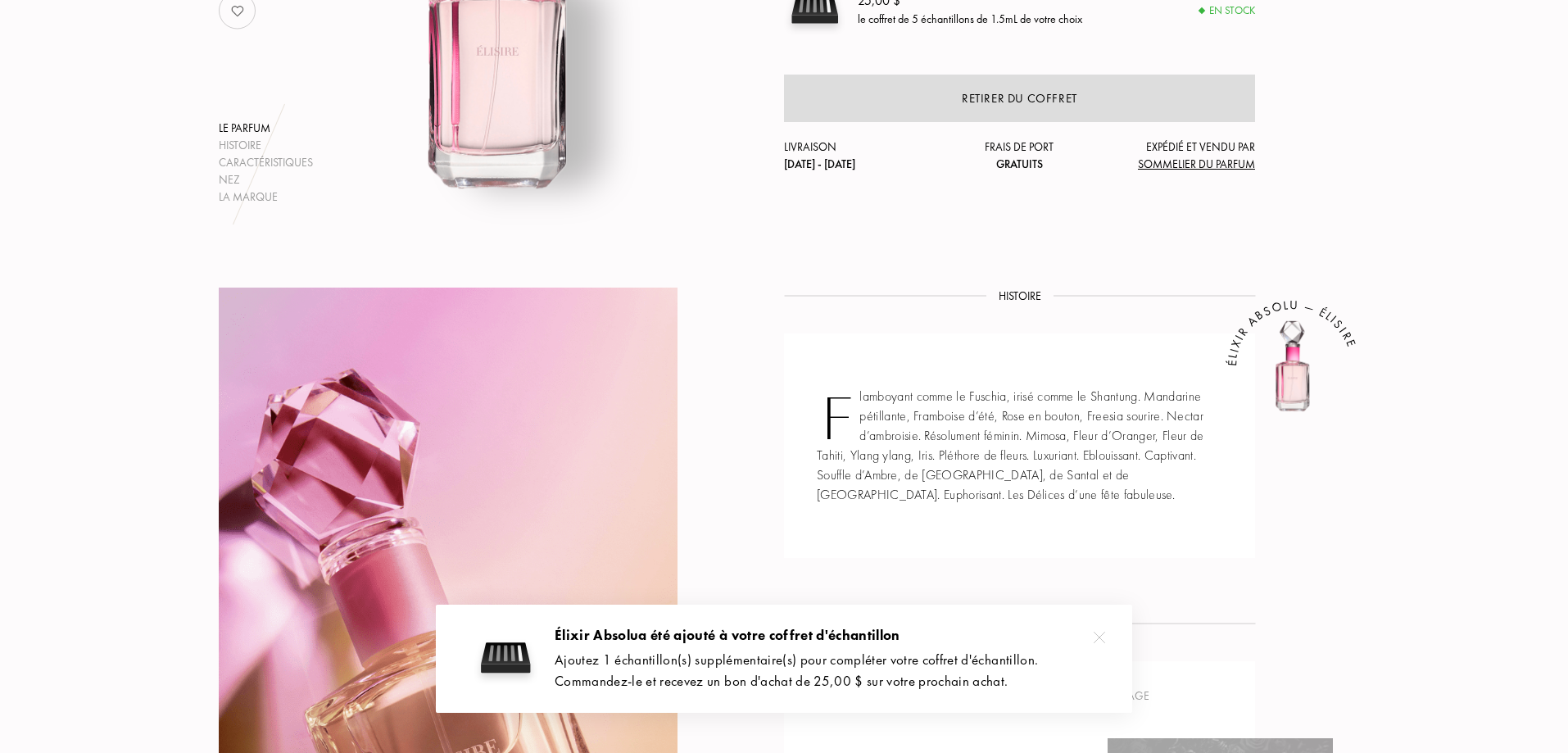
scroll to position [410, 0]
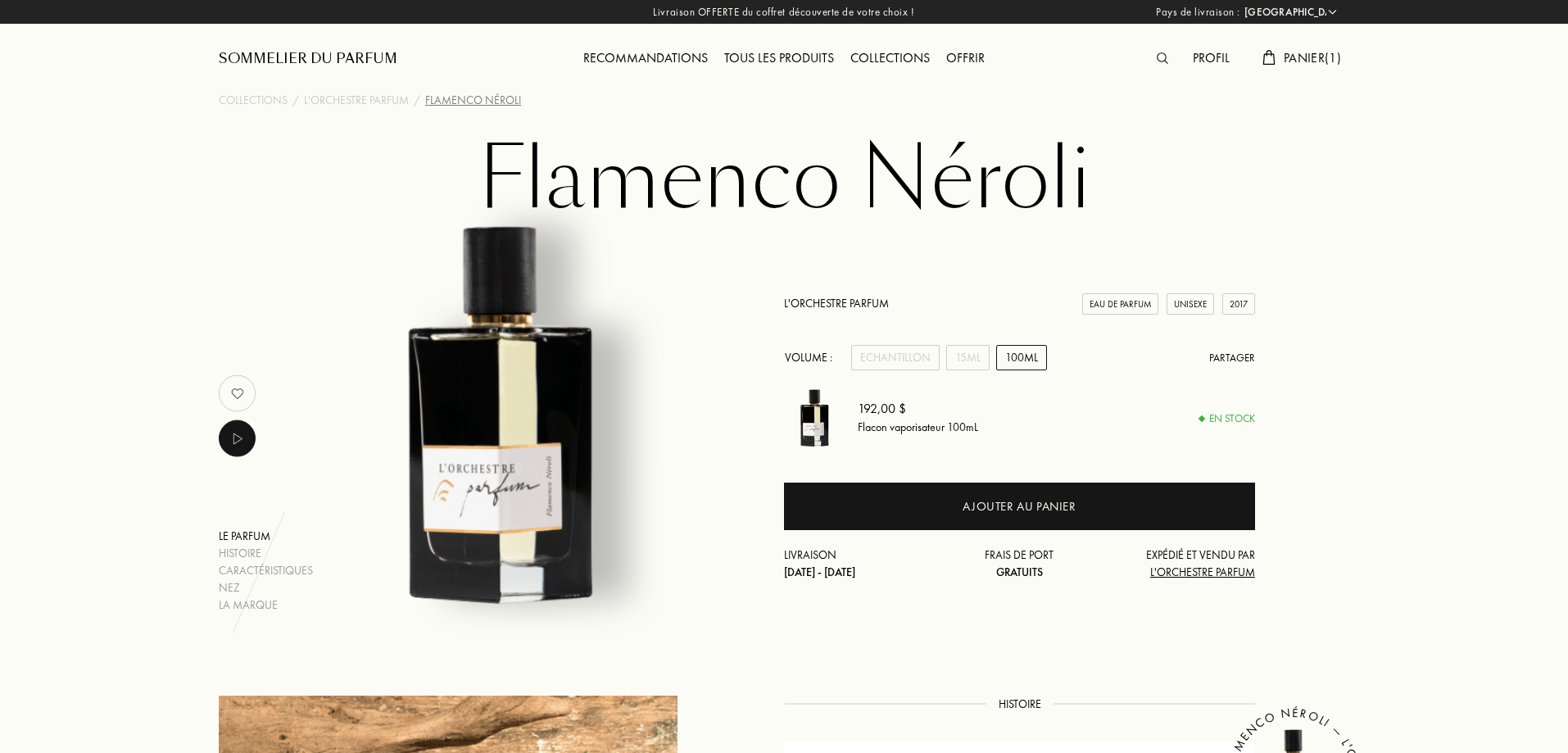
select select "FR"
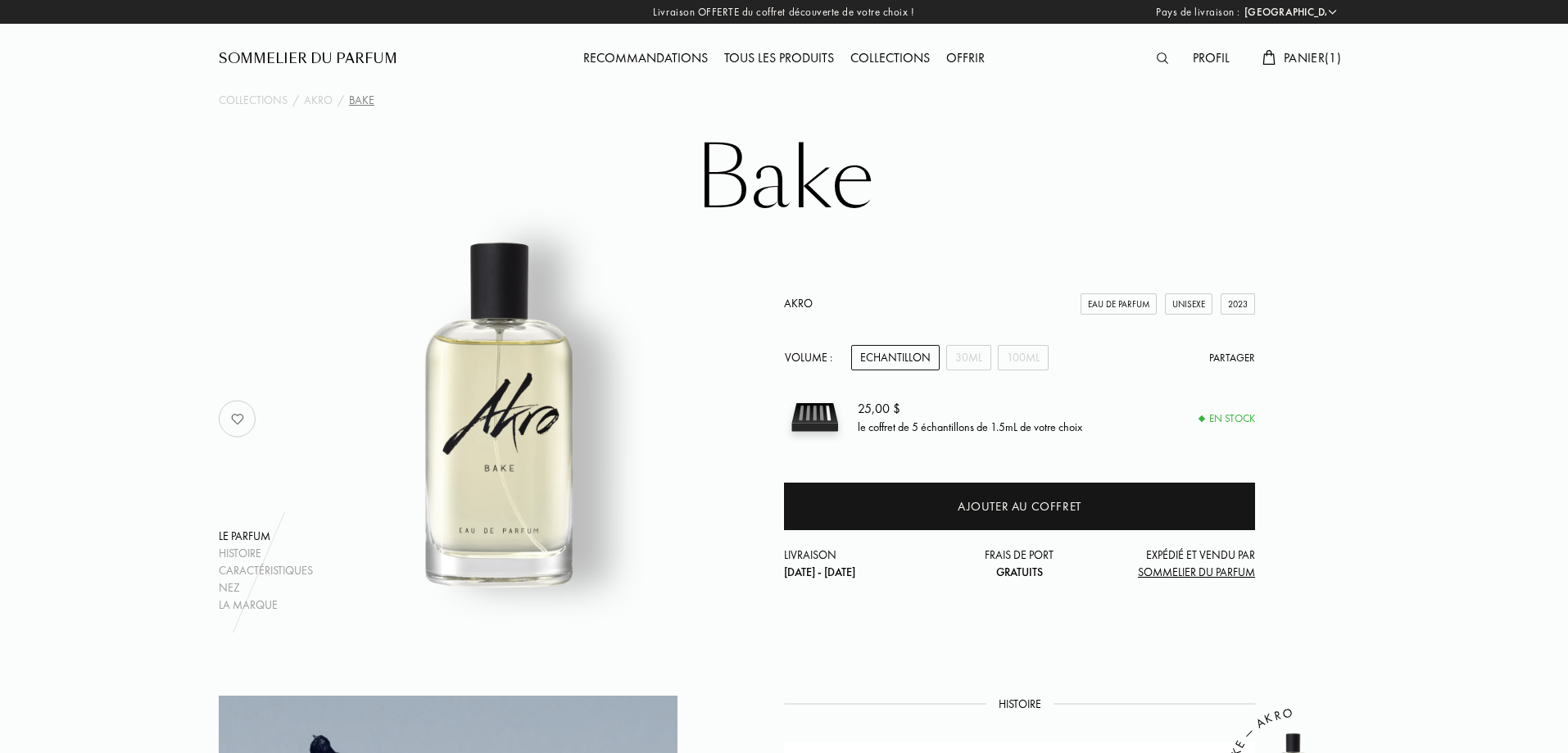
select select "FR"
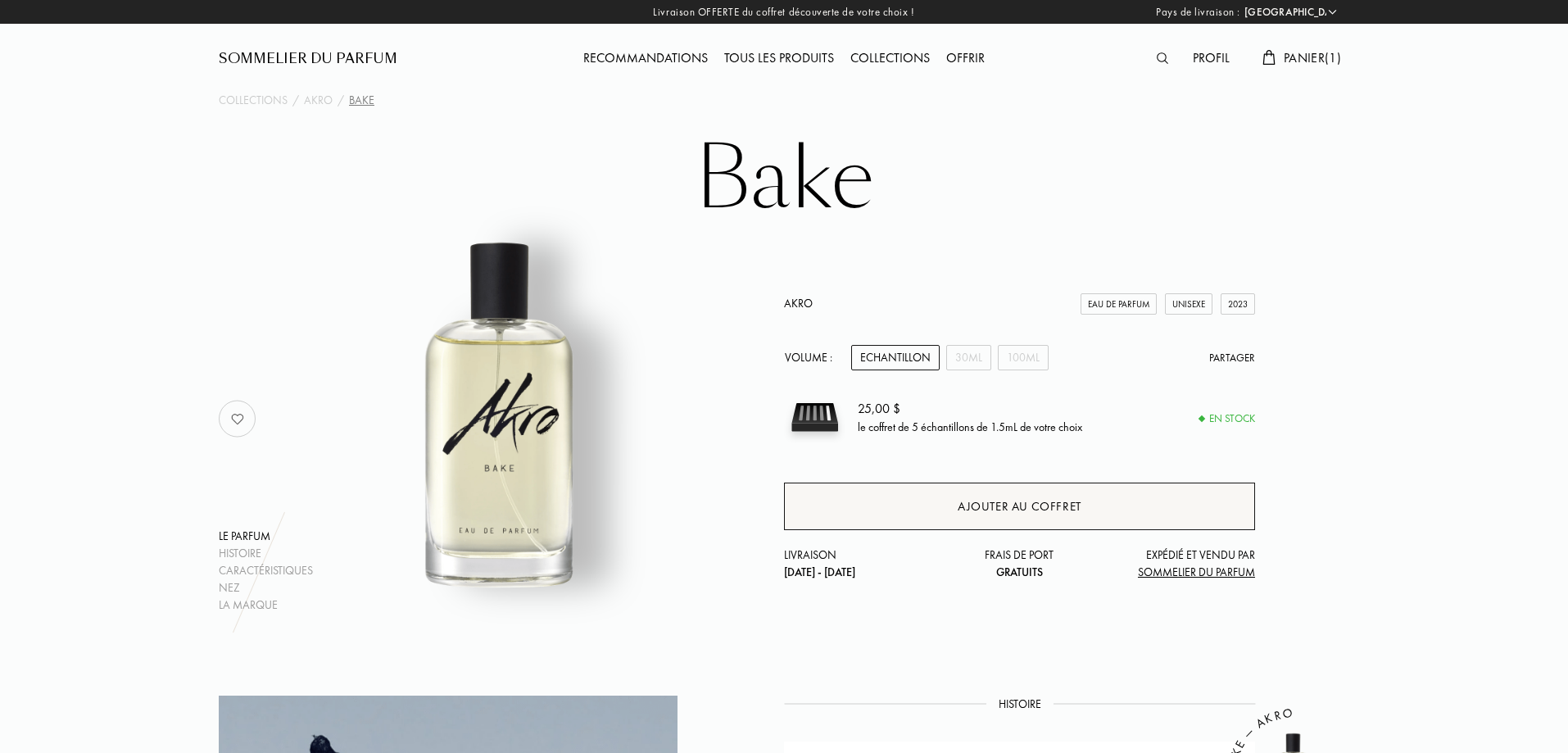
click at [1051, 503] on div "Ajouter au coffret" at bounding box center [1020, 507] width 124 height 19
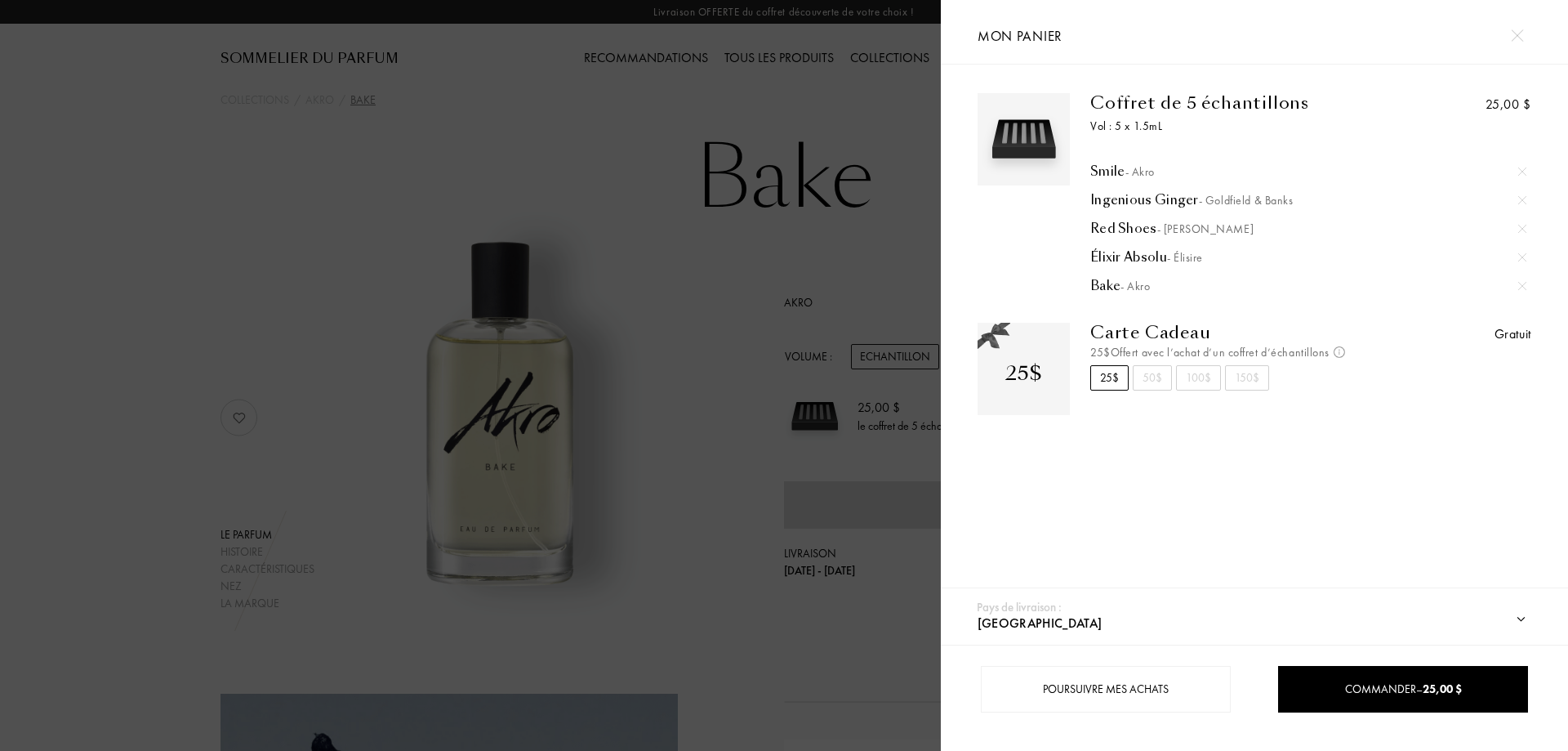
click at [1150, 387] on div "50$" at bounding box center [1153, 378] width 40 height 26
click at [1098, 373] on div "25$" at bounding box center [1109, 378] width 39 height 26
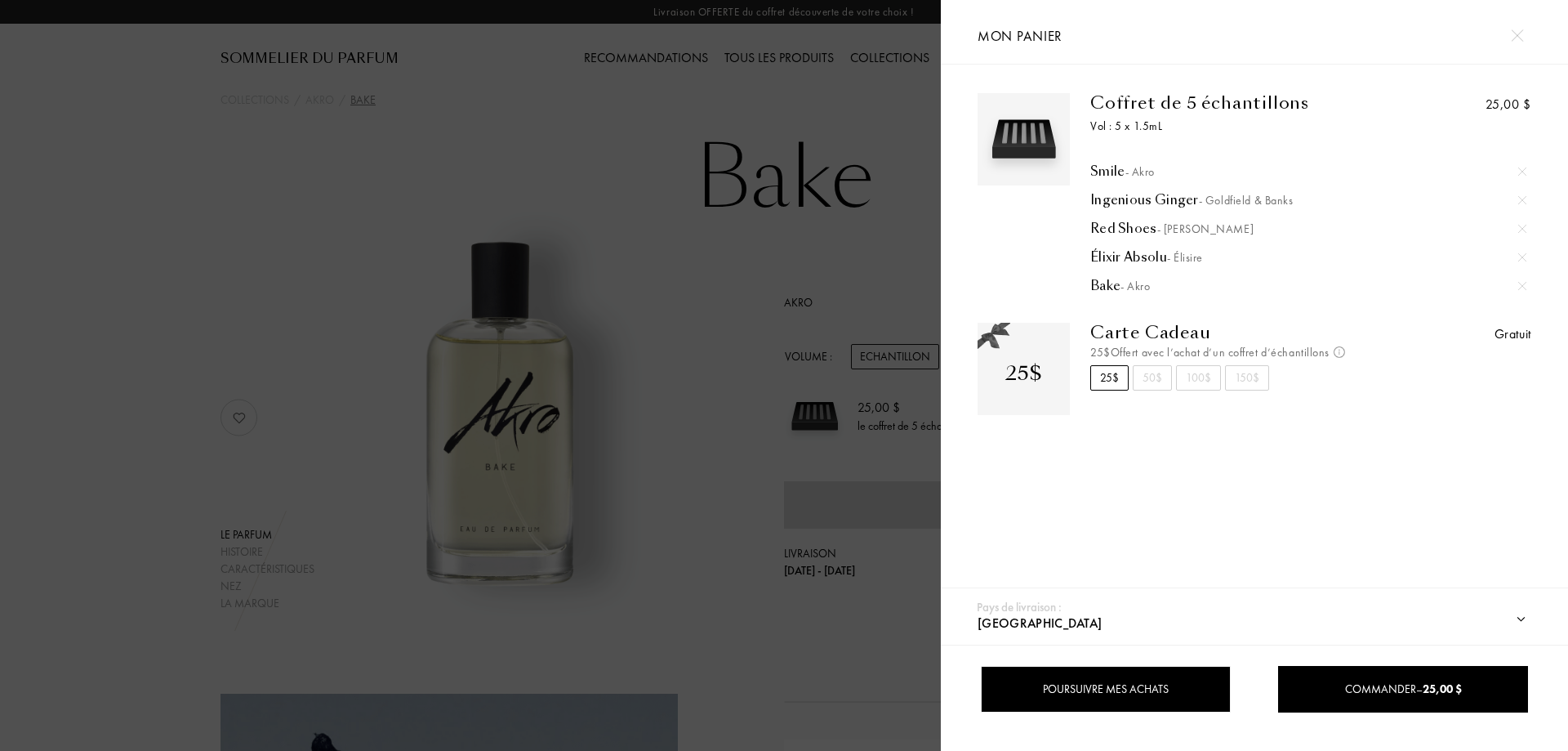
click at [1070, 704] on div "Poursuivre mes achats" at bounding box center [1105, 689] width 250 height 46
